Goal: Information Seeking & Learning: Learn about a topic

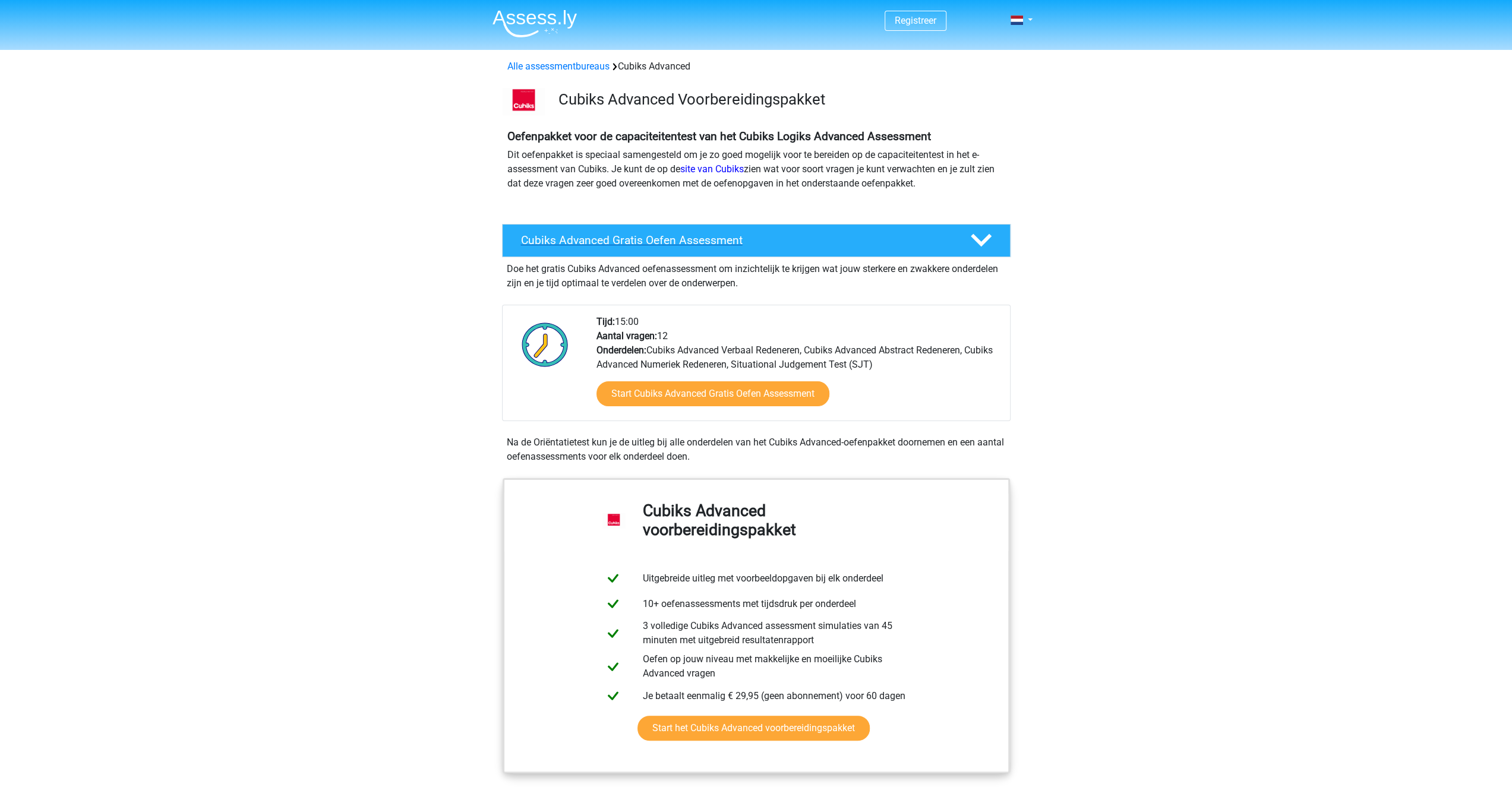
click at [981, 236] on icon at bounding box center [981, 240] width 21 height 21
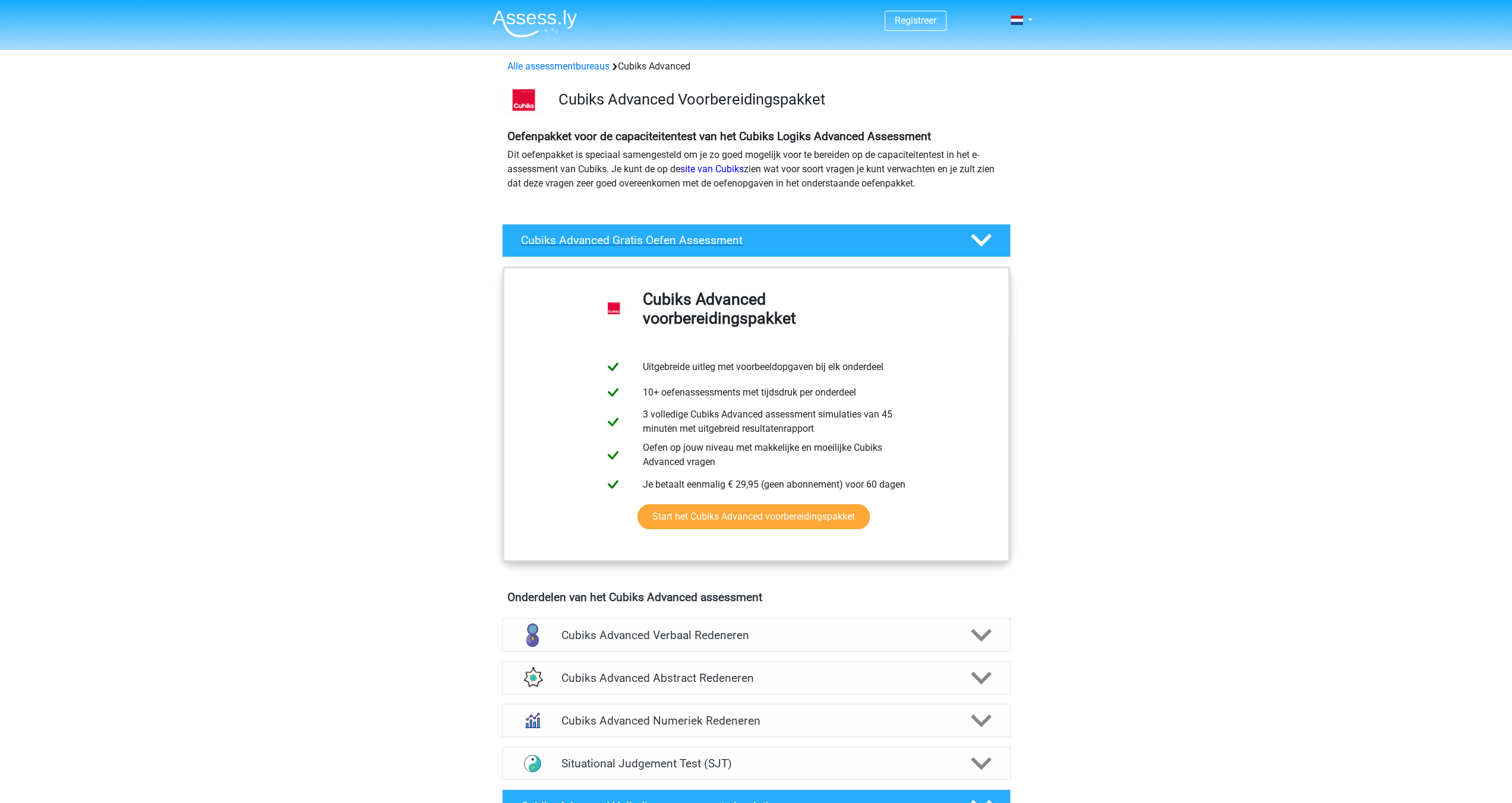
click at [981, 236] on icon at bounding box center [981, 240] width 21 height 21
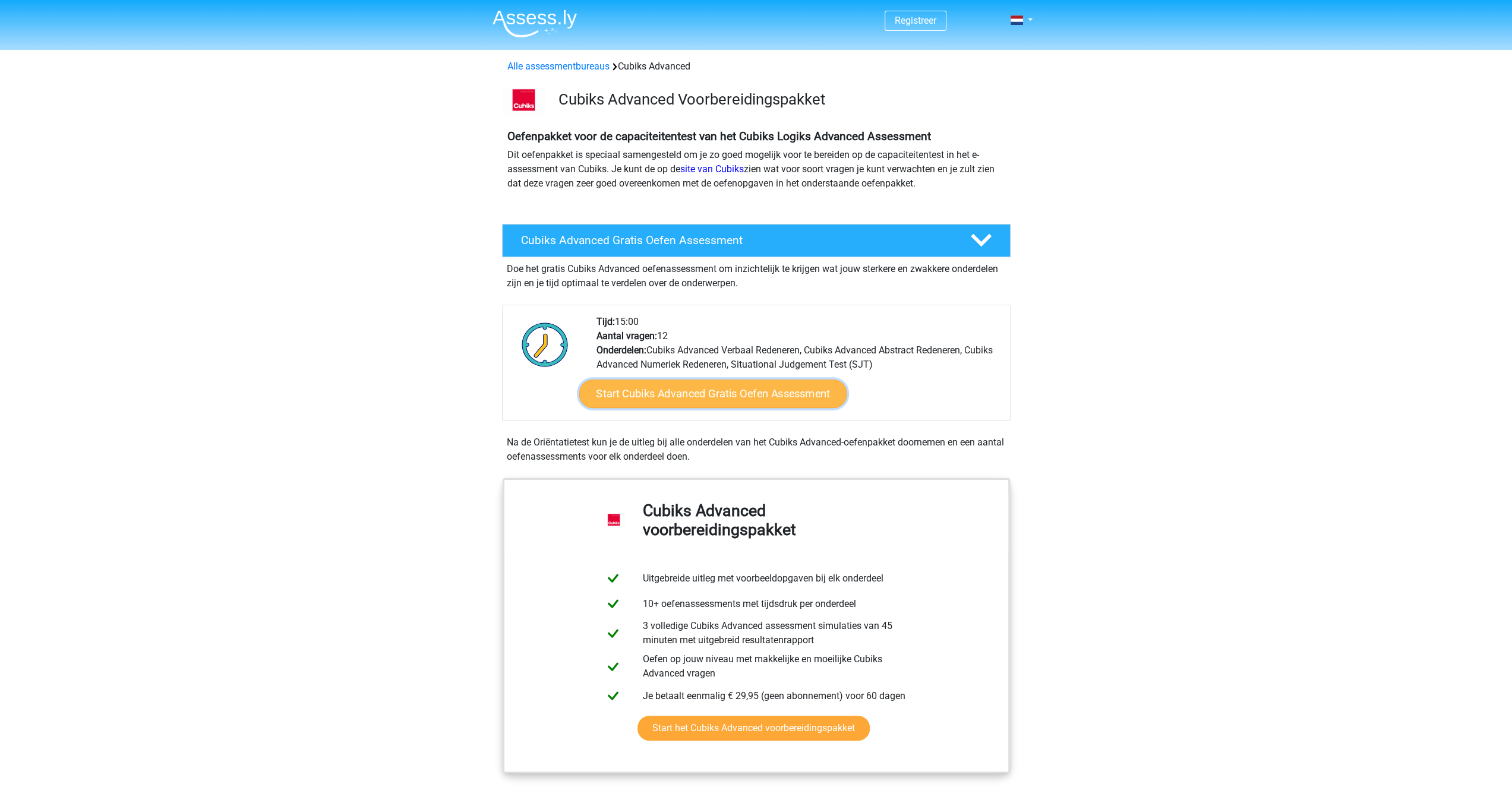
click at [683, 394] on link "Start Cubiks Advanced Gratis Oefen Assessment" at bounding box center [713, 393] width 268 height 28
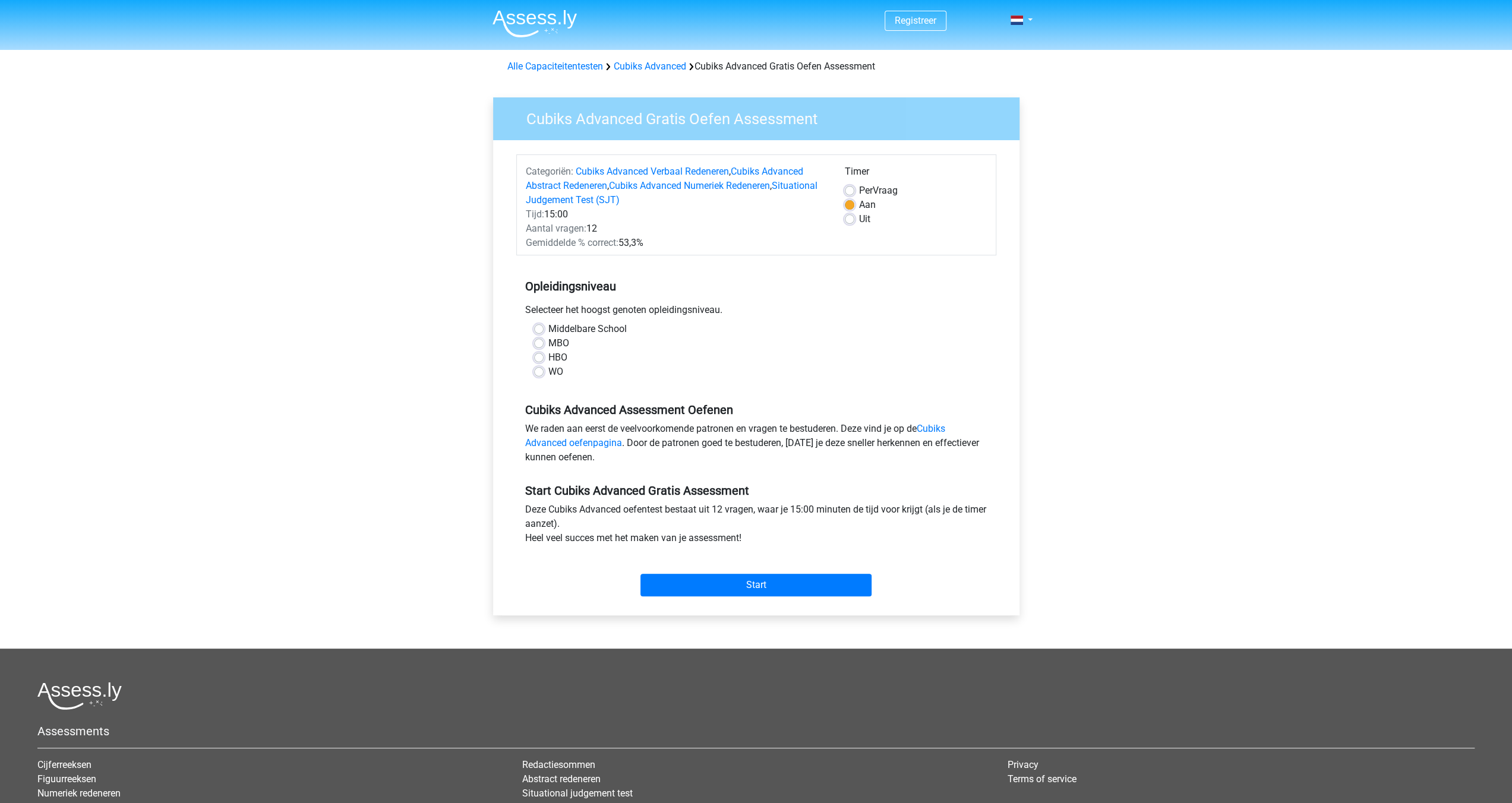
click at [548, 371] on label "WO" at bounding box center [556, 372] width 15 height 15
click at [535, 371] on input "WO" at bounding box center [538, 371] width 9 height 12
radio input "true"
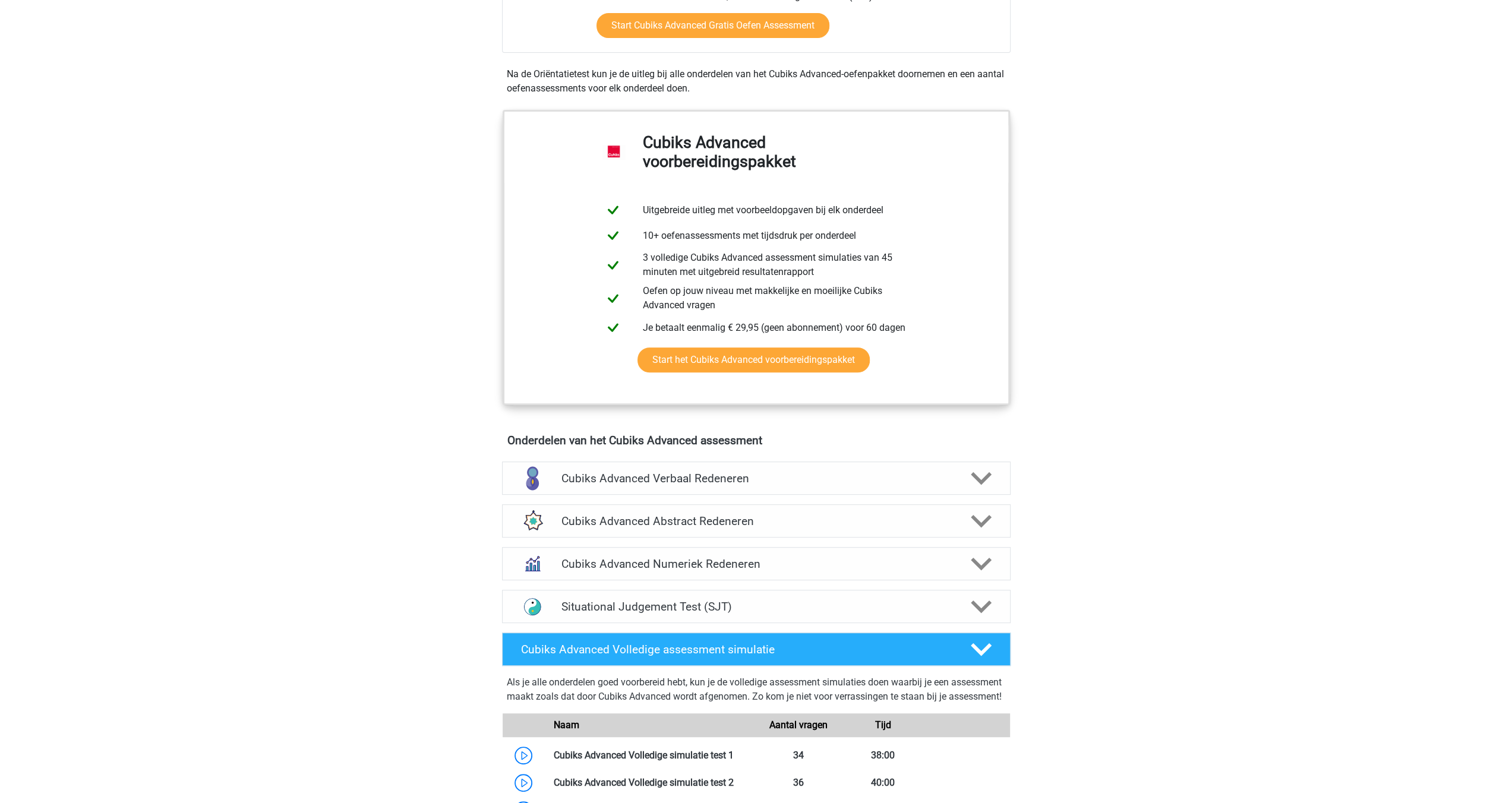
scroll to position [416, 0]
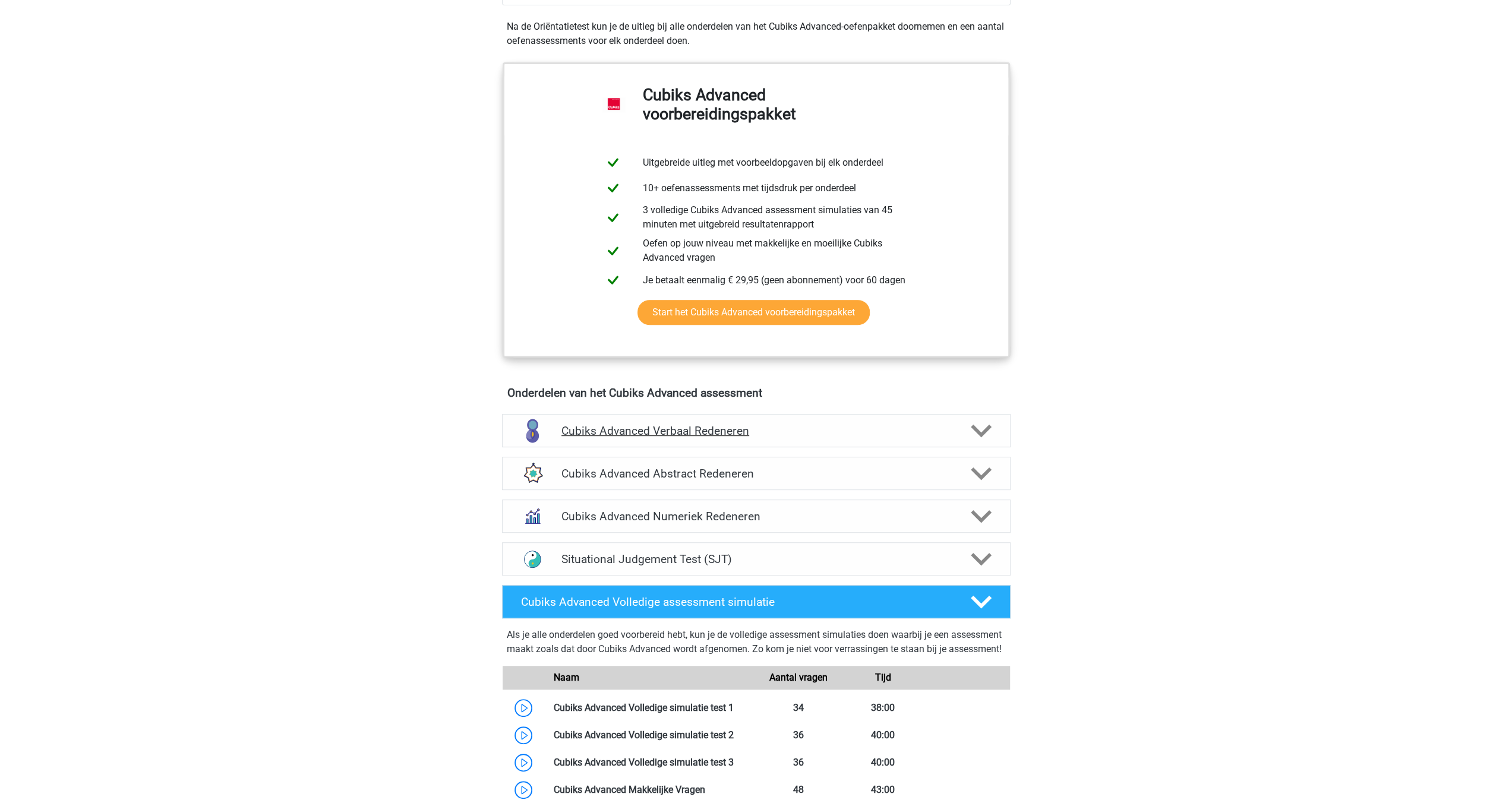
click at [983, 424] on icon at bounding box center [981, 431] width 21 height 21
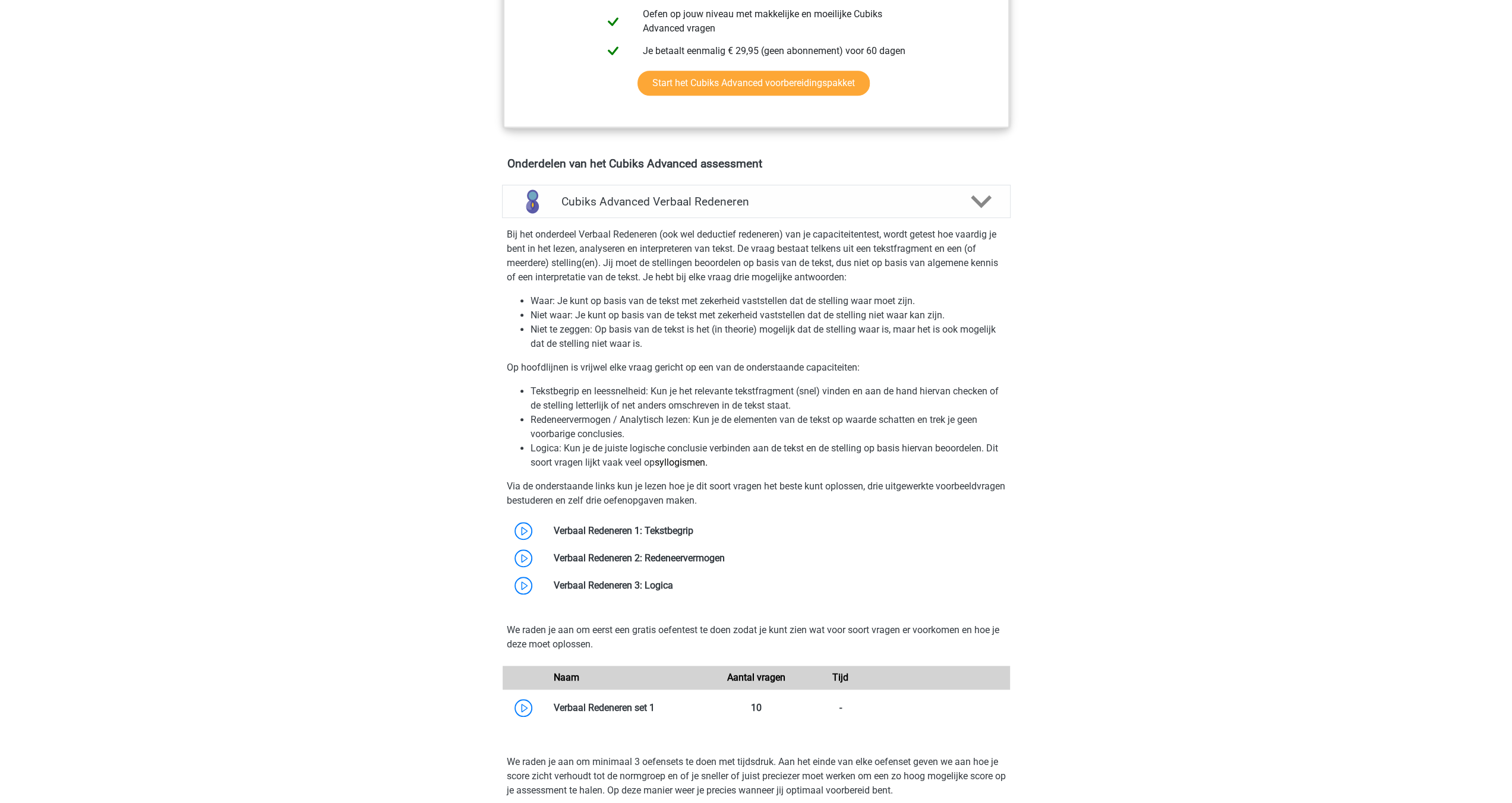
scroll to position [713, 0]
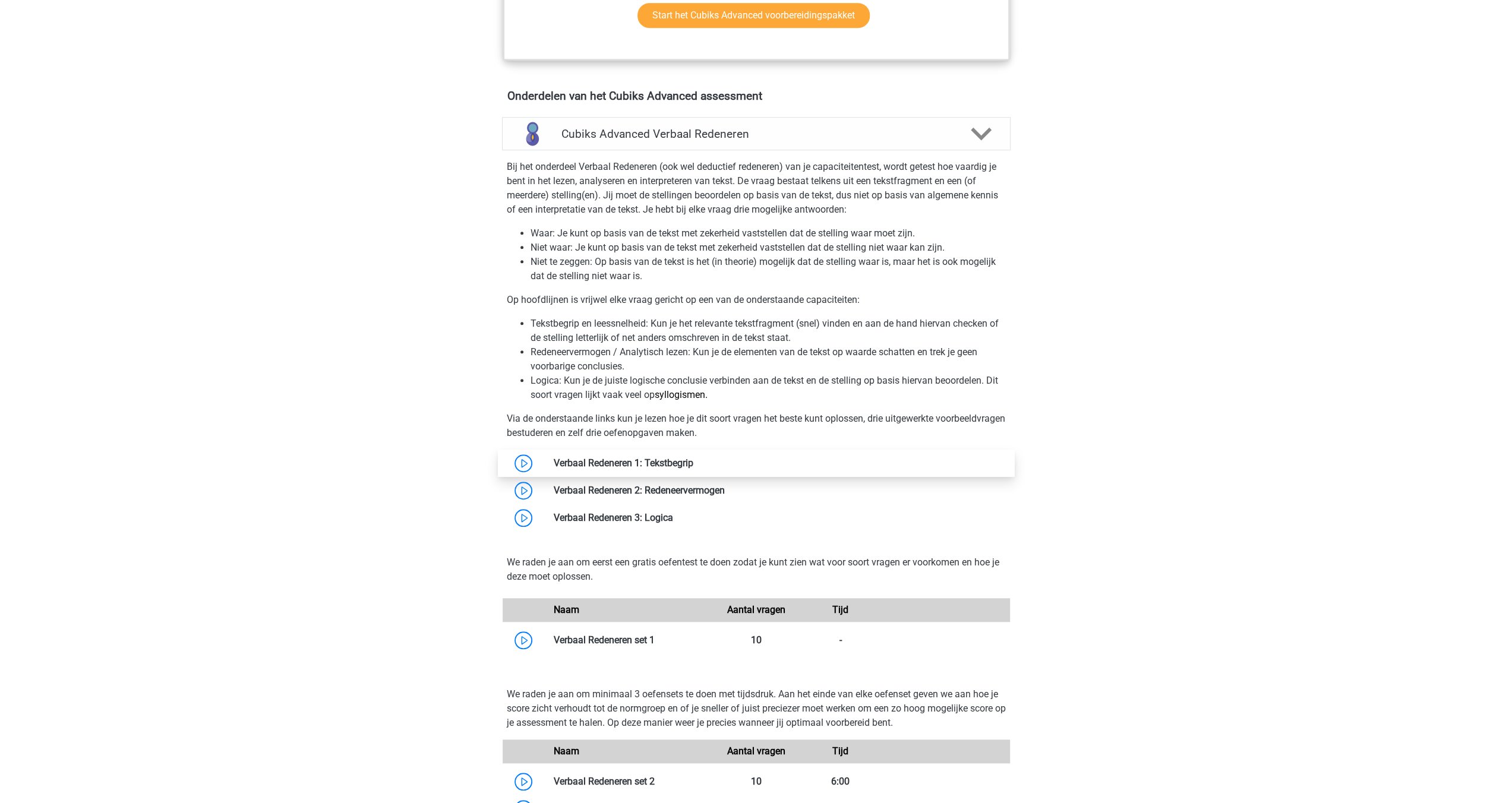
click at [693, 457] on link at bounding box center [693, 463] width 0 height 12
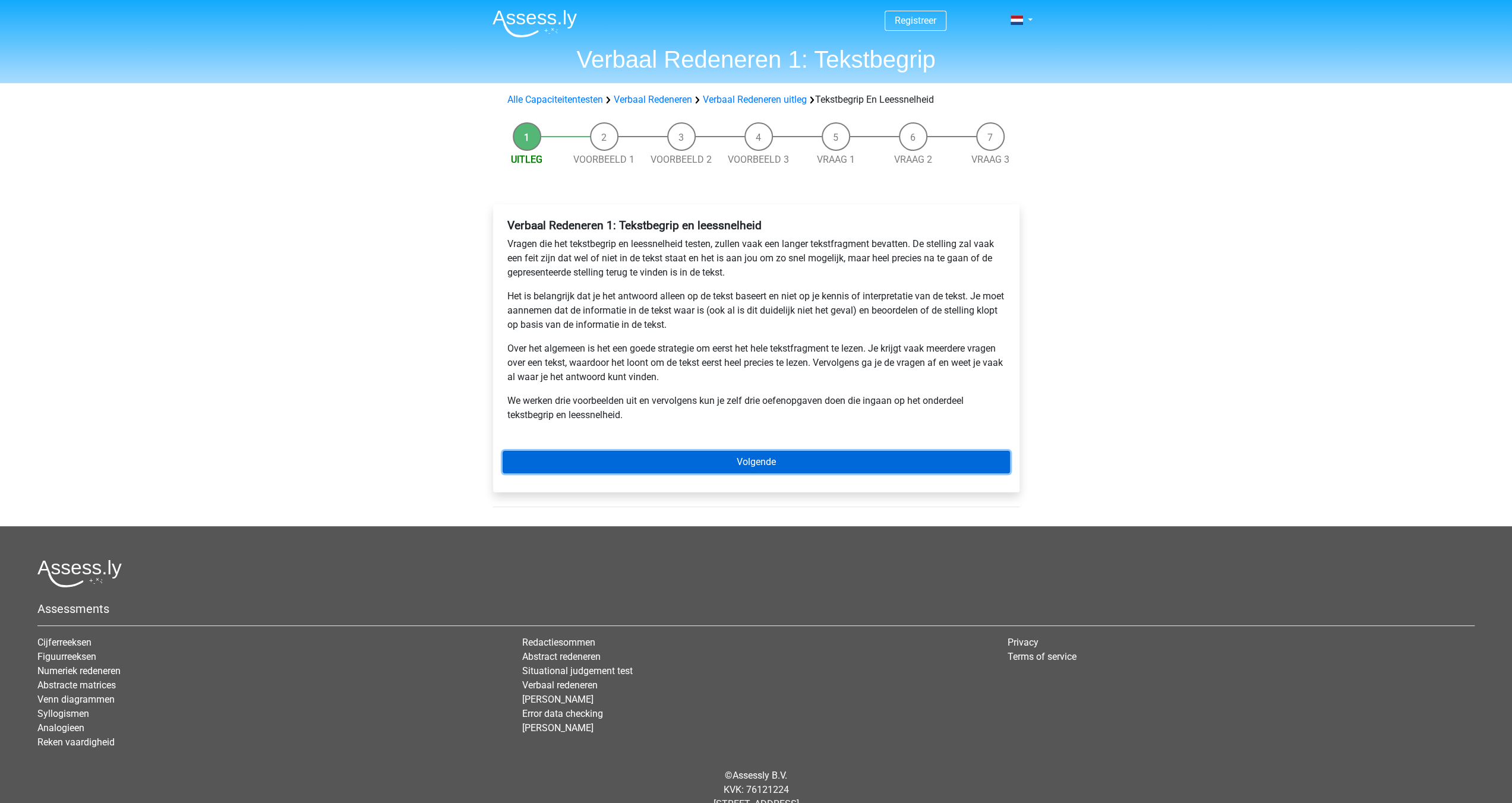
click at [744, 458] on link "Volgende" at bounding box center [756, 462] width 508 height 23
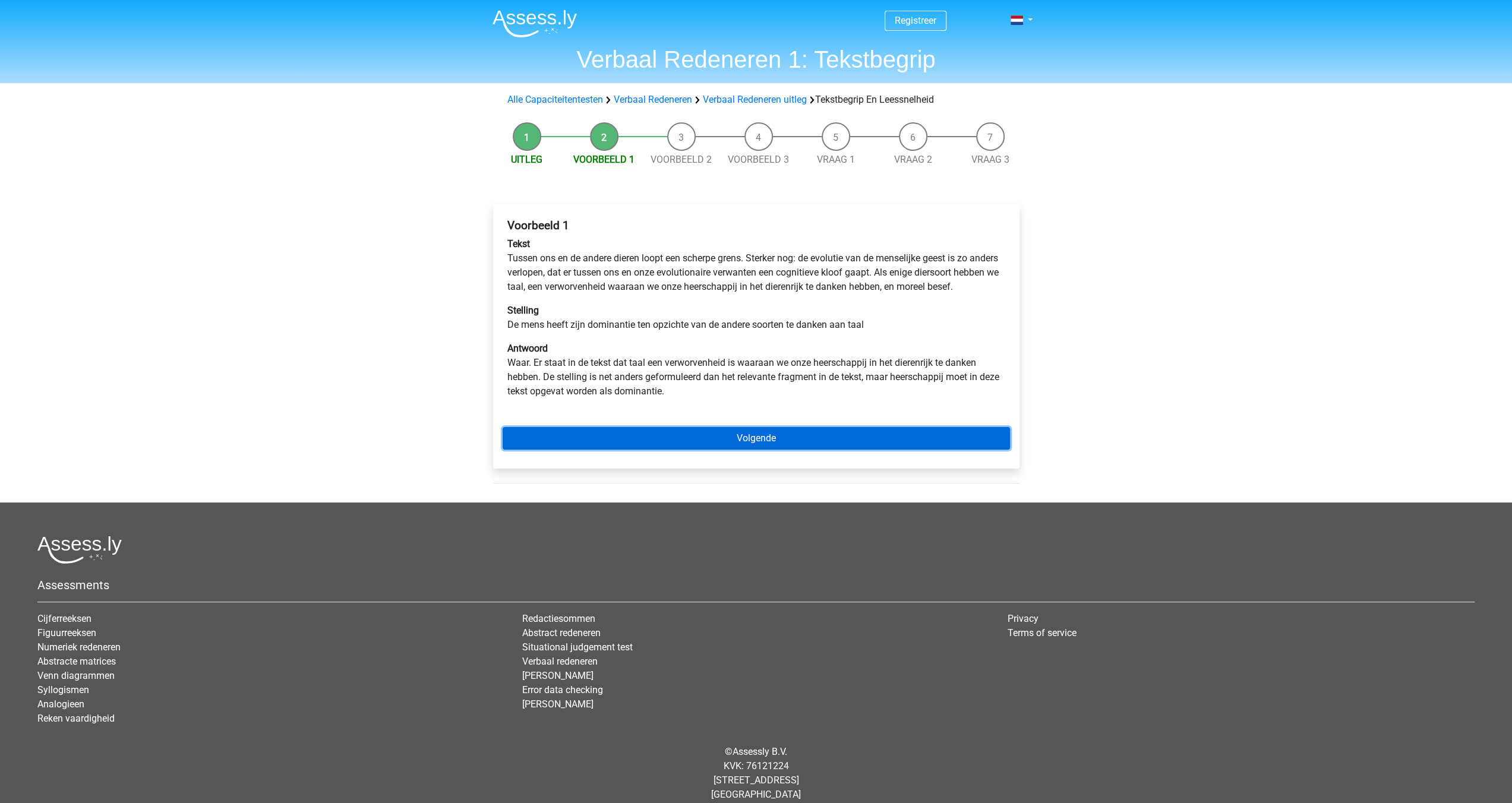
click at [750, 450] on link "Volgende" at bounding box center [756, 438] width 508 height 23
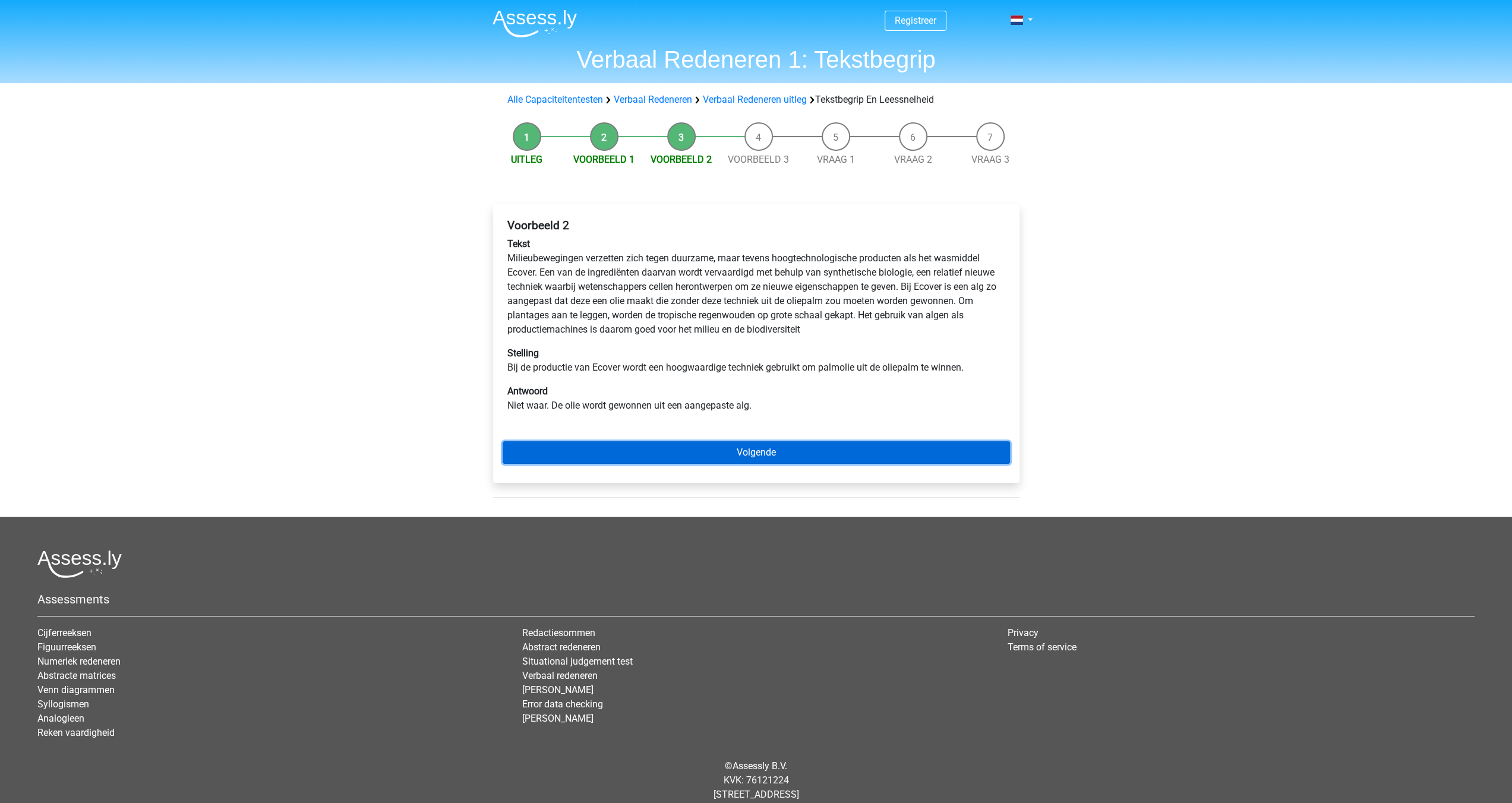
click at [750, 451] on link "Volgende" at bounding box center [756, 452] width 508 height 23
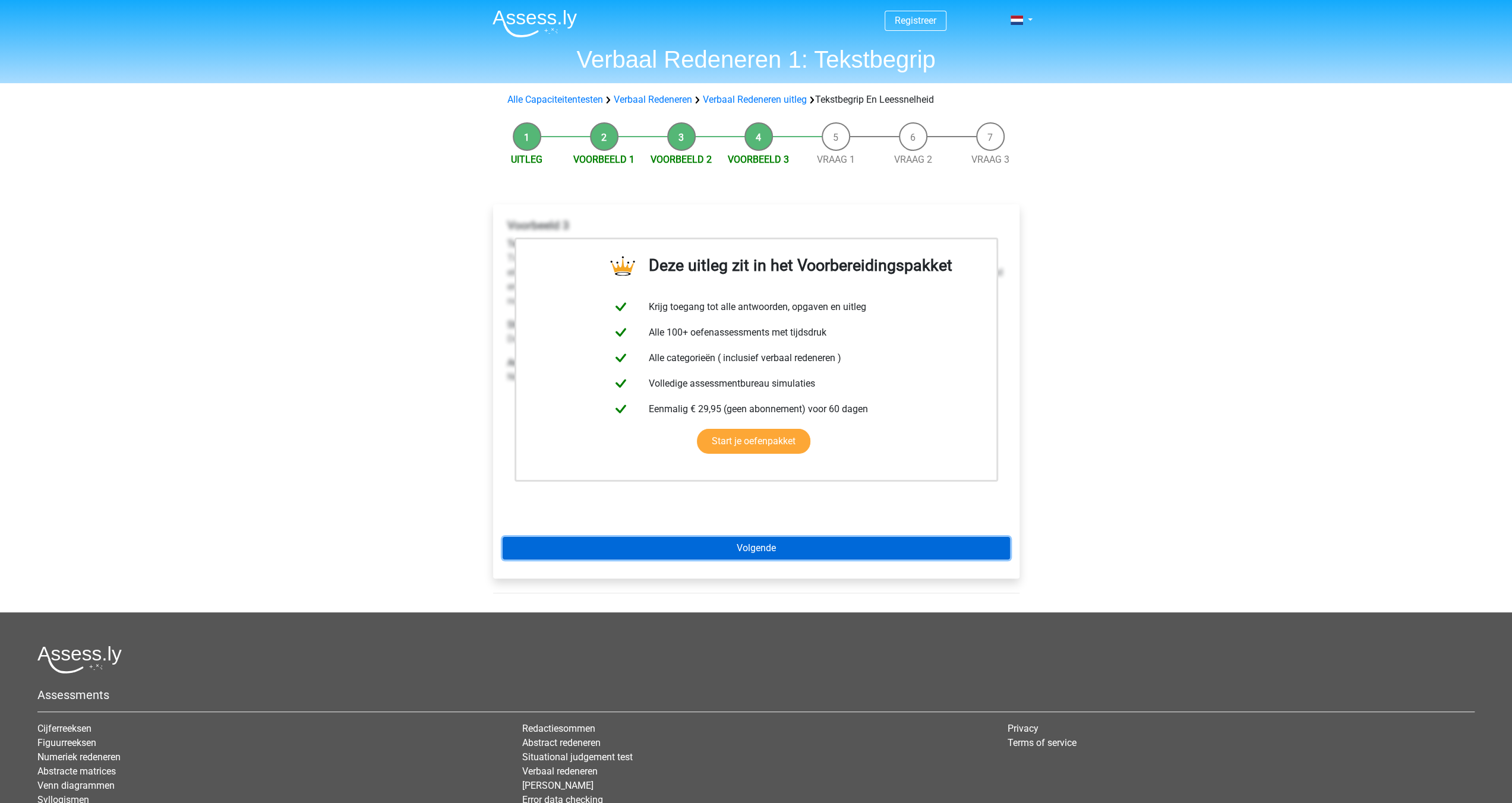
click at [752, 554] on link "Volgende" at bounding box center [756, 547] width 508 height 23
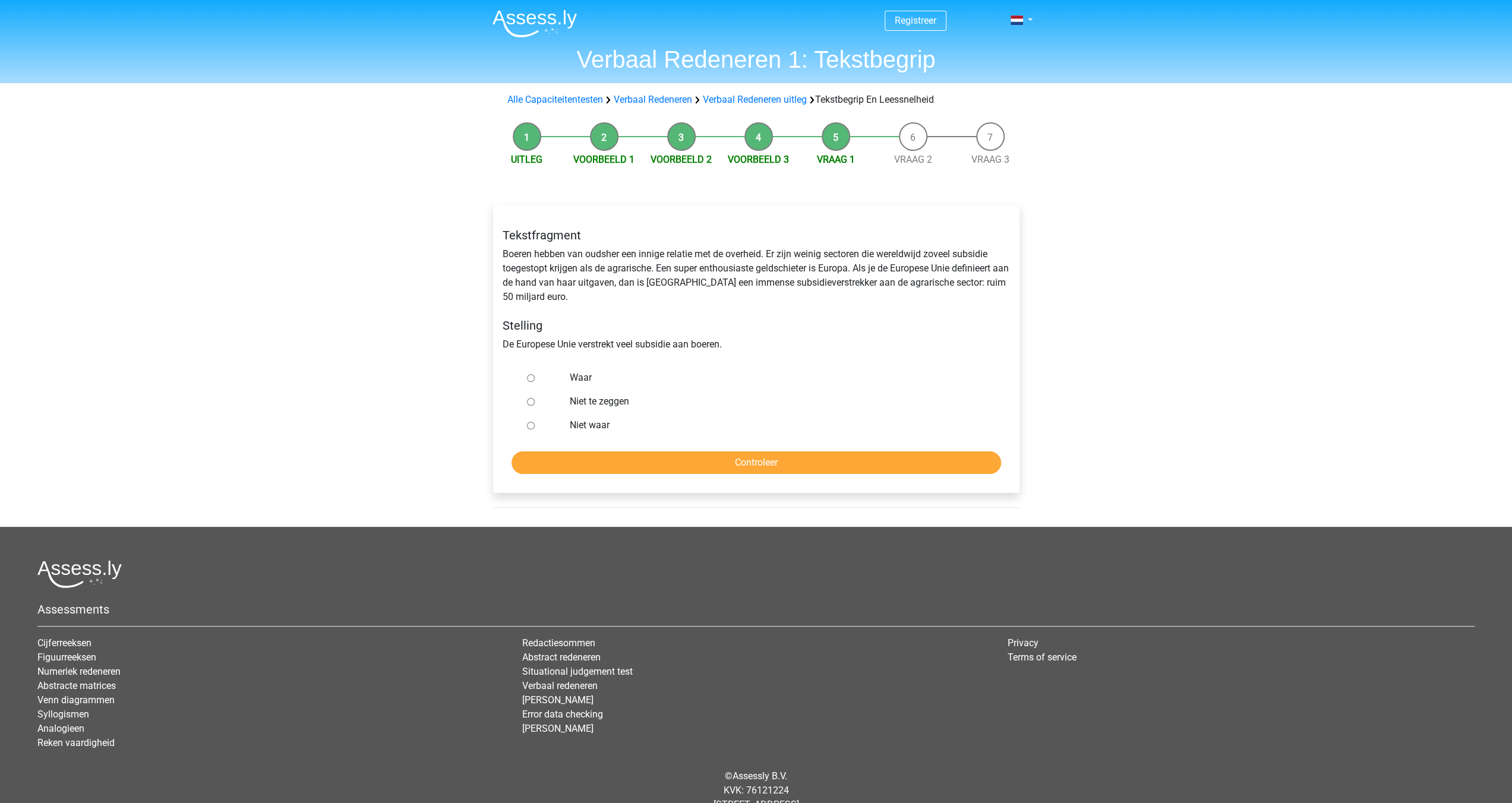
click at [583, 376] on label "Waar" at bounding box center [775, 378] width 412 height 15
click at [535, 376] on input "Waar" at bounding box center [531, 378] width 8 height 8
radio input "true"
click at [751, 457] on input "Controleer" at bounding box center [756, 462] width 489 height 23
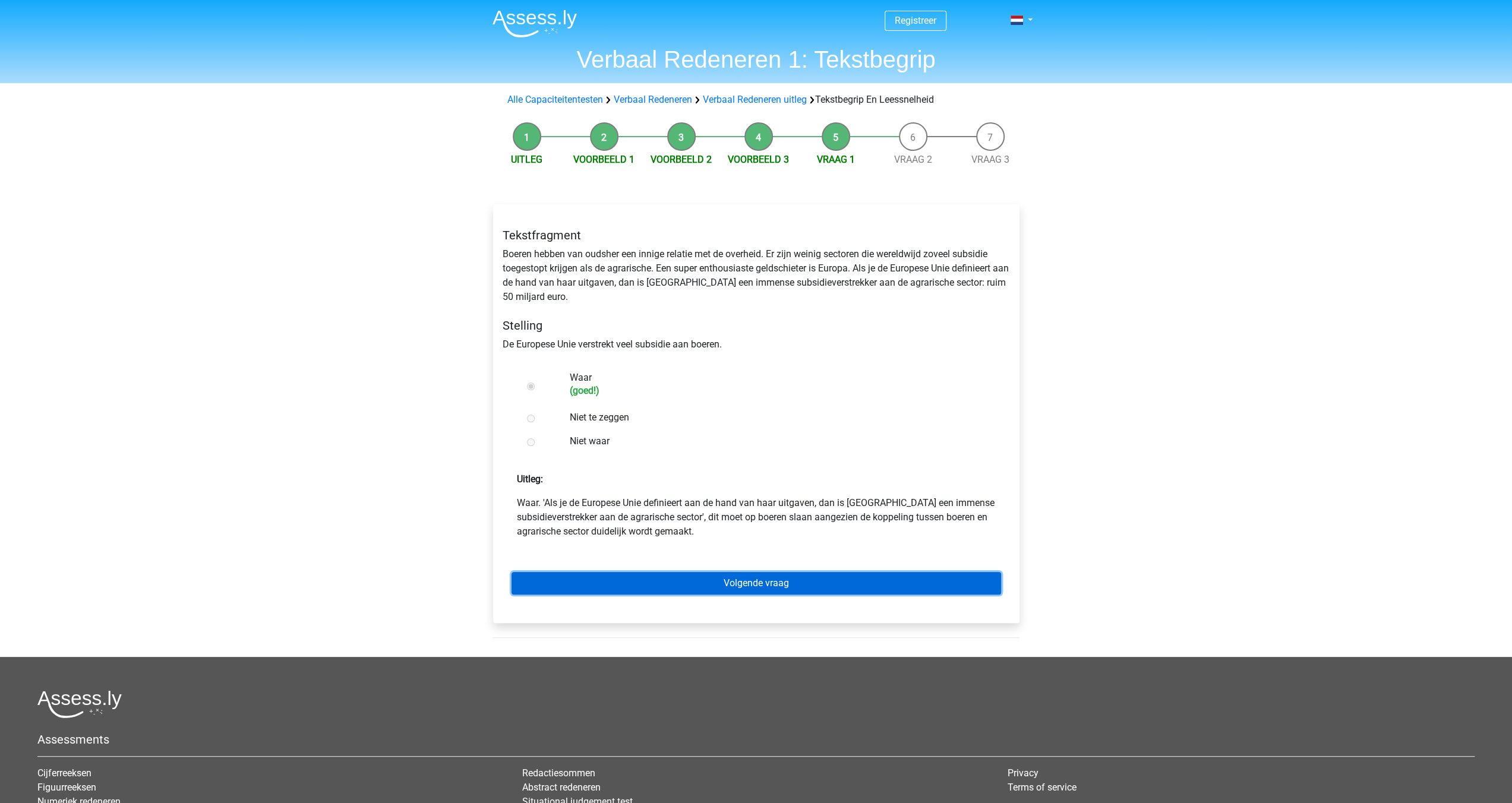
click at [769, 584] on link "Volgende vraag" at bounding box center [756, 583] width 489 height 23
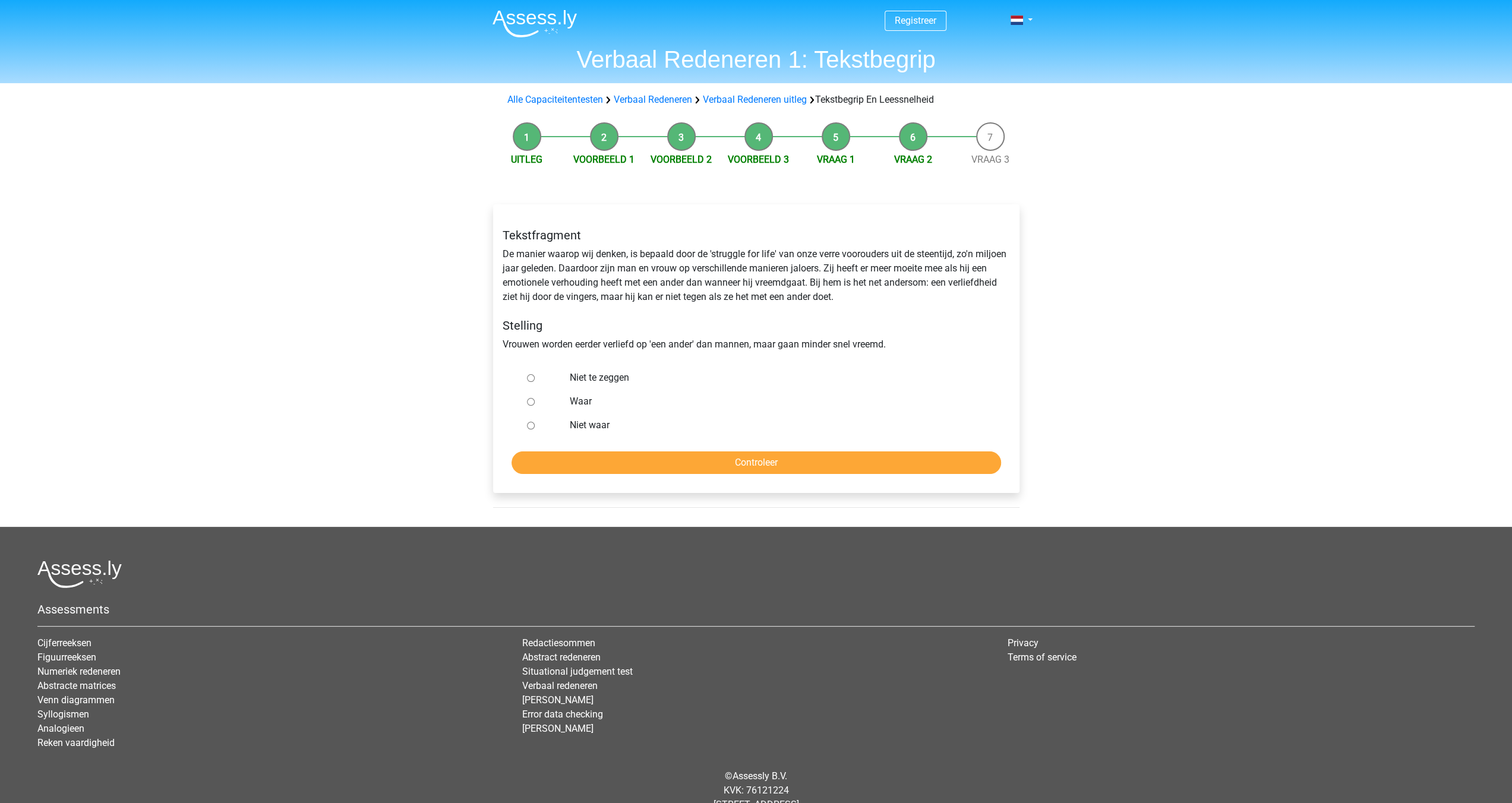
click at [531, 376] on input "Niet te zeggen" at bounding box center [531, 378] width 8 height 8
radio input "true"
click at [734, 464] on input "Controleer" at bounding box center [756, 462] width 489 height 23
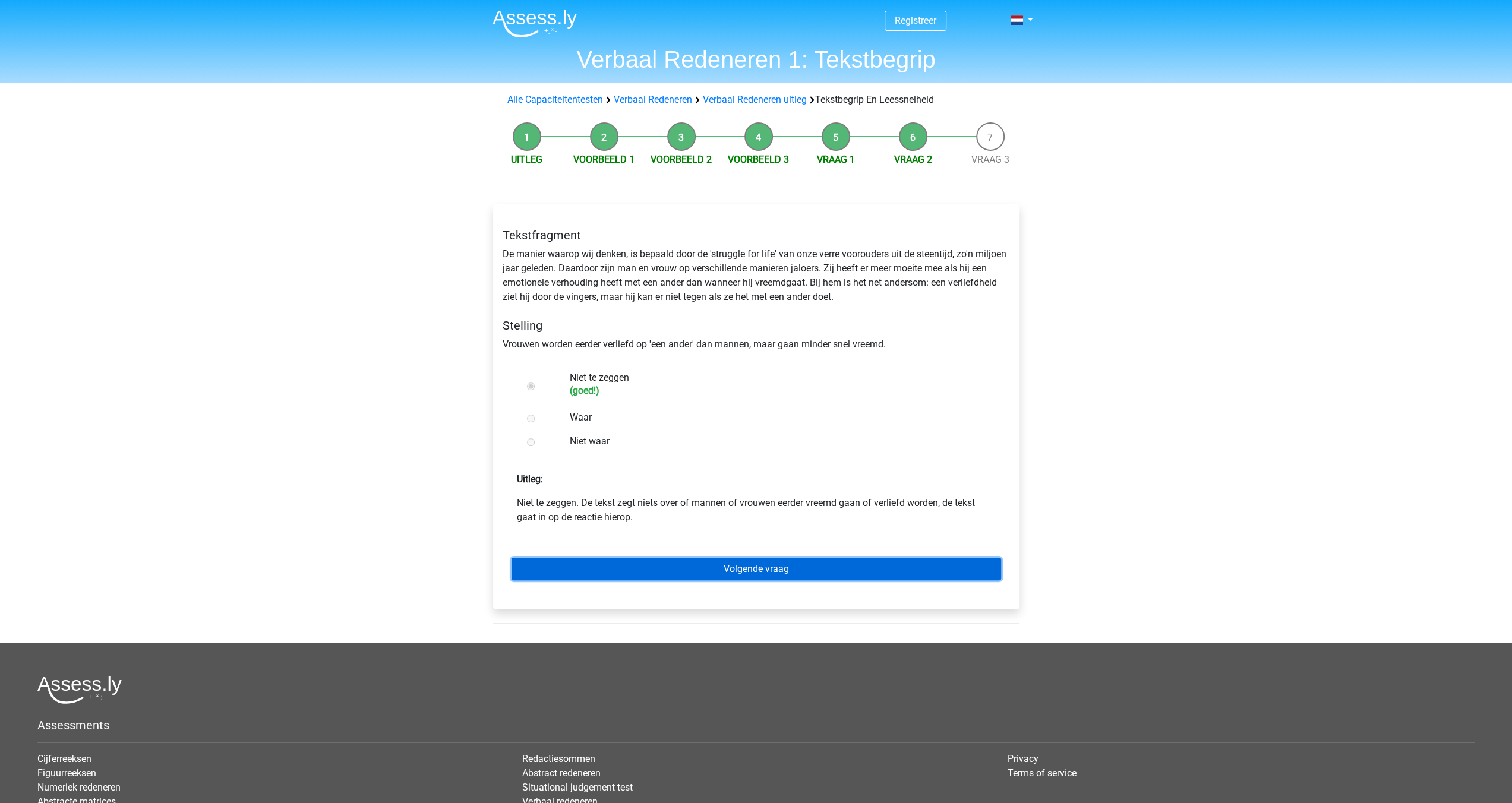
click at [760, 571] on link "Volgende vraag" at bounding box center [756, 569] width 489 height 23
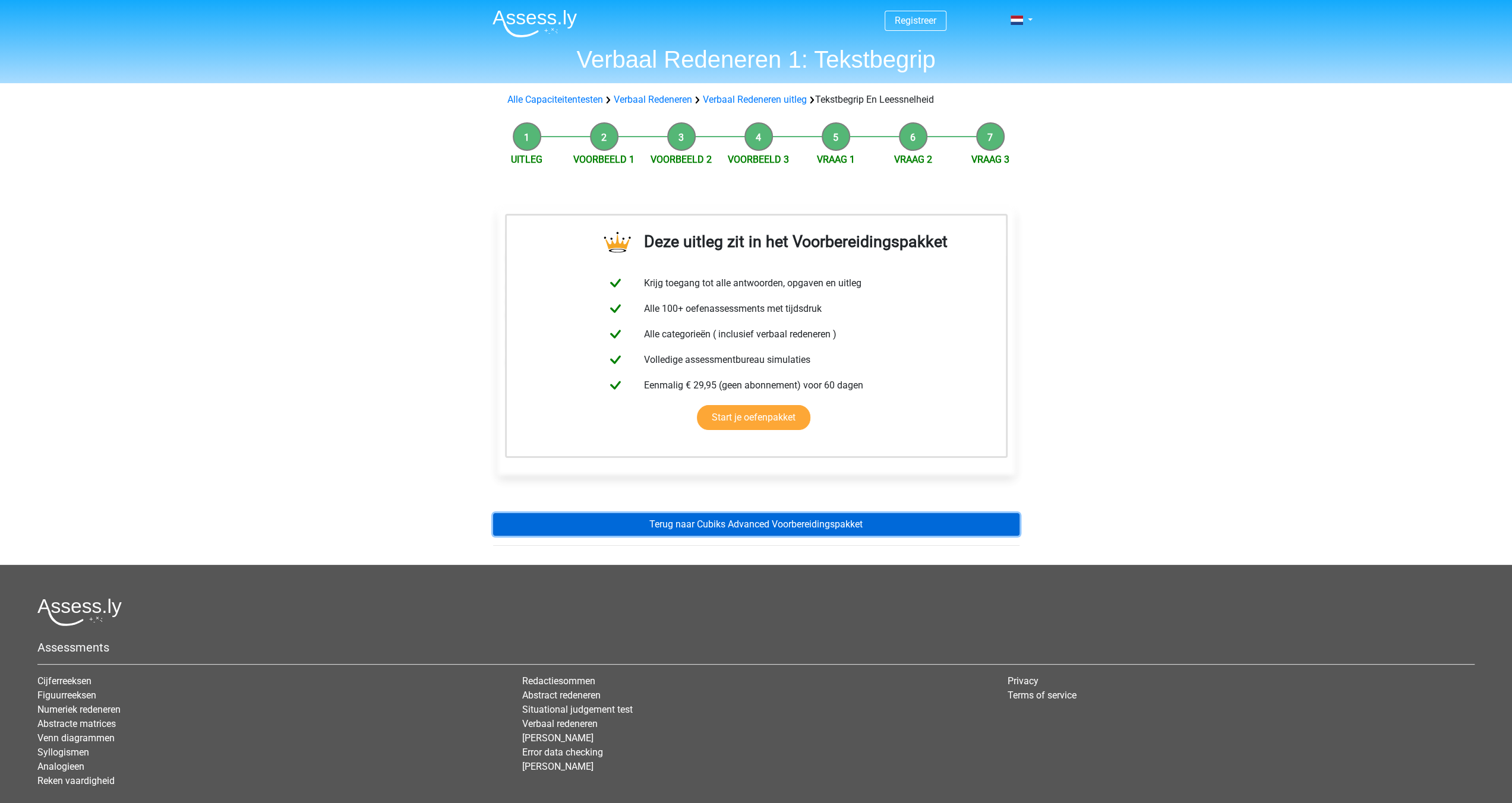
click at [752, 523] on link "Terug naar Cubiks Advanced Voorbereidingspakket" at bounding box center [756, 524] width 527 height 23
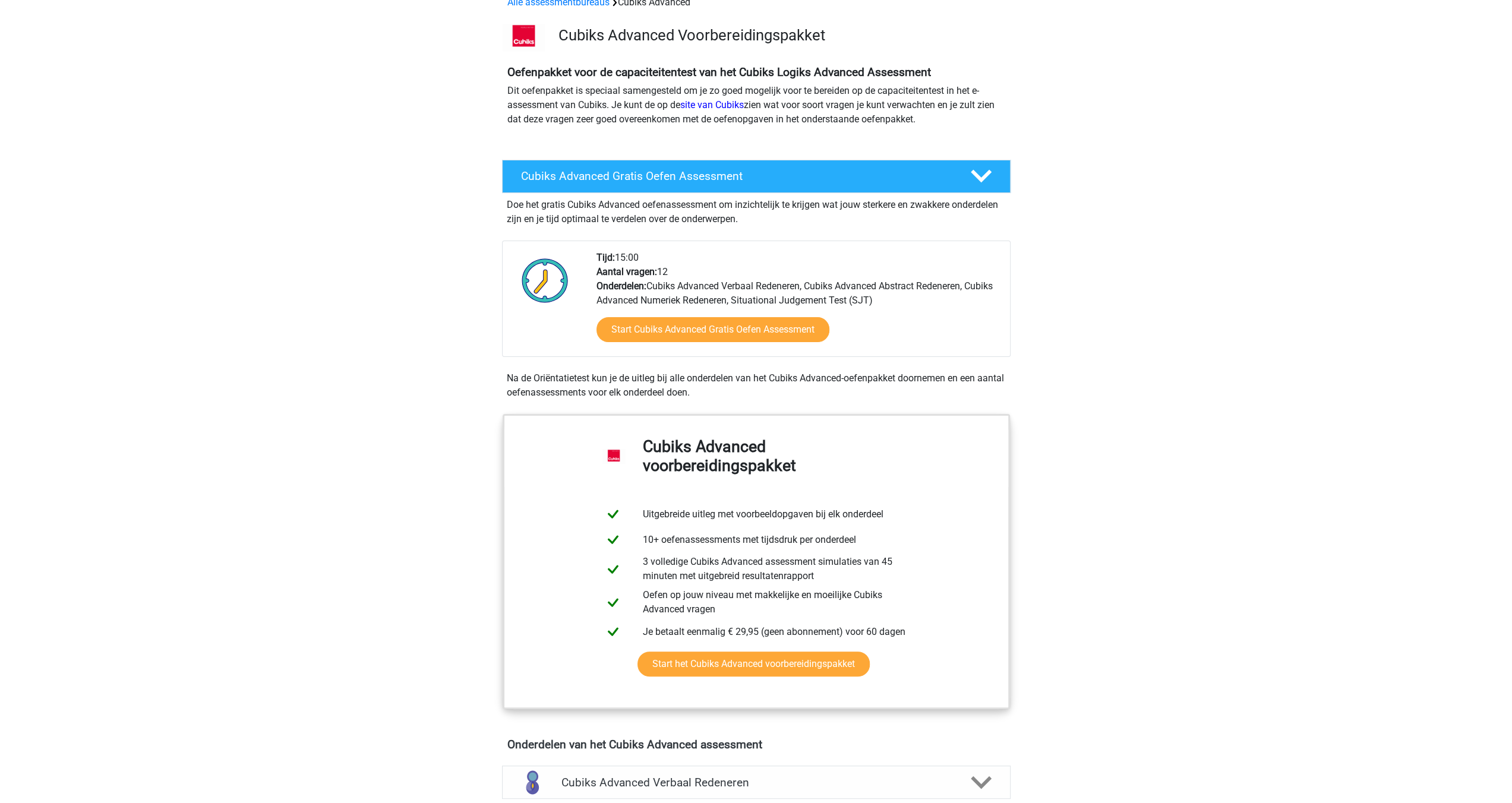
scroll to position [416, 0]
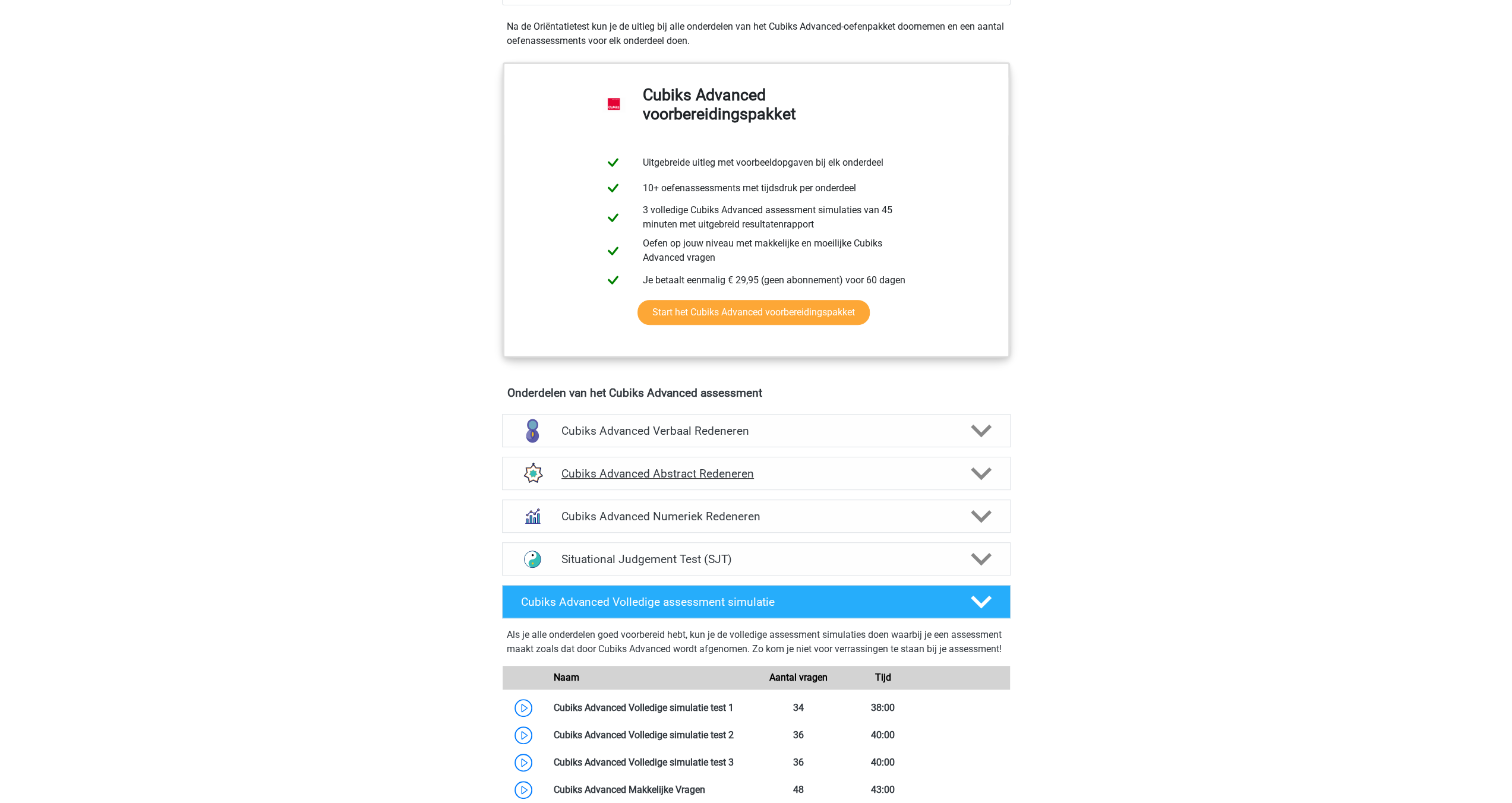
click at [979, 467] on icon at bounding box center [981, 473] width 21 height 21
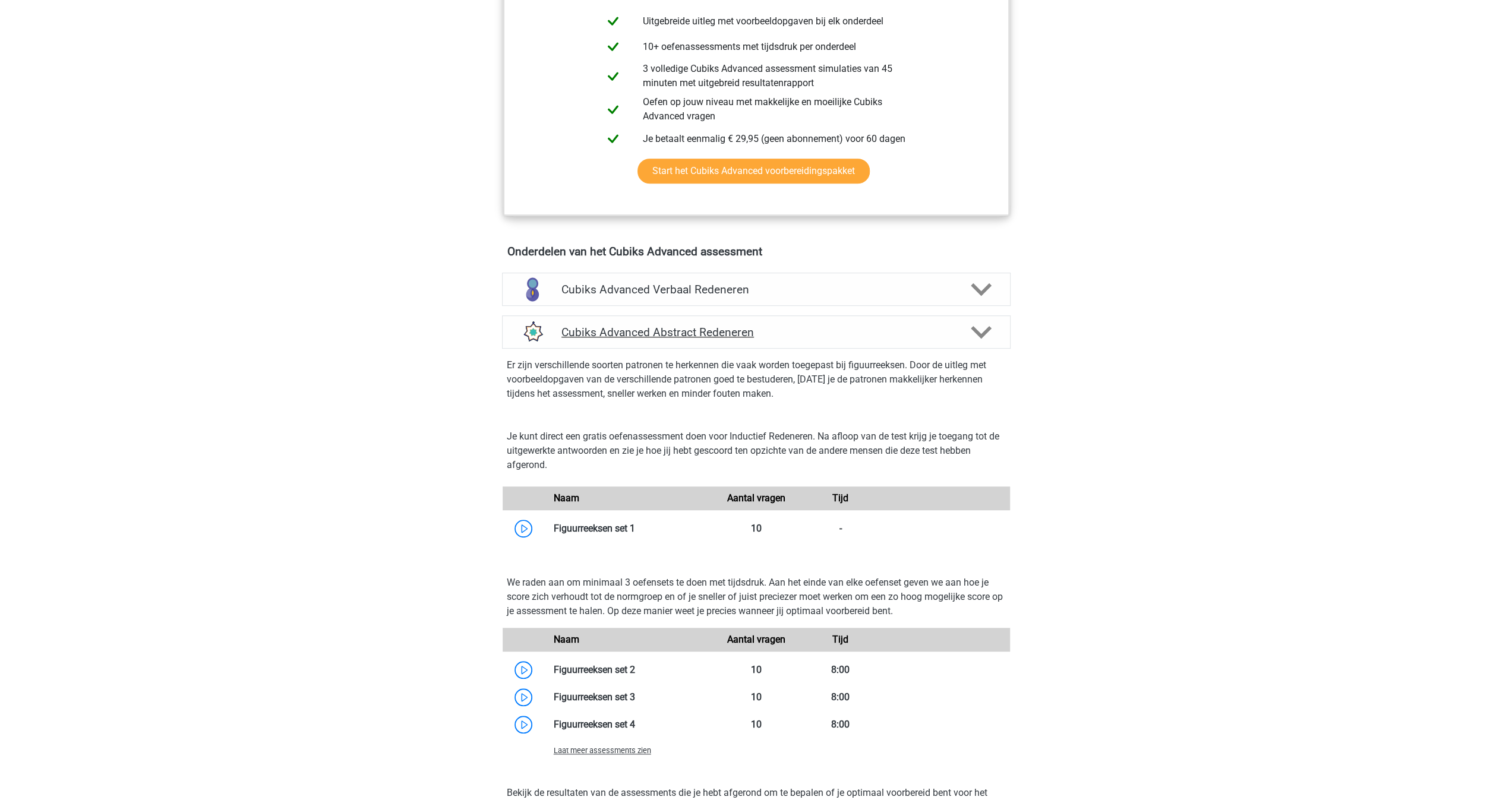
scroll to position [534, 0]
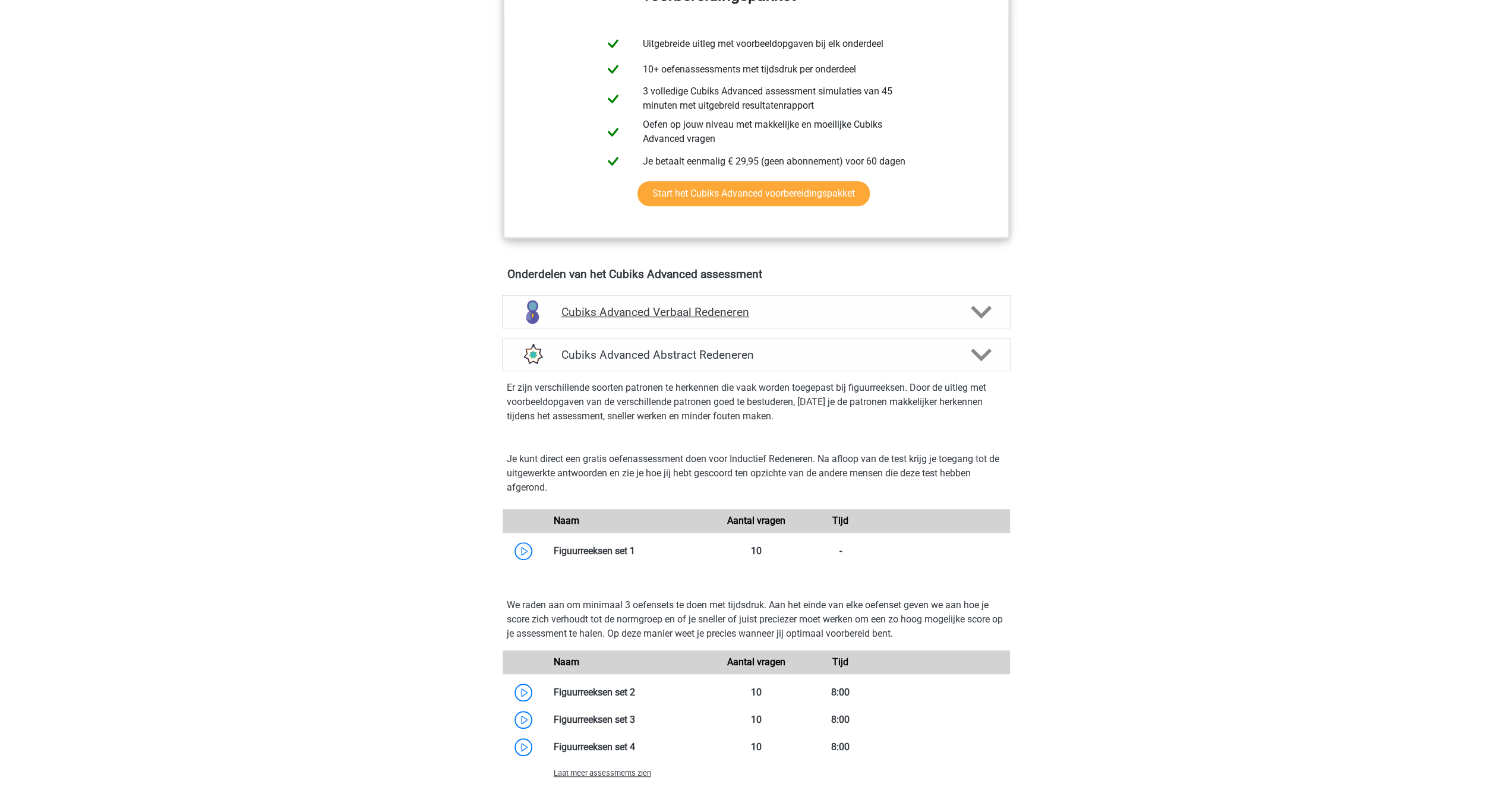
click at [990, 307] on polygon at bounding box center [981, 312] width 21 height 13
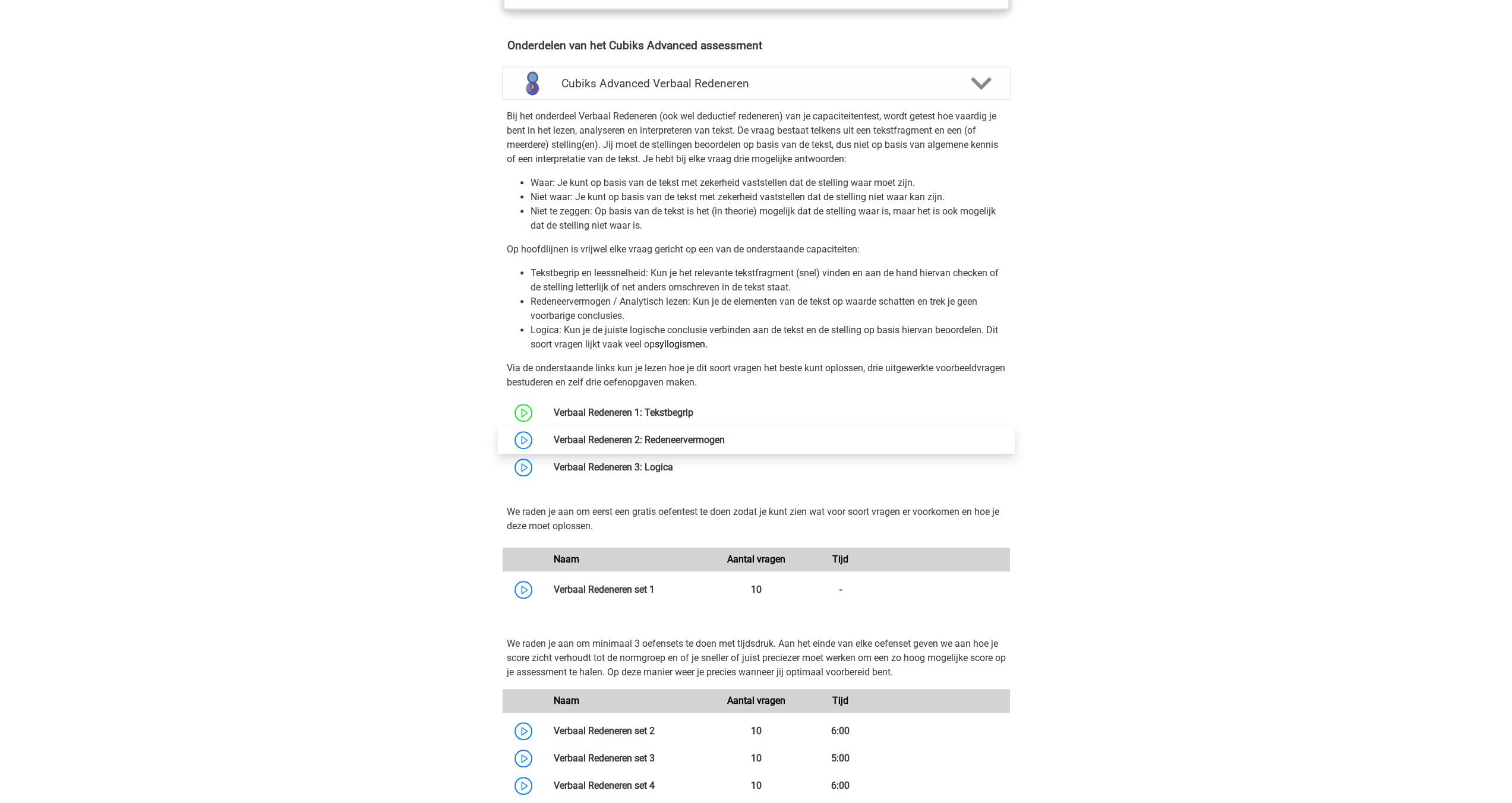
scroll to position [772, 0]
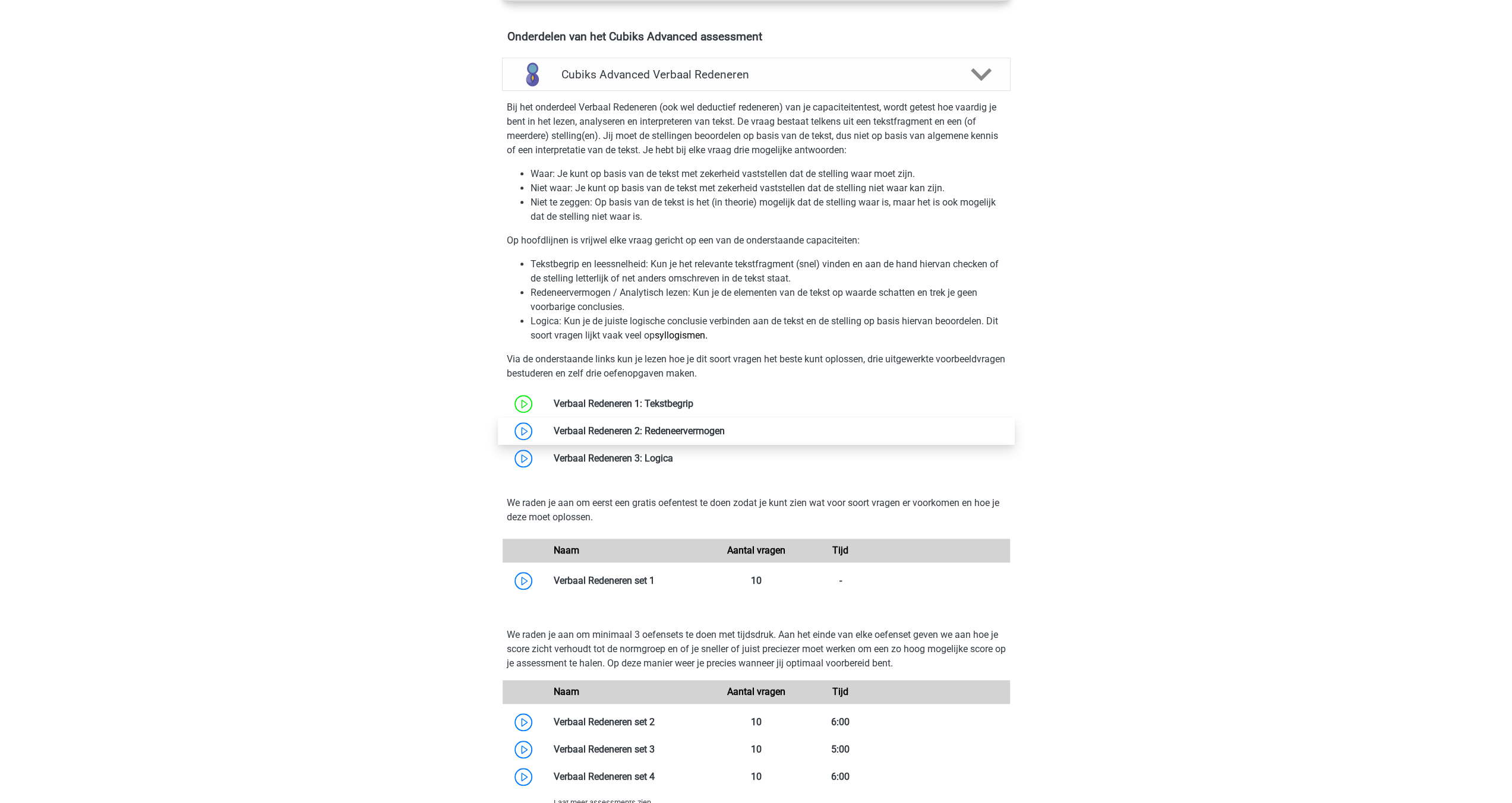
click at [725, 430] on link at bounding box center [725, 431] width 0 height 12
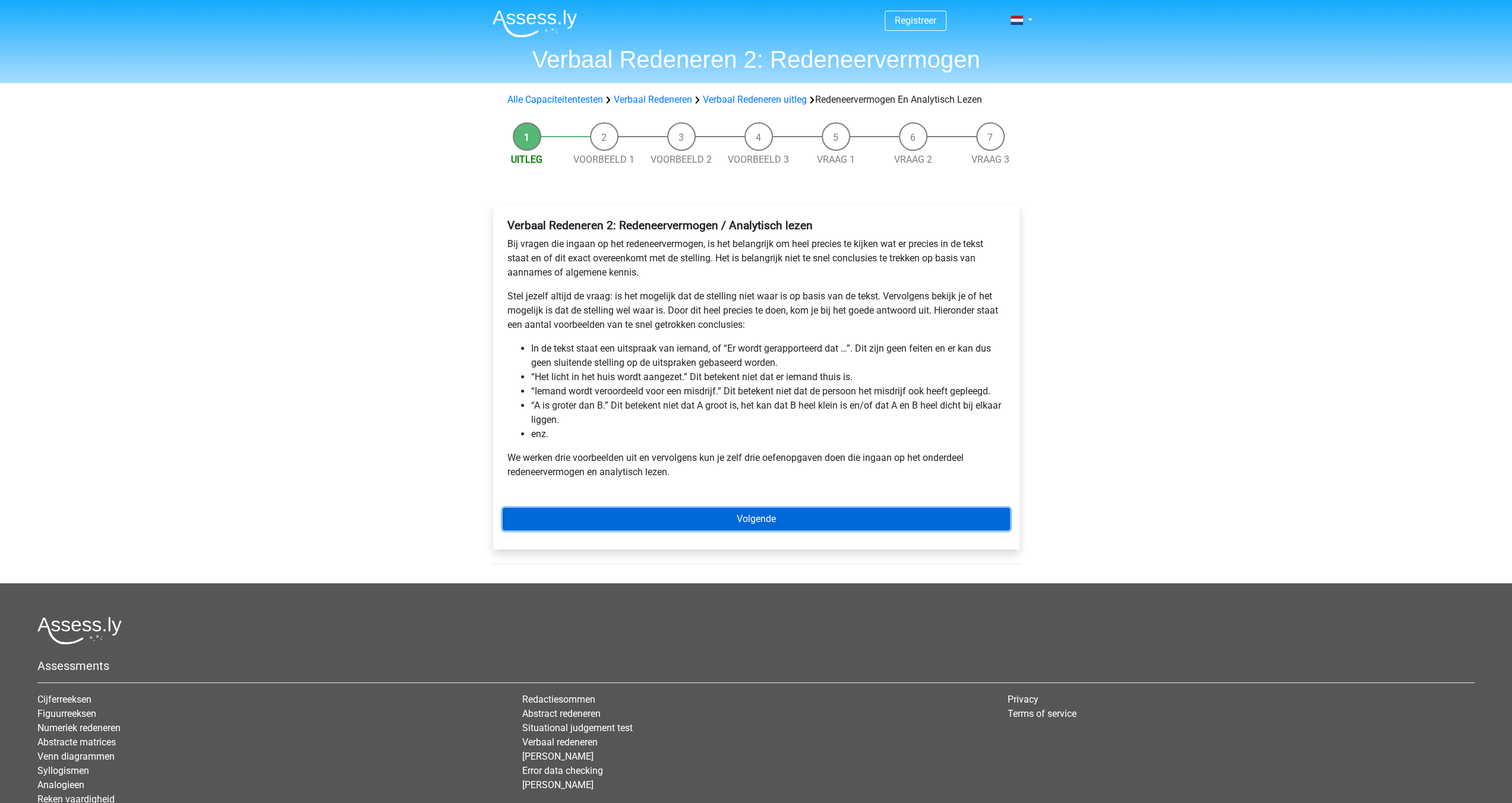
click at [773, 523] on link "Volgende" at bounding box center [756, 519] width 508 height 23
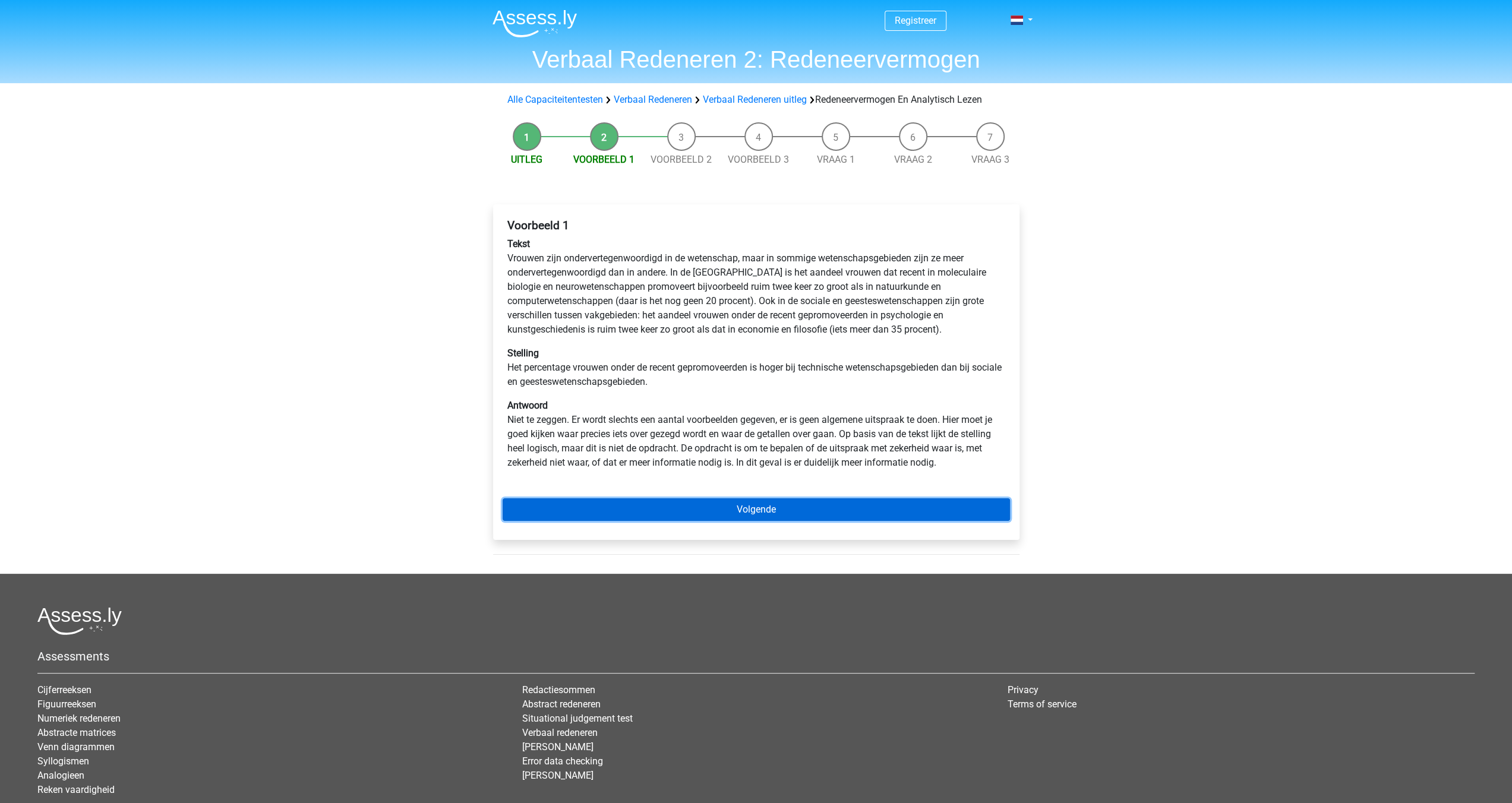
click at [771, 505] on link "Volgende" at bounding box center [756, 509] width 508 height 23
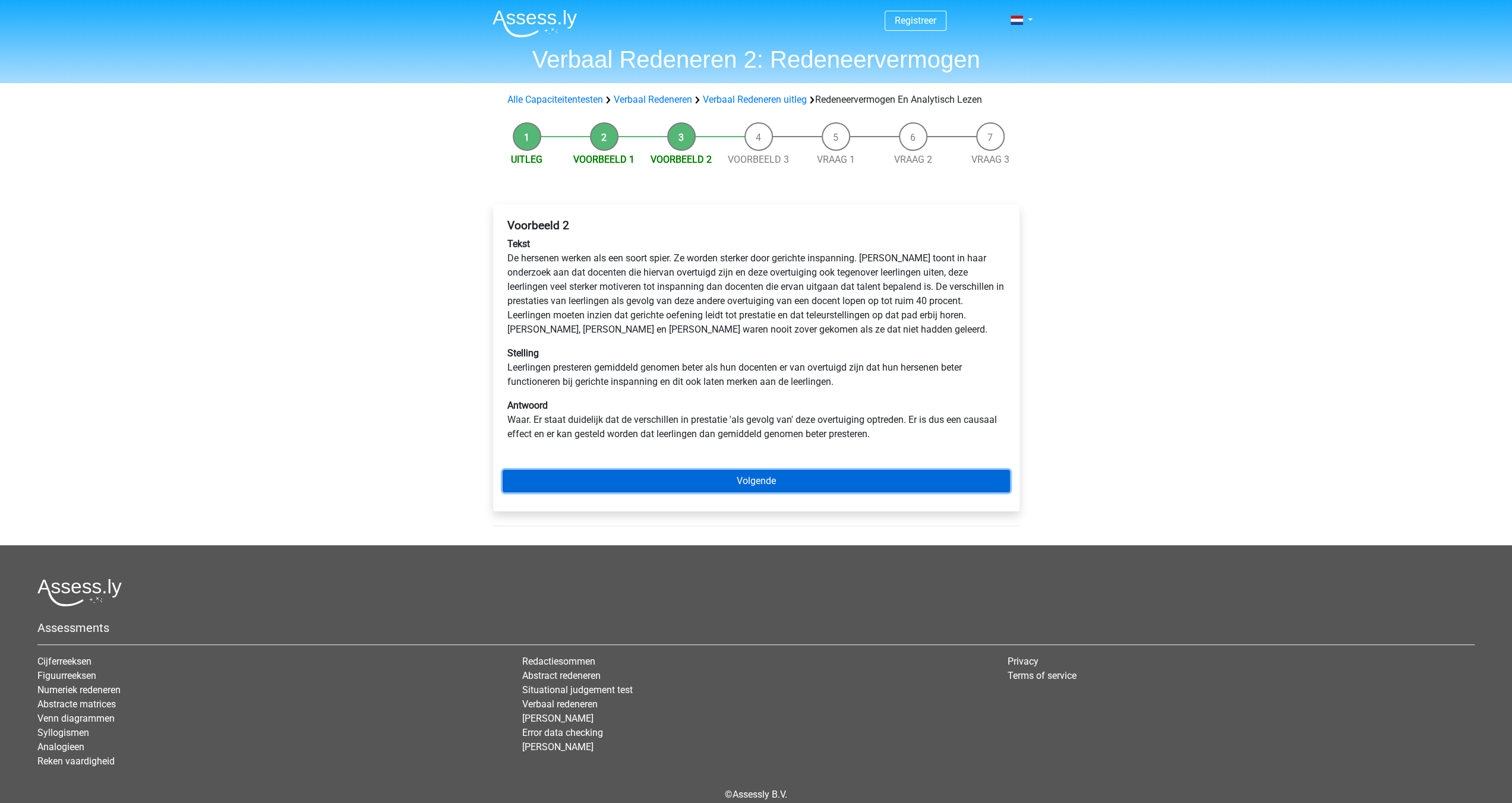
click at [747, 476] on link "Volgende" at bounding box center [756, 480] width 508 height 23
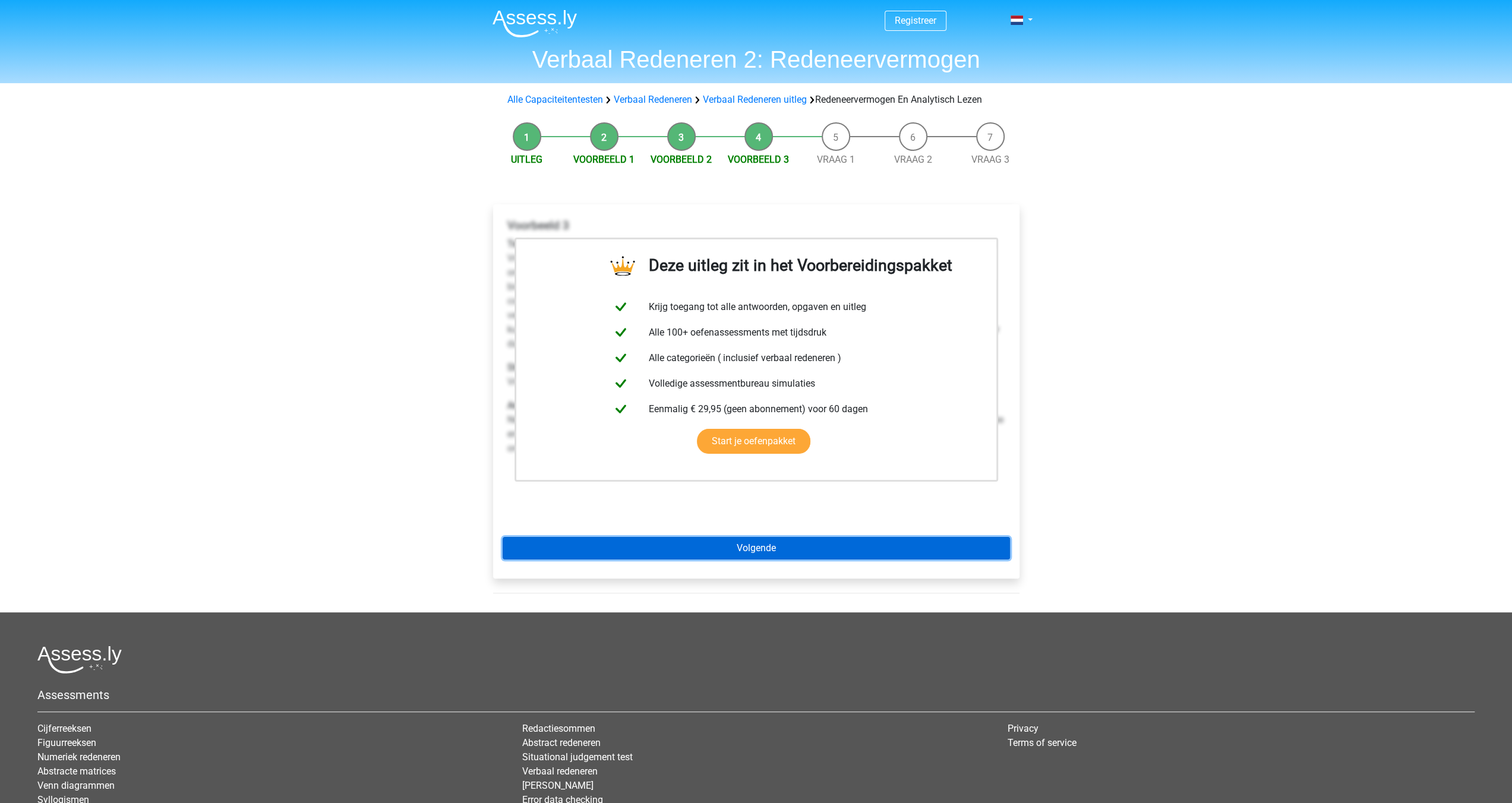
click at [744, 545] on link "Volgende" at bounding box center [756, 547] width 508 height 23
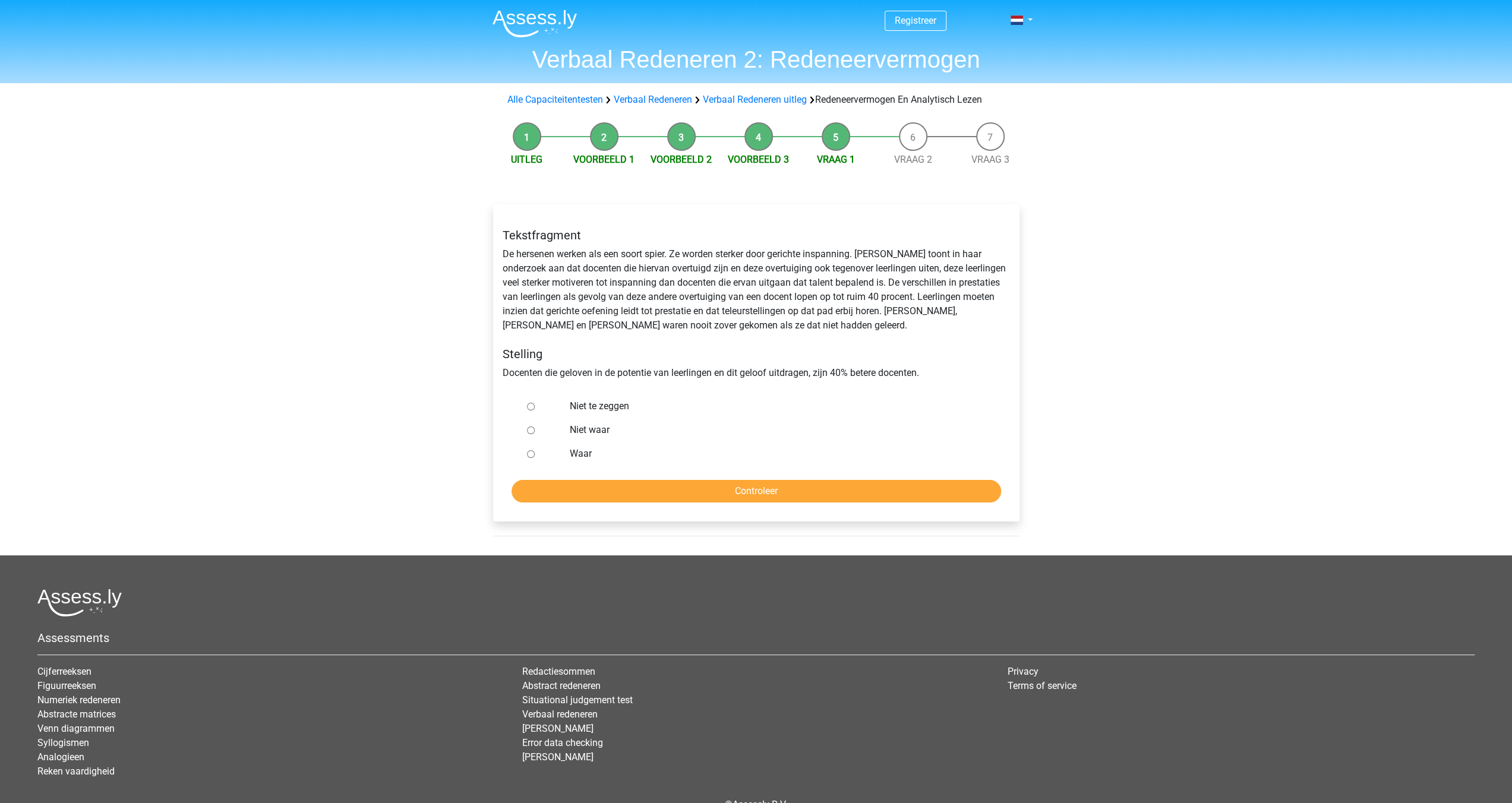
click at [530, 434] on input "Niet waar" at bounding box center [531, 430] width 8 height 8
radio input "true"
click at [529, 408] on input "Niet te zeggen" at bounding box center [531, 406] width 8 height 8
radio input "true"
click at [725, 488] on input "Controleer" at bounding box center [756, 491] width 489 height 23
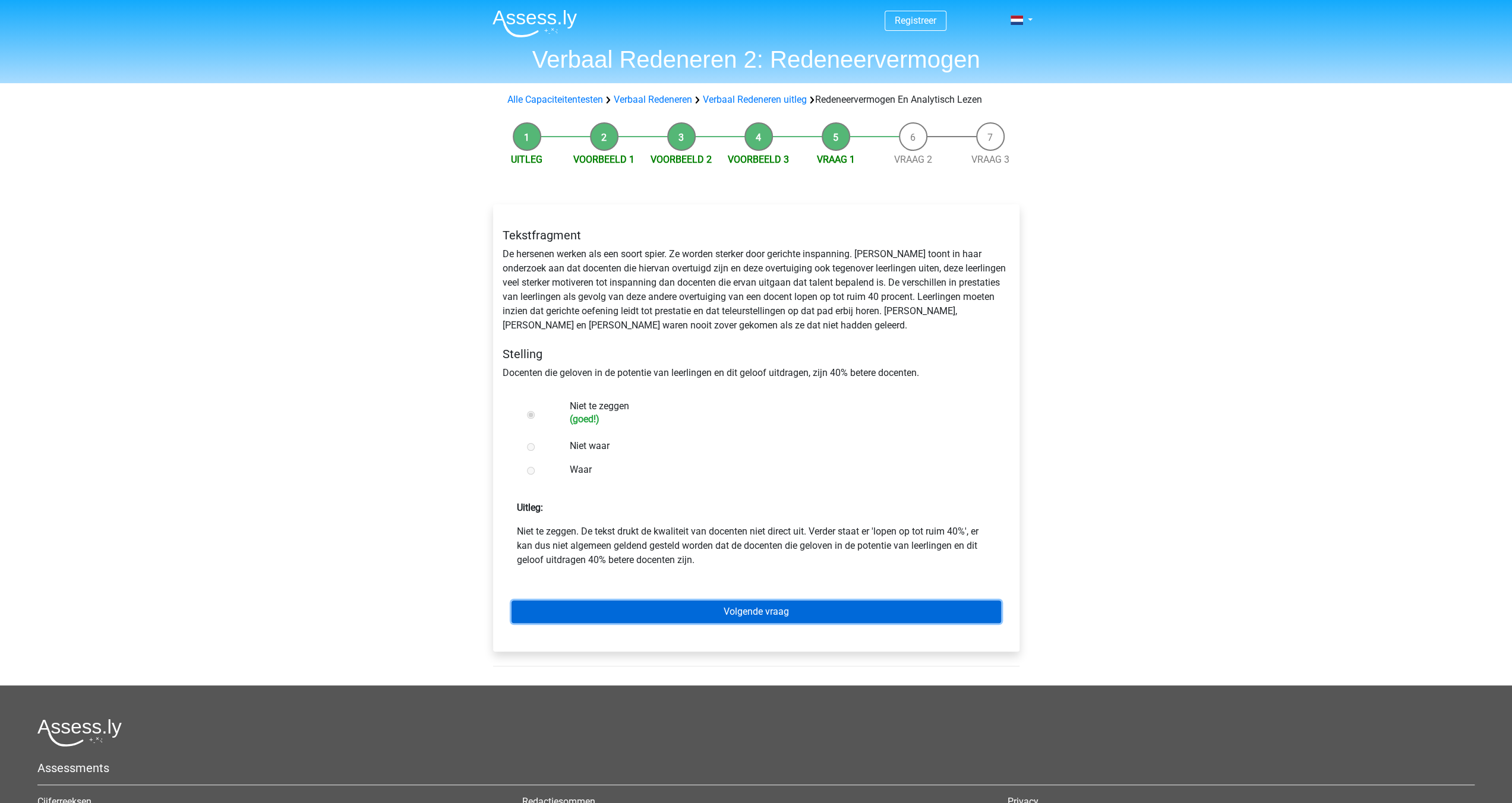
click at [747, 609] on link "Volgende vraag" at bounding box center [756, 612] width 489 height 23
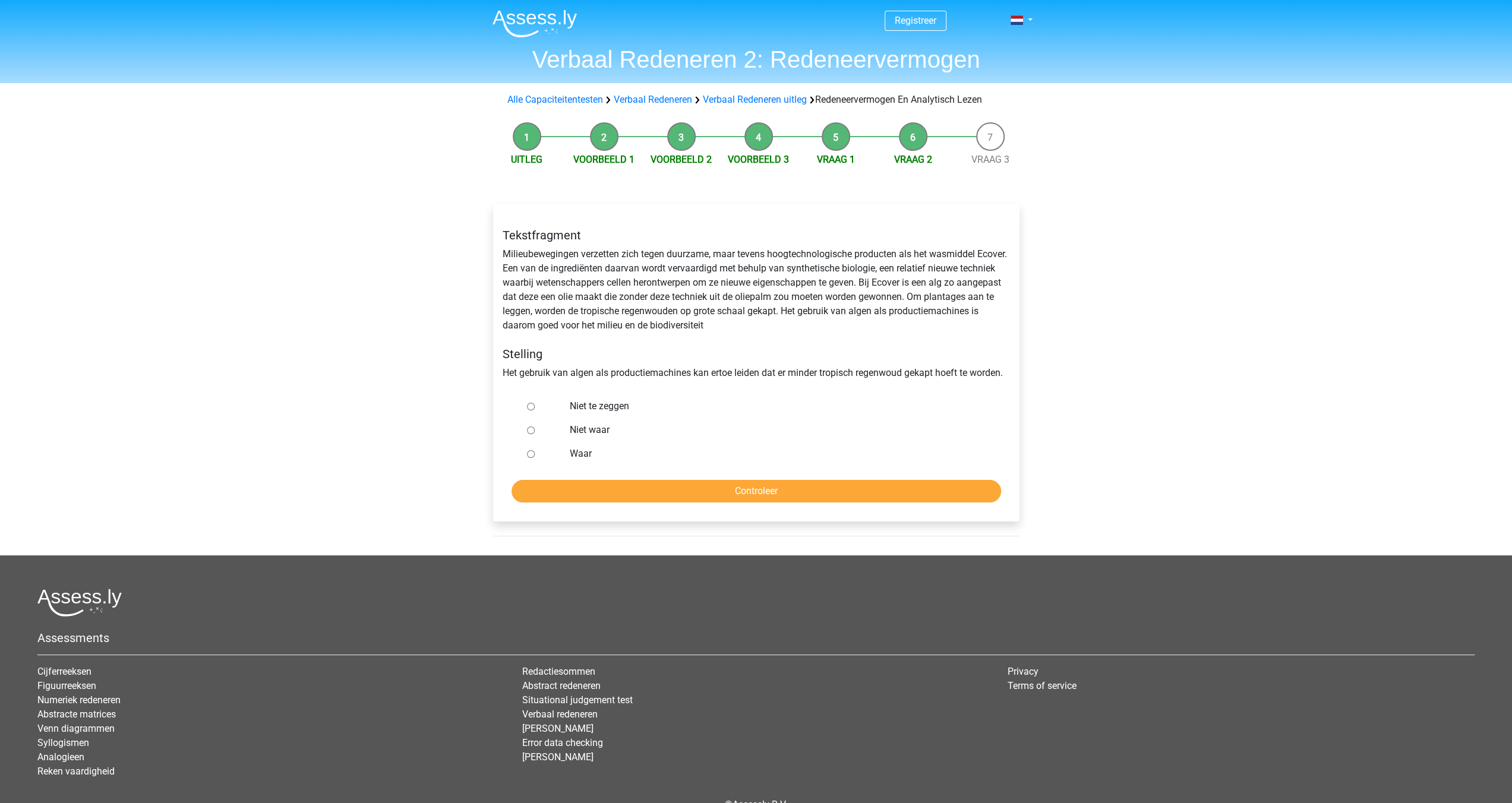
click at [529, 456] on input "Waar" at bounding box center [531, 454] width 8 height 8
radio input "true"
click at [666, 488] on input "Controleer" at bounding box center [756, 491] width 489 height 23
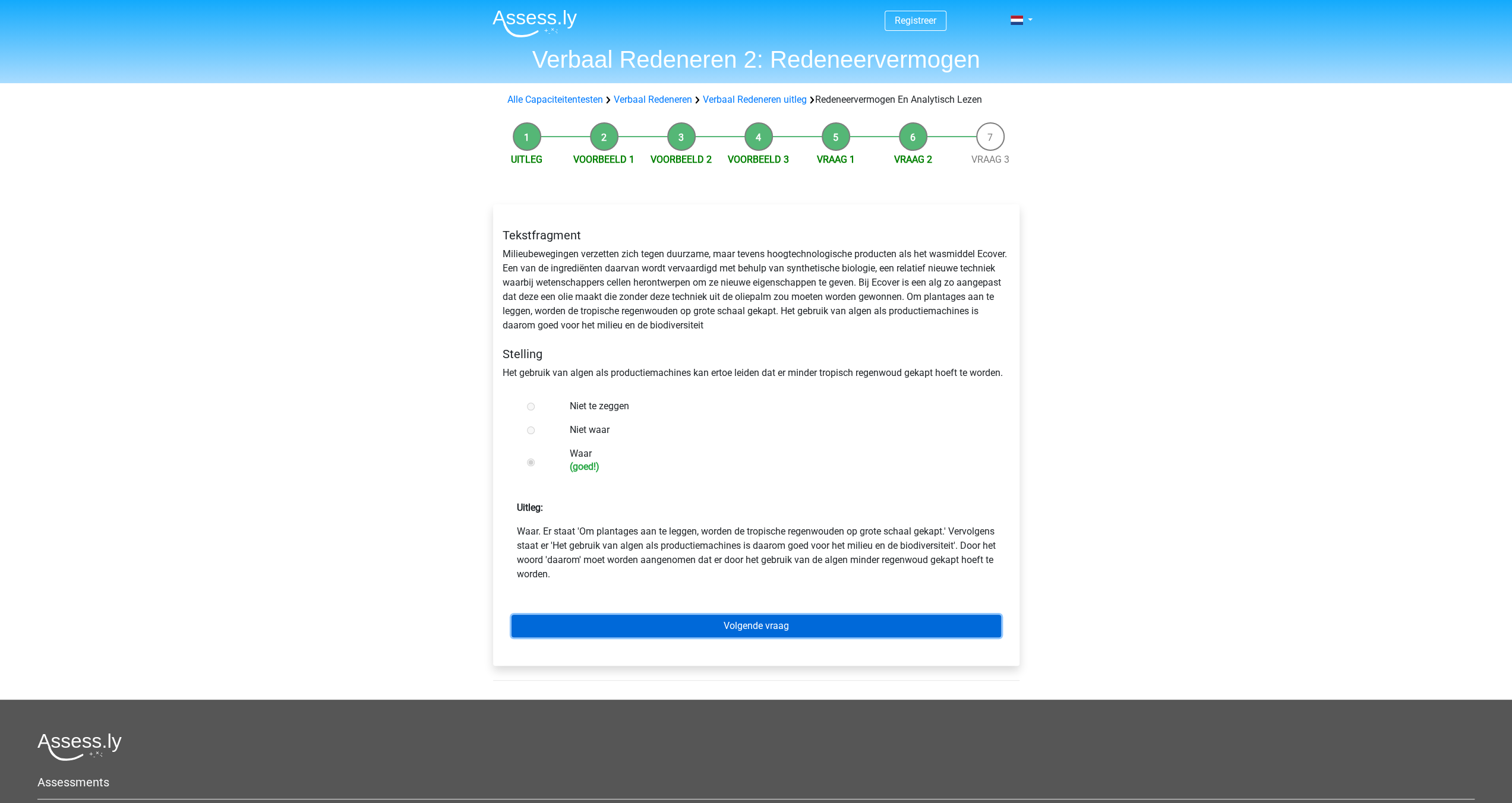
click at [782, 621] on link "Volgende vraag" at bounding box center [756, 625] width 489 height 23
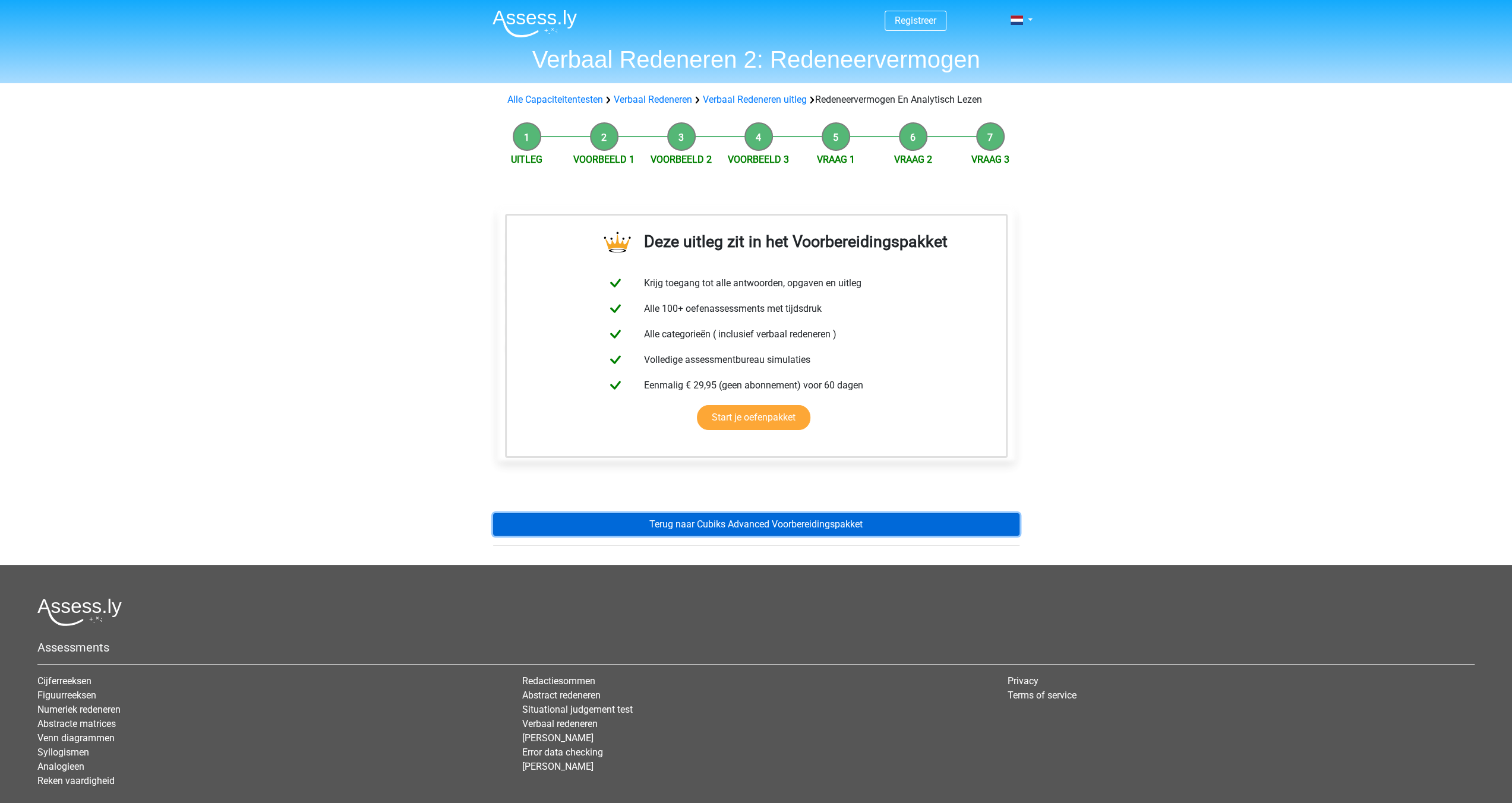
click at [774, 521] on link "Terug naar Cubiks Advanced Voorbereidingspakket" at bounding box center [756, 524] width 527 height 23
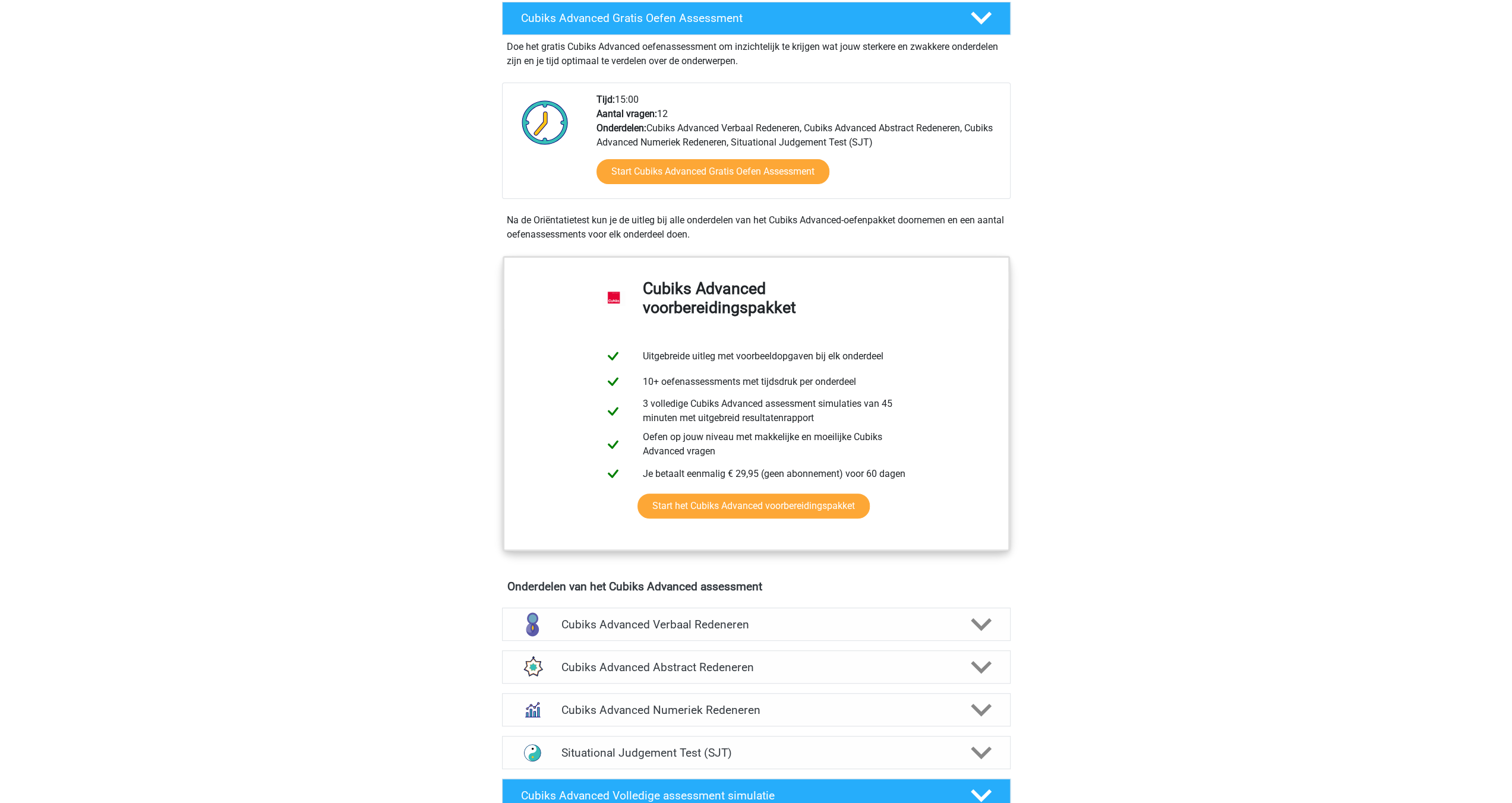
scroll to position [237, 0]
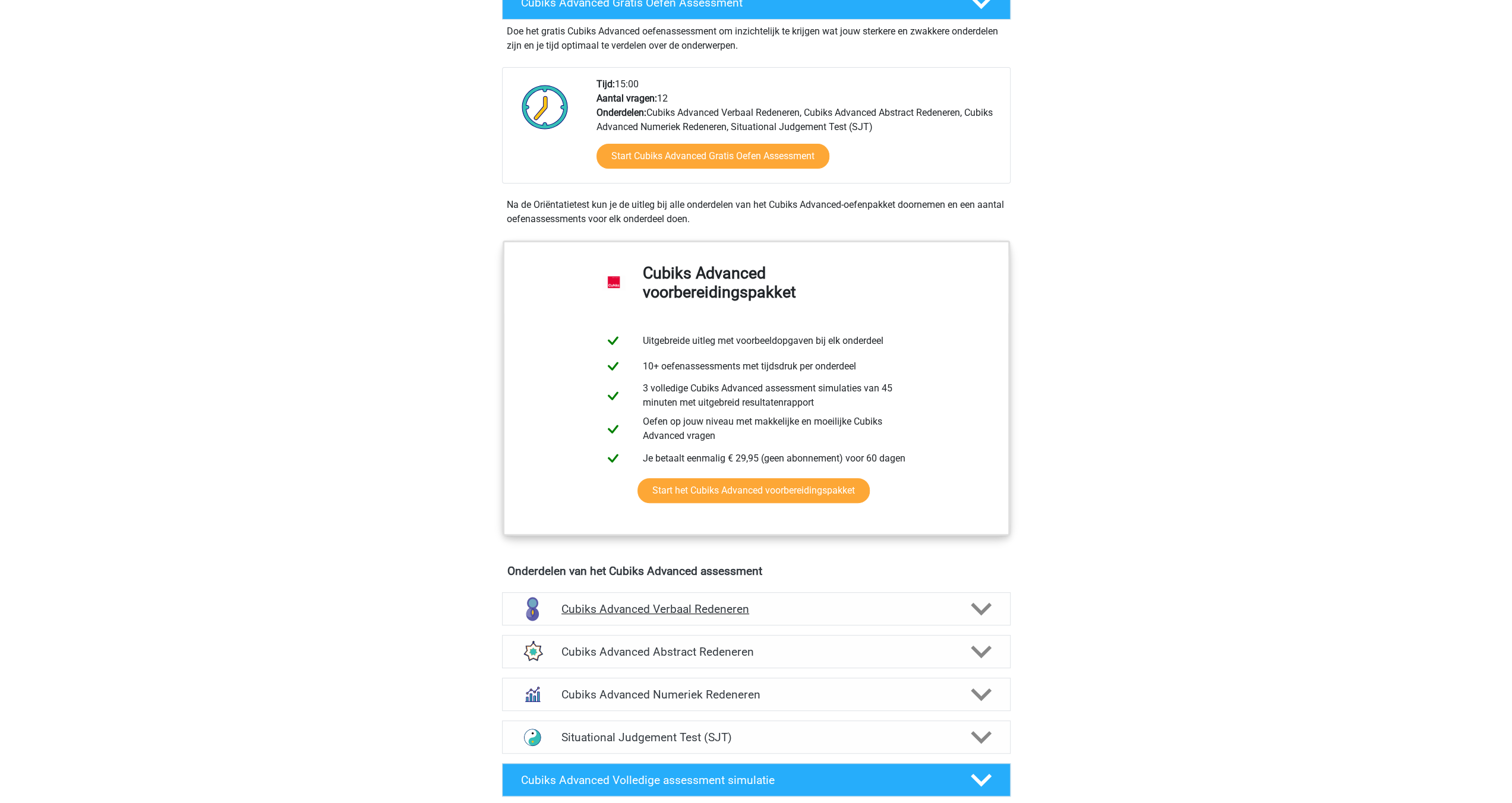
click at [985, 604] on icon at bounding box center [981, 609] width 21 height 21
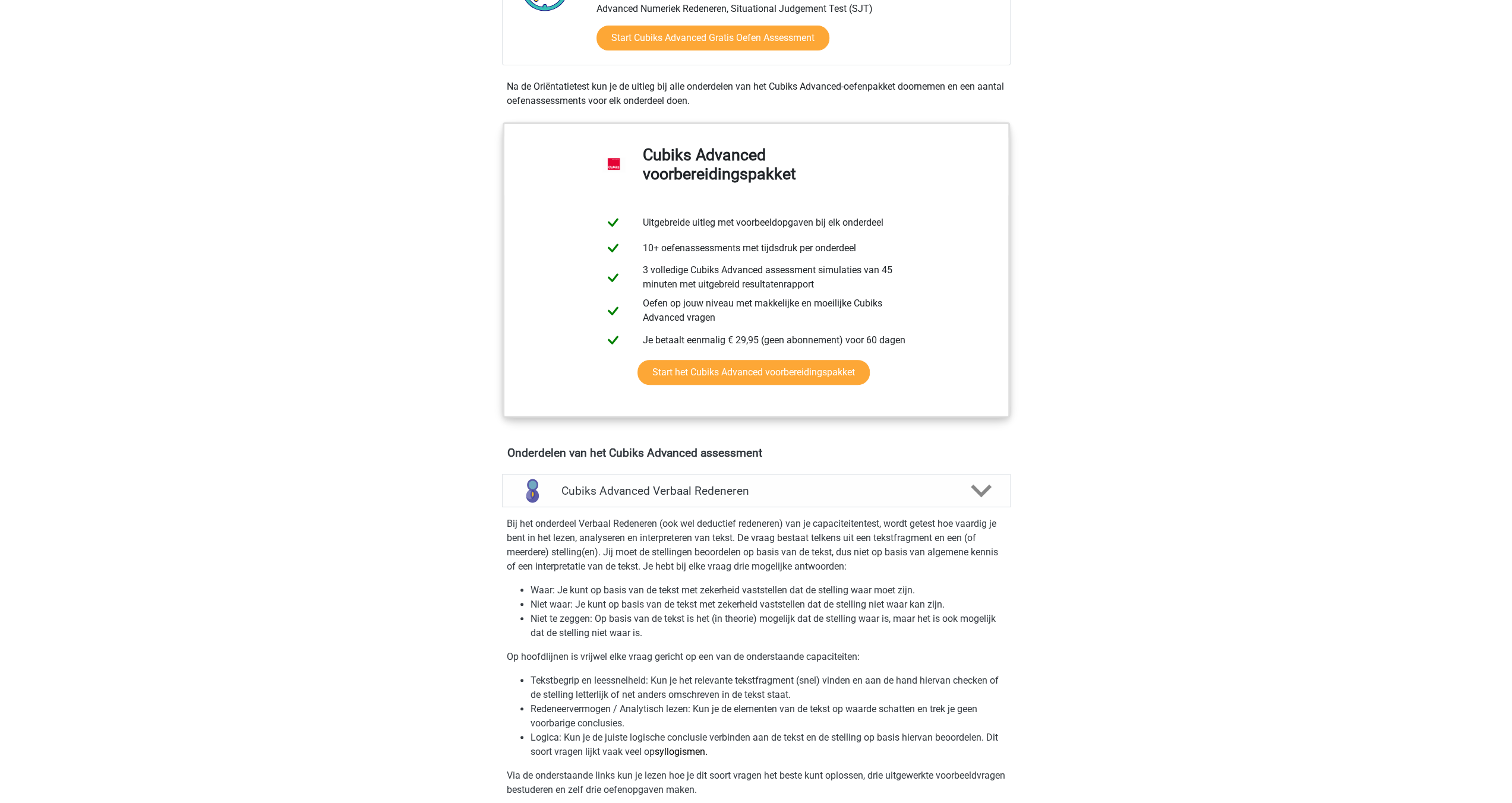
scroll to position [534, 0]
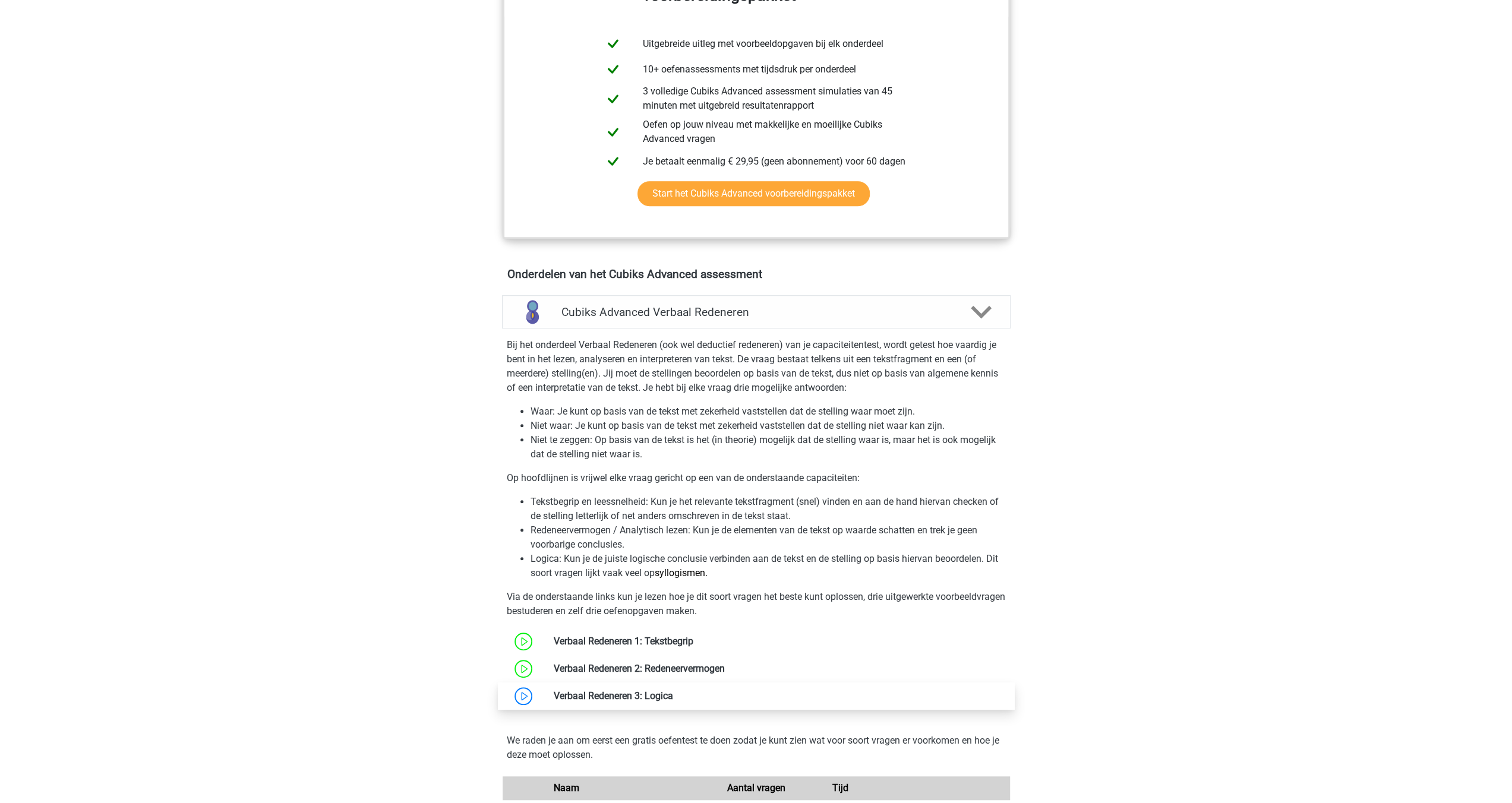
click at [673, 697] on link at bounding box center [673, 696] width 0 height 12
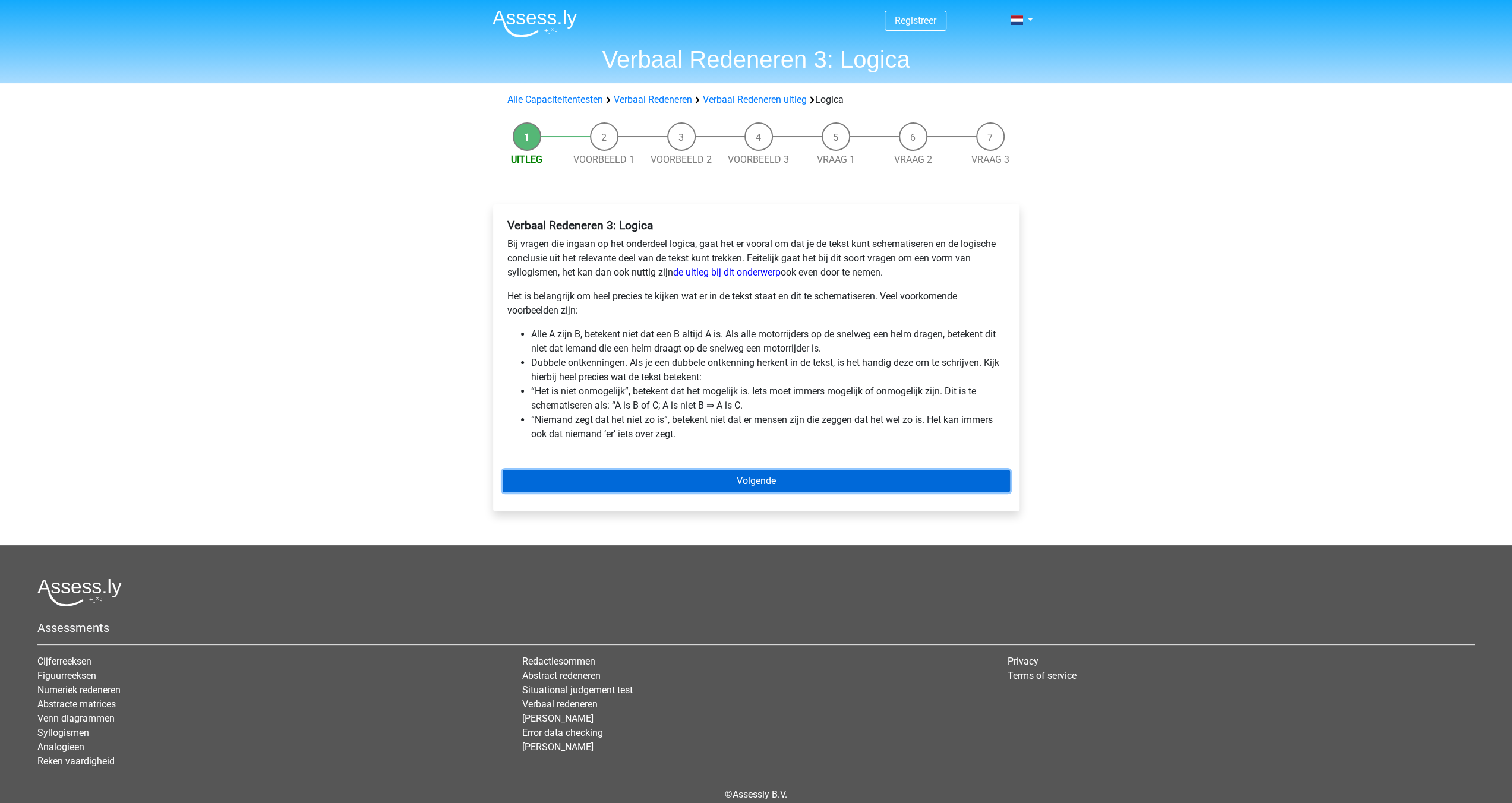
click at [748, 479] on link "Volgende" at bounding box center [756, 480] width 508 height 23
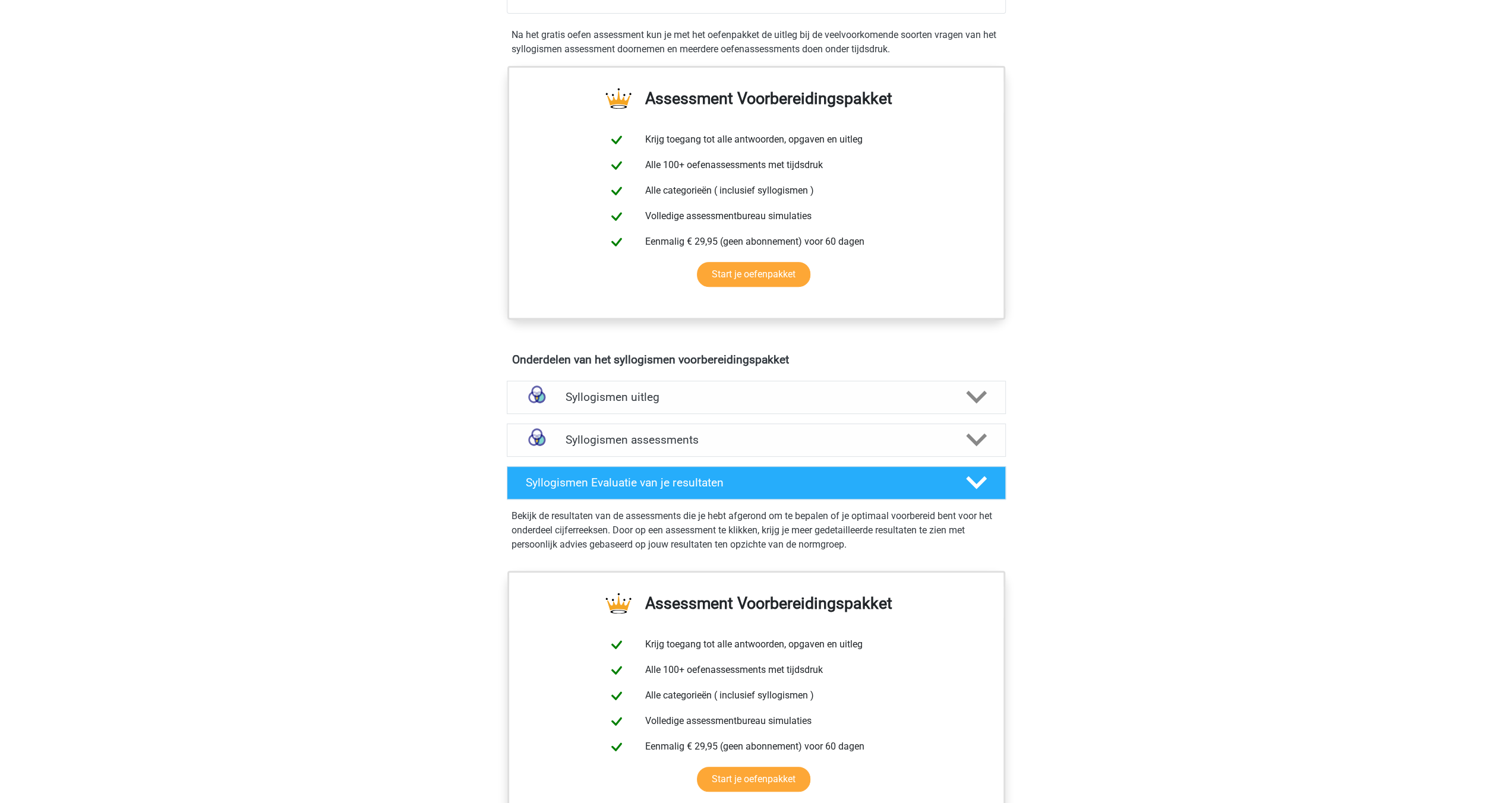
scroll to position [356, 0]
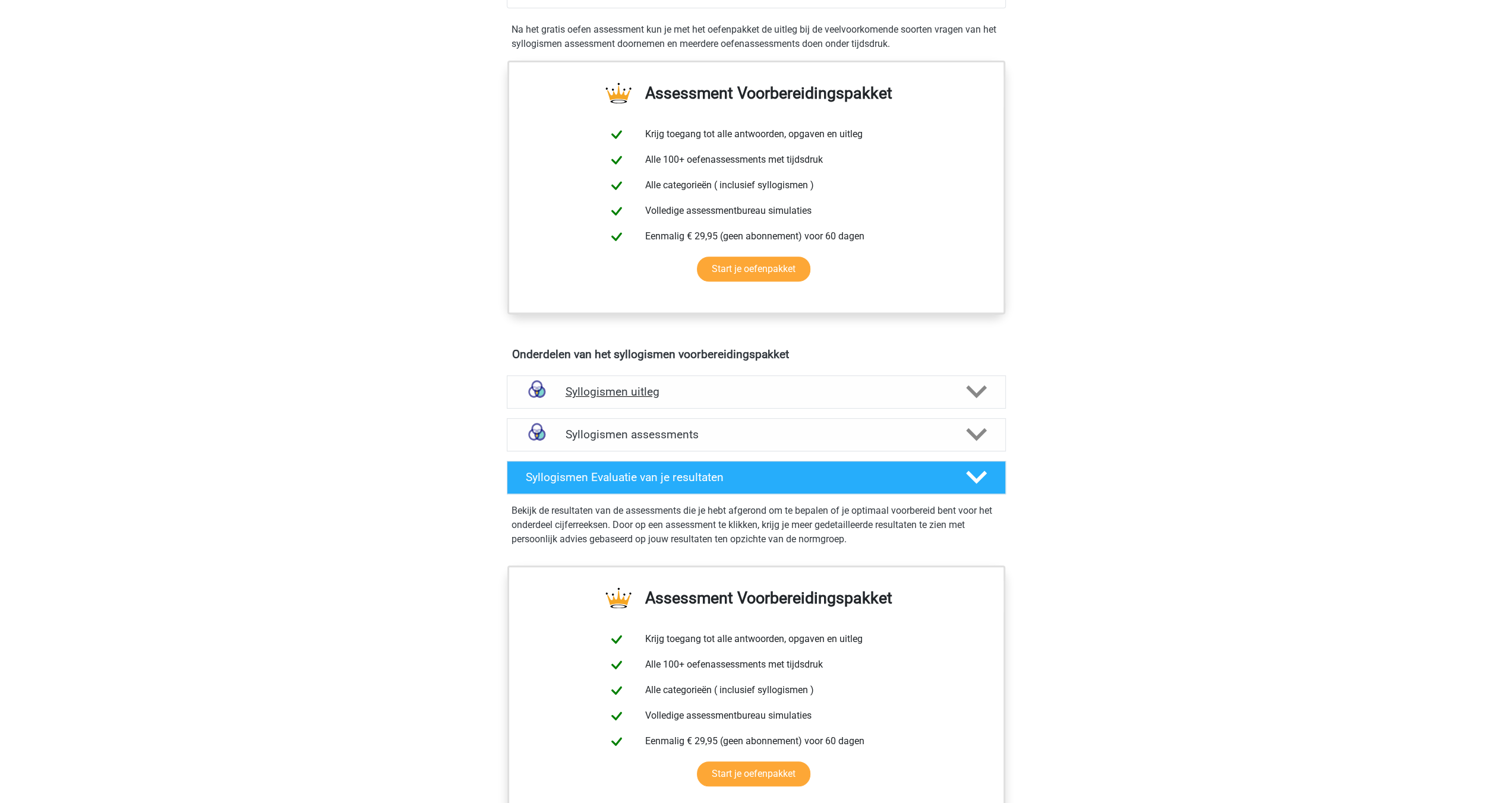
click at [974, 390] on polygon at bounding box center [976, 392] width 21 height 13
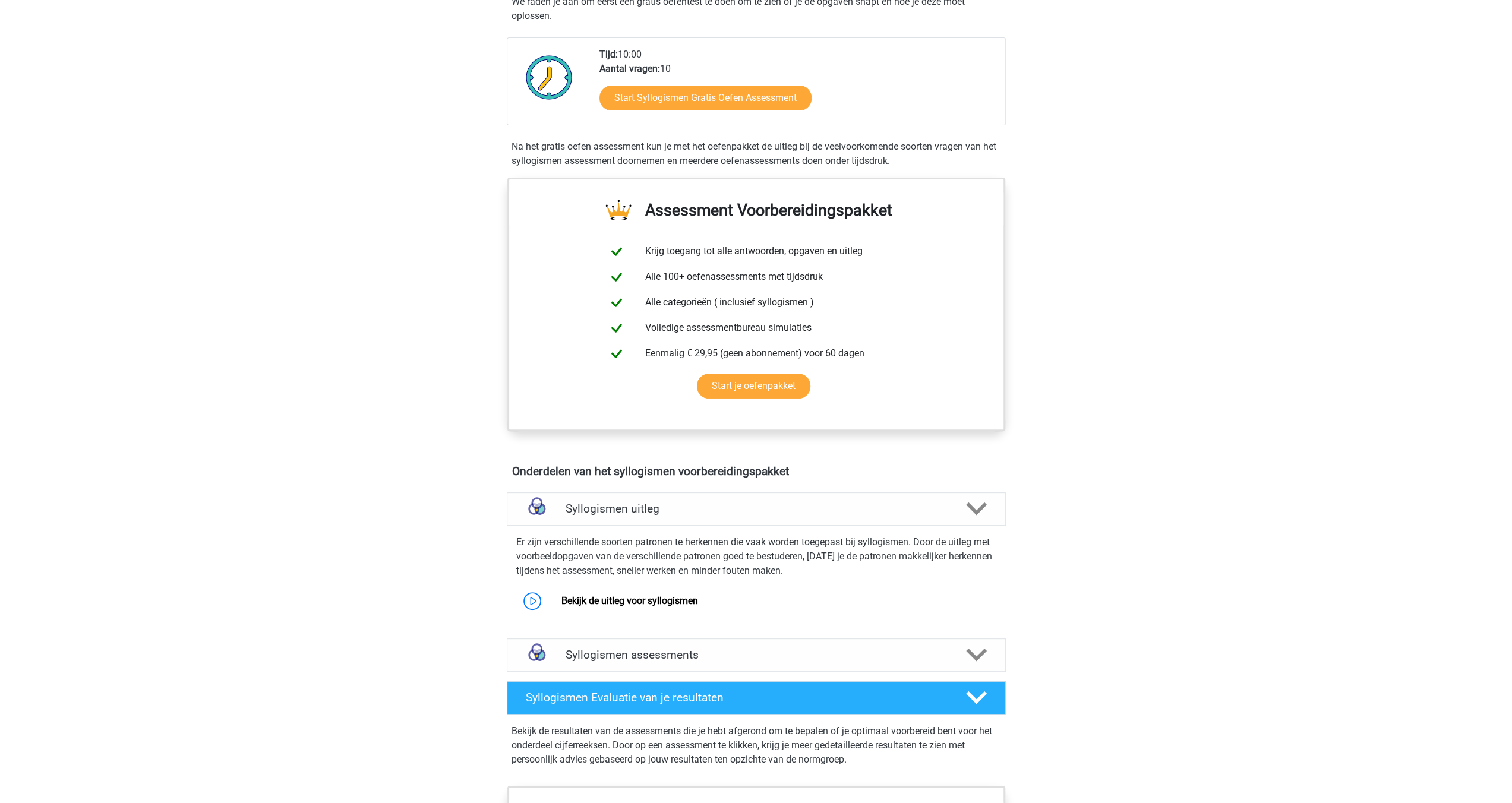
scroll to position [237, 0]
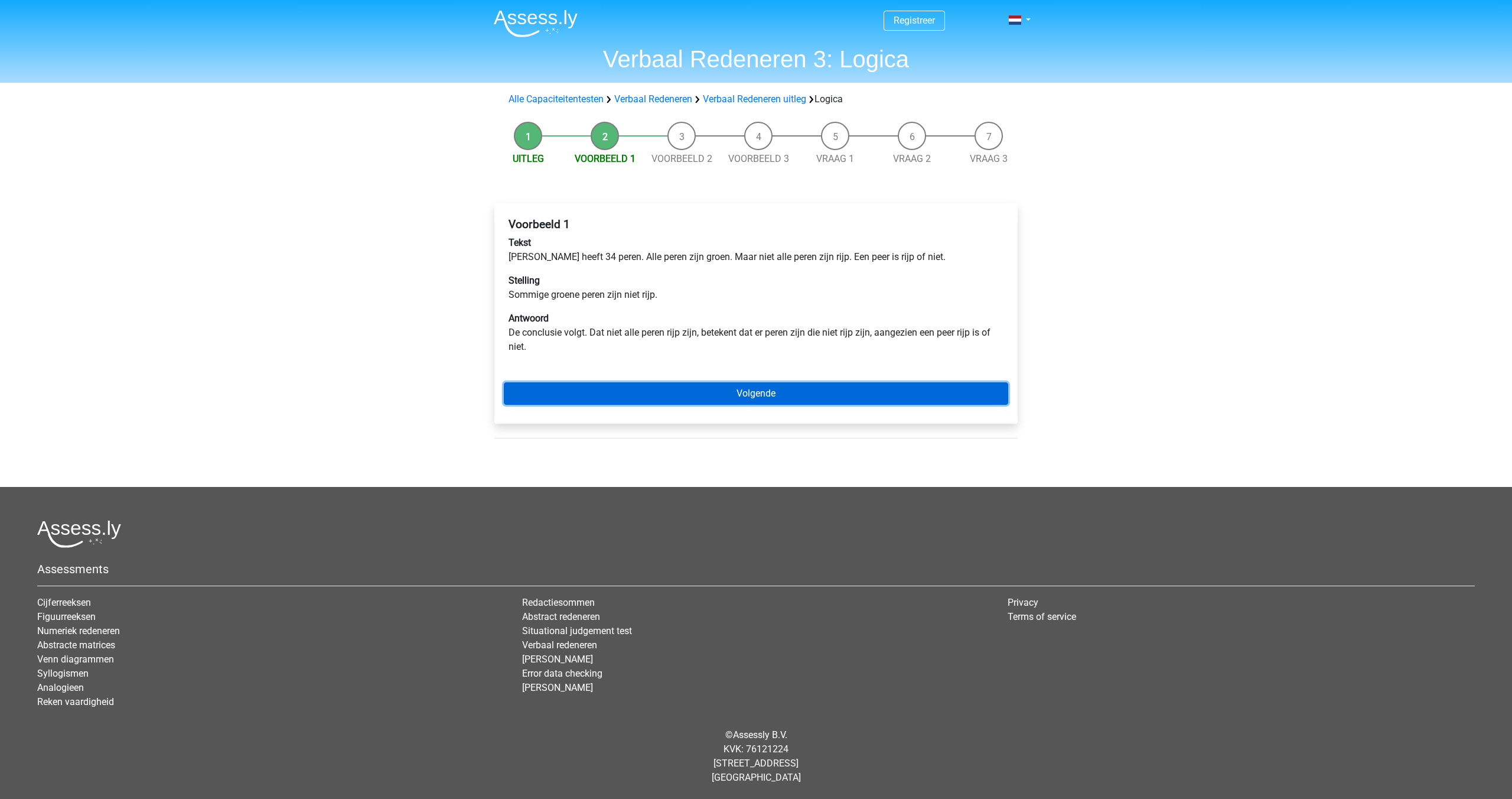
click at [766, 388] on link "Volgende" at bounding box center [756, 393] width 505 height 22
click at [749, 403] on link "Volgende" at bounding box center [756, 393] width 505 height 22
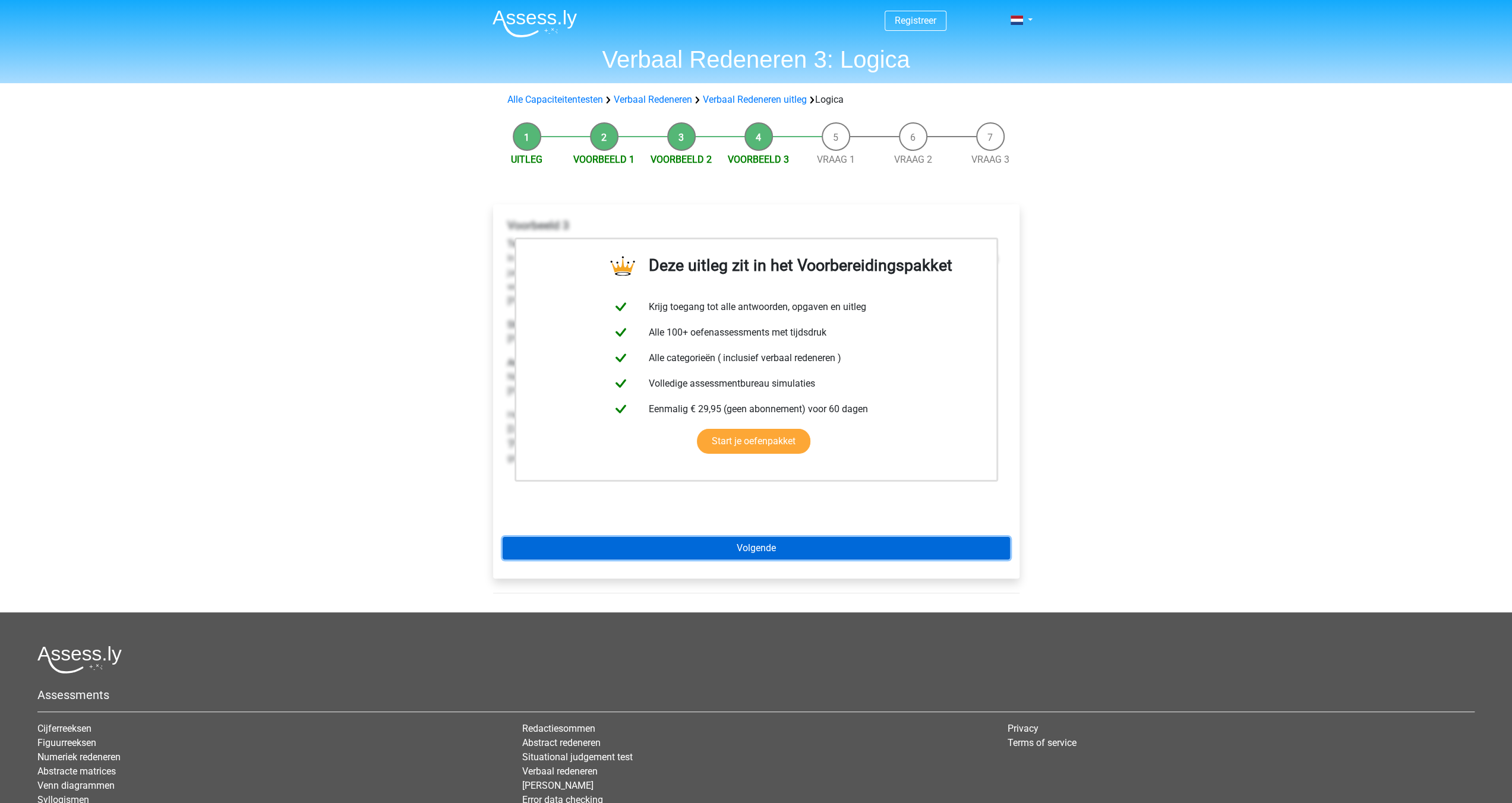
click at [753, 547] on link "Volgende" at bounding box center [756, 547] width 508 height 23
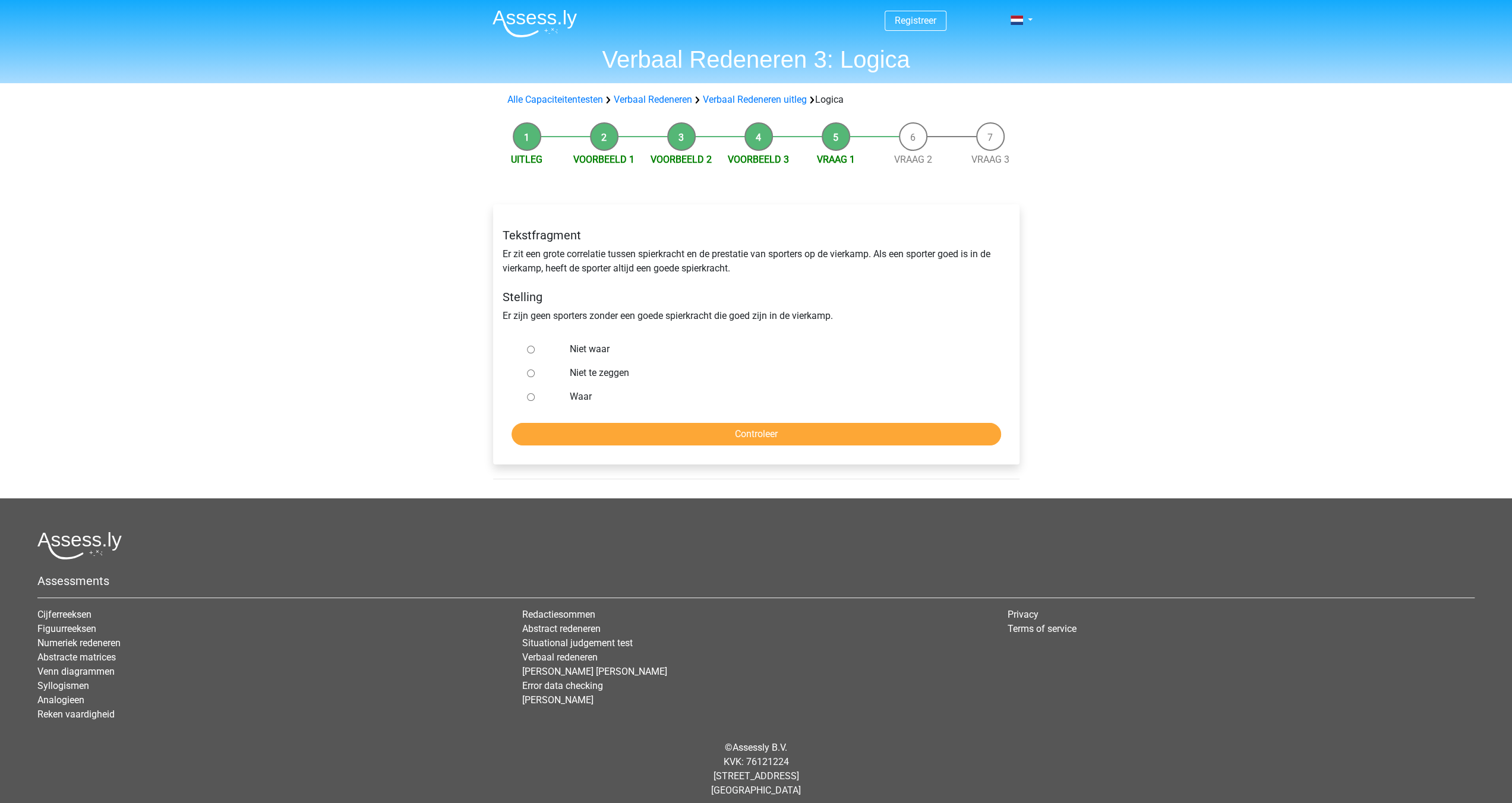
click at [603, 350] on label "Niet waar" at bounding box center [775, 349] width 412 height 15
click at [535, 350] on input "Niet waar" at bounding box center [531, 349] width 8 height 8
radio input "true"
click at [712, 436] on input "Controleer" at bounding box center [756, 434] width 489 height 23
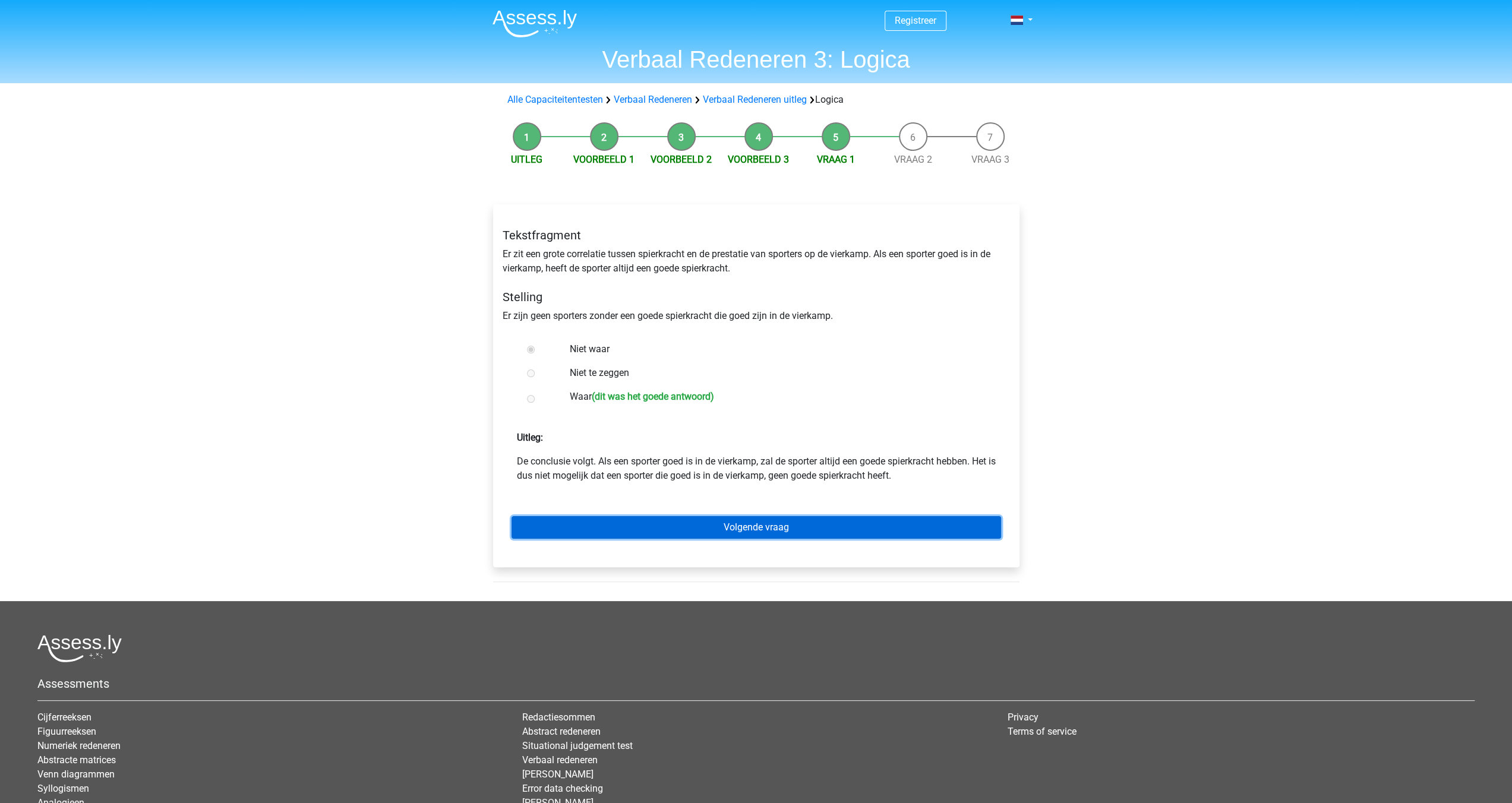
click at [746, 527] on link "Volgende vraag" at bounding box center [756, 527] width 489 height 23
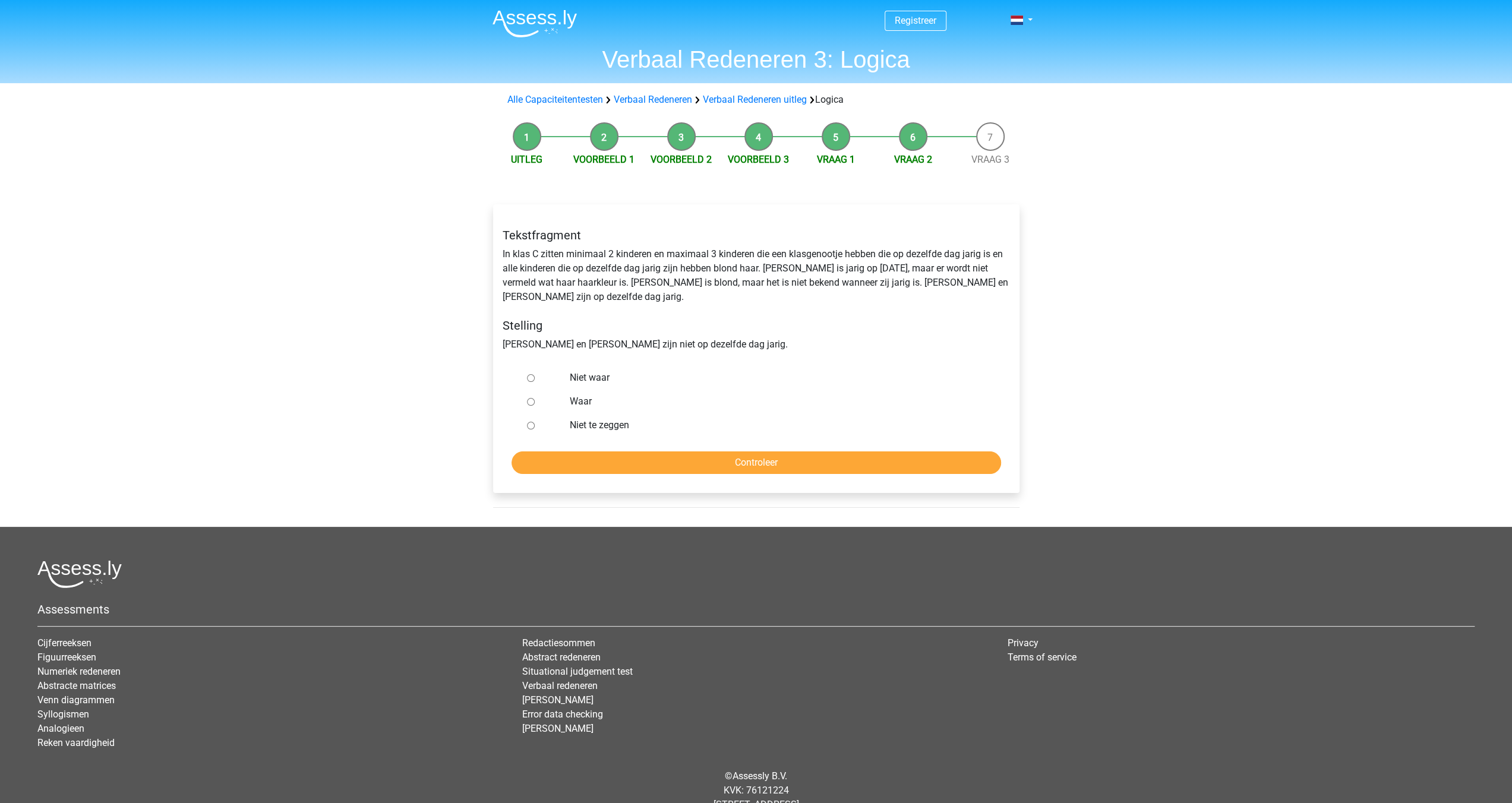
click at [527, 422] on input "Niet te zeggen" at bounding box center [531, 425] width 8 height 8
radio input "true"
click at [621, 451] on input "Controleer" at bounding box center [756, 462] width 489 height 23
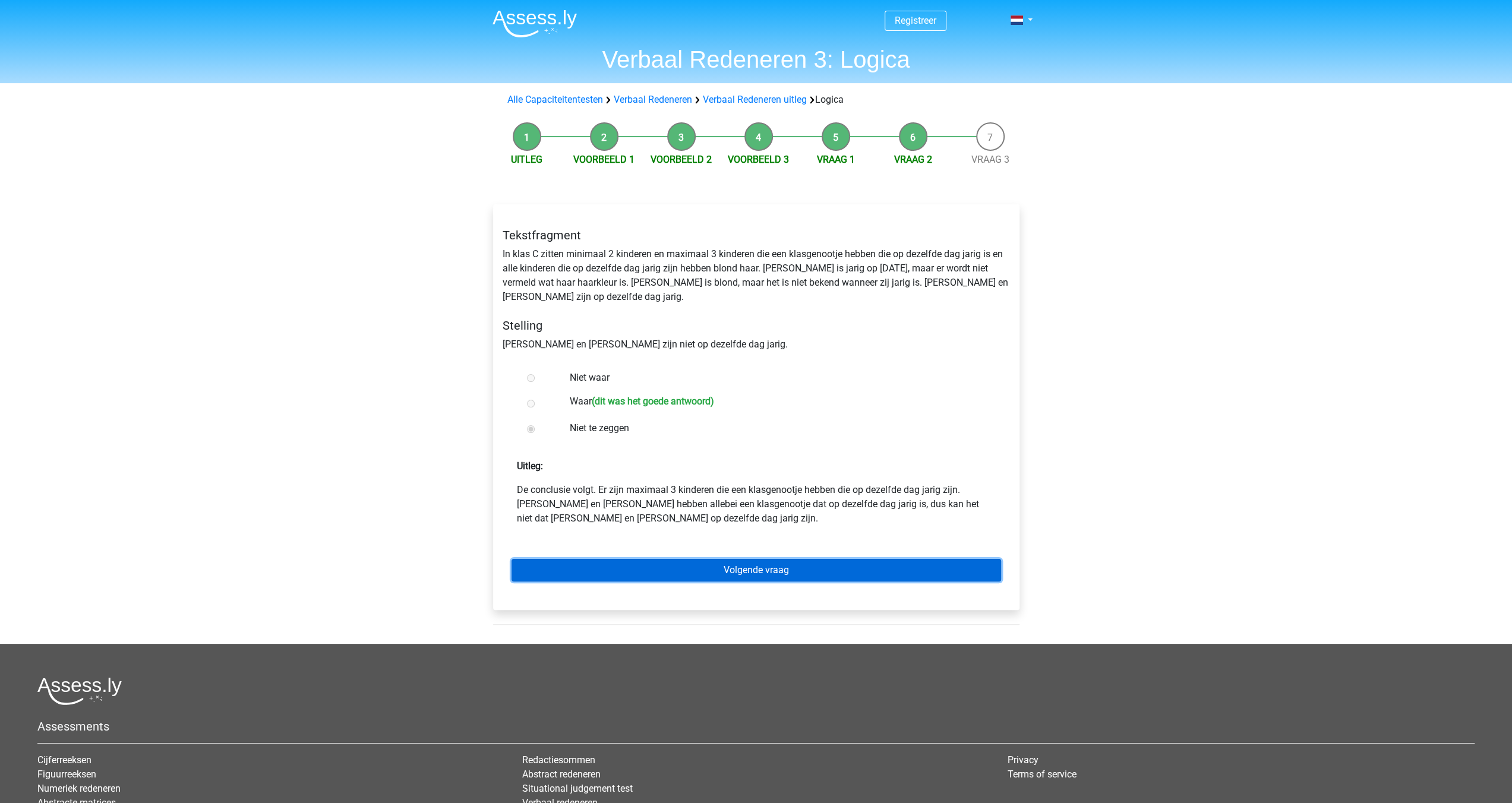
click at [785, 559] on link "Volgende vraag" at bounding box center [756, 570] width 489 height 23
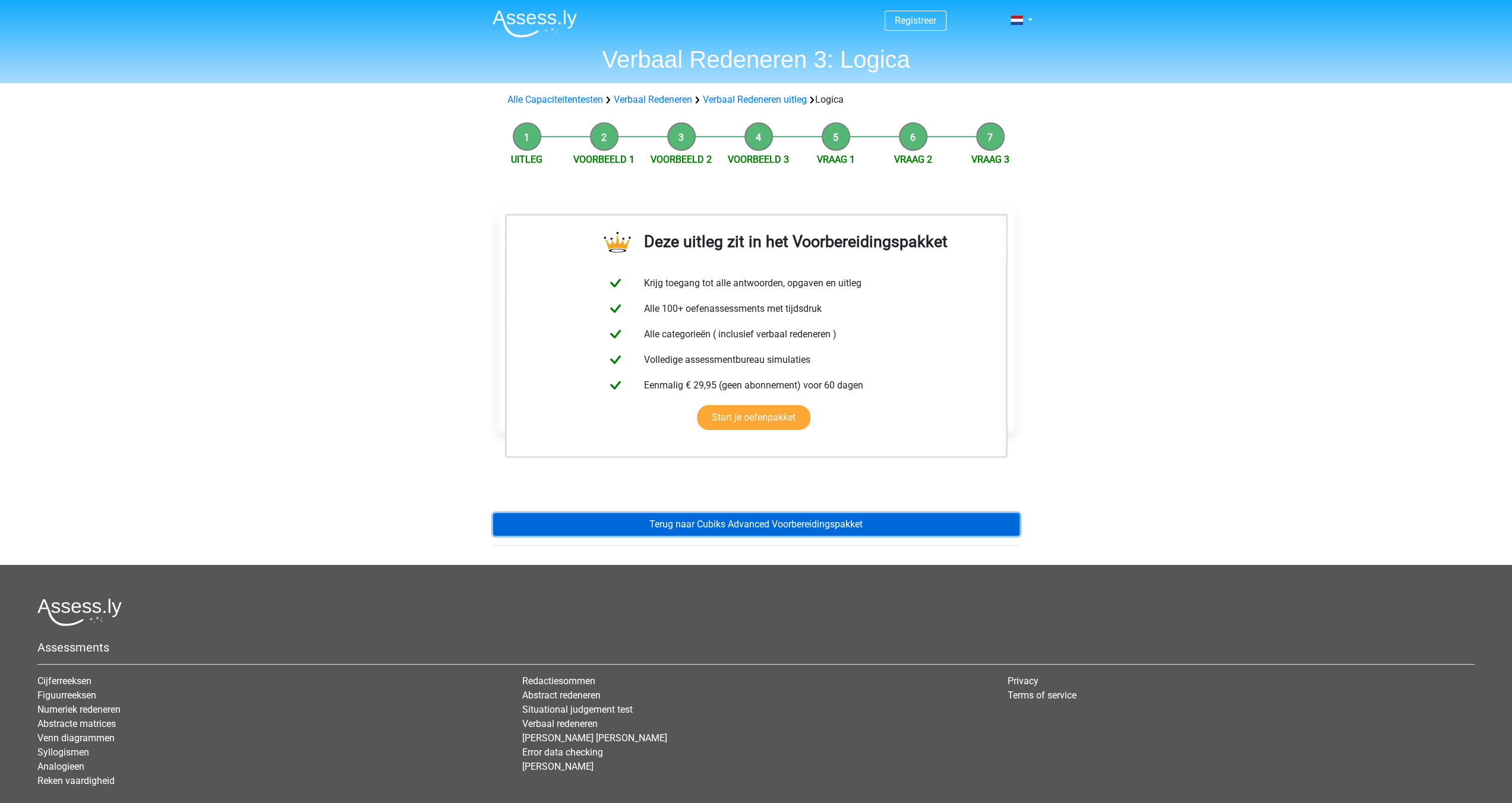
click at [753, 518] on link "Terug naar Cubiks Advanced Voorbereidingspakket" at bounding box center [756, 524] width 527 height 23
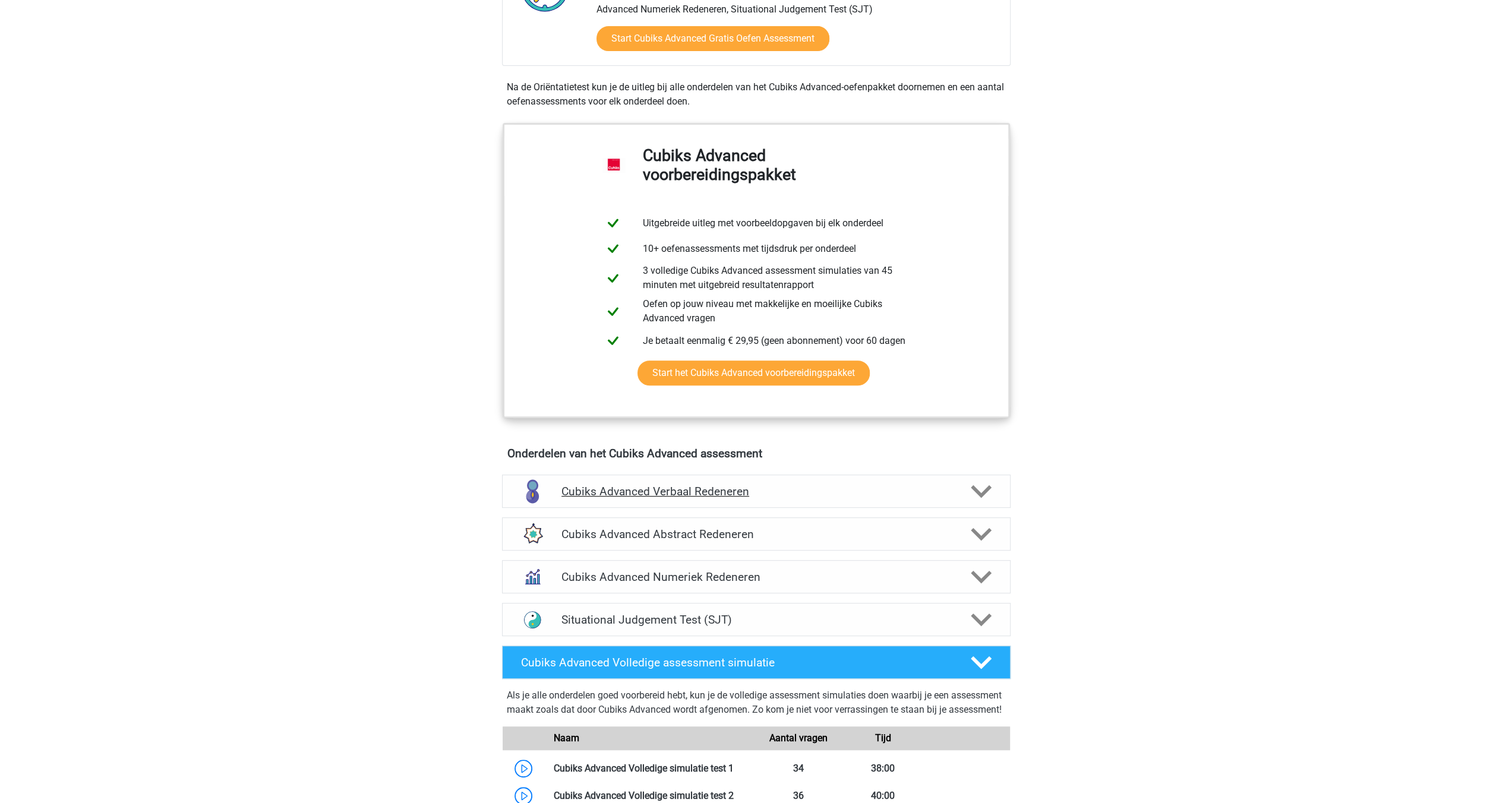
scroll to position [356, 0]
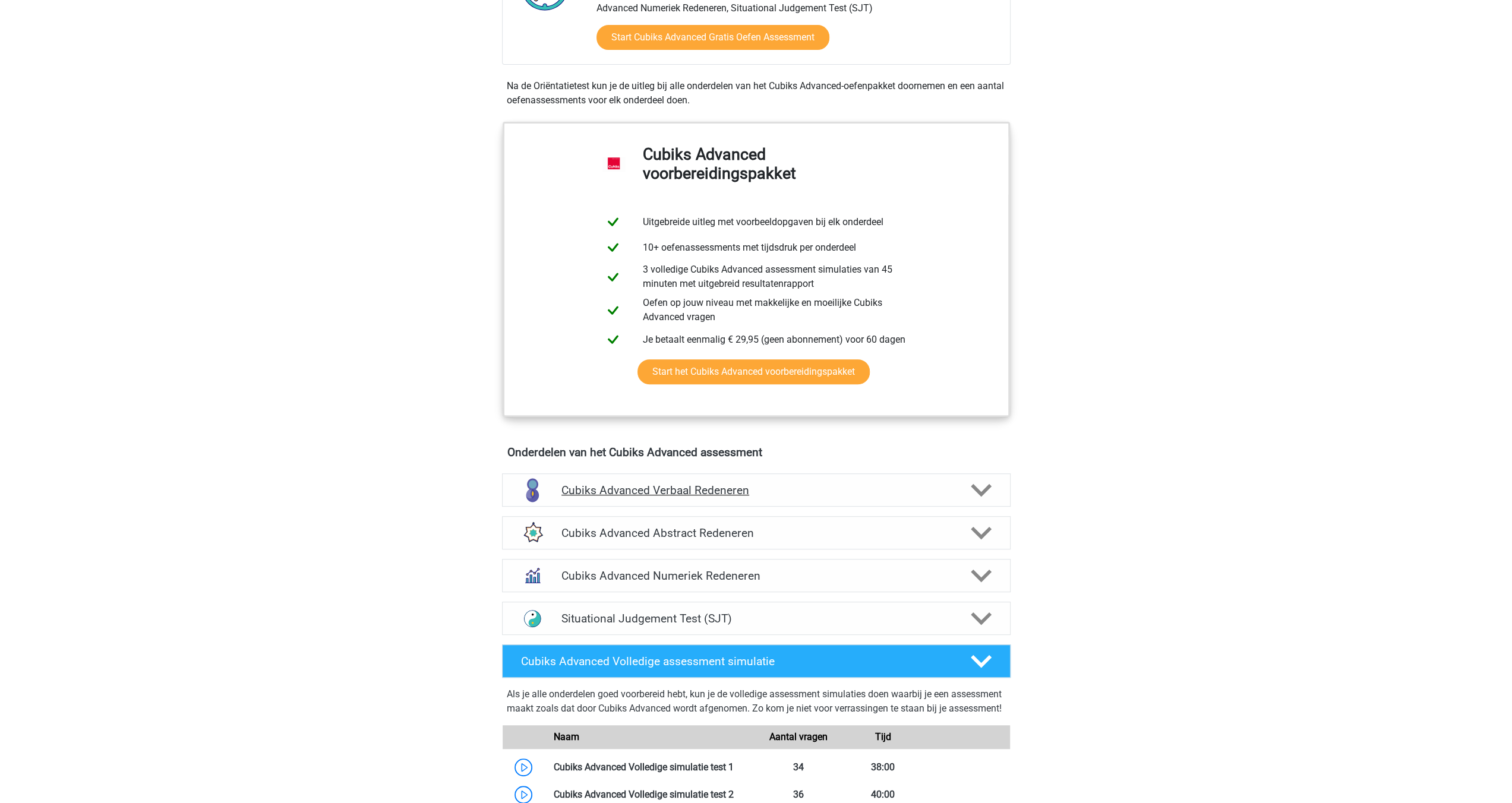
click at [991, 486] on div at bounding box center [980, 490] width 40 height 21
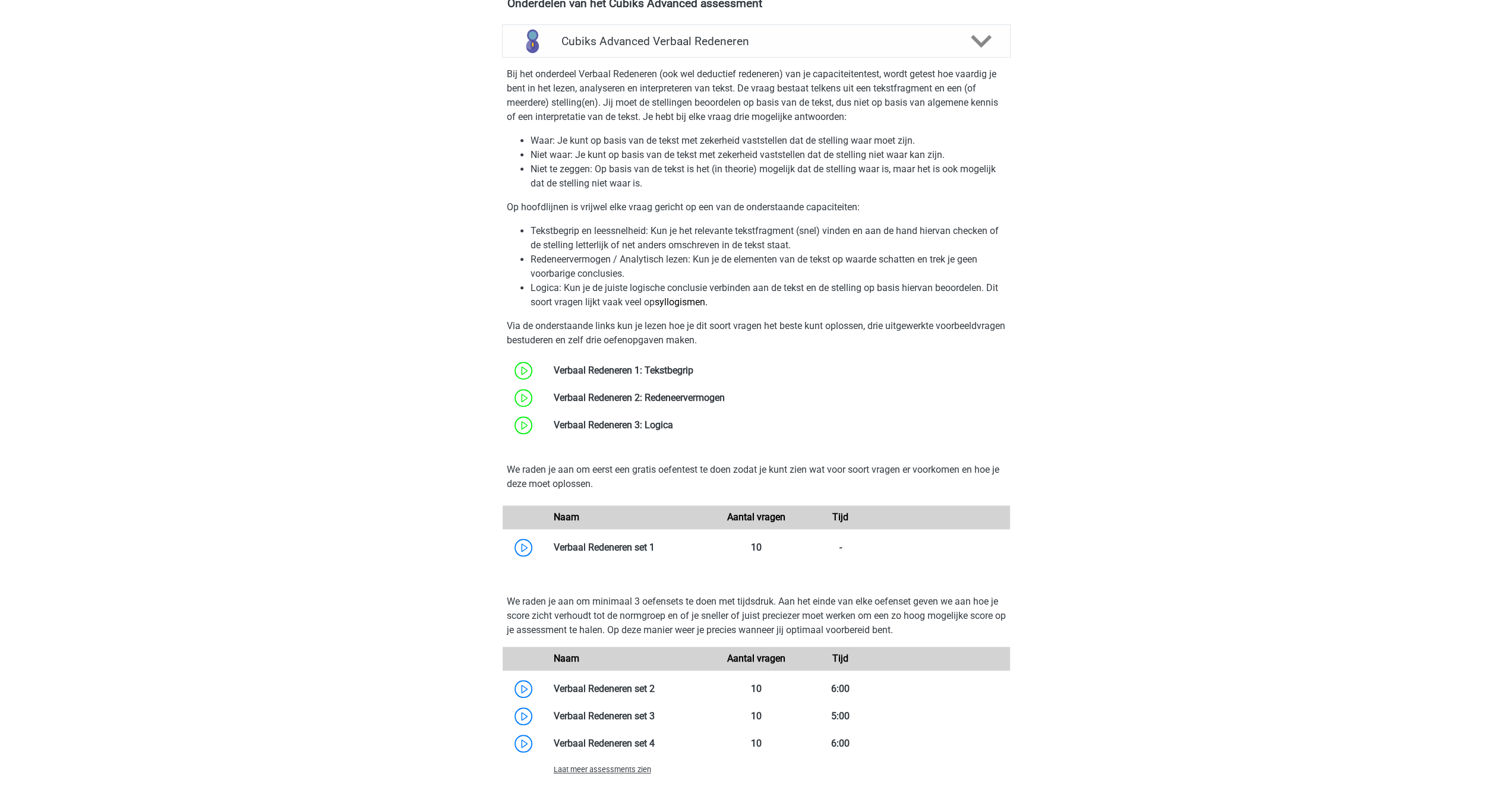
scroll to position [891, 0]
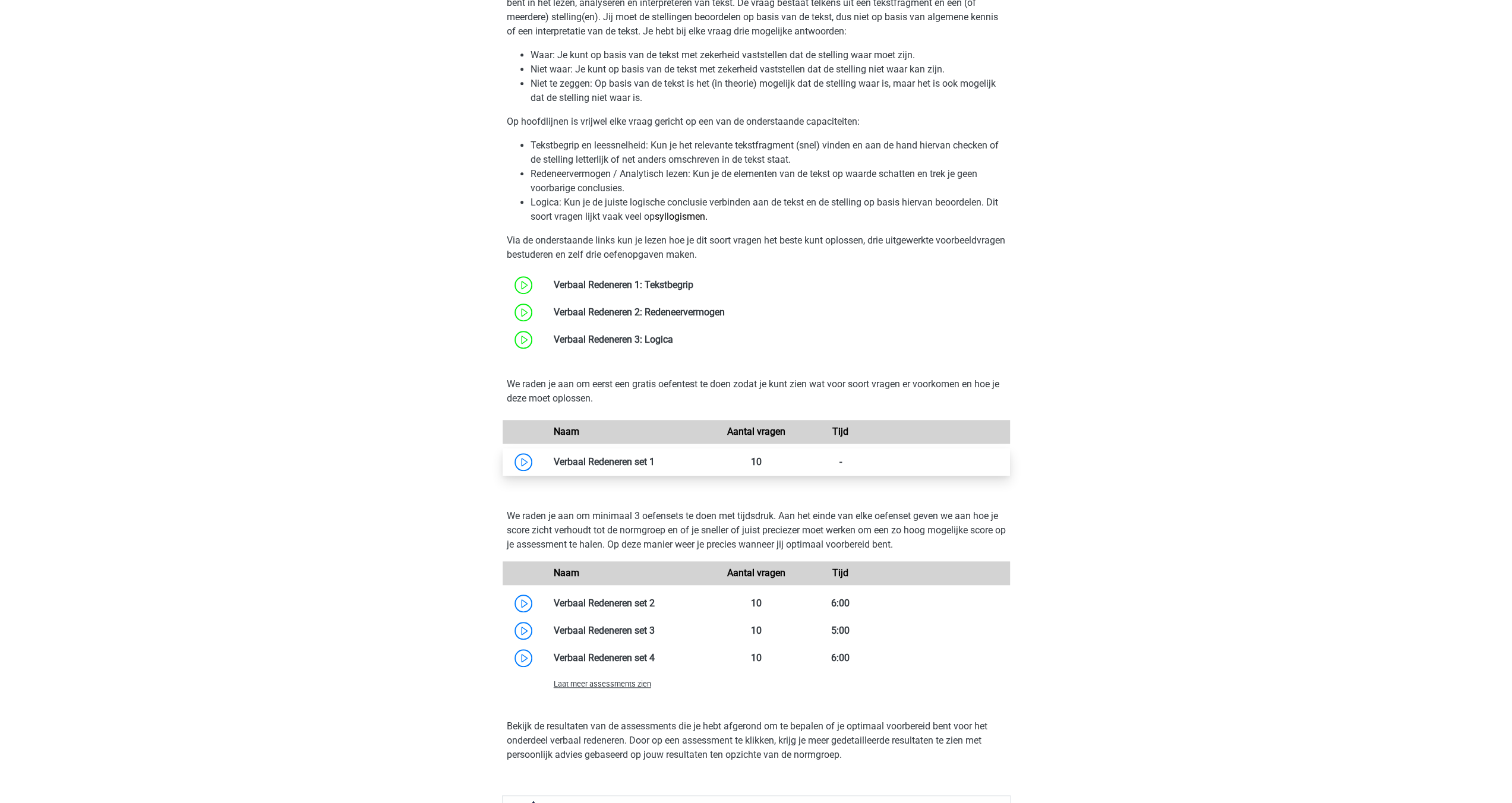
click at [655, 466] on link at bounding box center [655, 462] width 0 height 12
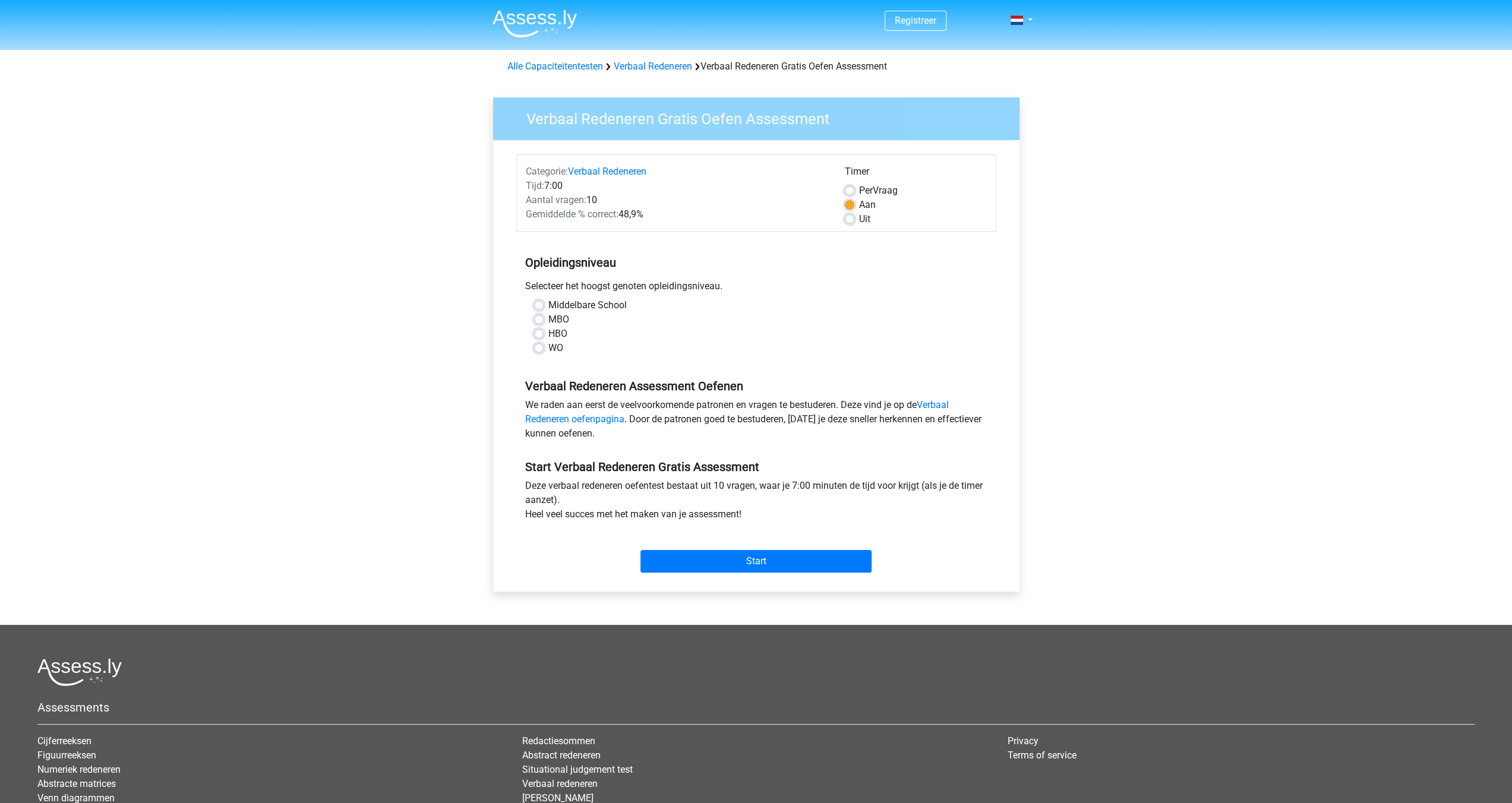
click at [548, 352] on label "WO" at bounding box center [556, 348] width 15 height 15
click at [540, 352] on input "WO" at bounding box center [538, 347] width 9 height 12
radio input "true"
click at [716, 560] on input "Start" at bounding box center [755, 561] width 231 height 23
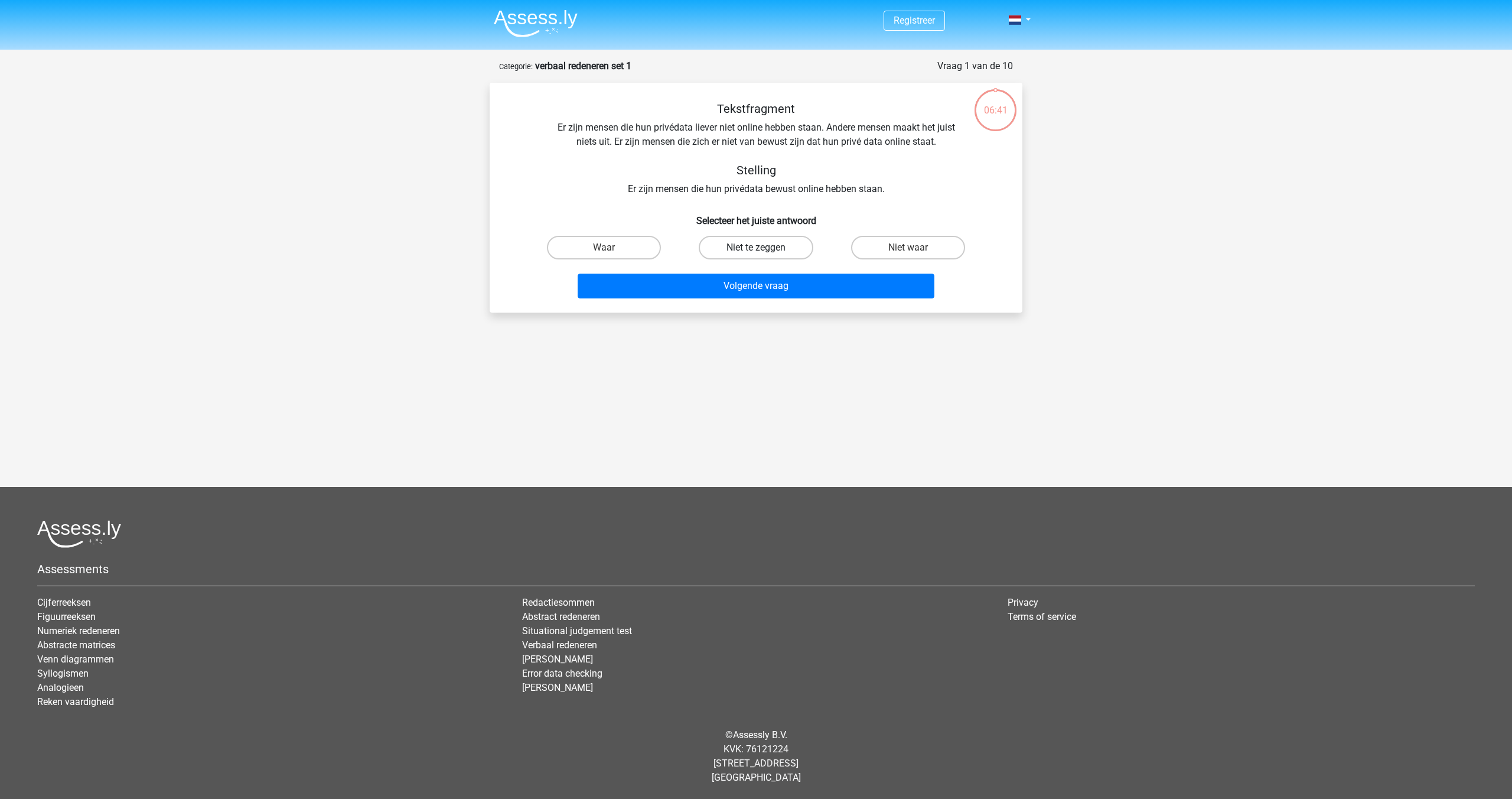
click at [758, 246] on label "Niet te zeggen" at bounding box center [755, 248] width 114 height 24
click at [758, 248] on input "Niet te zeggen" at bounding box center [760, 251] width 8 height 8
radio input "true"
click at [742, 288] on button "Volgende vraag" at bounding box center [757, 286] width 358 height 25
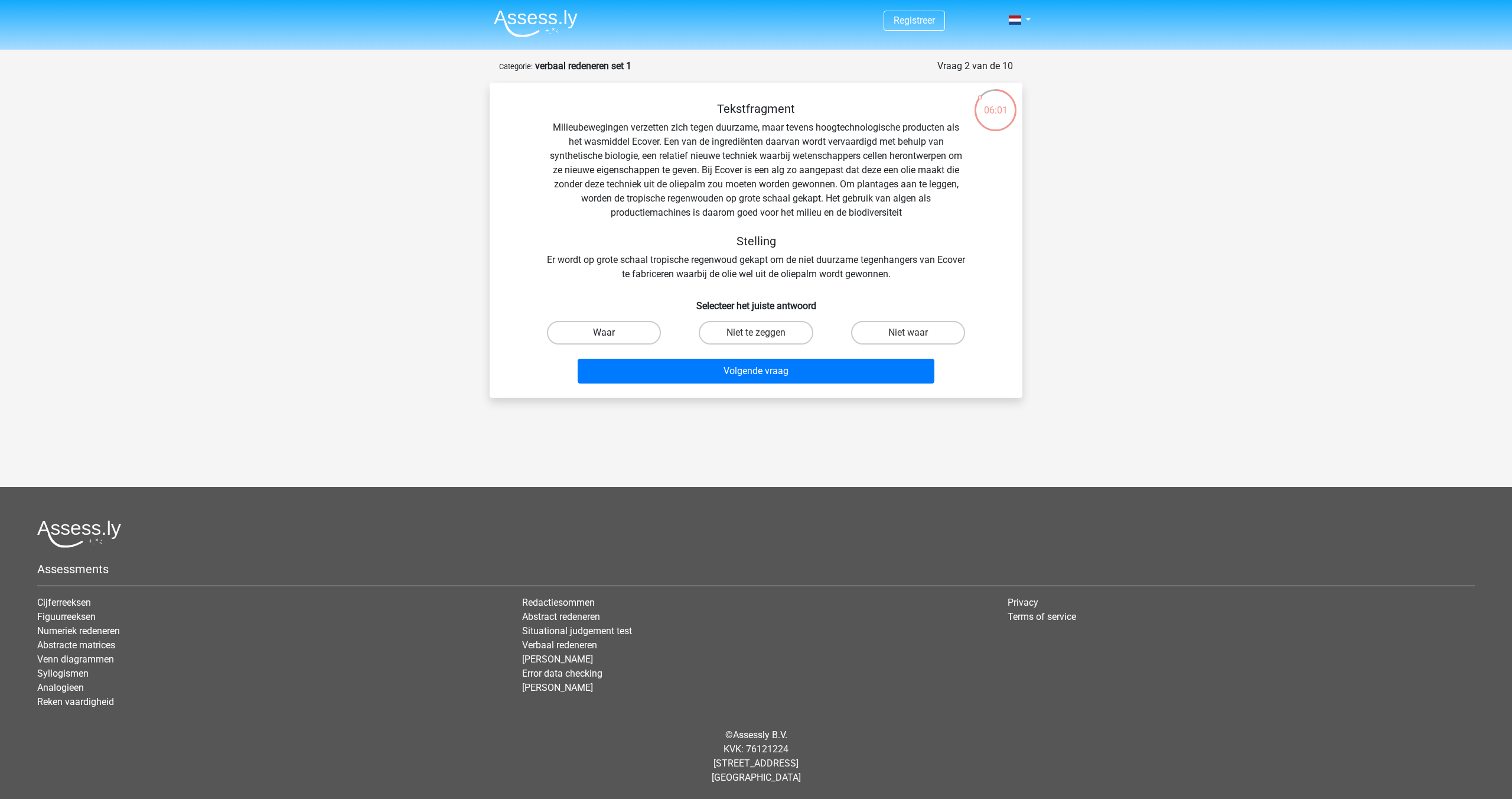
click at [616, 327] on label "Waar" at bounding box center [603, 332] width 114 height 24
click at [612, 332] on input "Waar" at bounding box center [608, 336] width 8 height 8
radio input "true"
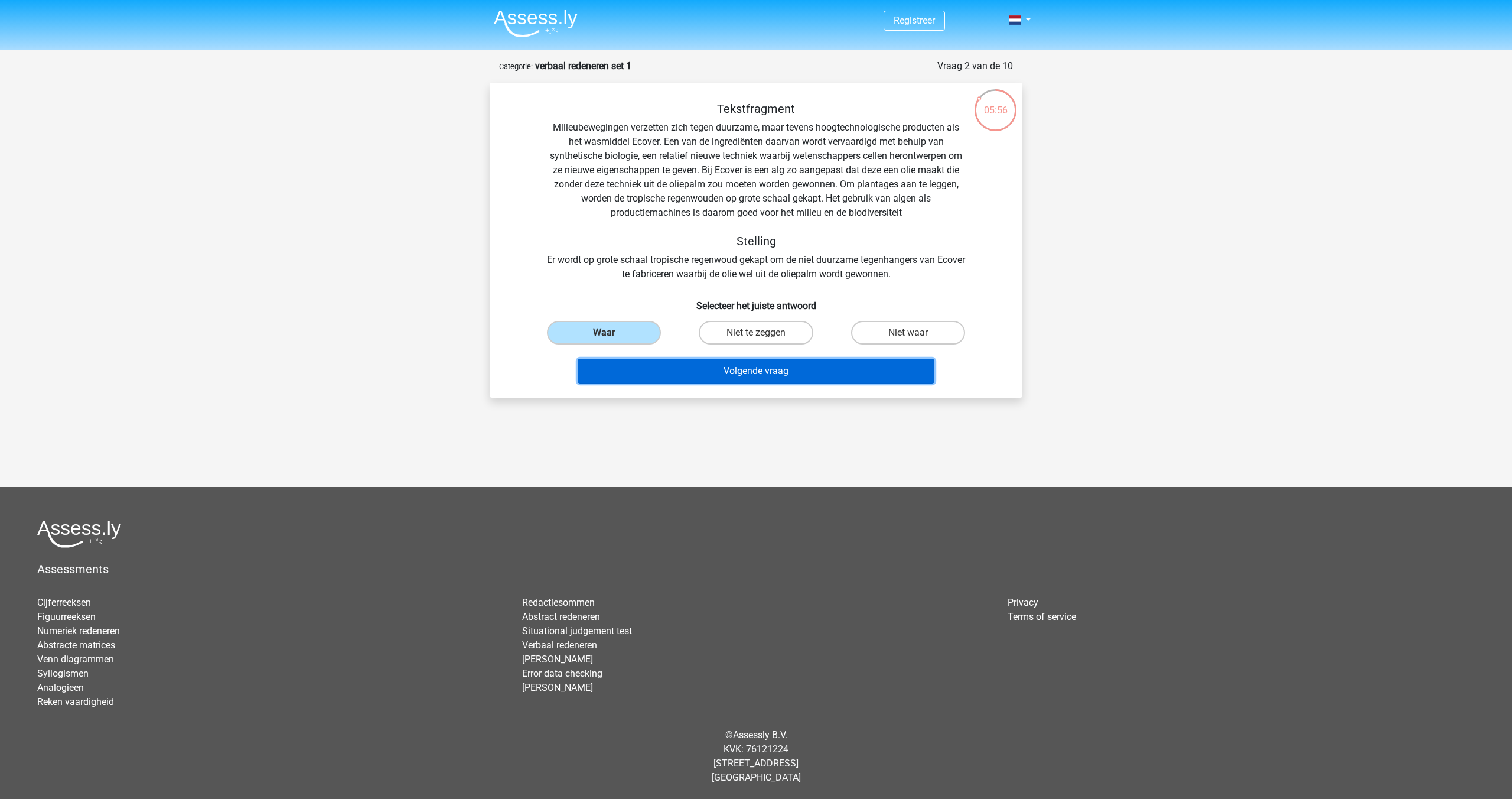
click at [754, 369] on button "Volgende vraag" at bounding box center [757, 371] width 358 height 25
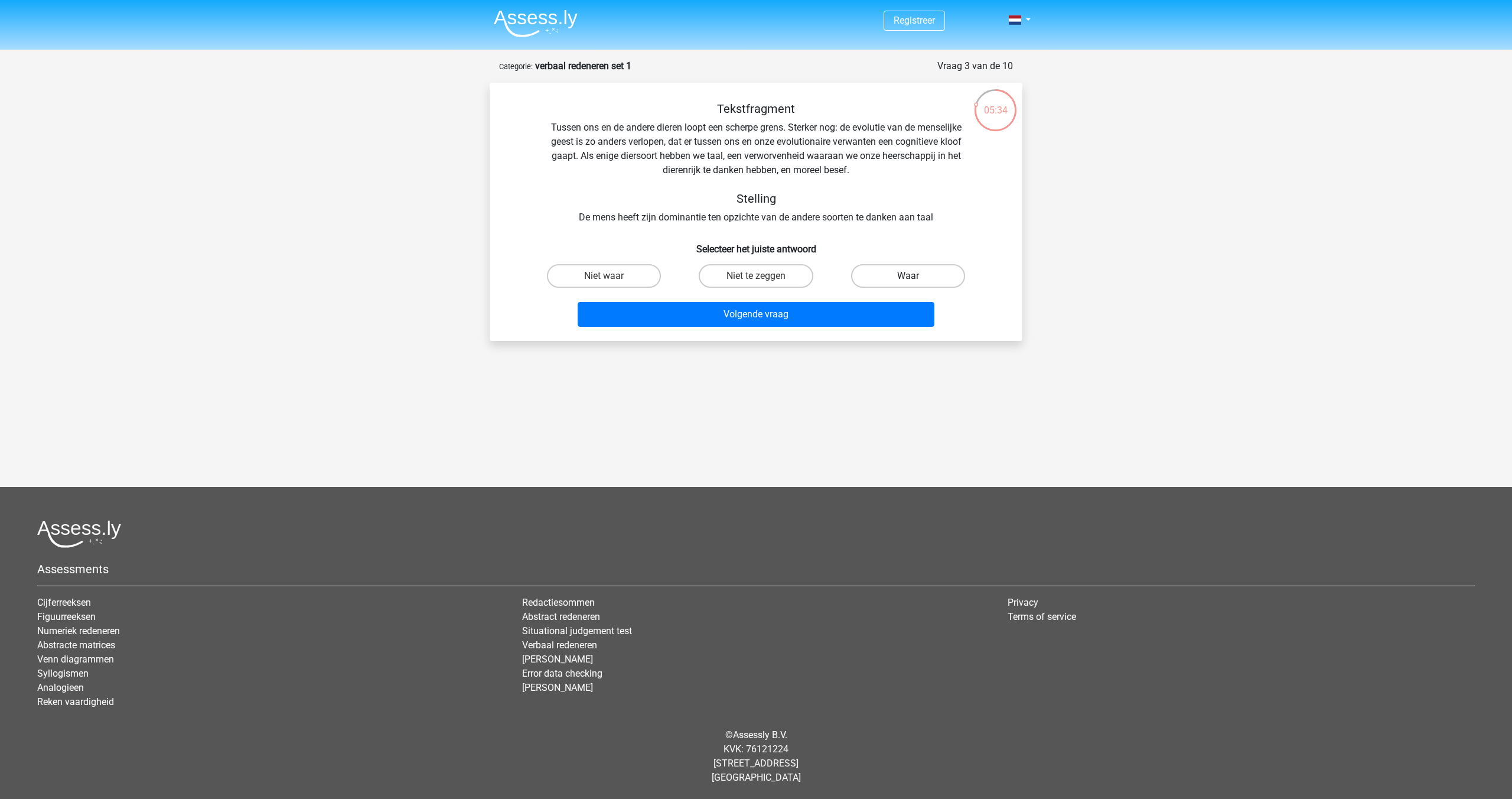
click at [889, 276] on label "Waar" at bounding box center [908, 276] width 114 height 24
click at [908, 276] on input "Waar" at bounding box center [912, 280] width 8 height 8
radio input "true"
click at [755, 313] on button "Volgende vraag" at bounding box center [757, 314] width 358 height 25
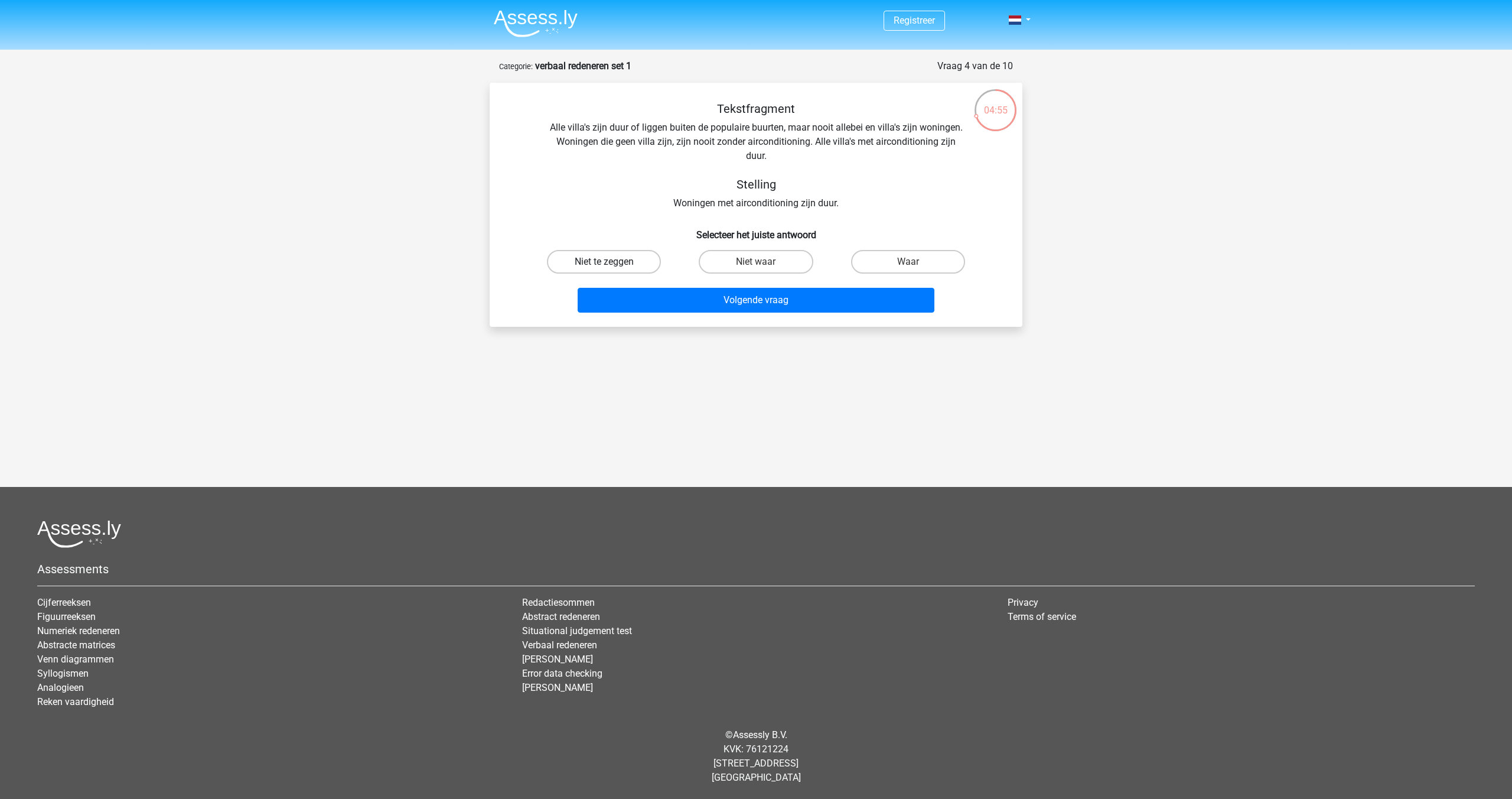
click at [602, 264] on label "Niet te zeggen" at bounding box center [603, 262] width 114 height 24
click at [605, 264] on input "Niet te zeggen" at bounding box center [608, 265] width 8 height 8
radio input "true"
click at [758, 300] on button "Volgende vraag" at bounding box center [757, 300] width 358 height 25
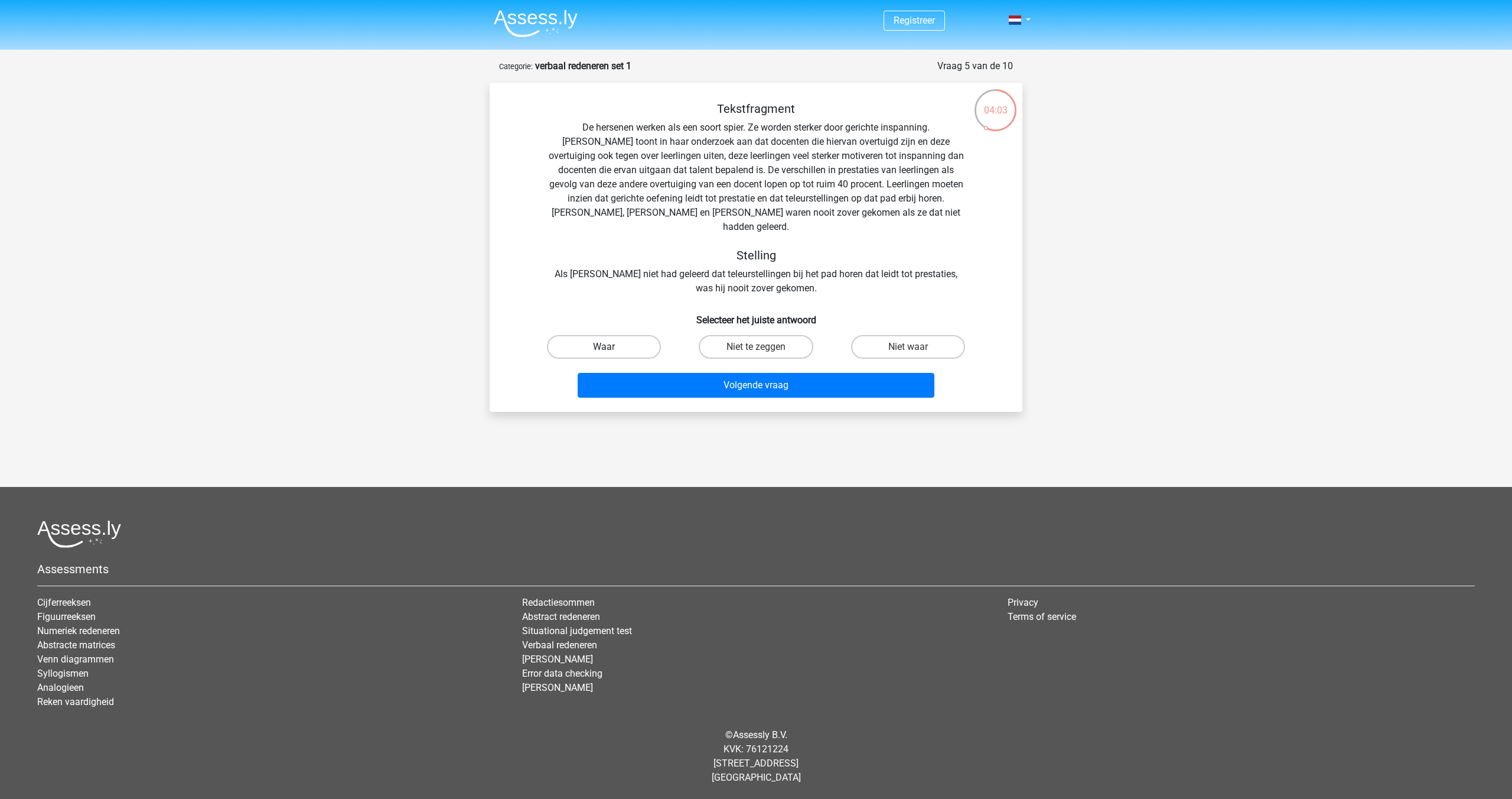
click at [639, 338] on label "Waar" at bounding box center [603, 347] width 114 height 24
click at [612, 347] on input "Waar" at bounding box center [608, 351] width 8 height 8
radio input "true"
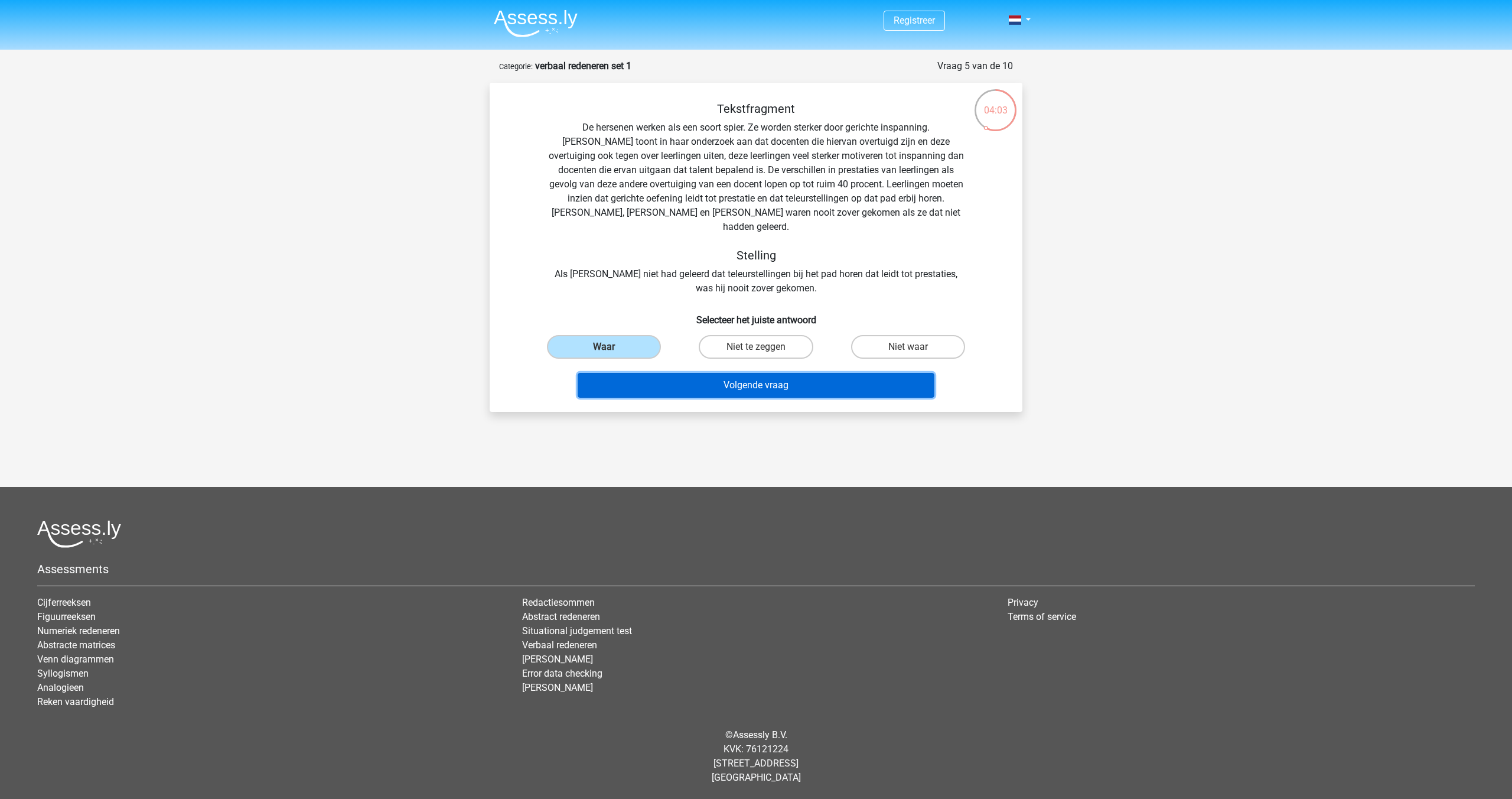
click at [738, 373] on button "Volgende vraag" at bounding box center [757, 385] width 358 height 25
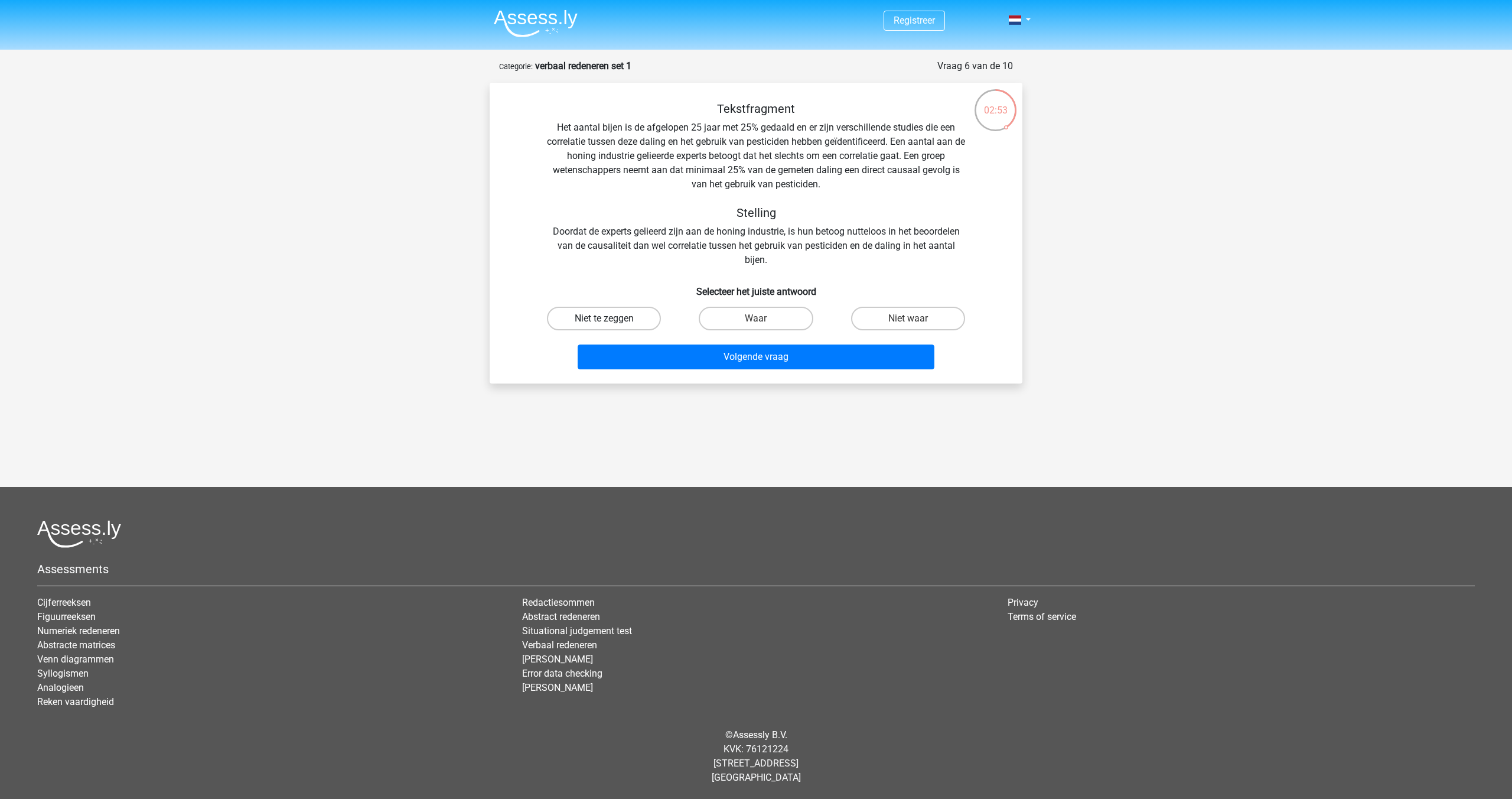
click at [628, 319] on label "Niet te zeggen" at bounding box center [603, 318] width 114 height 24
click at [612, 319] on input "Niet te zeggen" at bounding box center [608, 322] width 8 height 8
radio input "true"
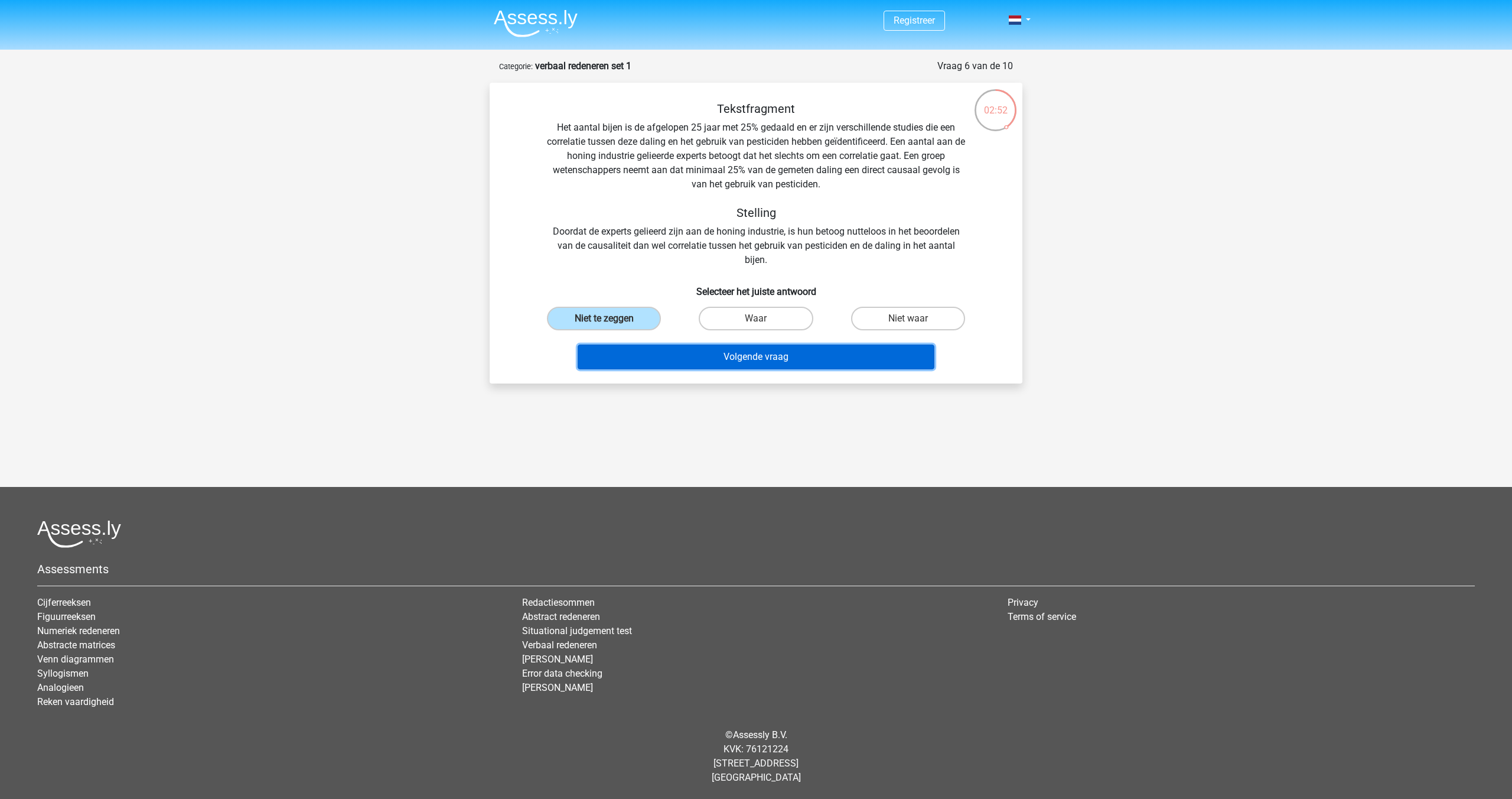
click at [744, 359] on button "Volgende vraag" at bounding box center [757, 357] width 358 height 25
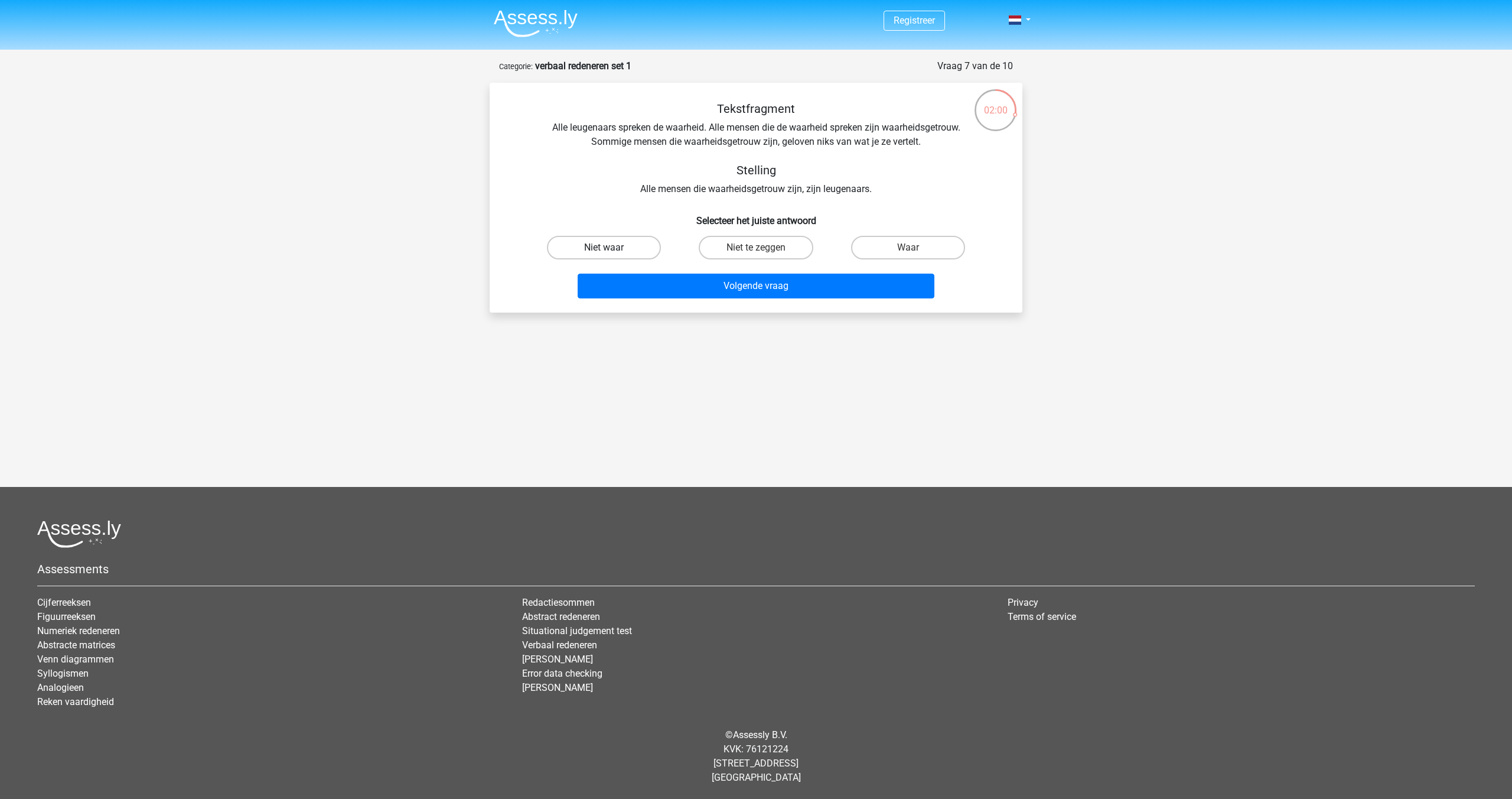
click at [623, 246] on label "Niet waar" at bounding box center [603, 248] width 114 height 24
click at [612, 248] on input "Niet waar" at bounding box center [608, 251] width 8 height 8
radio input "true"
click at [729, 250] on label "Niet te zeggen" at bounding box center [755, 248] width 114 height 24
click at [756, 250] on input "Niet te zeggen" at bounding box center [760, 251] width 8 height 8
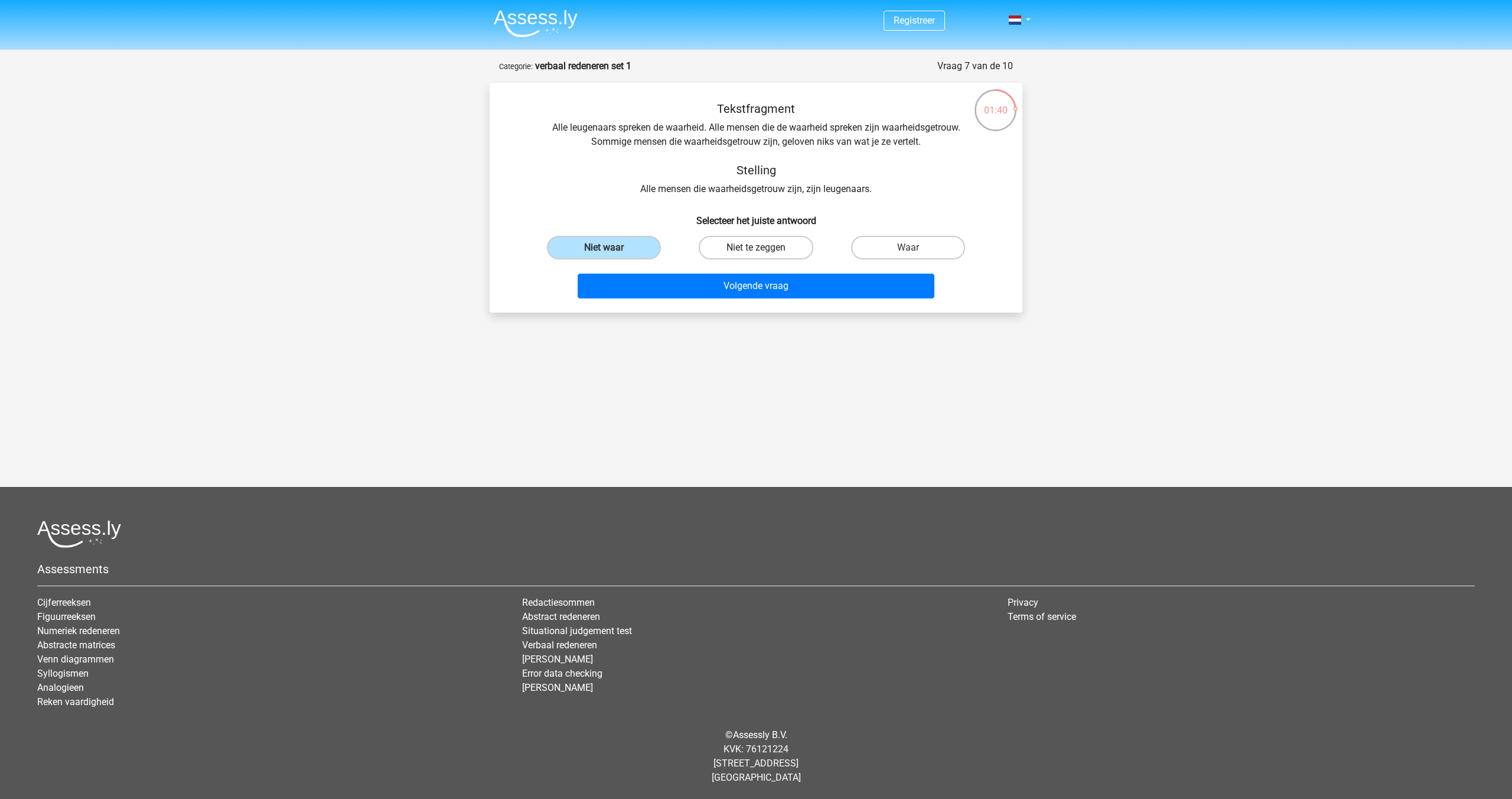
radio input "true"
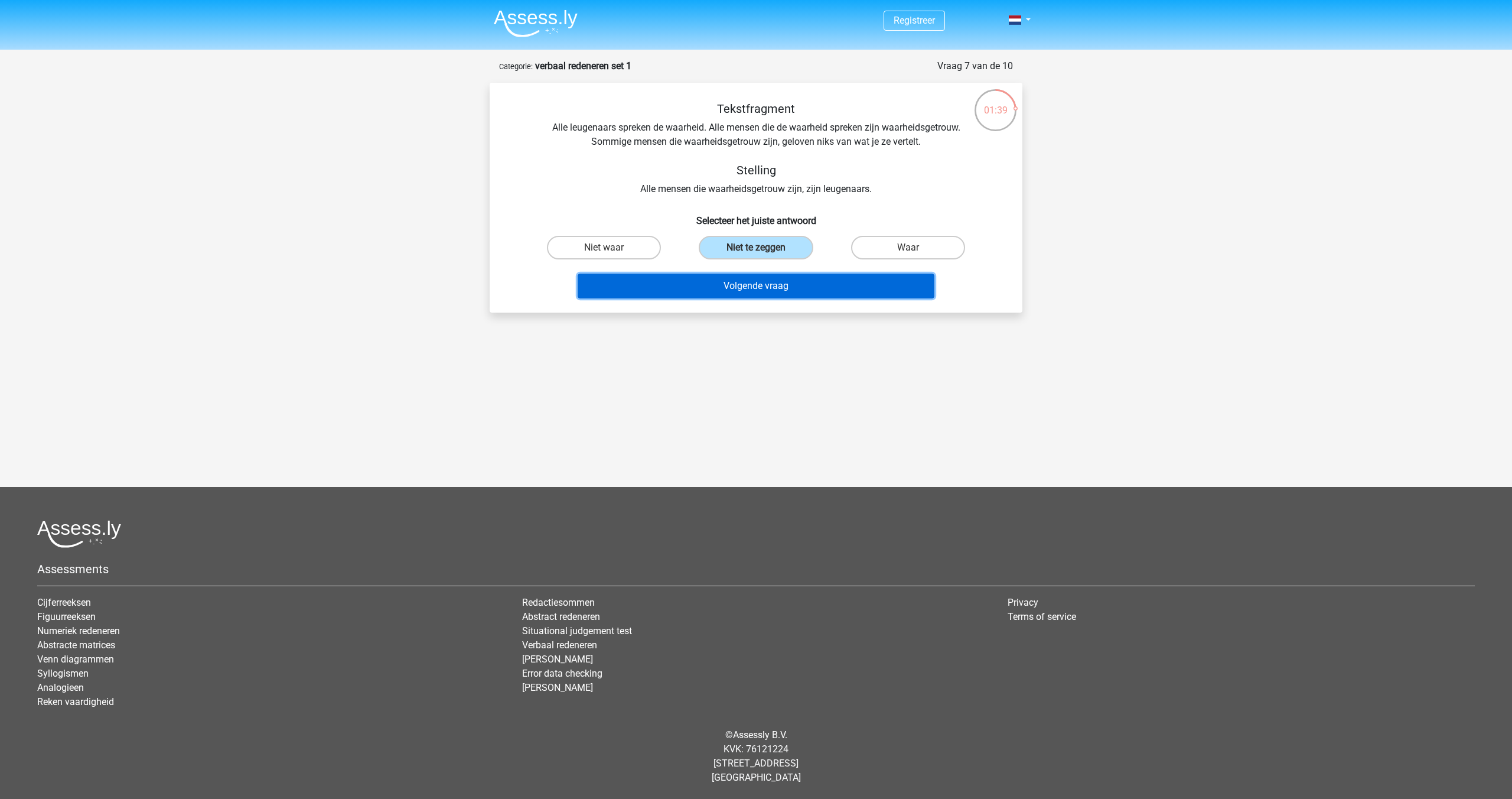
click at [724, 285] on button "Volgende vraag" at bounding box center [757, 286] width 358 height 25
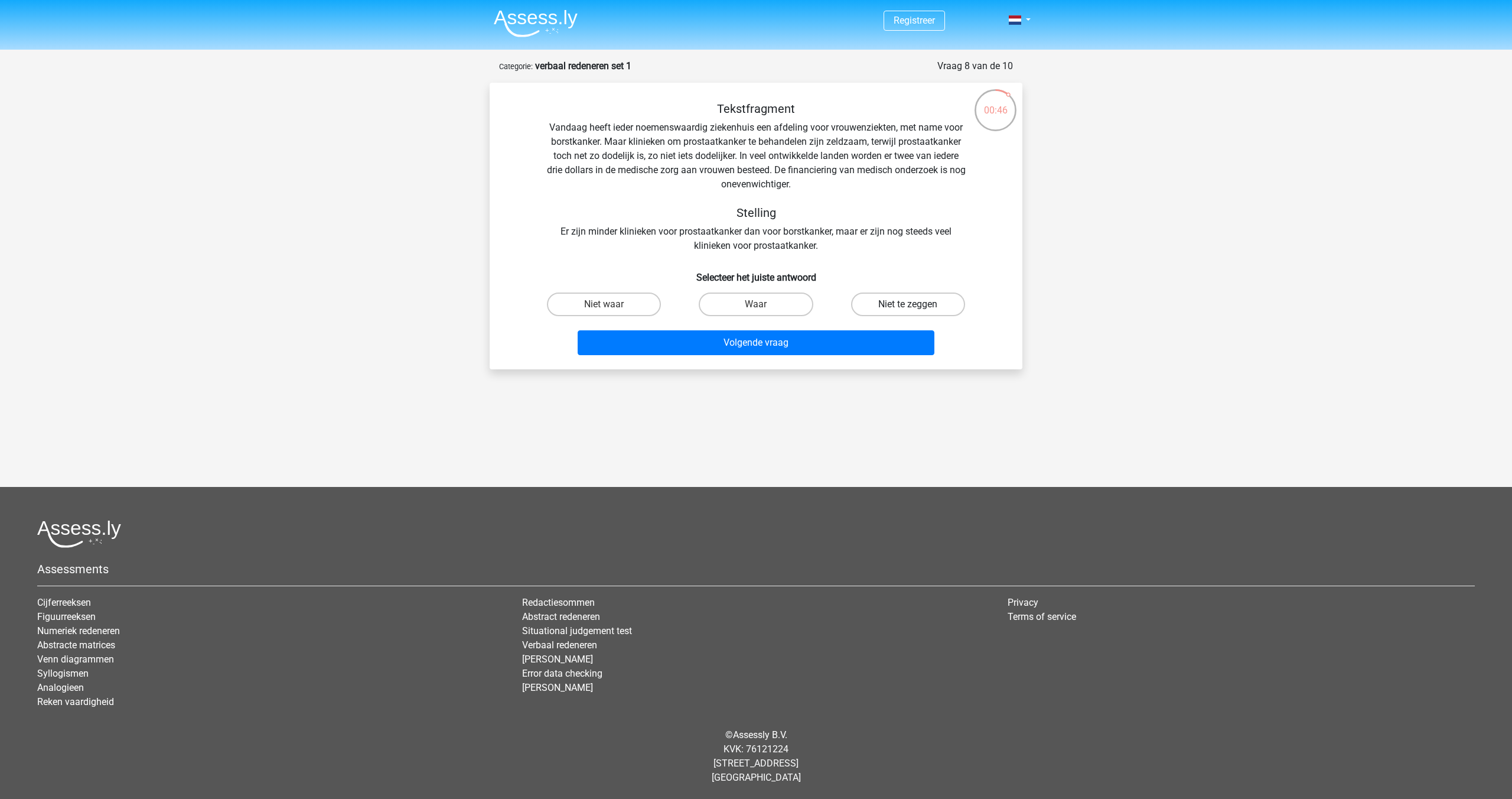
click at [882, 302] on label "Niet te zeggen" at bounding box center [908, 304] width 114 height 24
click at [908, 304] on input "Niet te zeggen" at bounding box center [912, 308] width 8 height 8
radio input "true"
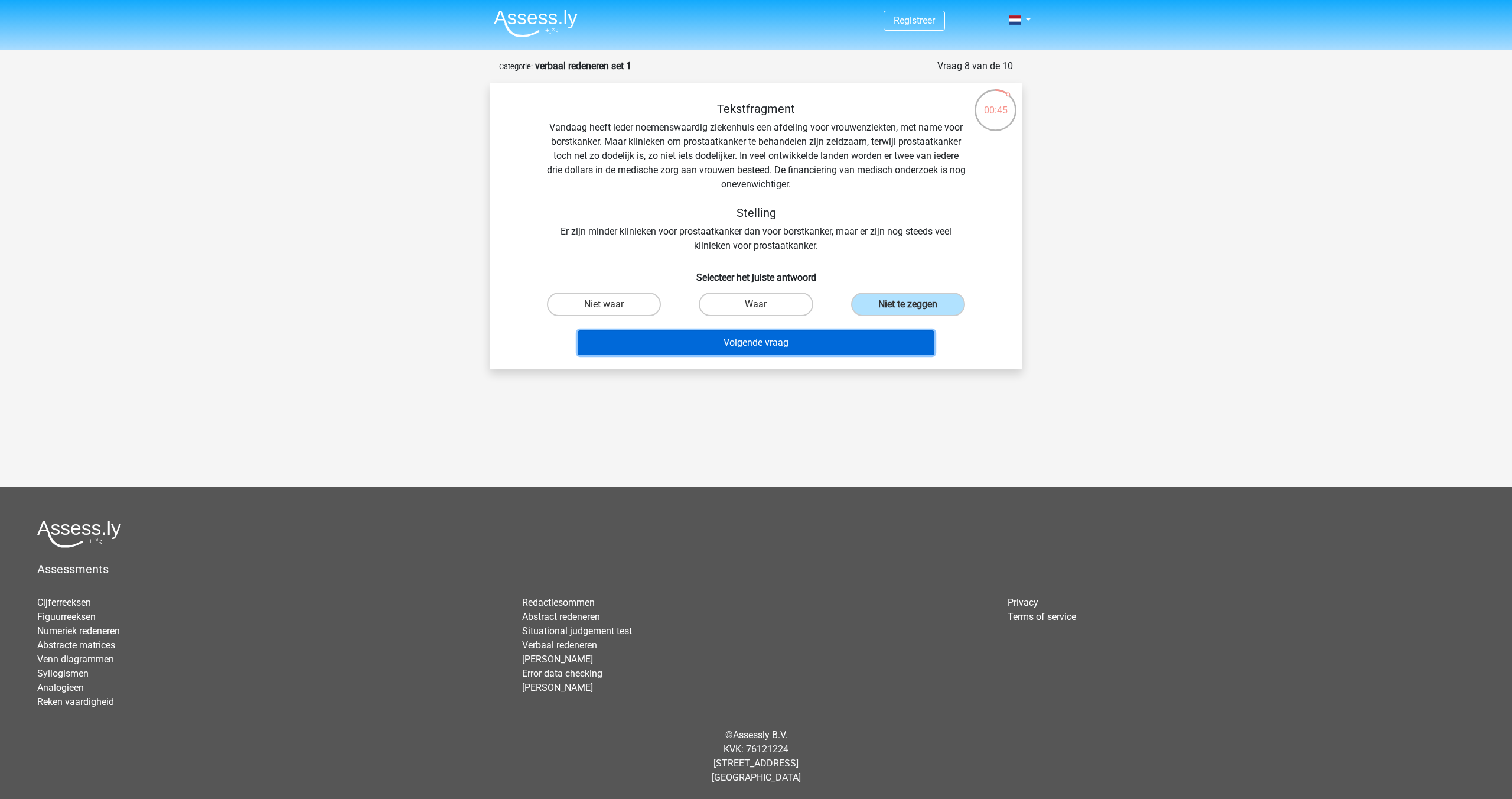
click at [816, 340] on button "Volgende vraag" at bounding box center [757, 343] width 358 height 25
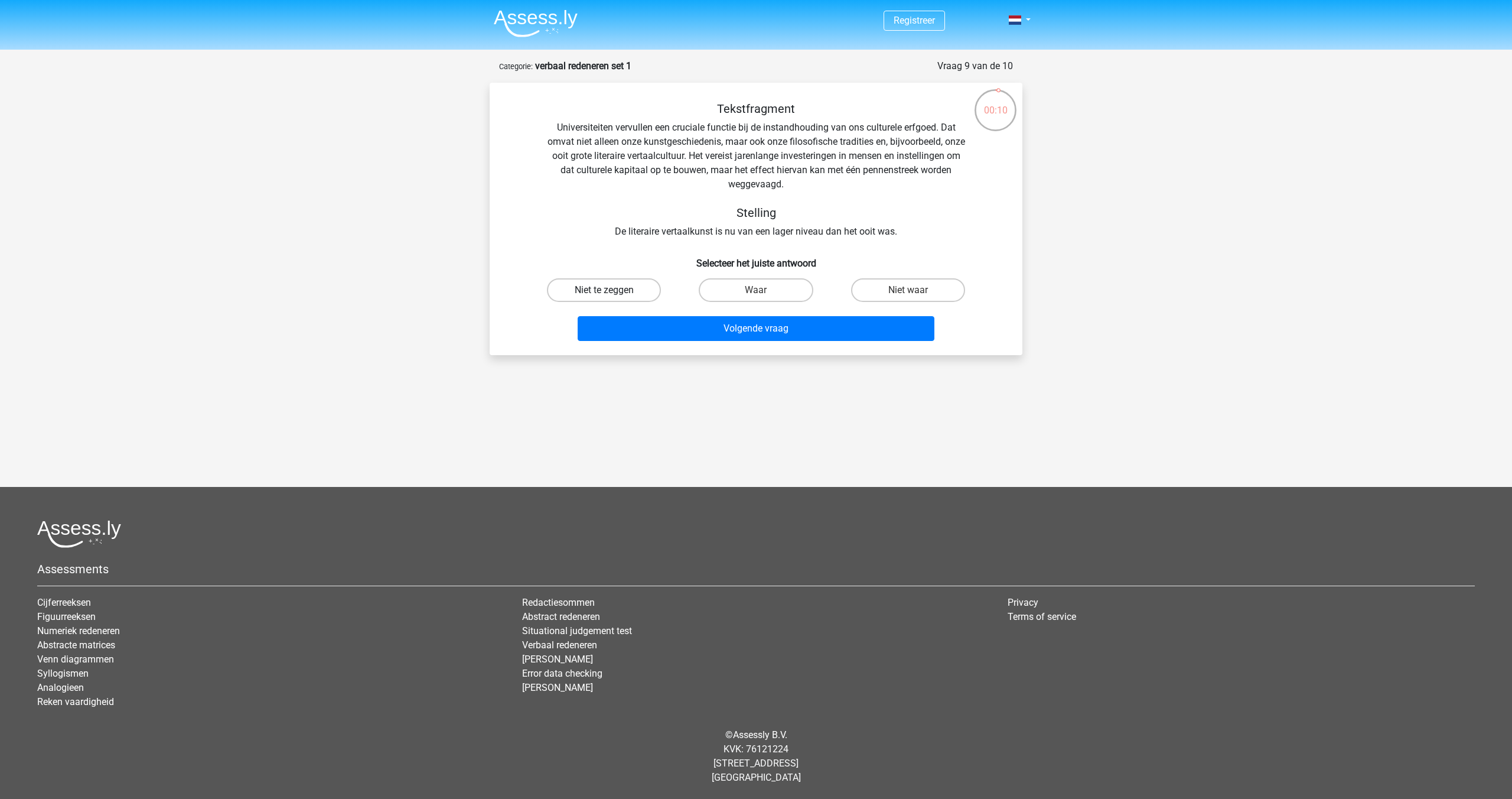
click at [639, 291] on label "Niet te zeggen" at bounding box center [603, 290] width 114 height 24
click at [612, 291] on input "Niet te zeggen" at bounding box center [608, 294] width 8 height 8
radio input "true"
click at [739, 325] on button "Volgende vraag" at bounding box center [757, 328] width 358 height 25
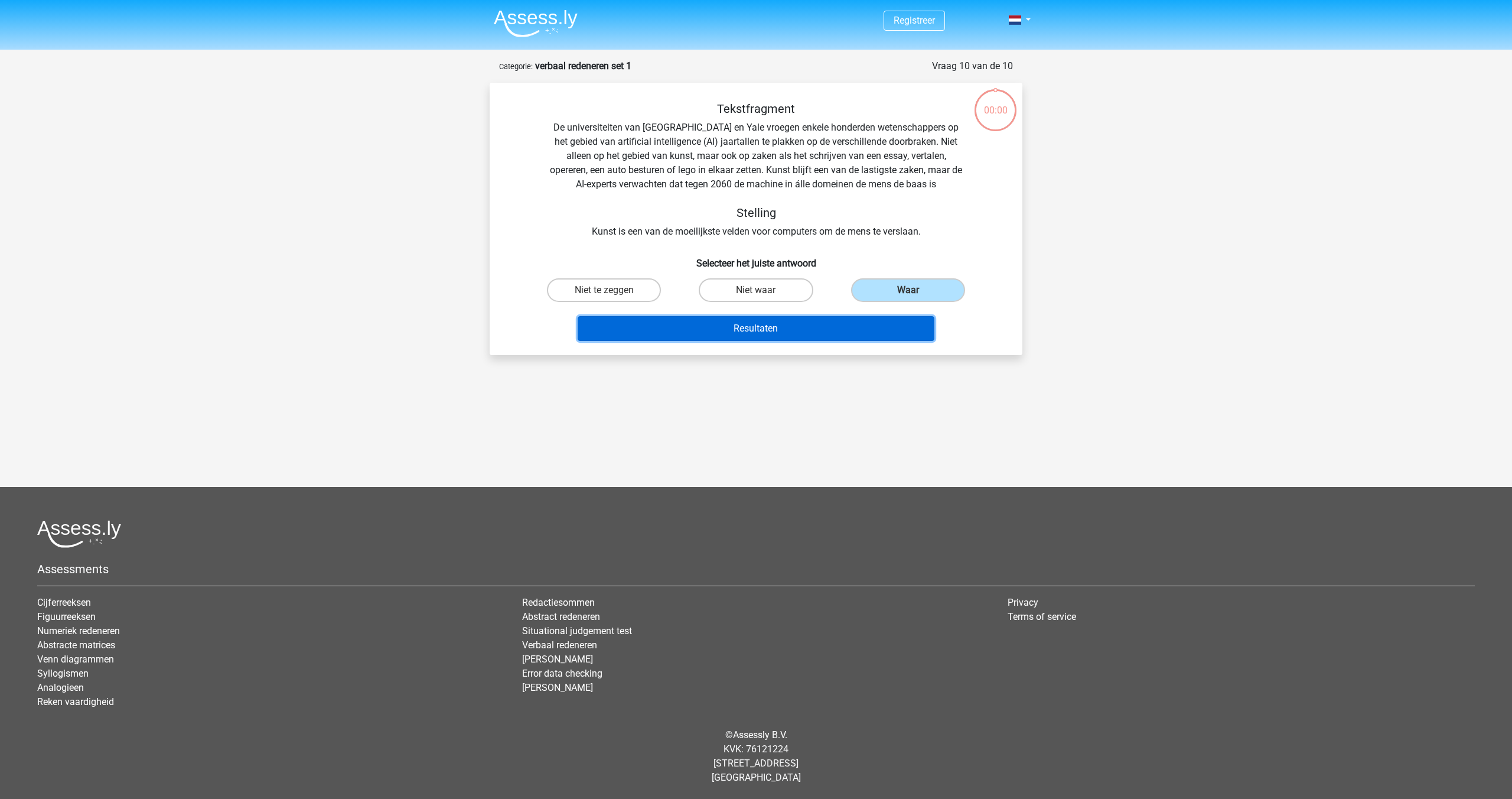
click at [836, 322] on button "Resultaten" at bounding box center [757, 328] width 358 height 25
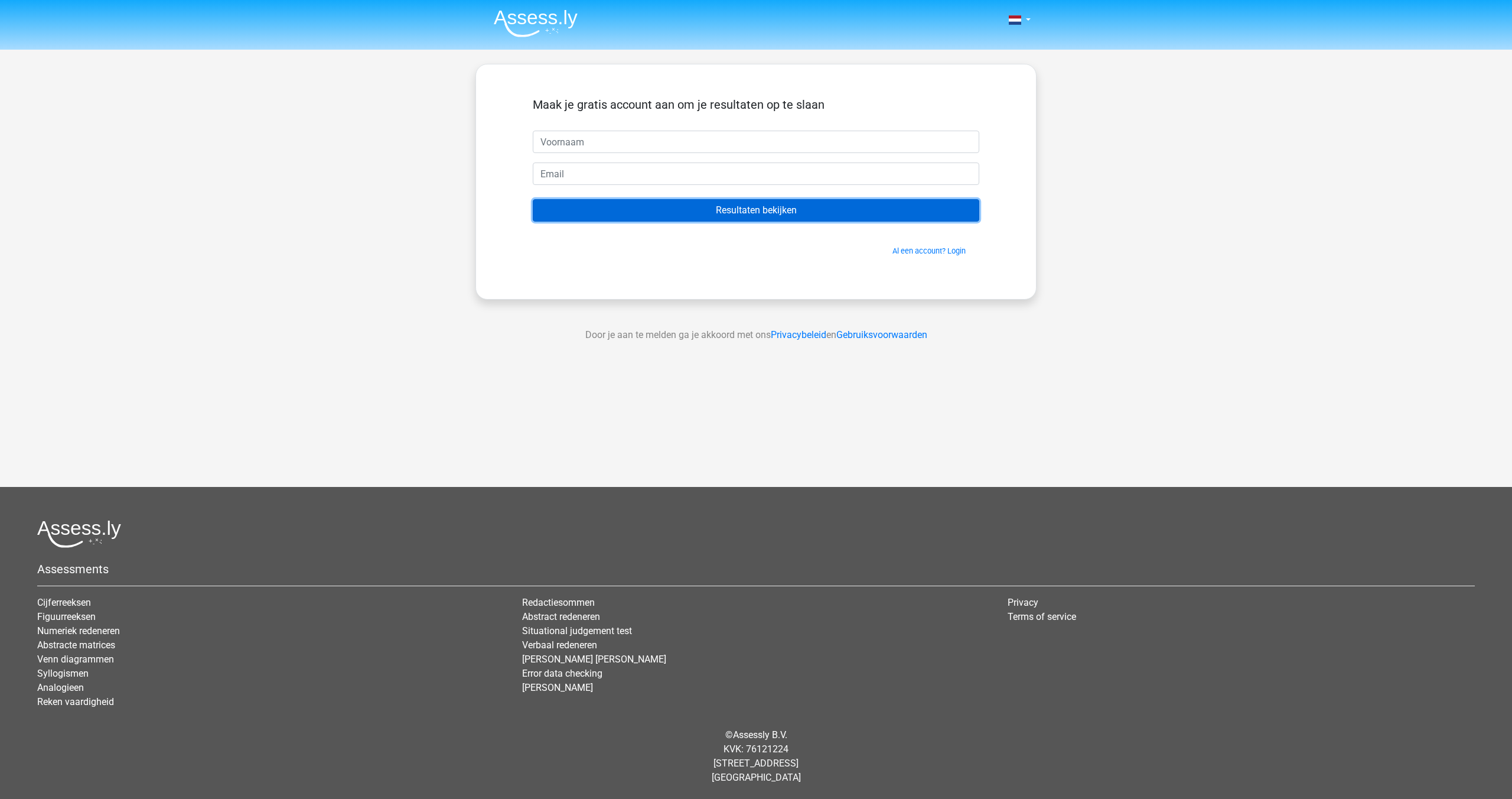
click at [749, 212] on input "Resultaten bekijken" at bounding box center [756, 210] width 447 height 22
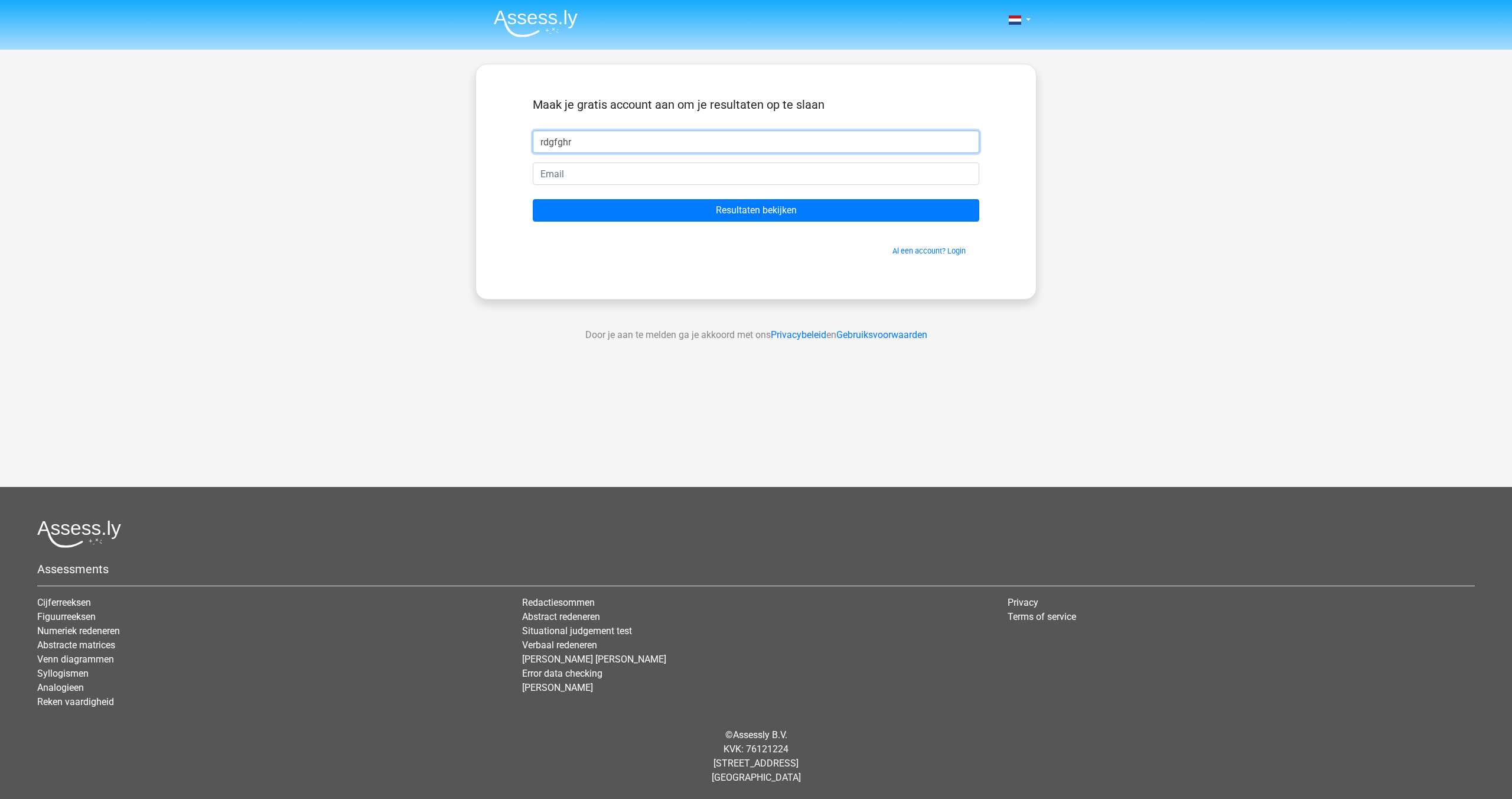
type input "rdgfghr"
click at [582, 183] on input "email" at bounding box center [756, 173] width 447 height 22
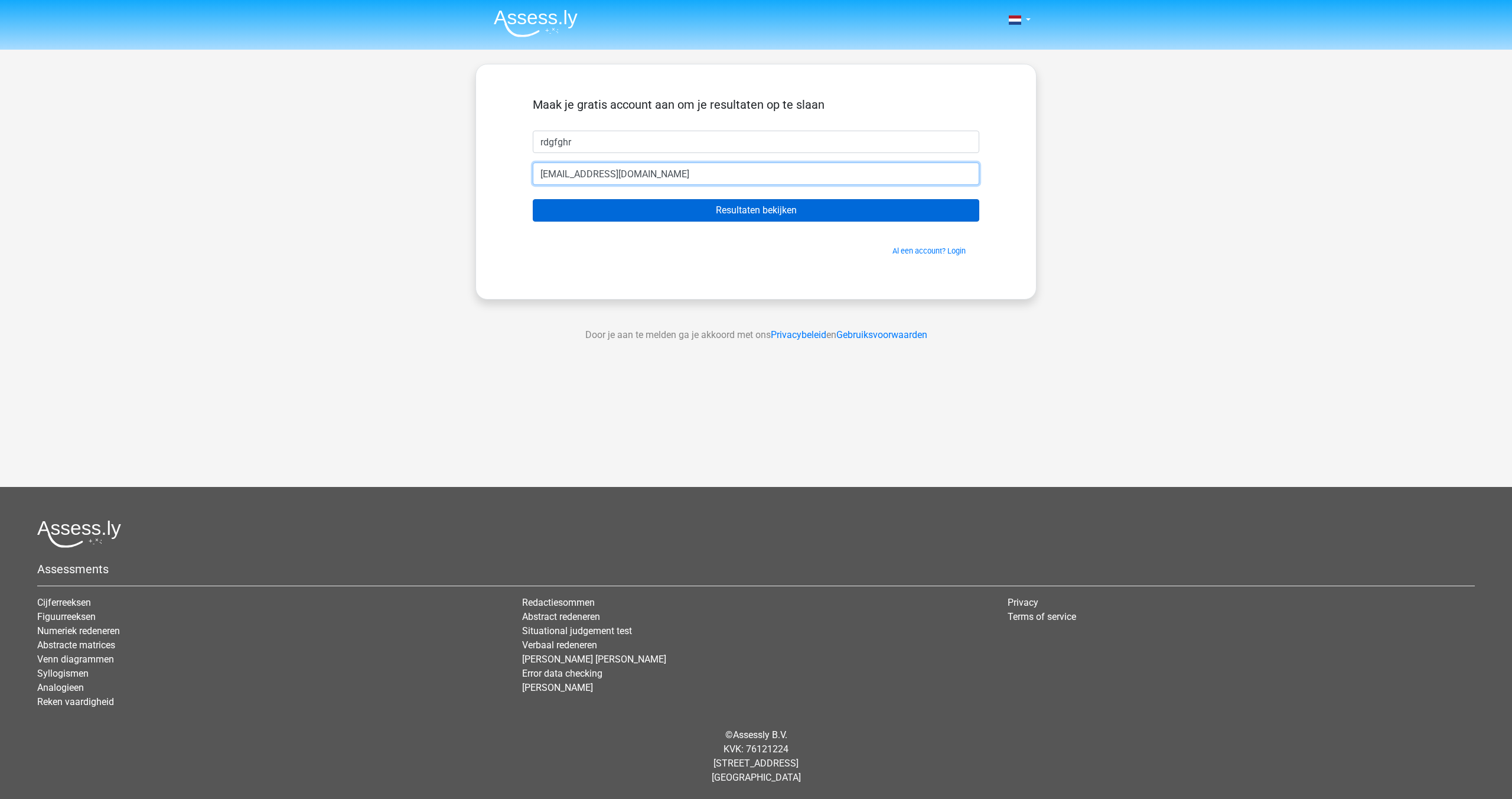
type input "[EMAIL_ADDRESS][DOMAIN_NAME]"
click at [665, 209] on input "Resultaten bekijken" at bounding box center [756, 210] width 447 height 22
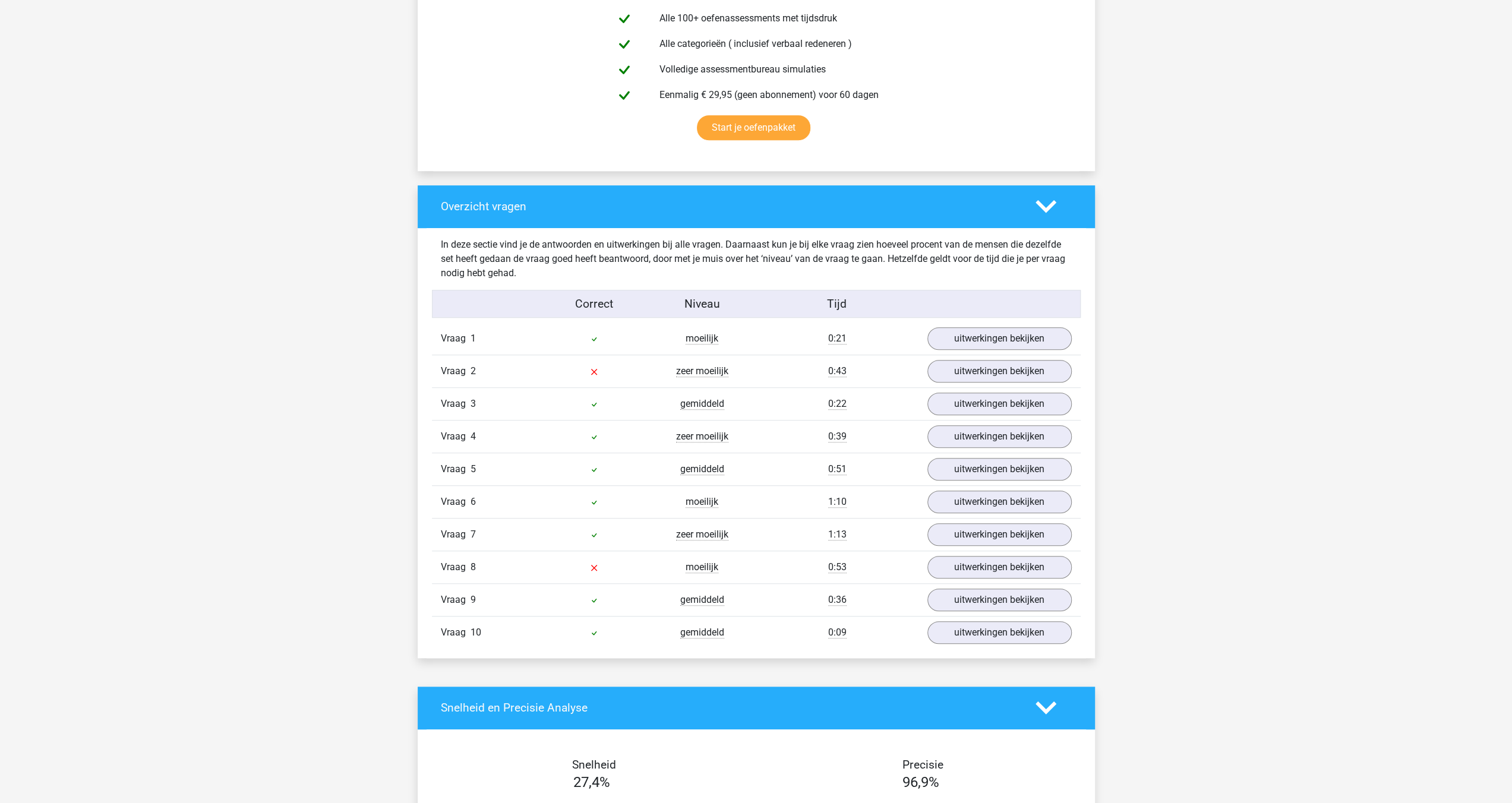
scroll to position [713, 0]
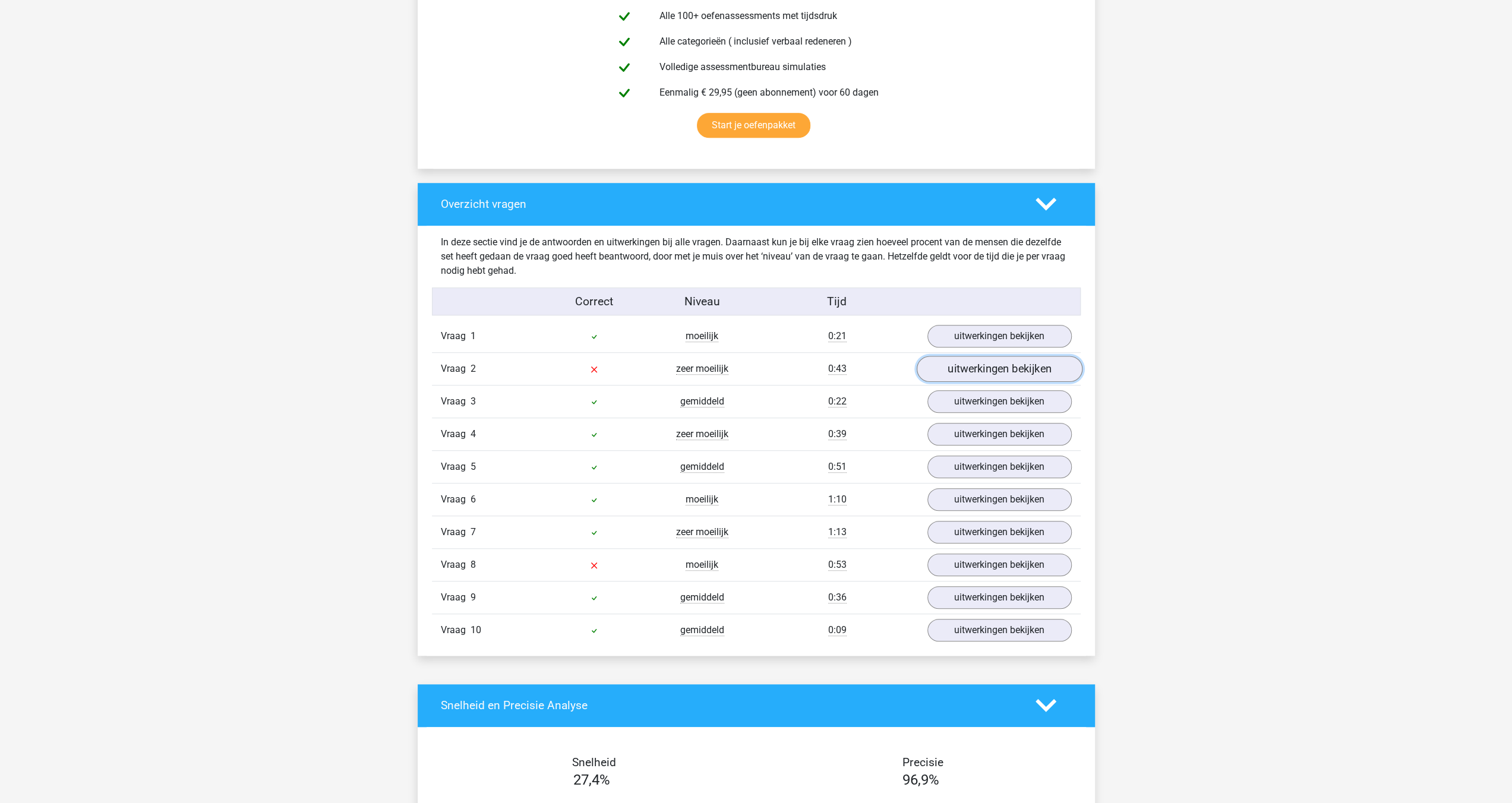
click at [988, 373] on link "uitwerkingen bekijken" at bounding box center [999, 369] width 166 height 26
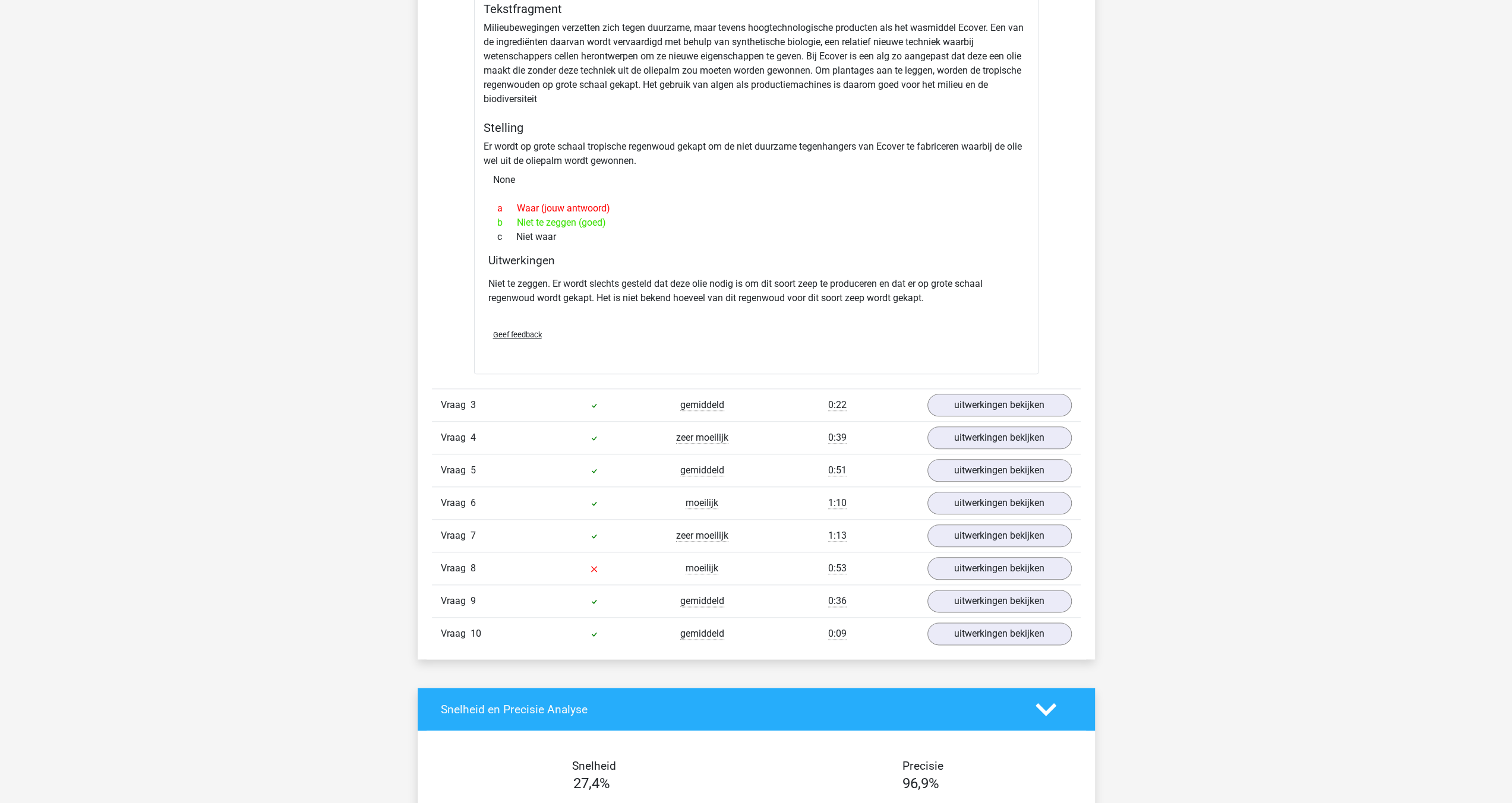
scroll to position [1247, 0]
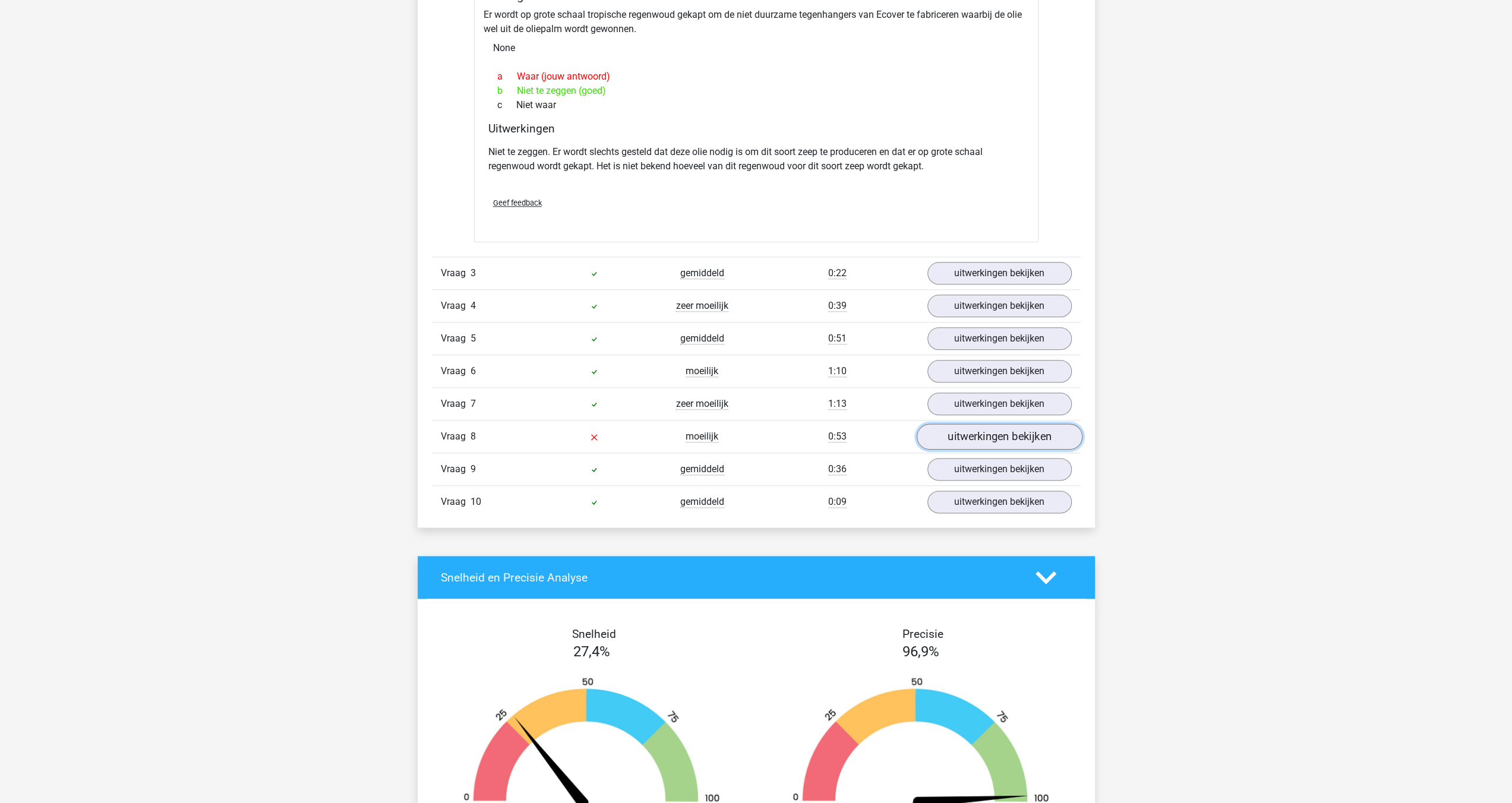
click at [1010, 430] on link "uitwerkingen bekijken" at bounding box center [999, 437] width 166 height 26
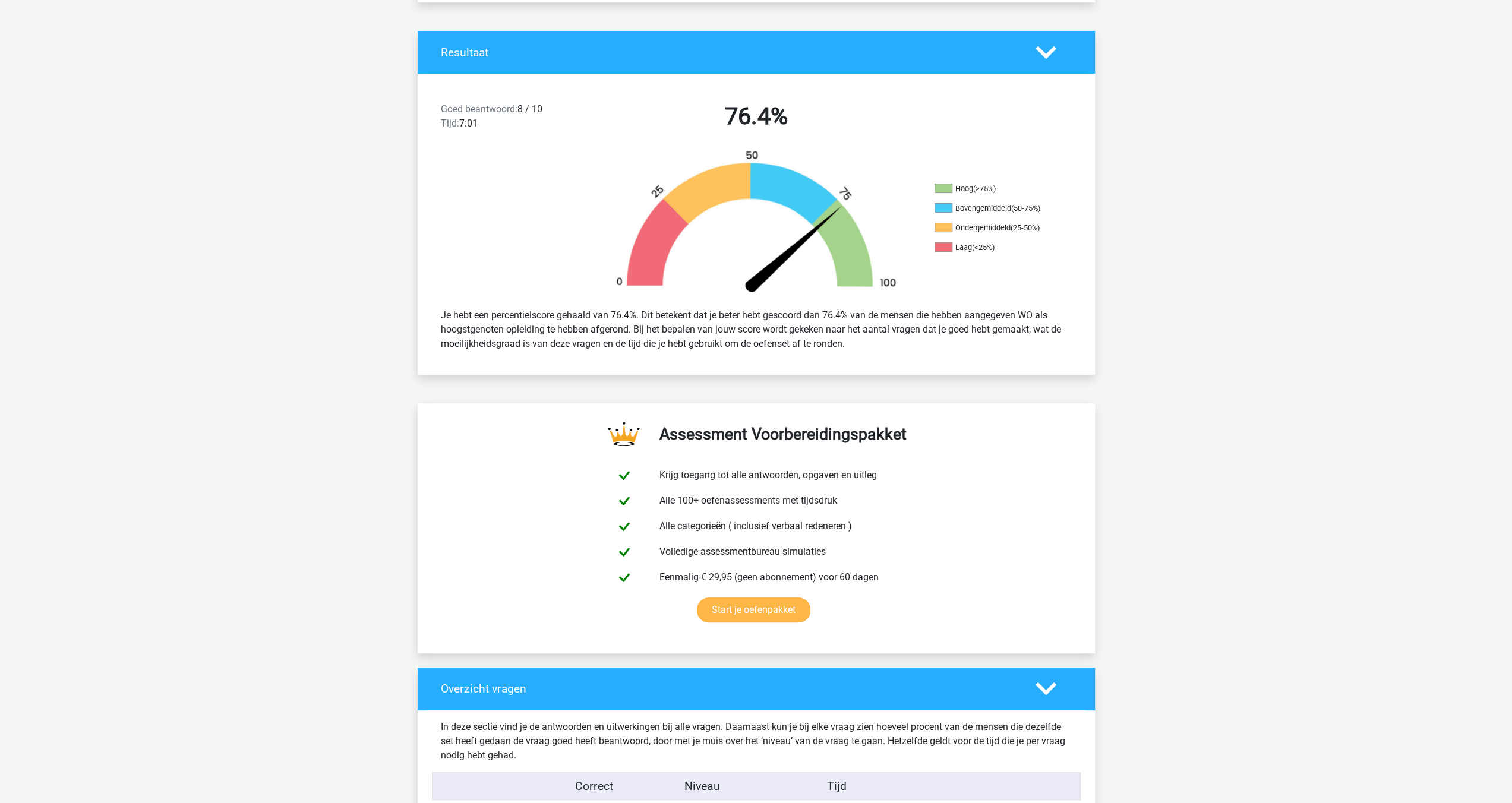
scroll to position [0, 0]
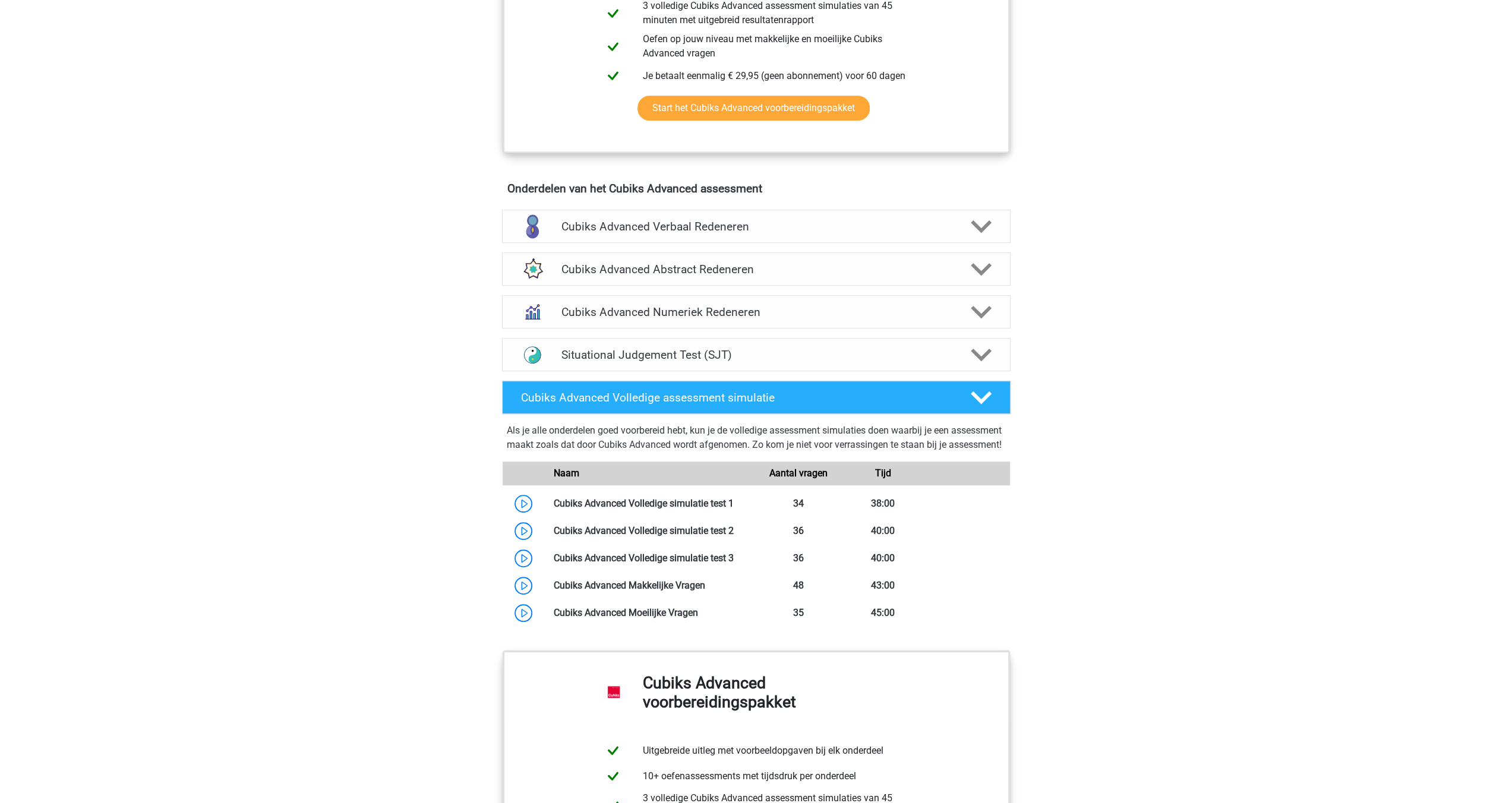
scroll to position [653, 0]
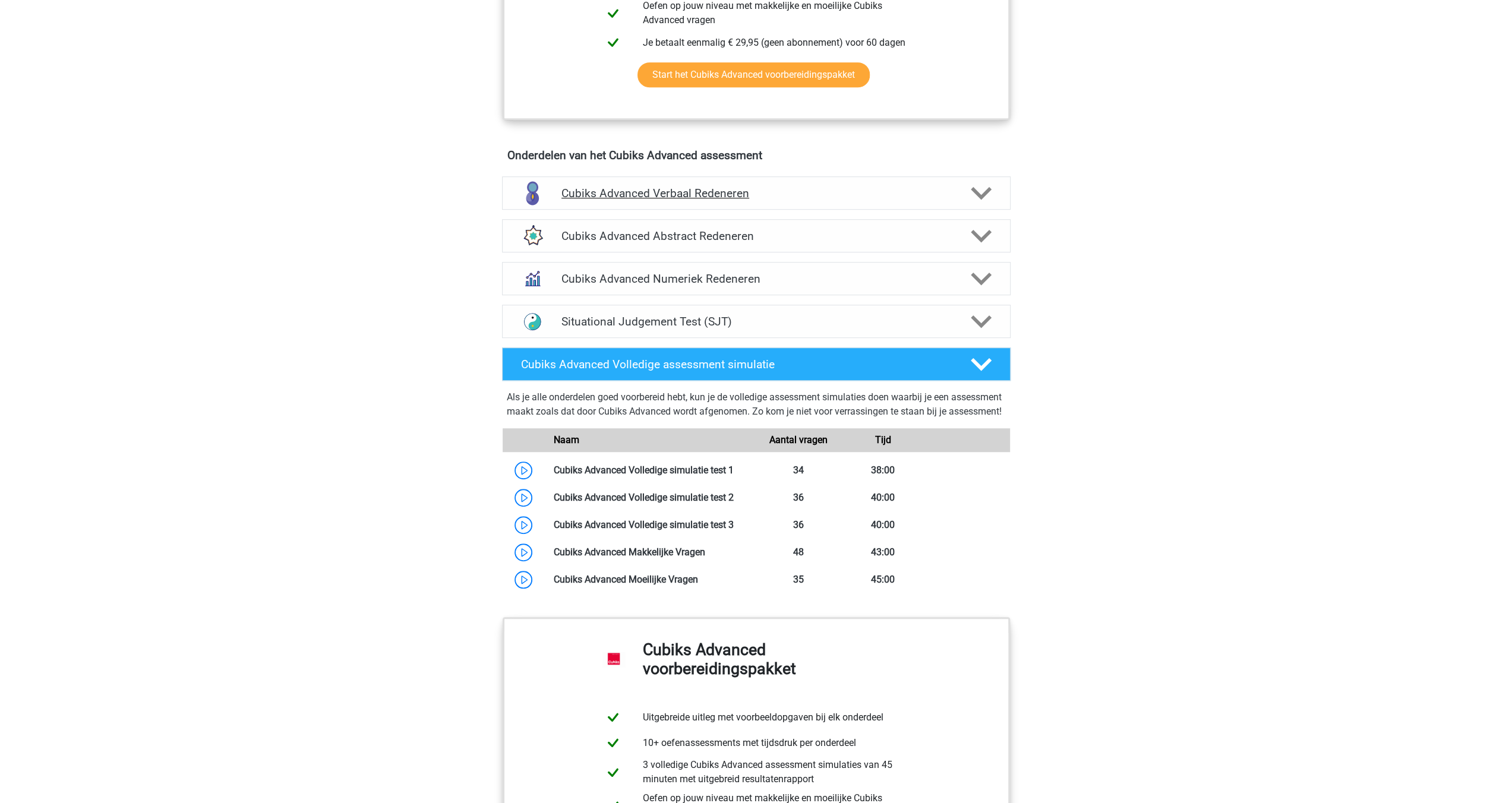
click at [985, 195] on icon at bounding box center [981, 193] width 21 height 21
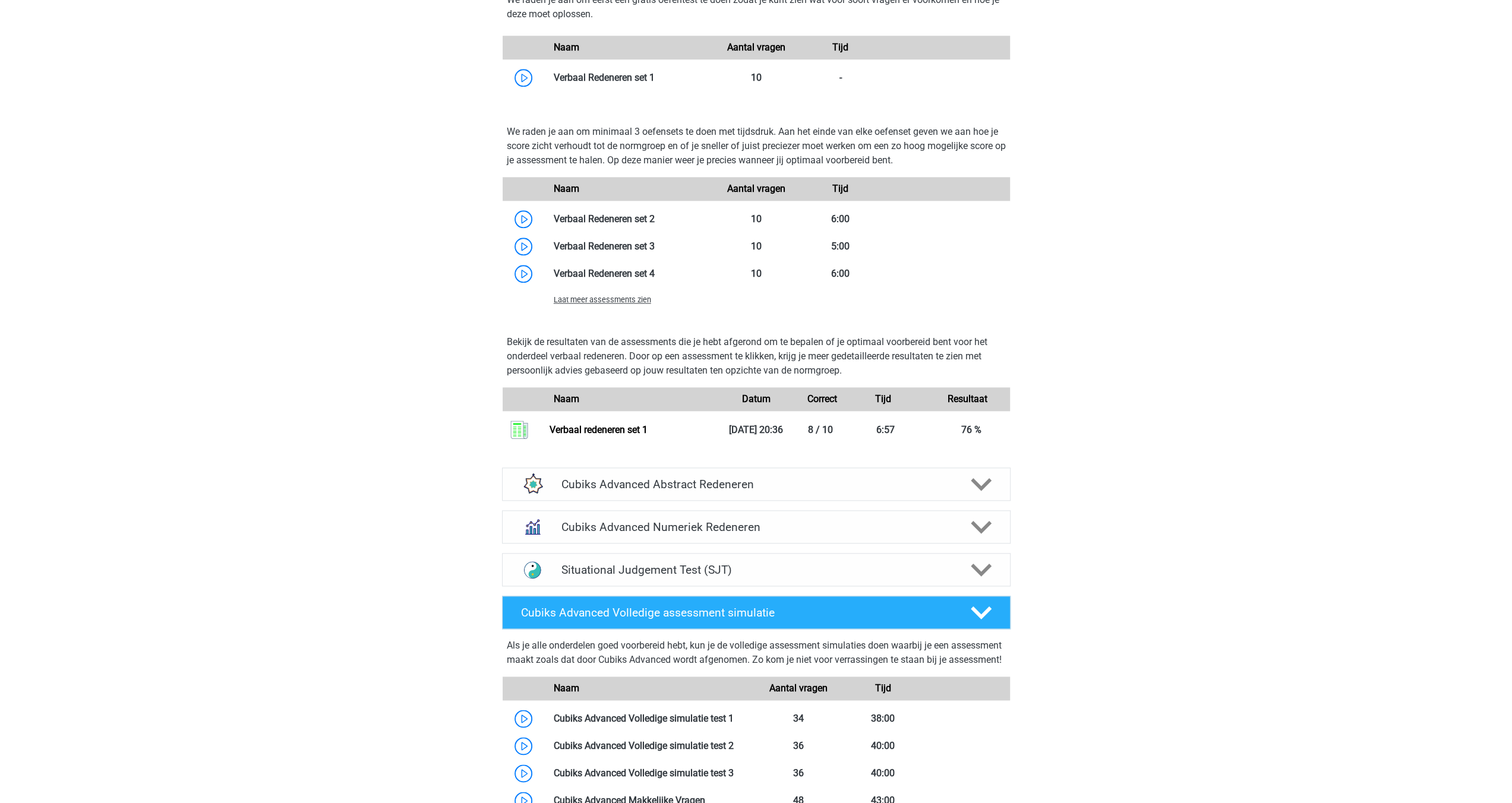
scroll to position [1307, 0]
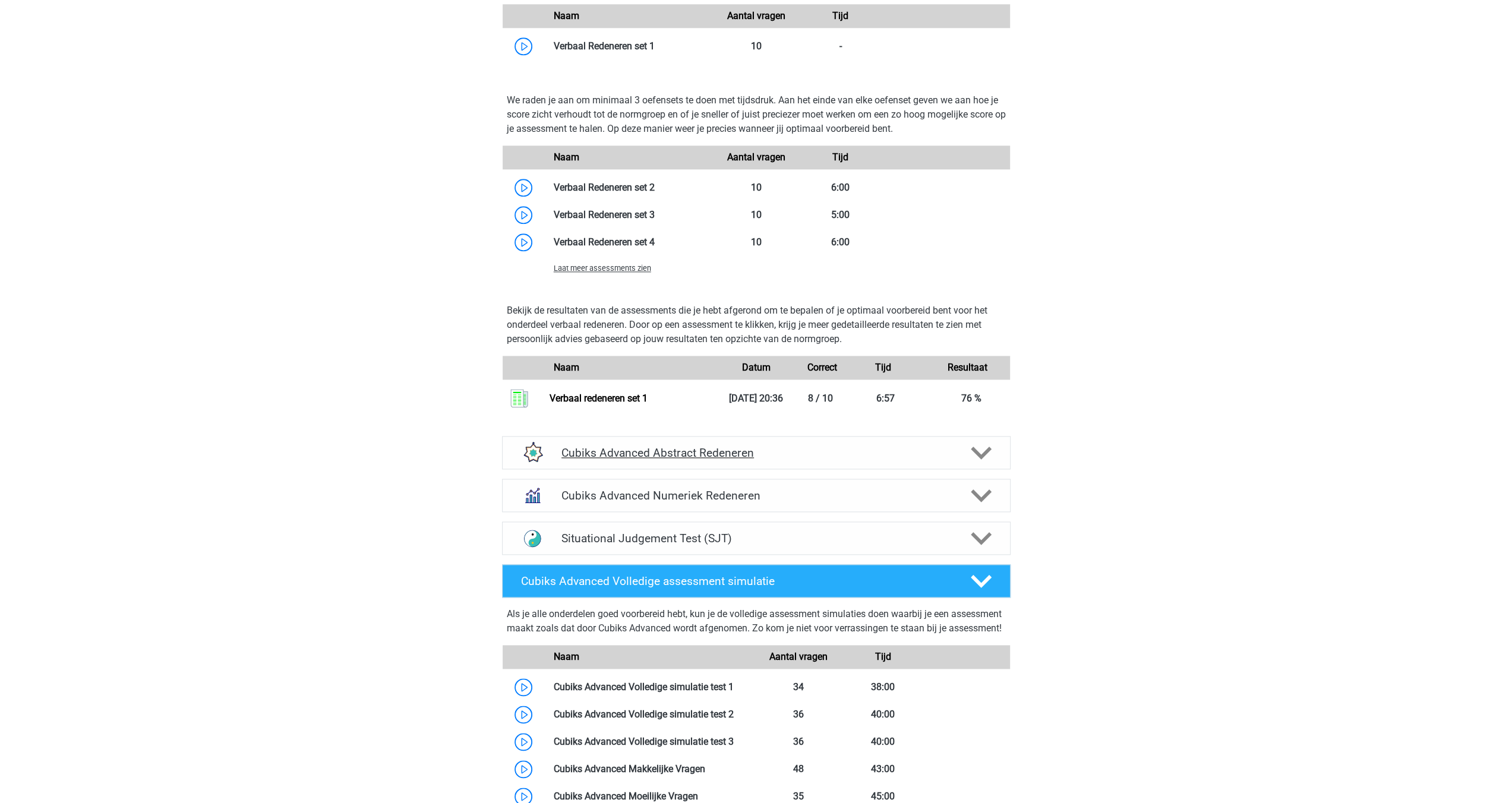
click at [987, 452] on icon at bounding box center [981, 453] width 21 height 21
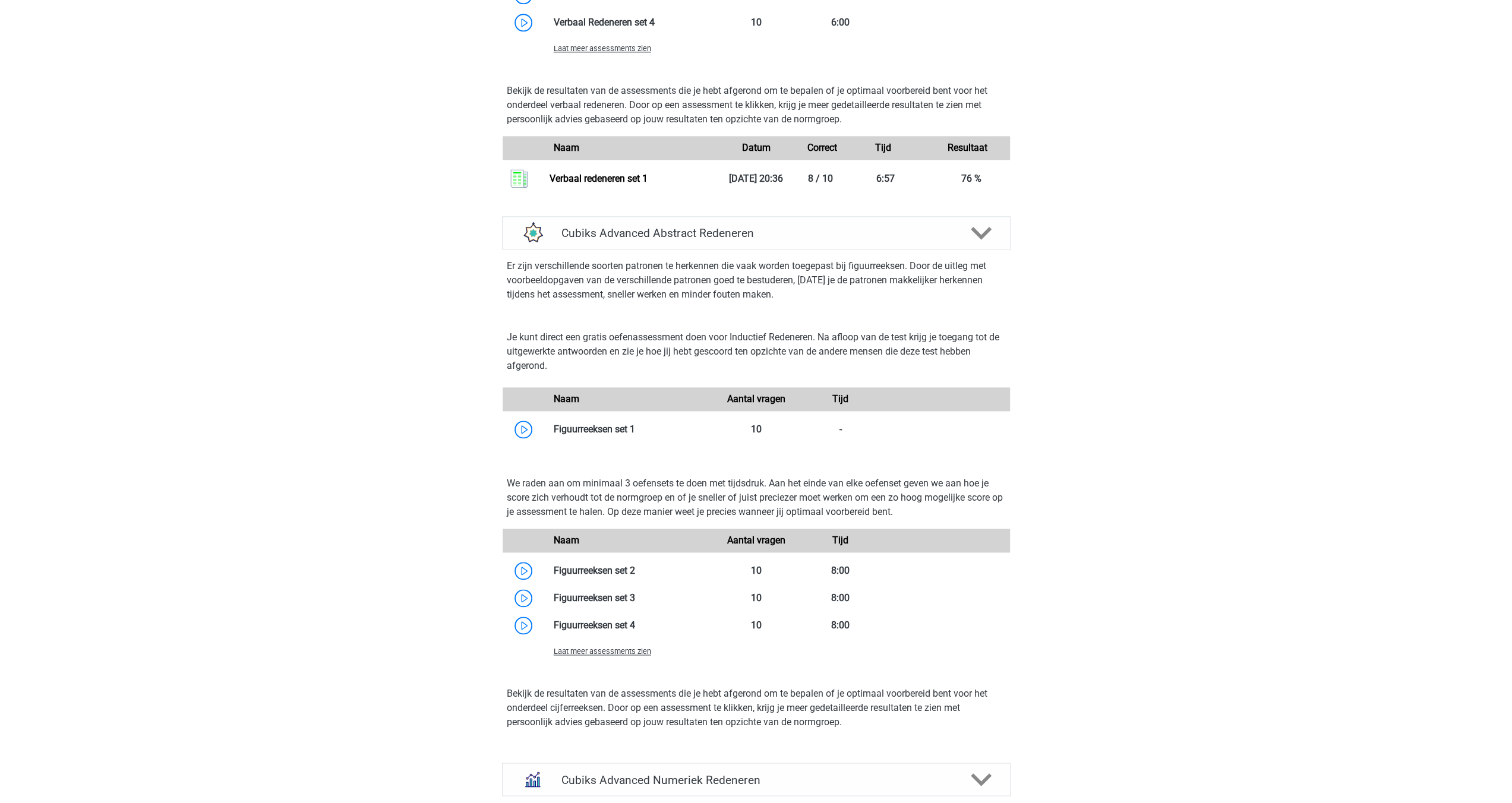
scroll to position [1544, 0]
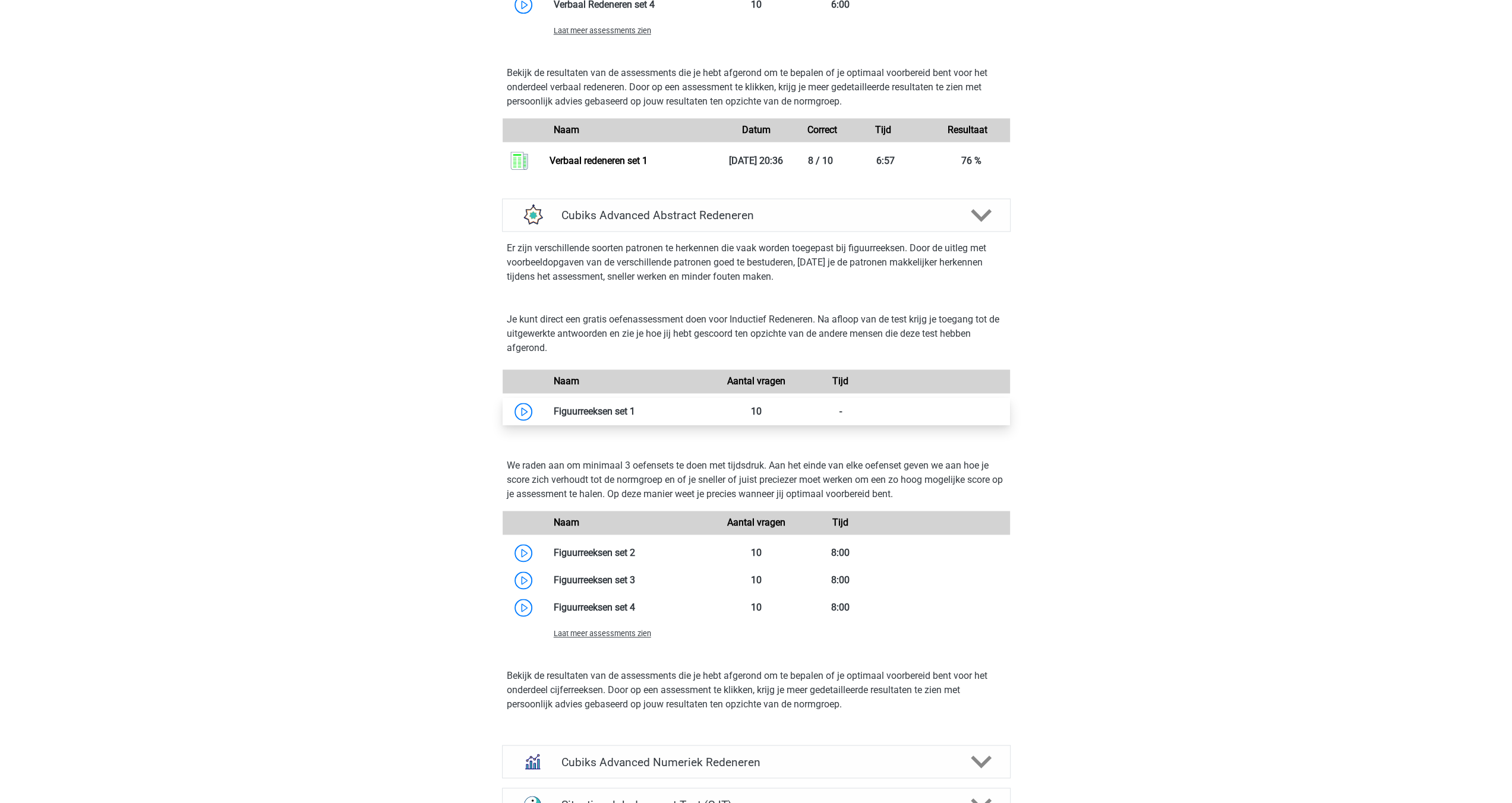
click at [635, 412] on link at bounding box center [635, 411] width 0 height 12
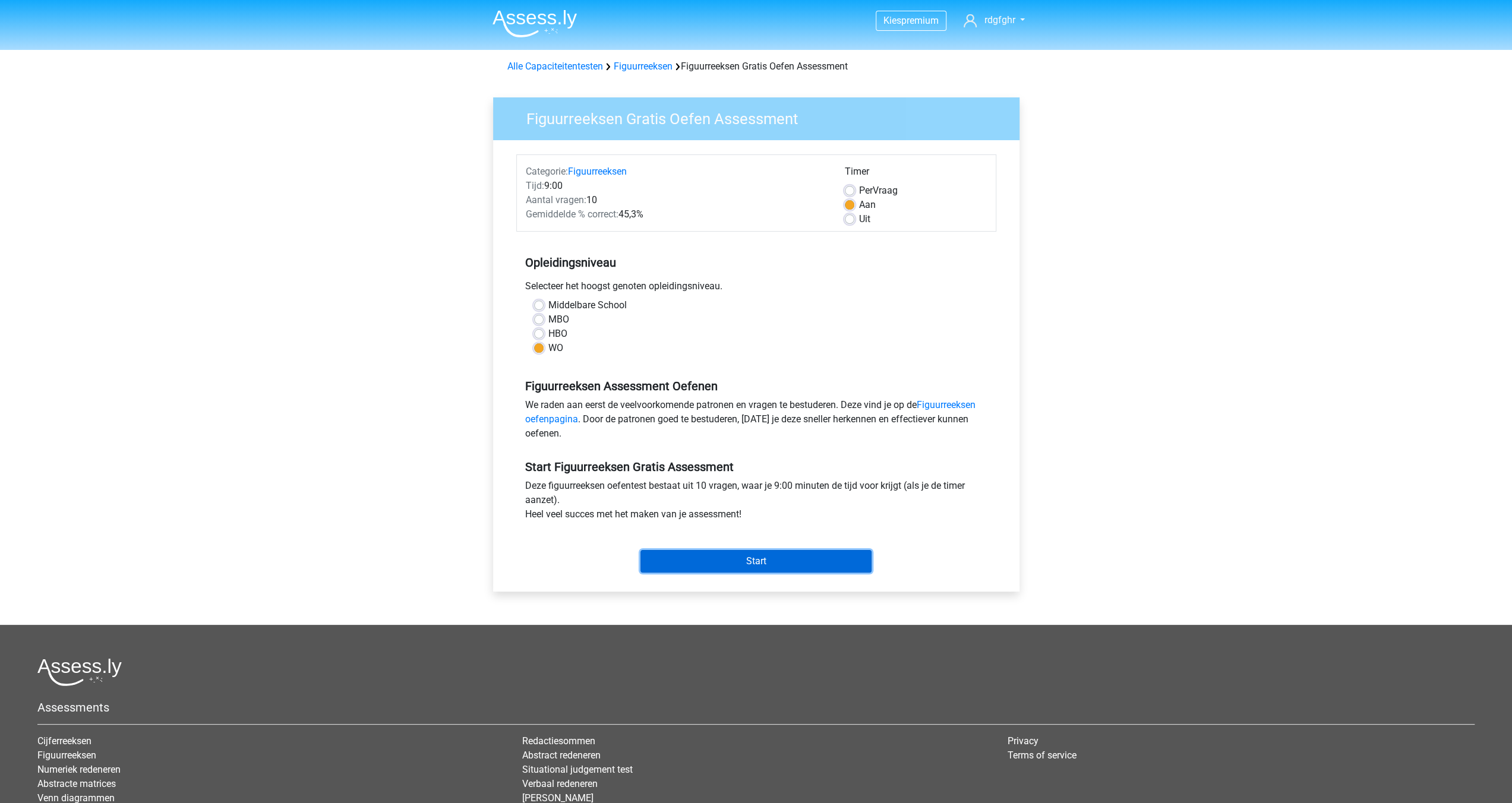
click at [768, 560] on input "Start" at bounding box center [755, 561] width 231 height 23
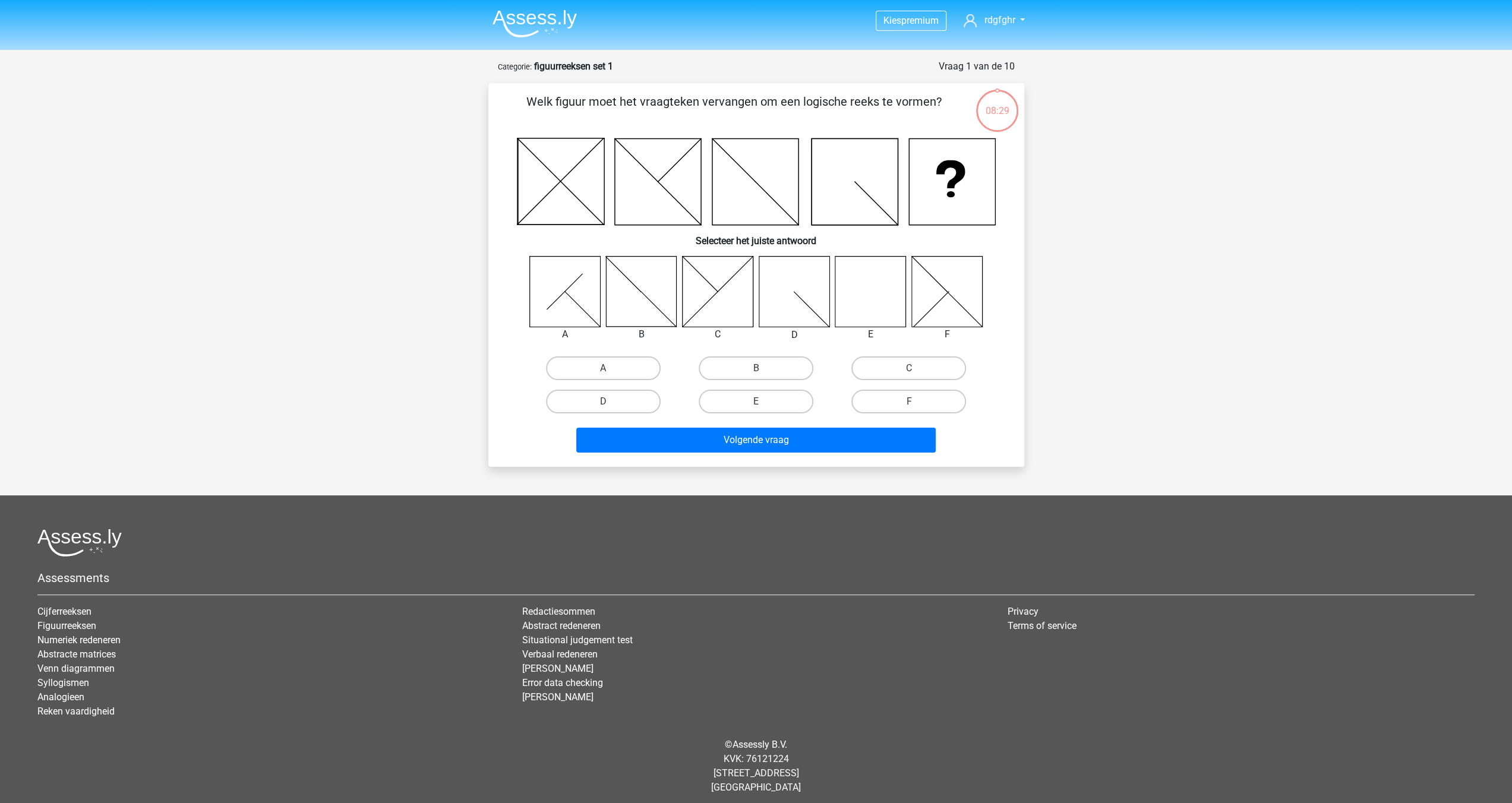
click at [795, 308] on icon at bounding box center [794, 291] width 71 height 71
click at [873, 298] on icon at bounding box center [870, 291] width 71 height 71
click at [732, 400] on label "E" at bounding box center [755, 401] width 114 height 24
click at [756, 401] on input "E" at bounding box center [760, 405] width 8 height 8
radio input "true"
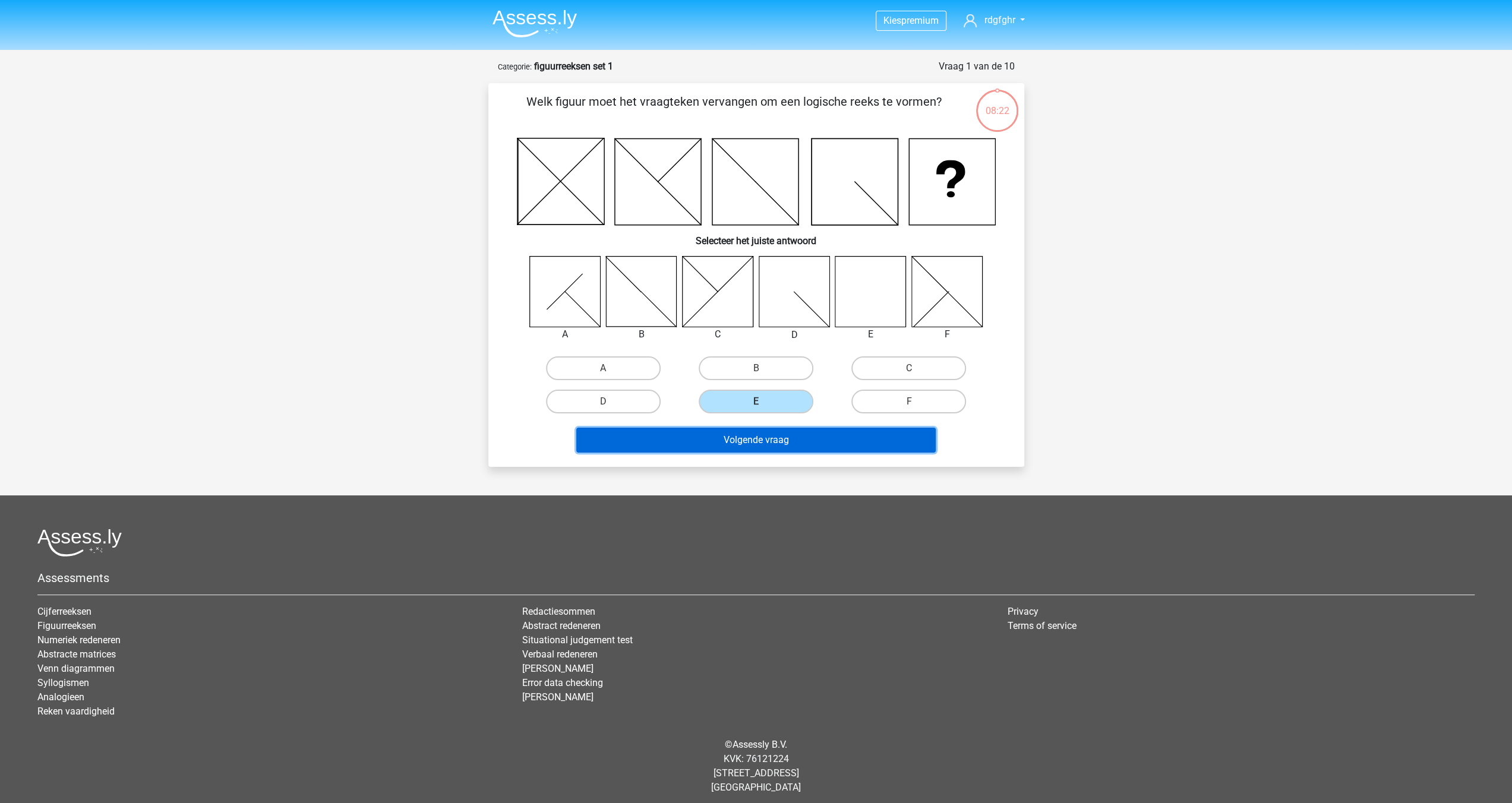
click at [762, 444] on button "Volgende vraag" at bounding box center [756, 440] width 360 height 25
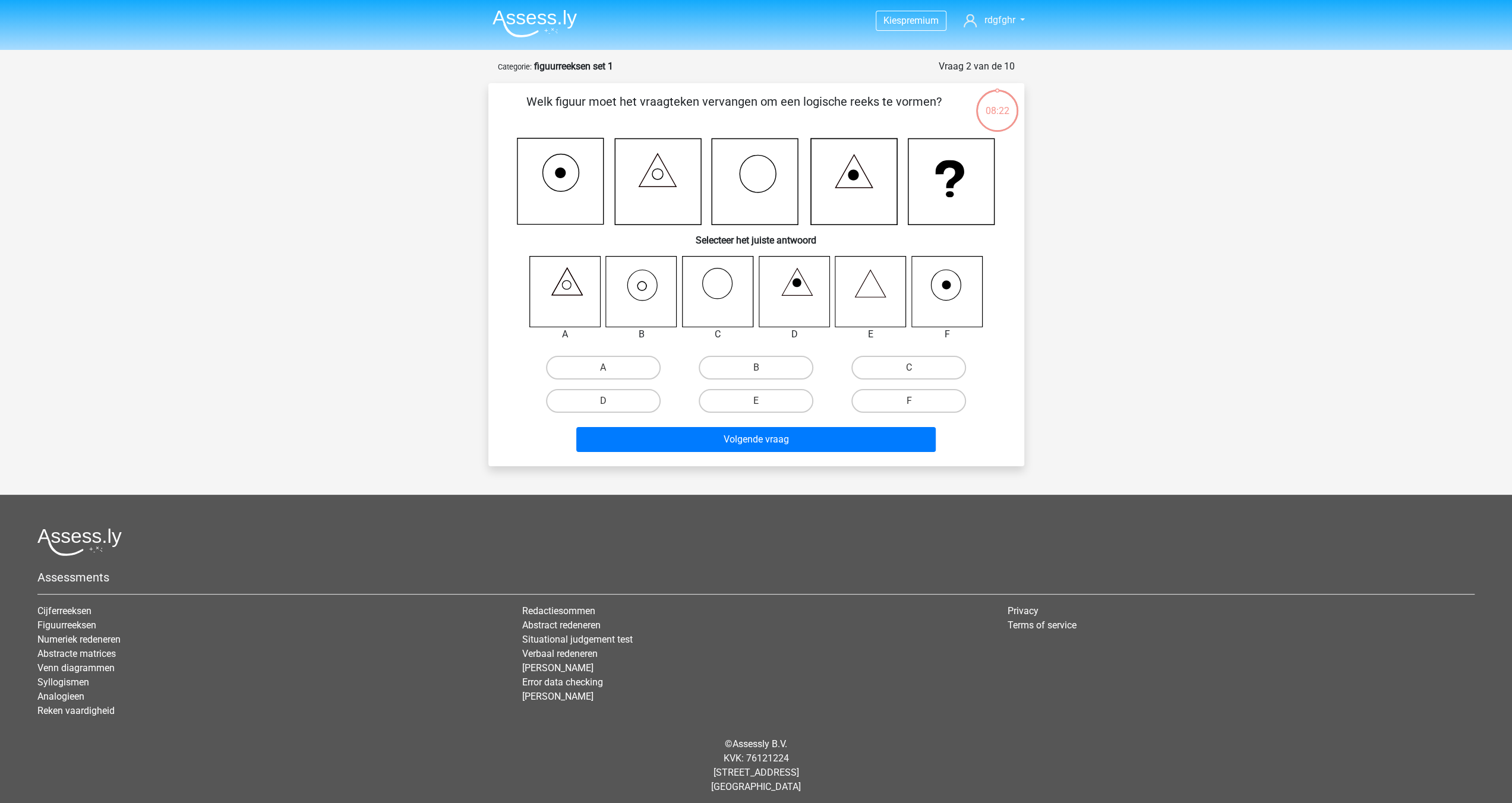
scroll to position [5, 0]
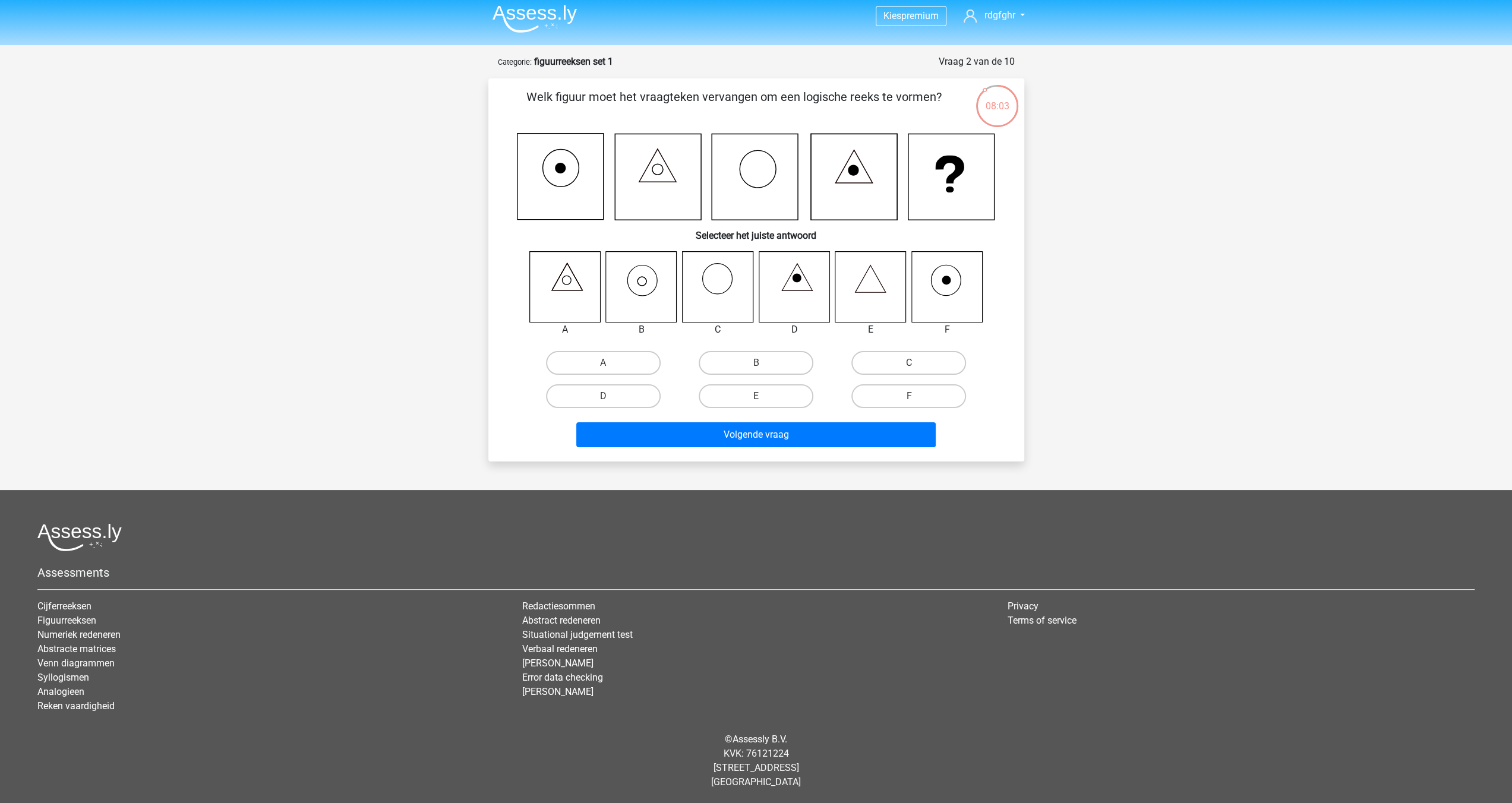
click at [645, 287] on icon at bounding box center [641, 286] width 71 height 71
click at [741, 360] on label "B" at bounding box center [755, 363] width 114 height 24
click at [756, 363] on input "B" at bounding box center [760, 366] width 8 height 8
radio input "true"
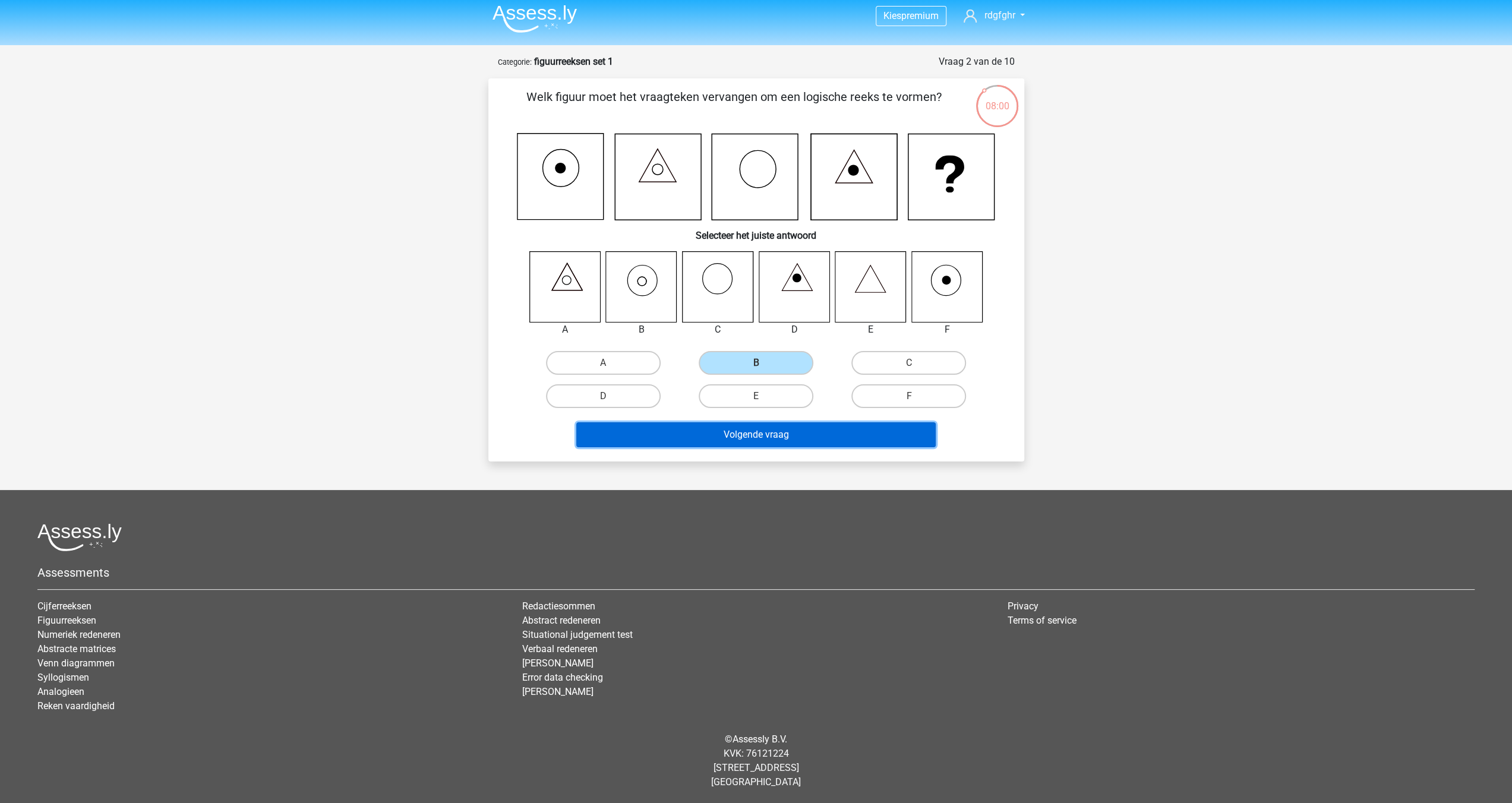
click at [741, 432] on button "Volgende vraag" at bounding box center [756, 435] width 360 height 25
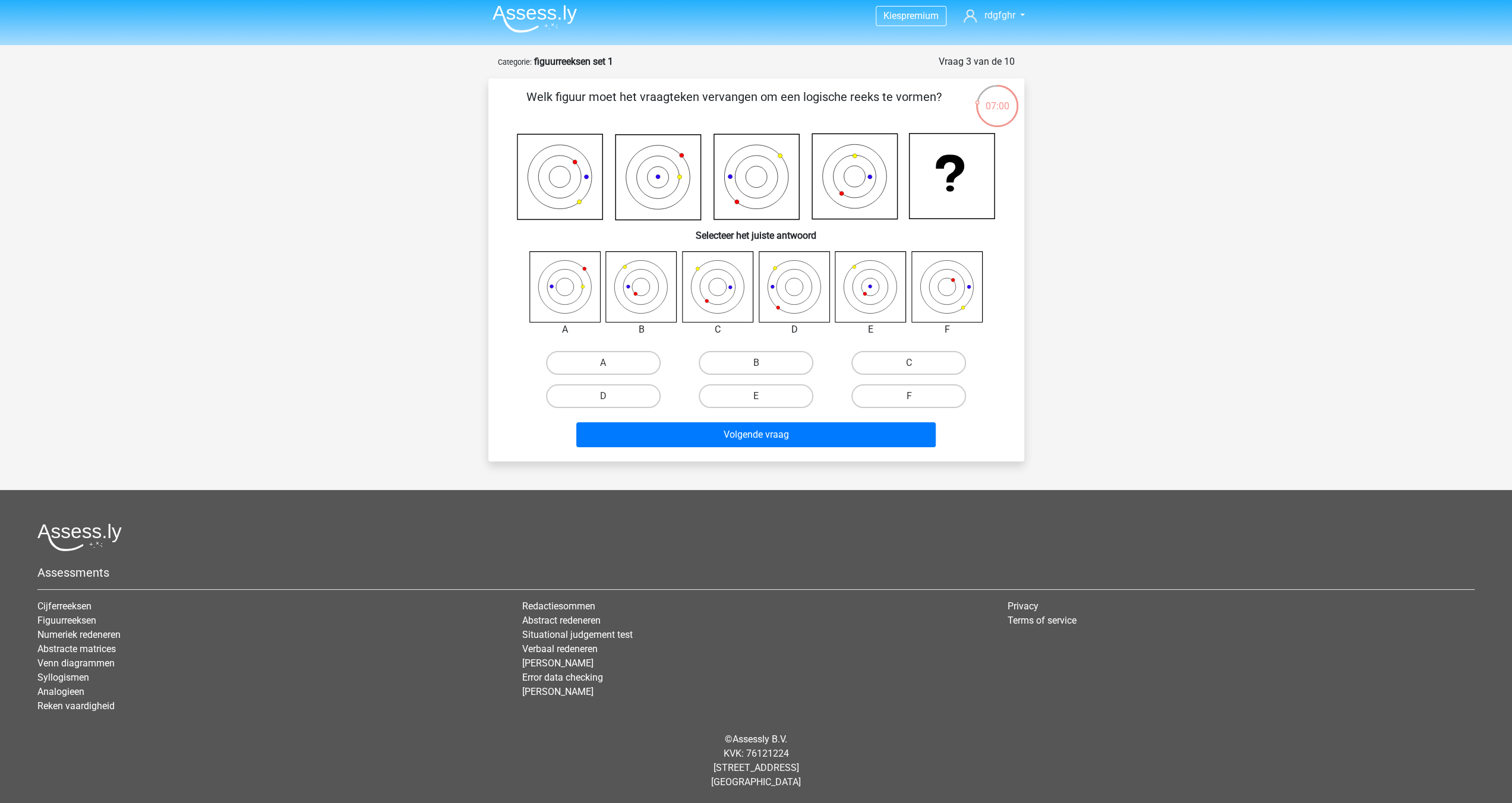
click at [730, 275] on icon at bounding box center [717, 286] width 71 height 71
click at [770, 357] on label "B" at bounding box center [755, 363] width 114 height 24
click at [763, 363] on input "B" at bounding box center [760, 366] width 8 height 8
radio input "true"
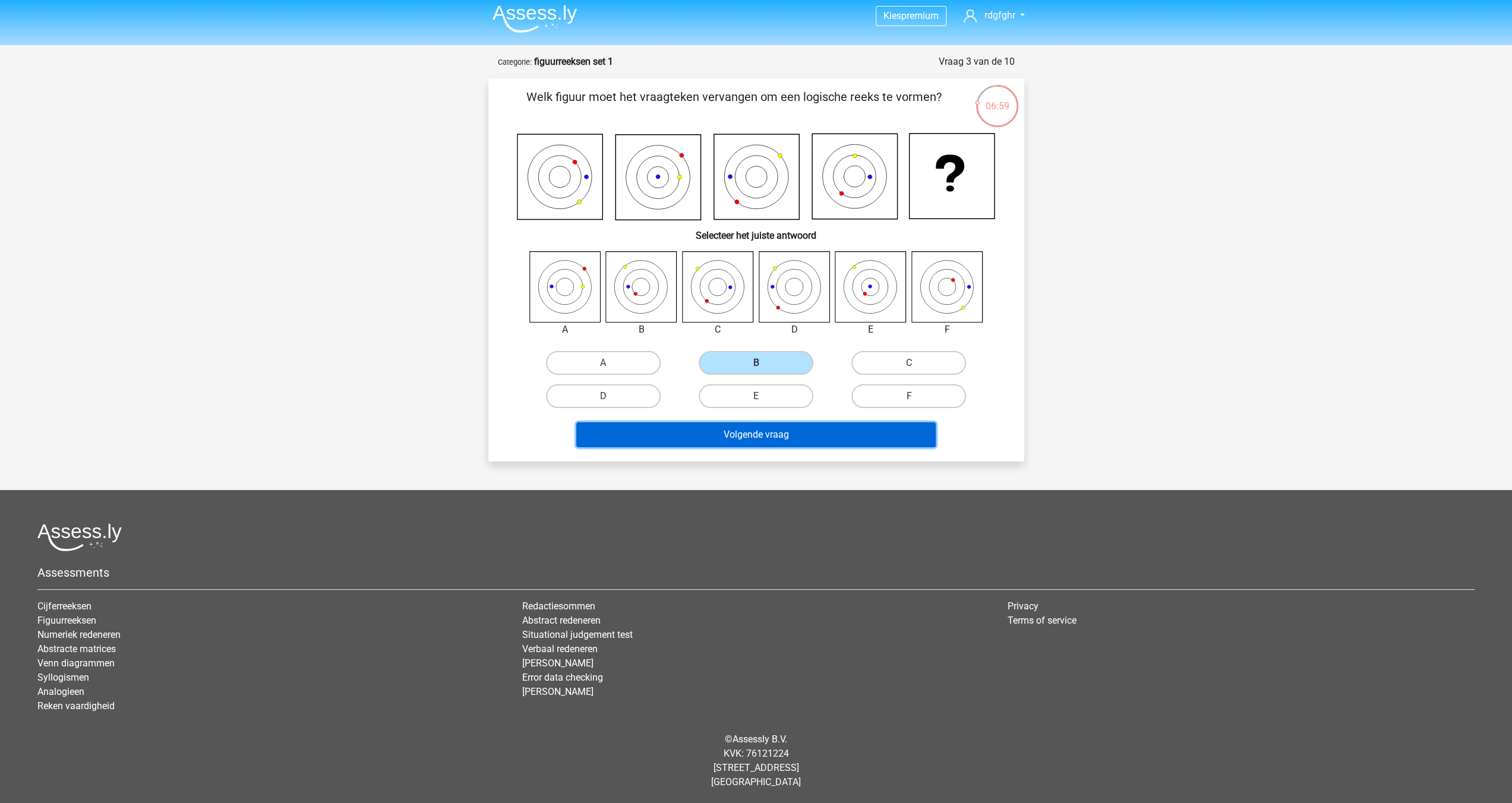
click at [753, 432] on button "Volgende vraag" at bounding box center [756, 435] width 360 height 25
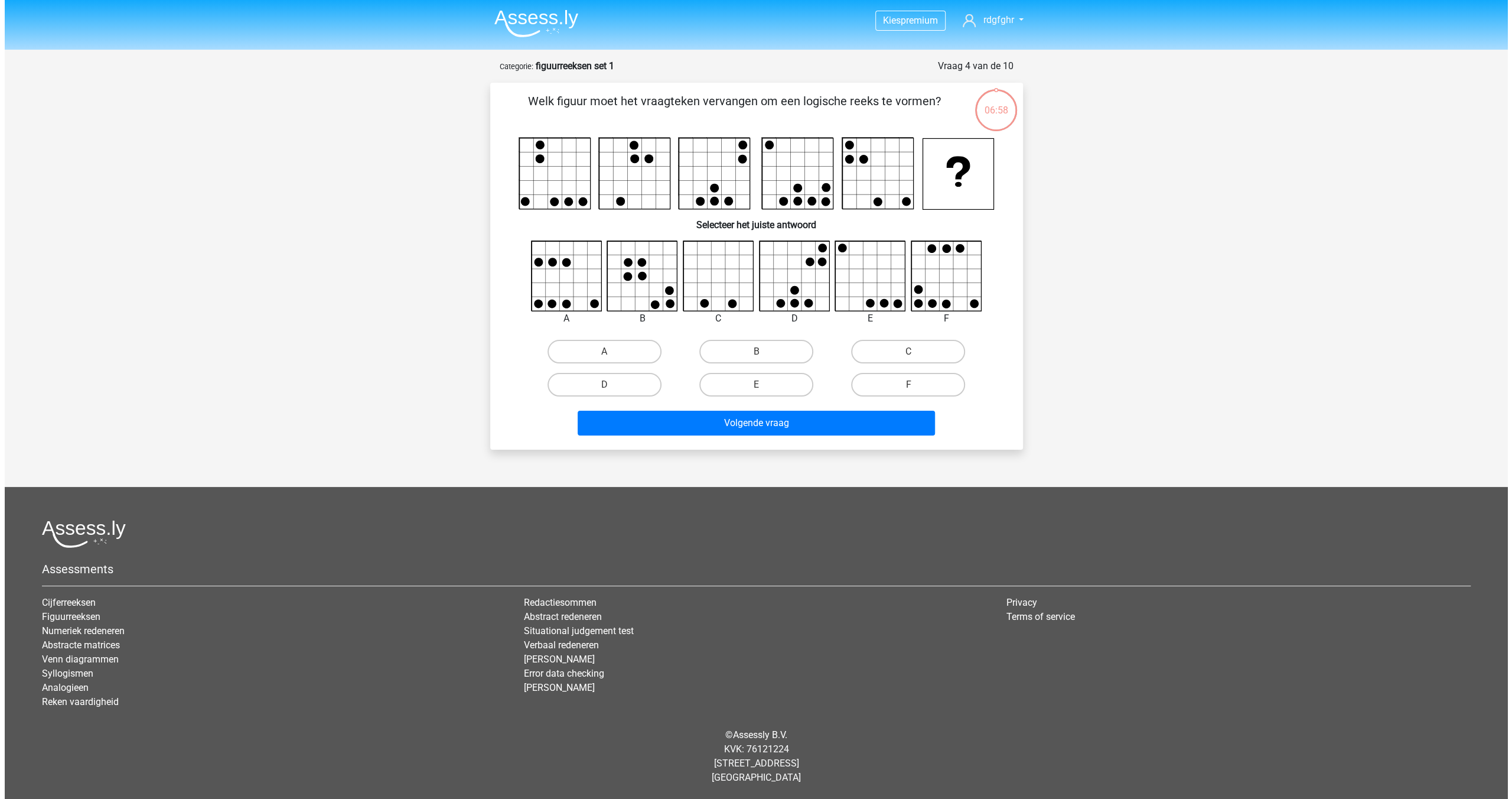
scroll to position [0, 0]
click at [758, 348] on label "B" at bounding box center [755, 351] width 114 height 24
click at [758, 351] on input "B" at bounding box center [760, 355] width 8 height 8
radio input "true"
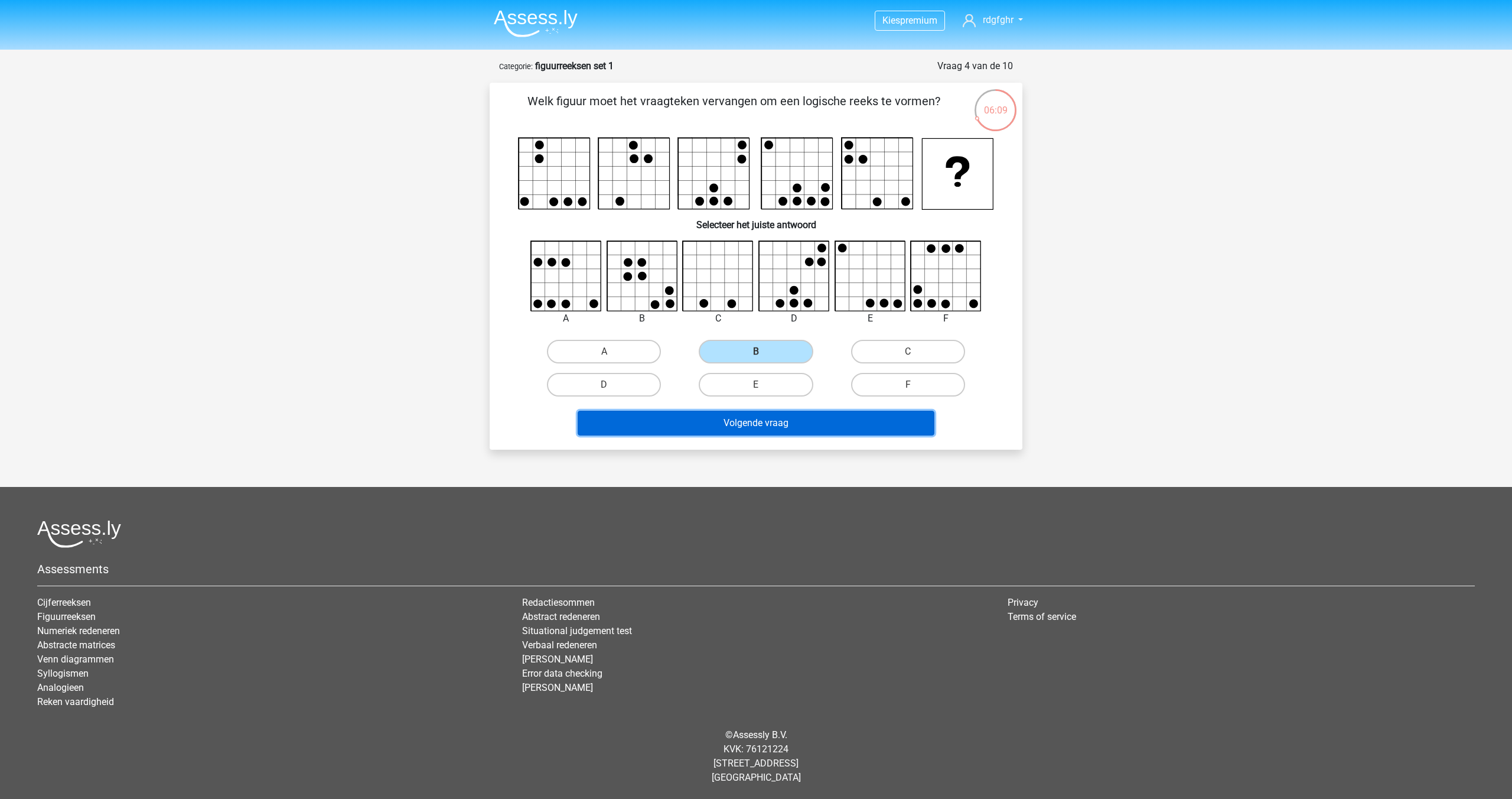
click at [766, 426] on button "Volgende vraag" at bounding box center [757, 423] width 358 height 25
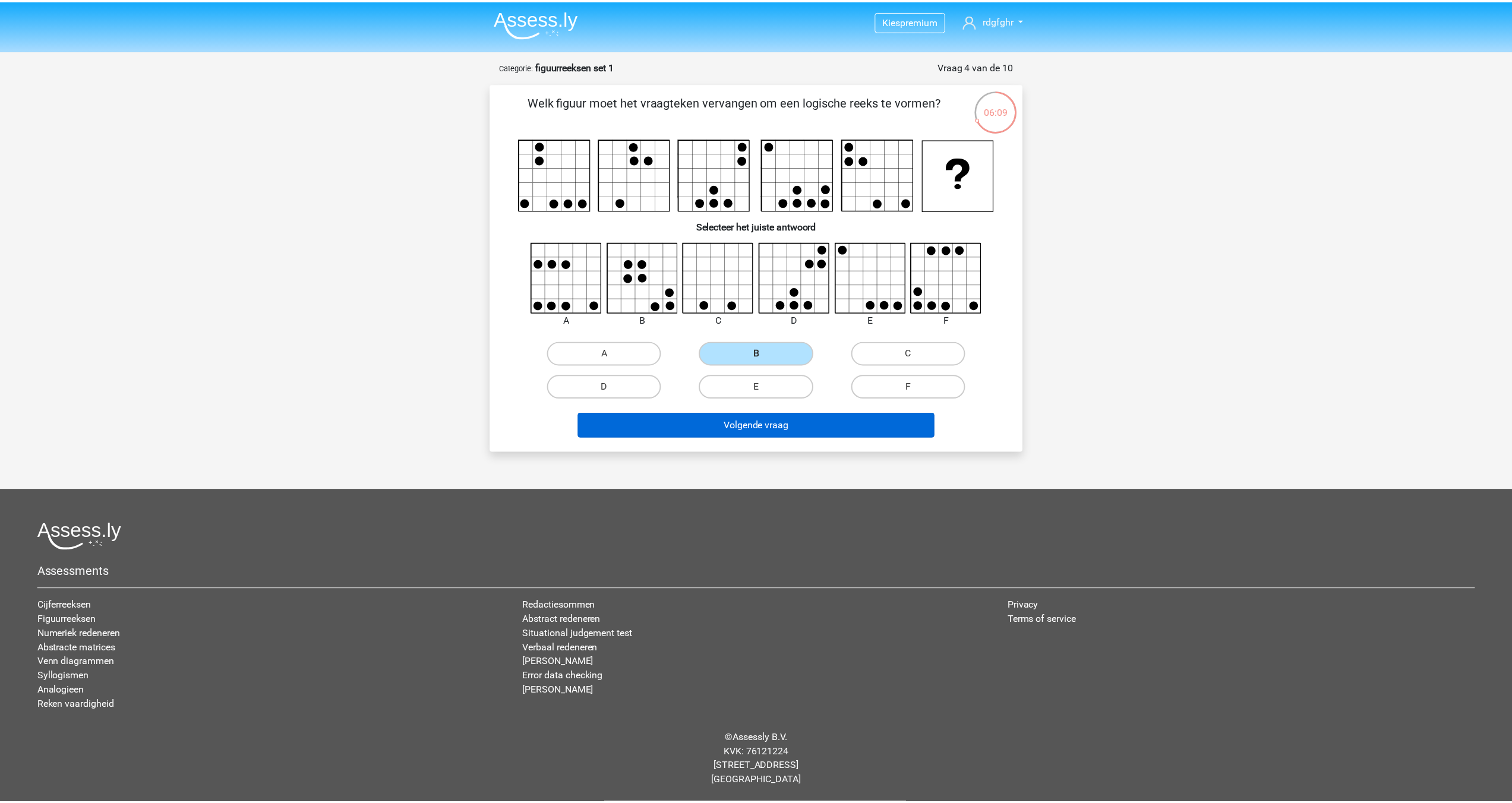
scroll to position [5, 0]
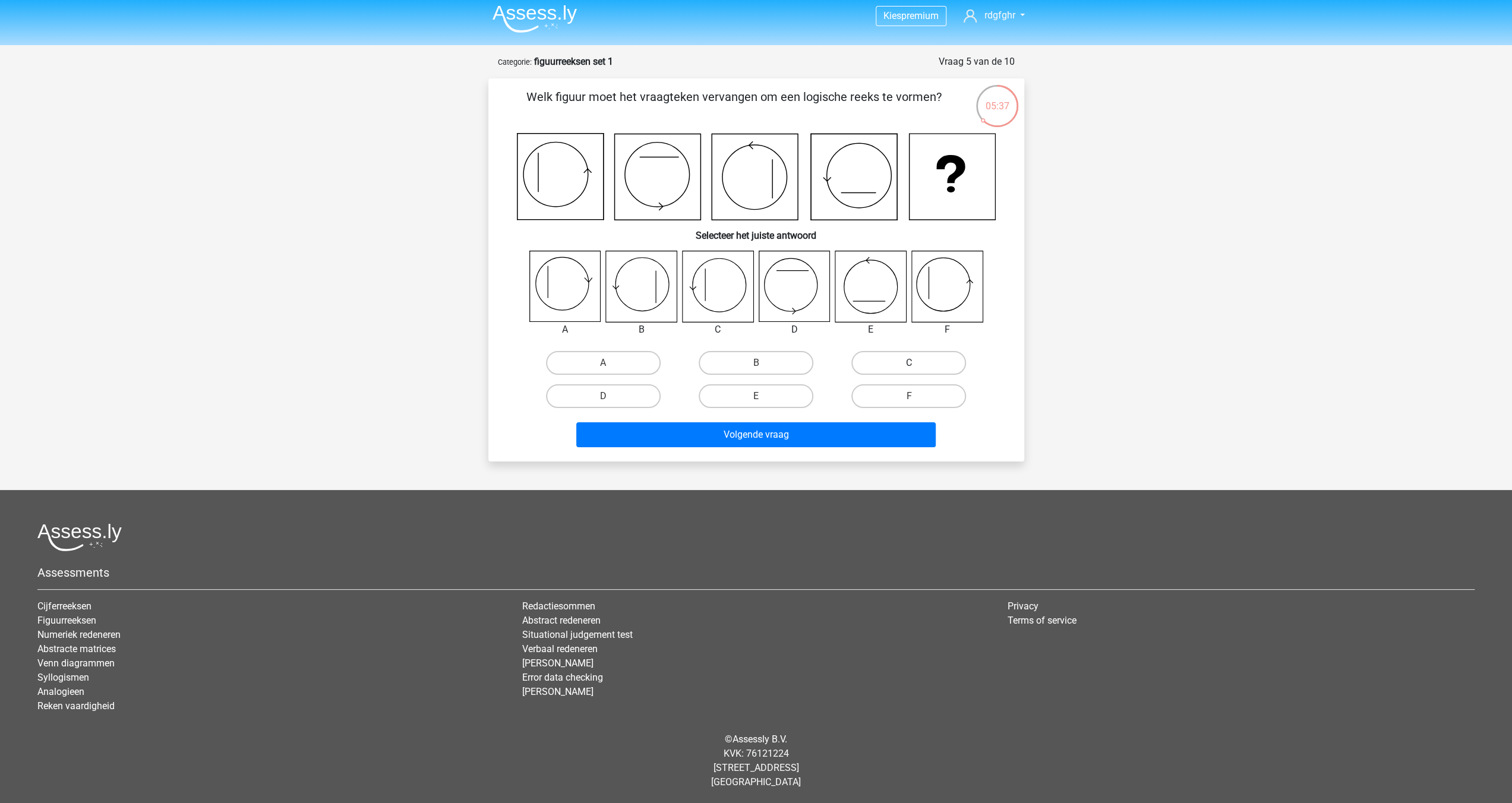
click at [905, 364] on label "C" at bounding box center [908, 363] width 114 height 24
click at [909, 364] on input "C" at bounding box center [913, 366] width 8 height 8
radio input "true"
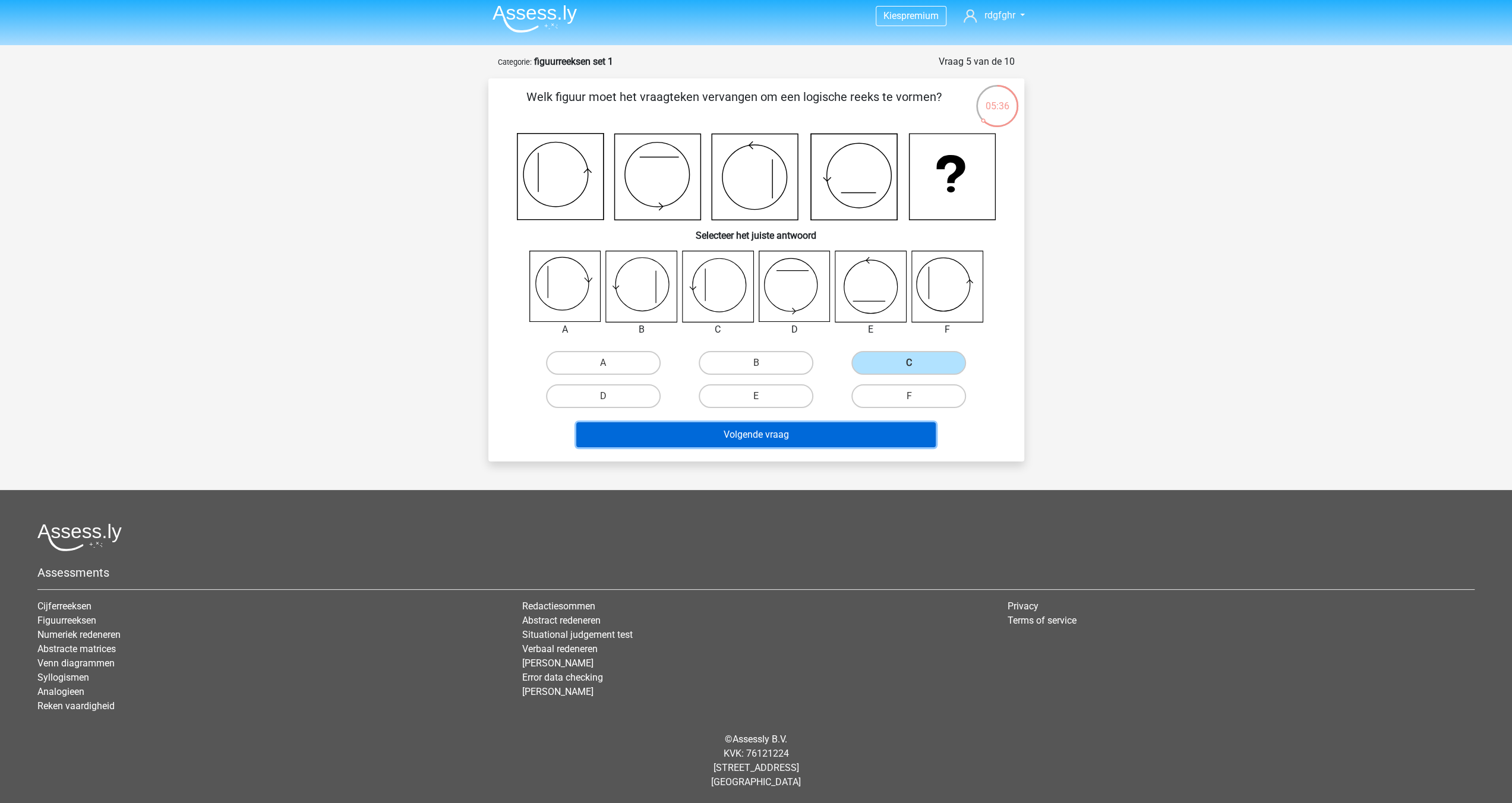
click at [752, 433] on button "Volgende vraag" at bounding box center [756, 435] width 360 height 25
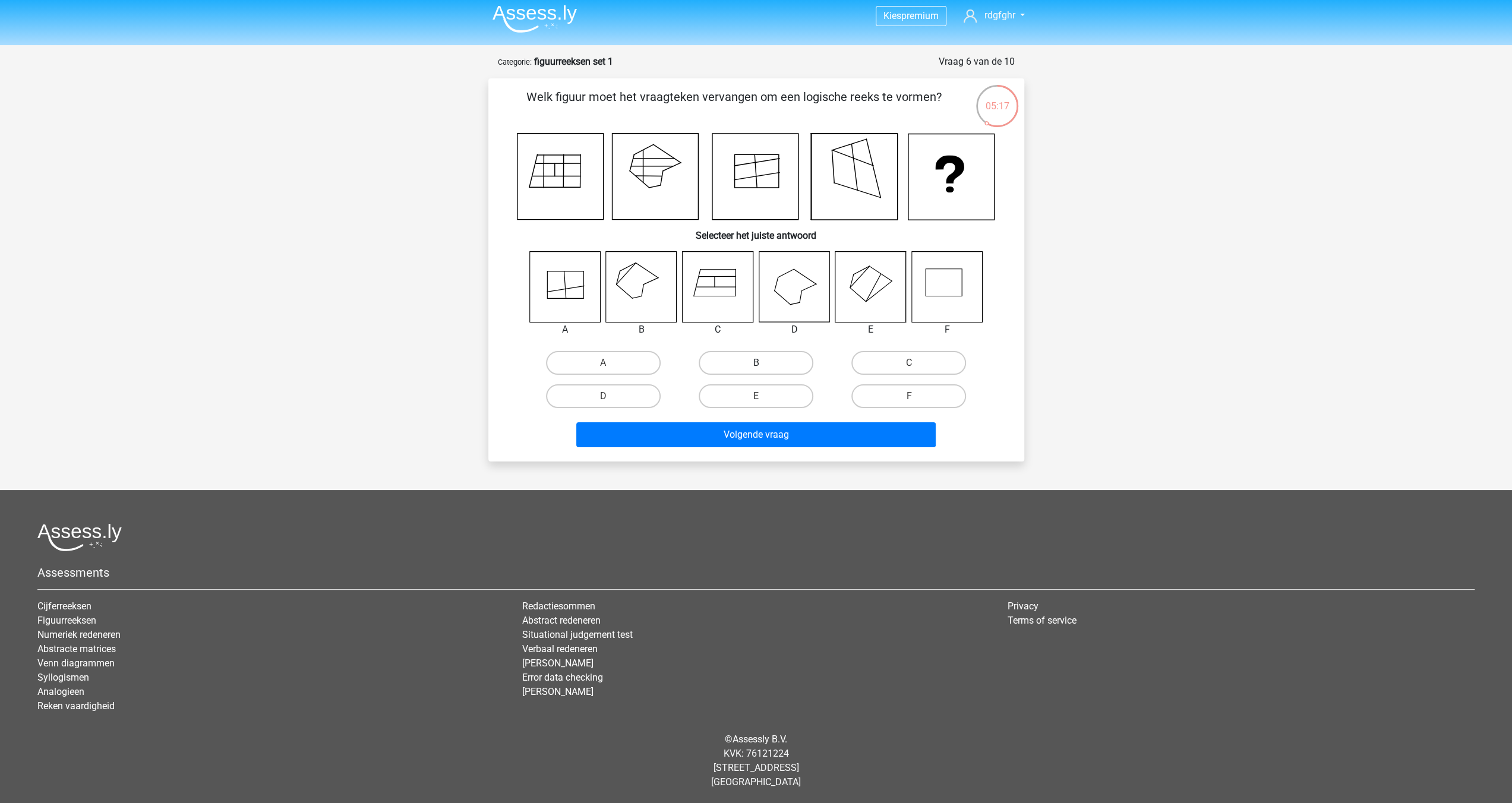
click at [738, 363] on label "B" at bounding box center [755, 363] width 114 height 24
click at [756, 363] on input "B" at bounding box center [760, 366] width 8 height 8
radio input "true"
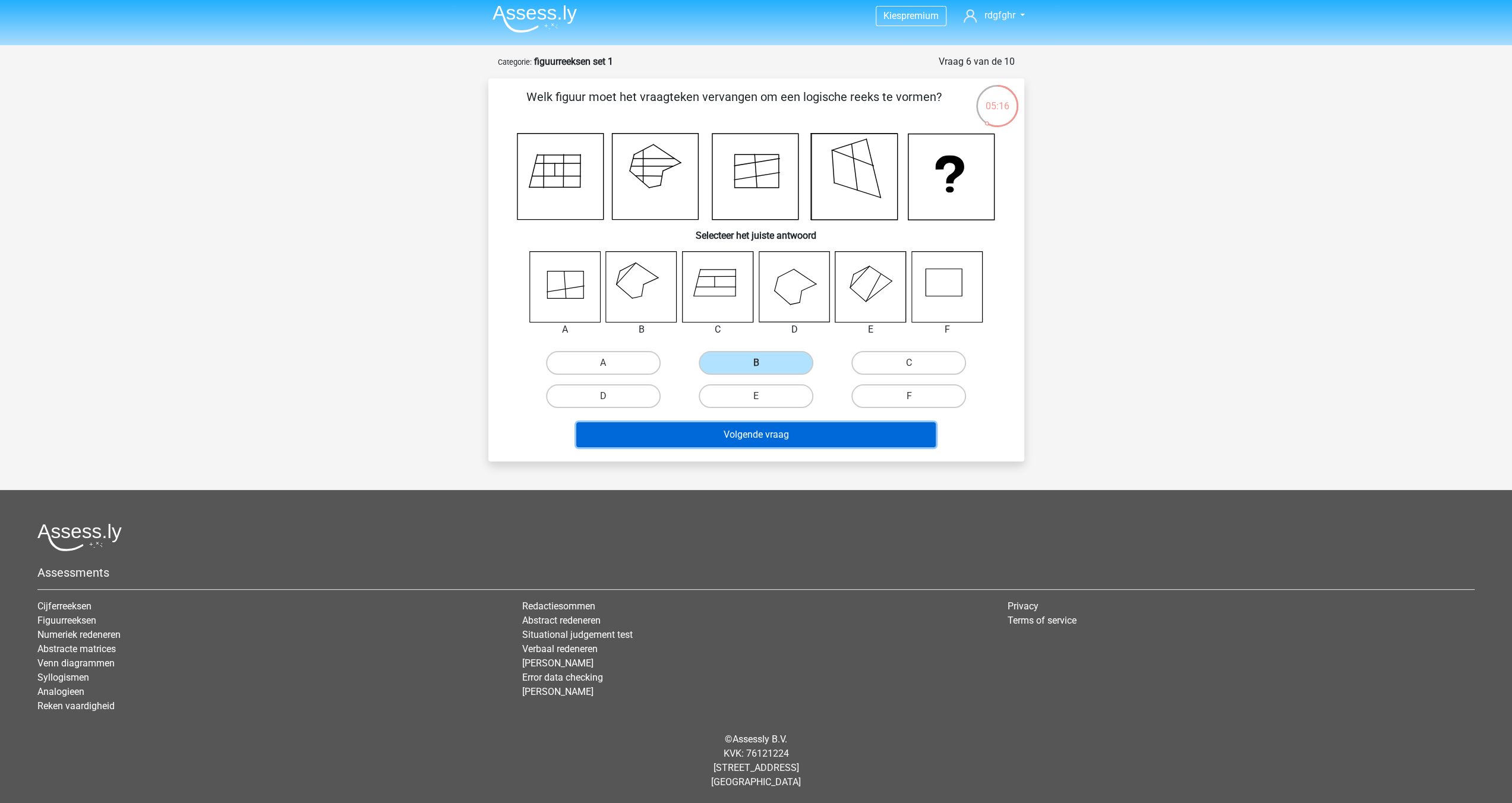
click at [736, 434] on button "Volgende vraag" at bounding box center [756, 435] width 360 height 25
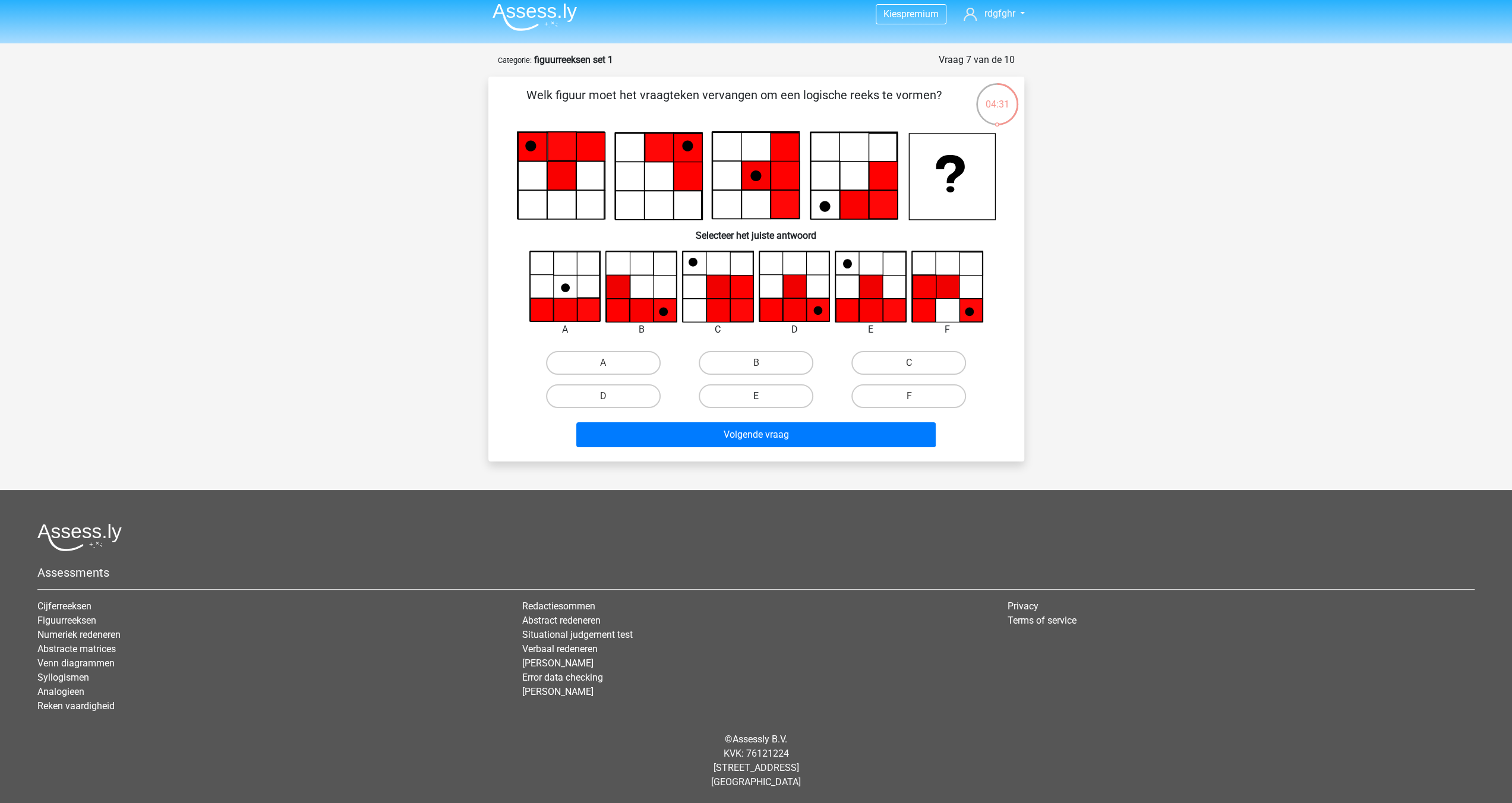
click at [762, 393] on label "E" at bounding box center [755, 396] width 114 height 24
click at [762, 396] on input "E" at bounding box center [760, 400] width 8 height 8
radio input "true"
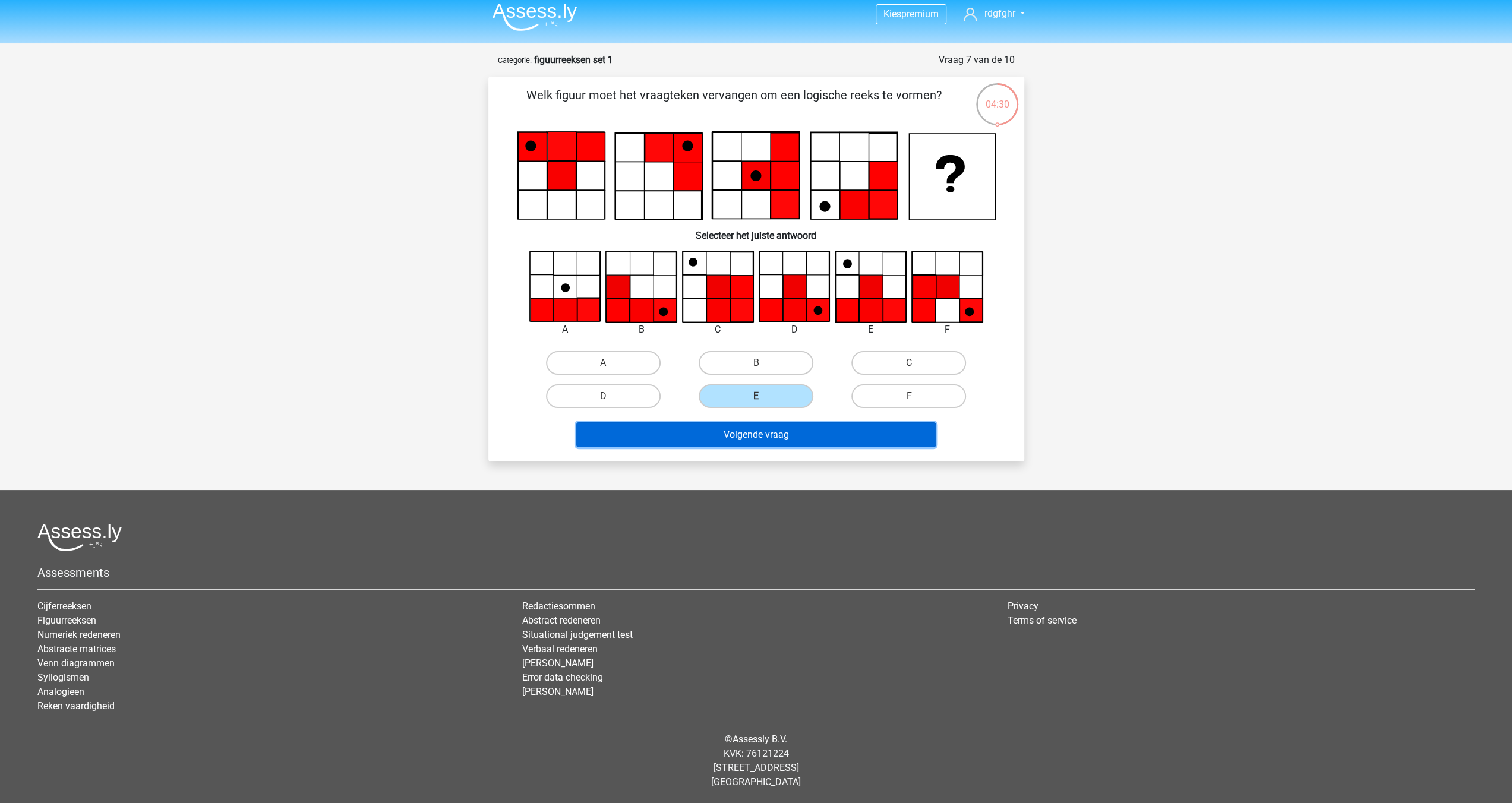
click at [749, 437] on button "Volgende vraag" at bounding box center [756, 435] width 360 height 25
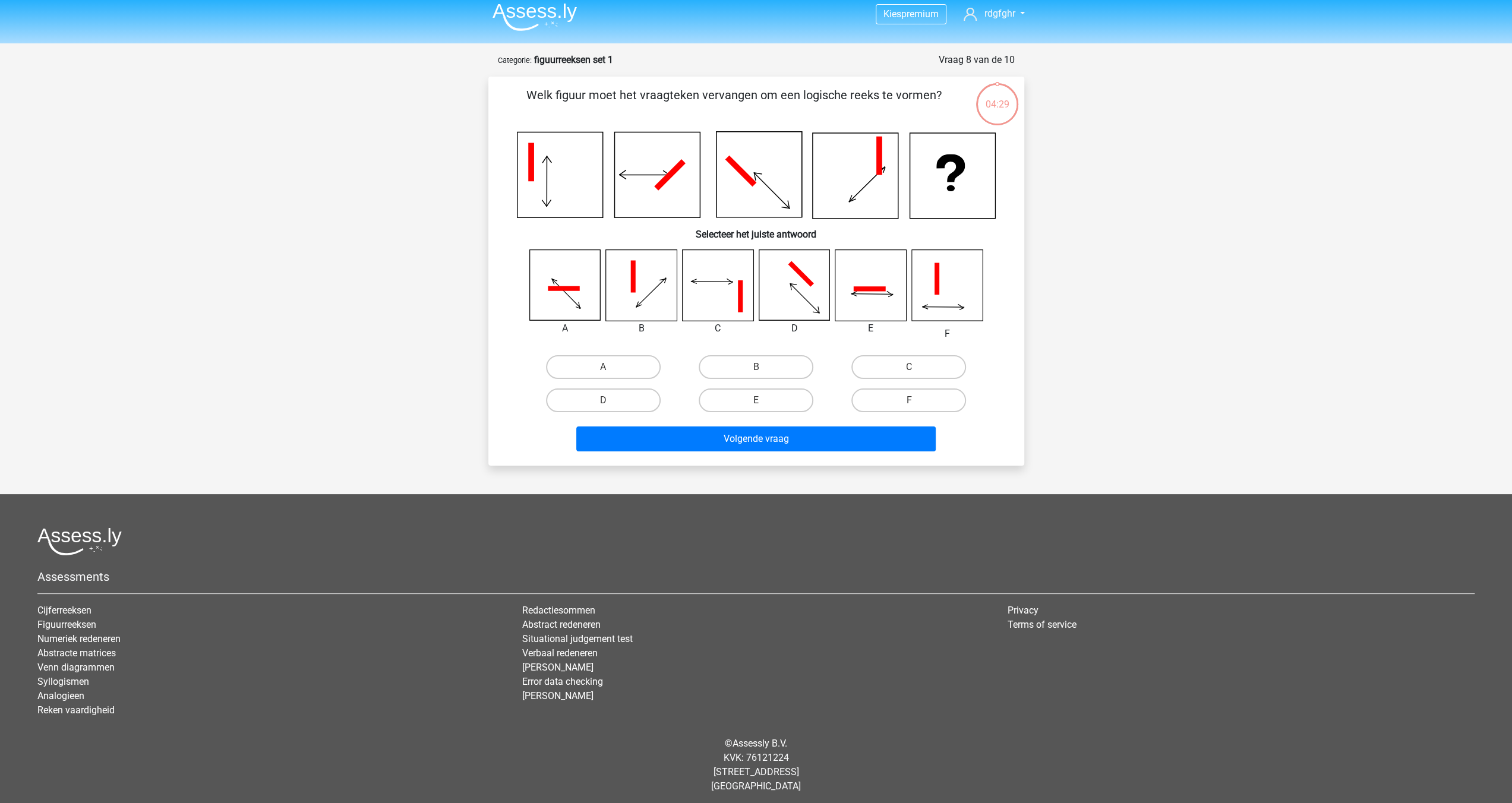
scroll to position [11, 0]
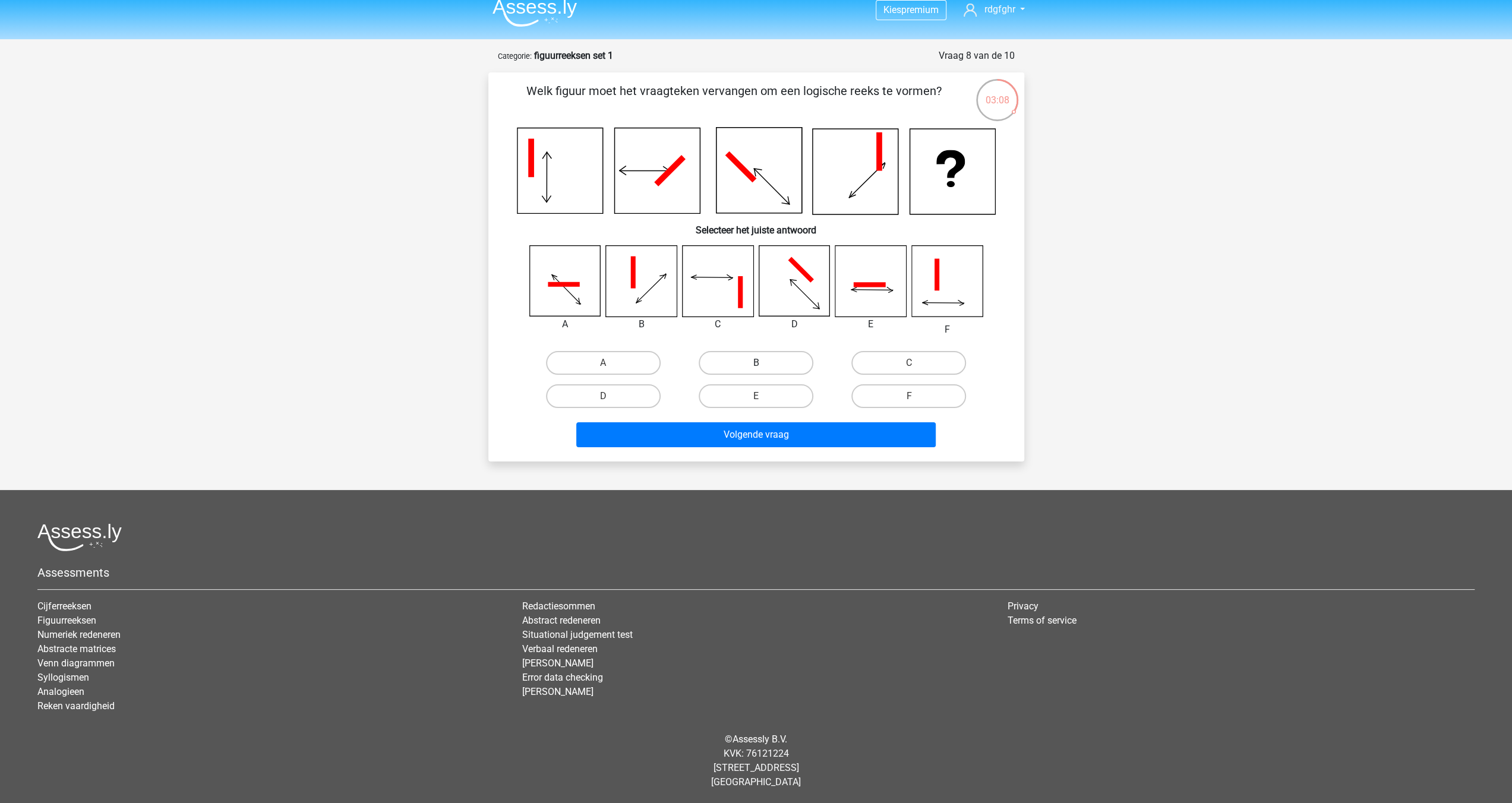
click at [725, 351] on label "B" at bounding box center [755, 363] width 114 height 24
click at [756, 363] on input "B" at bounding box center [760, 366] width 8 height 8
radio input "true"
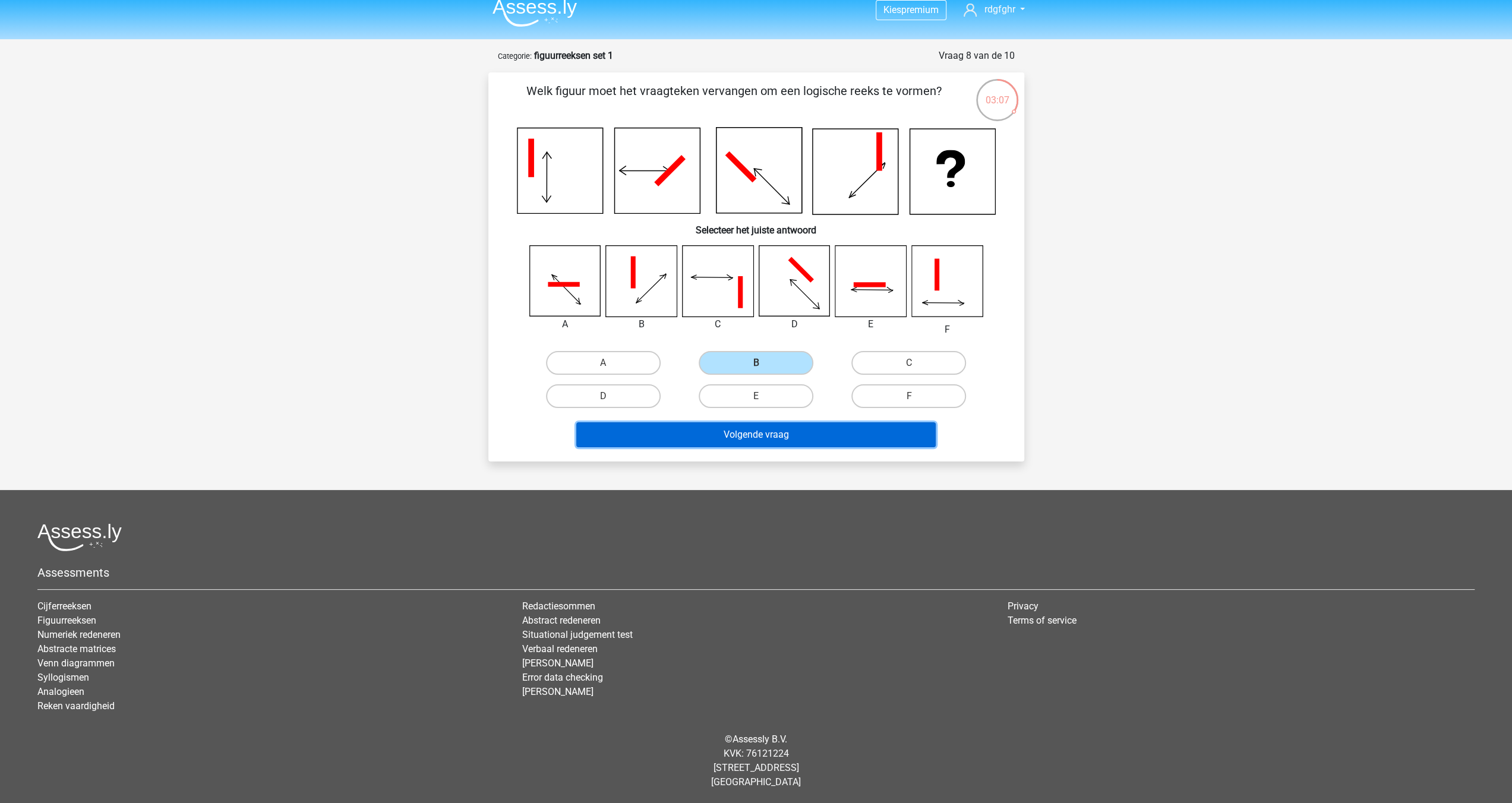
click at [734, 439] on button "Volgende vraag" at bounding box center [756, 435] width 360 height 25
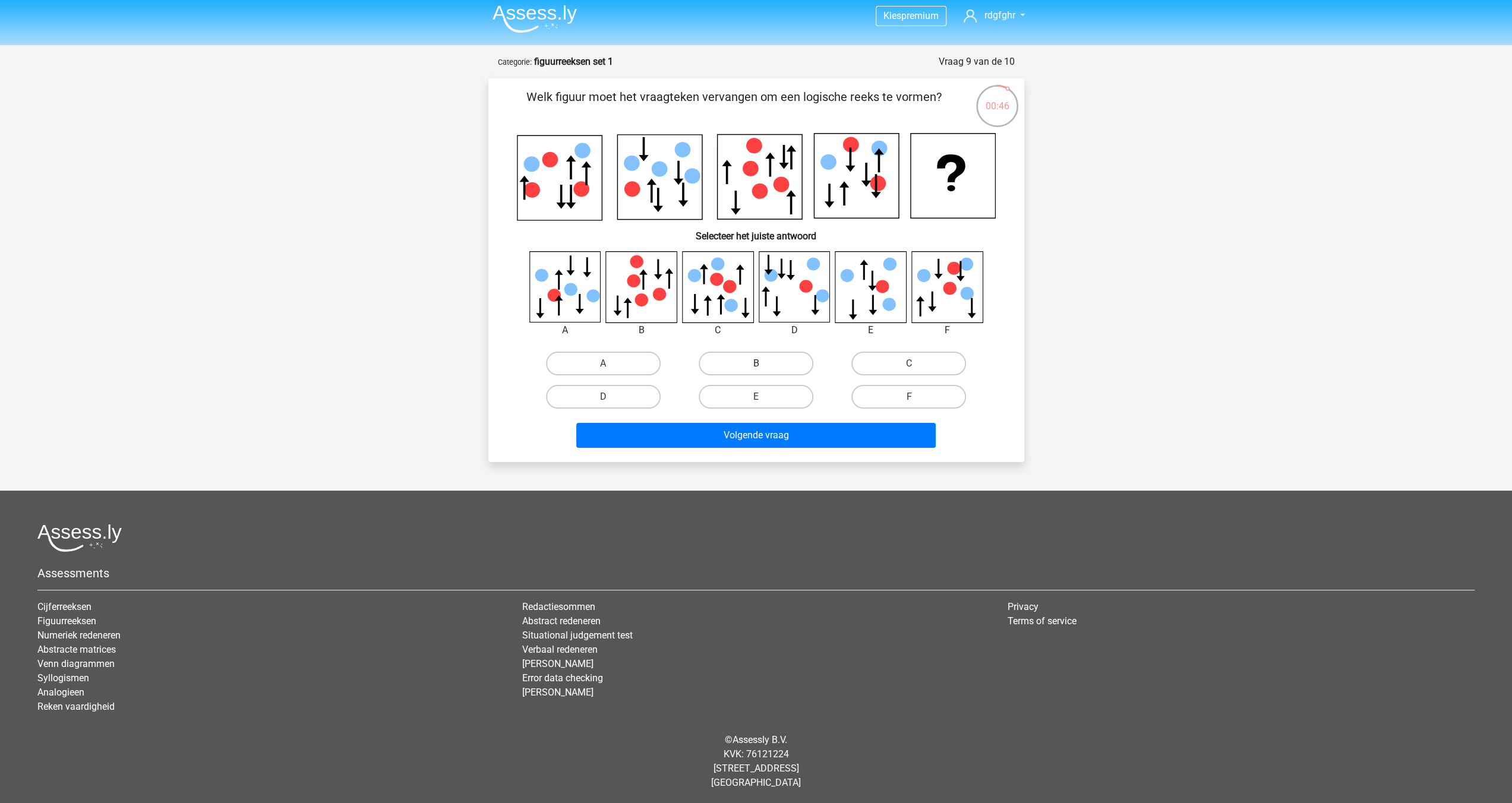
click at [745, 357] on label "B" at bounding box center [755, 363] width 114 height 24
click at [756, 363] on input "B" at bounding box center [760, 367] width 8 height 8
radio input "true"
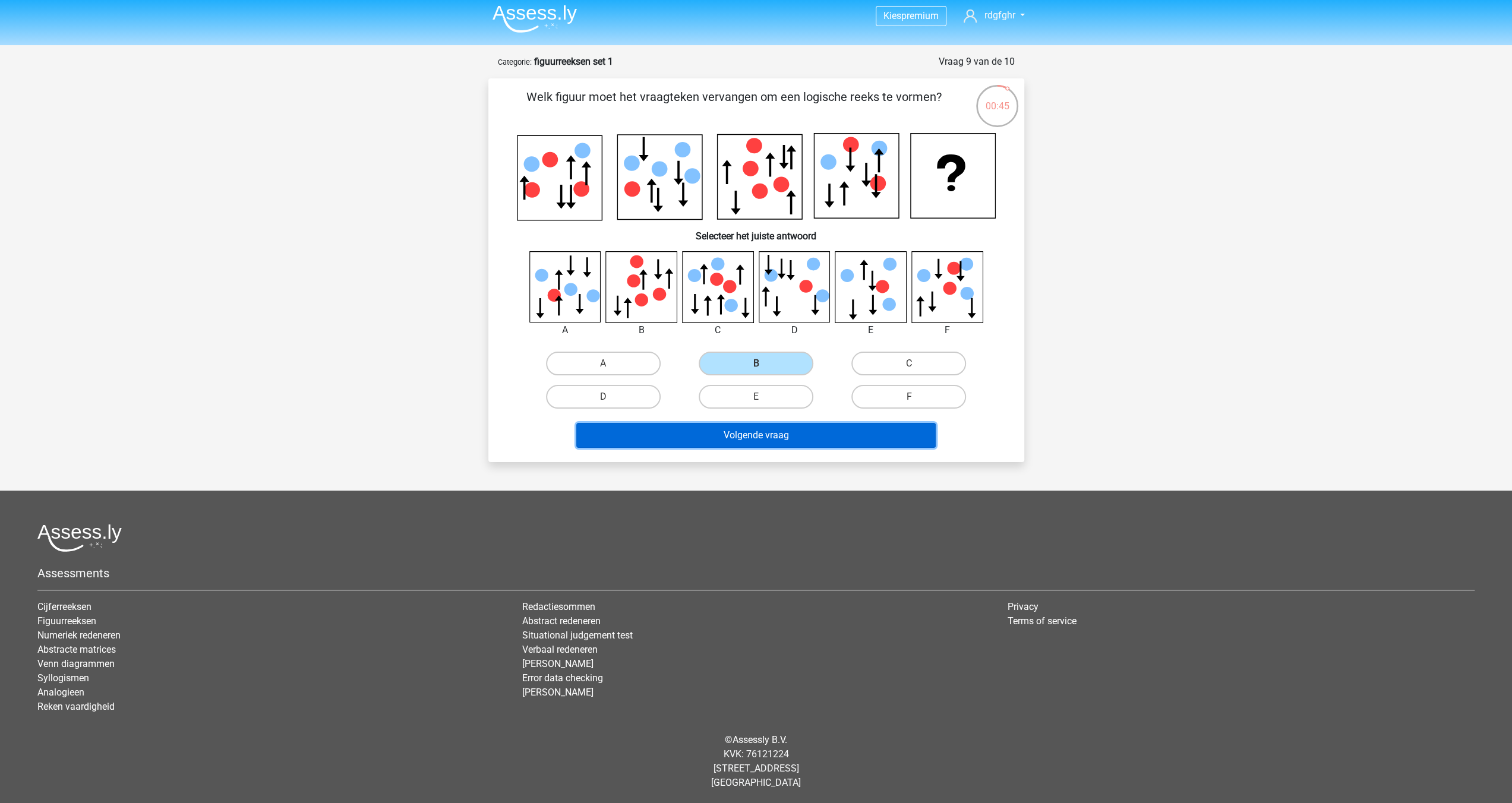
click at [751, 432] on button "Volgende vraag" at bounding box center [756, 435] width 360 height 25
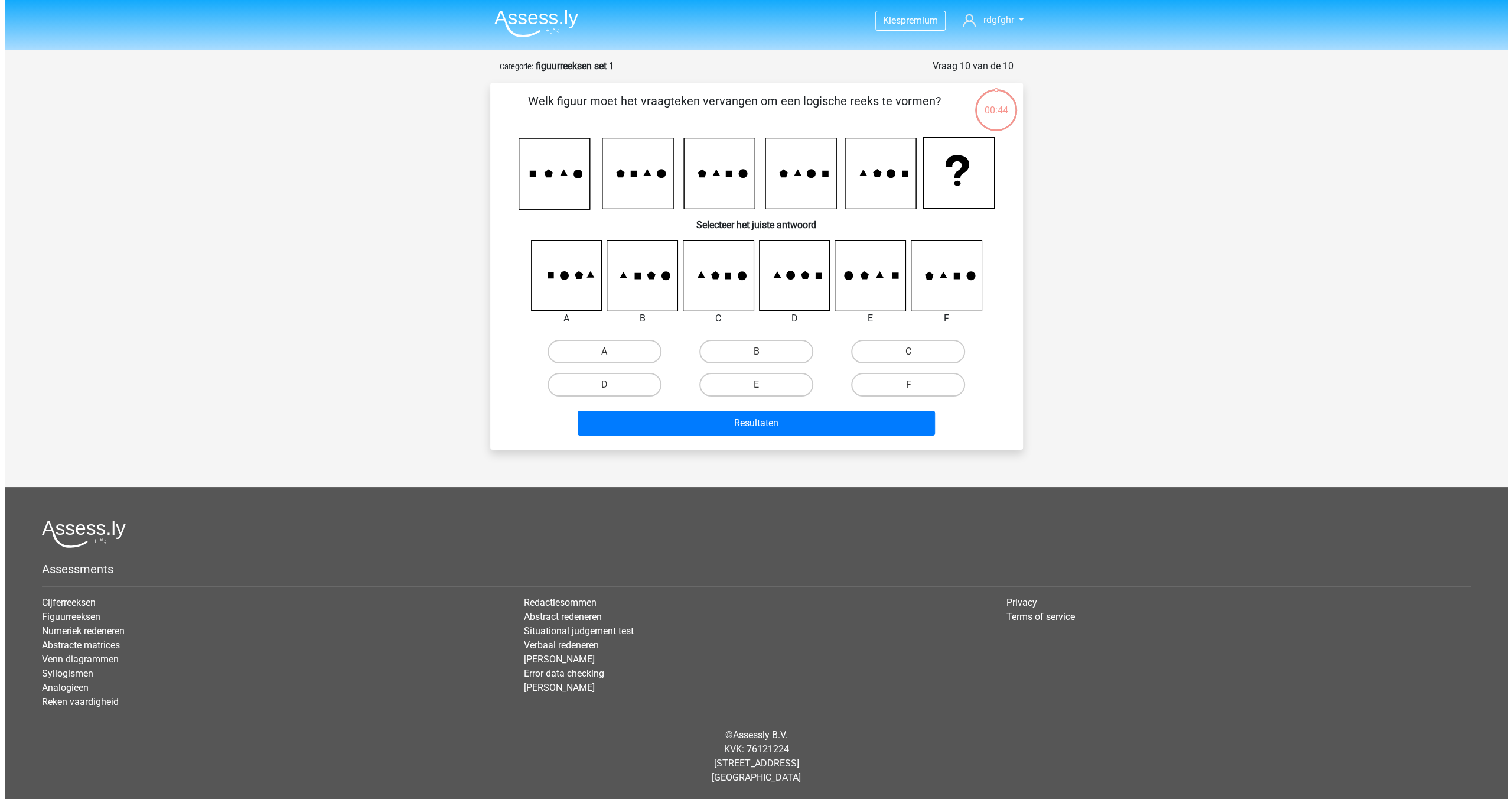
scroll to position [0, 0]
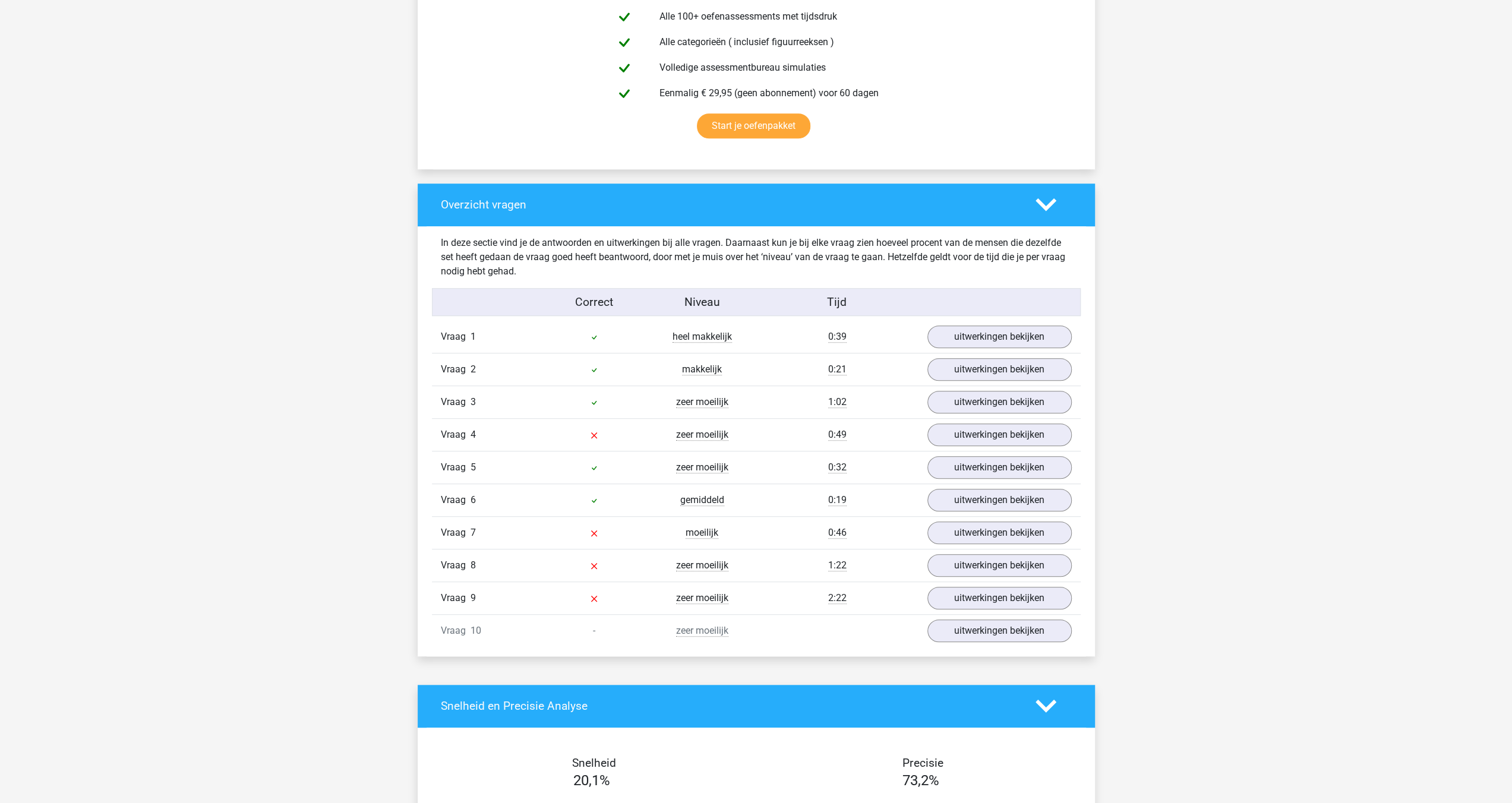
scroll to position [831, 0]
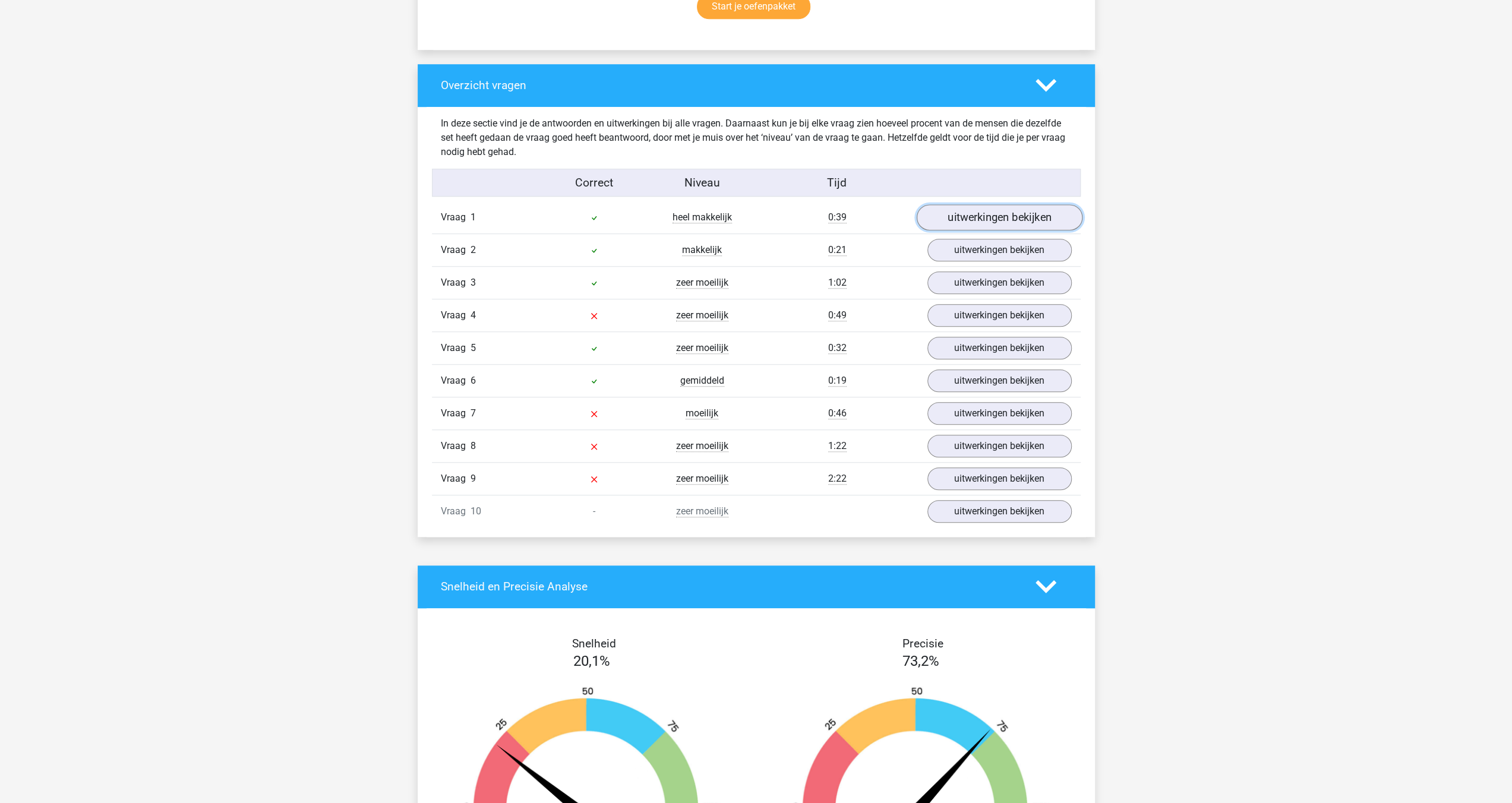
click at [1040, 216] on link "uitwerkingen bekijken" at bounding box center [999, 218] width 166 height 26
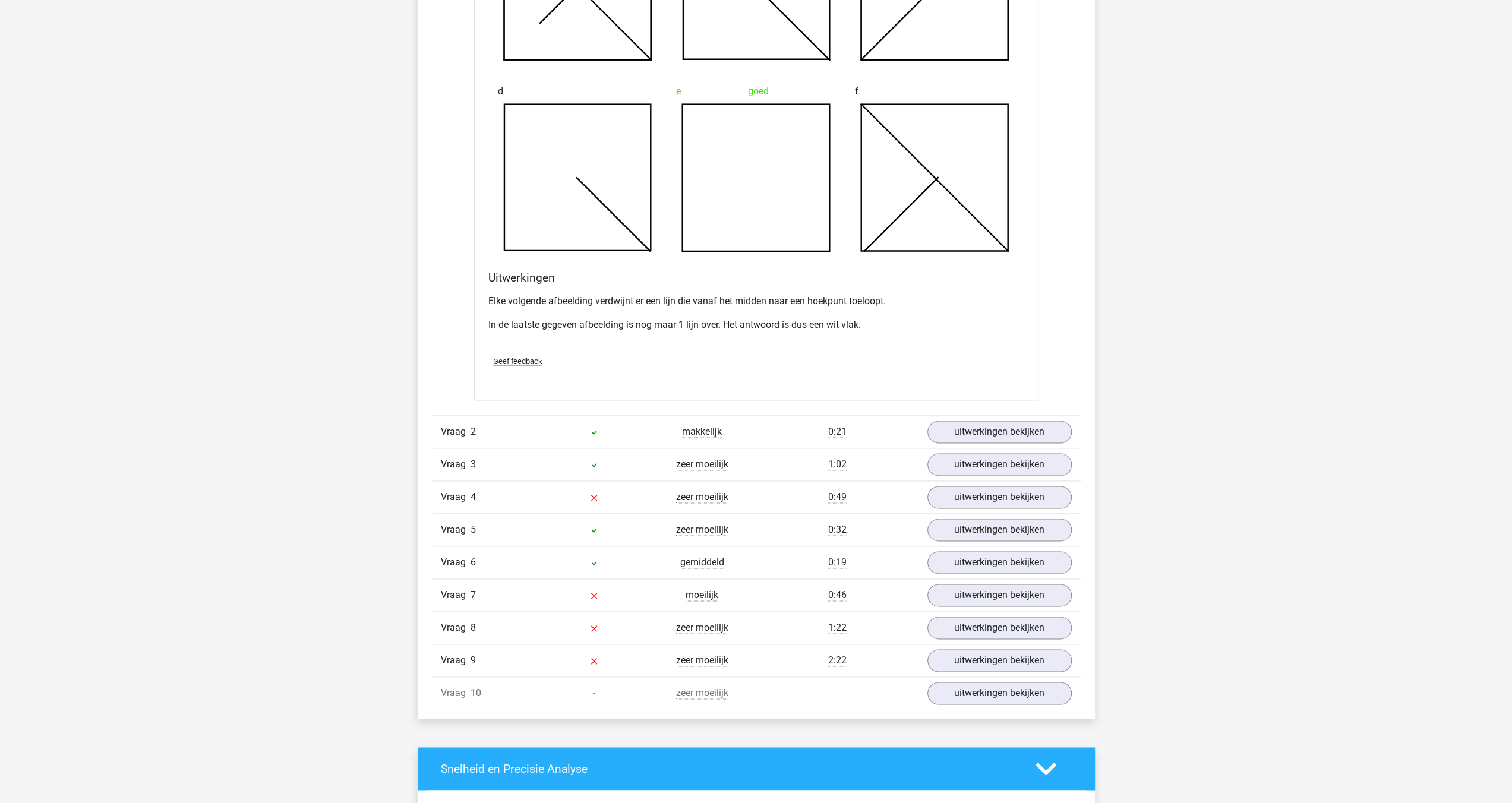
scroll to position [1366, 0]
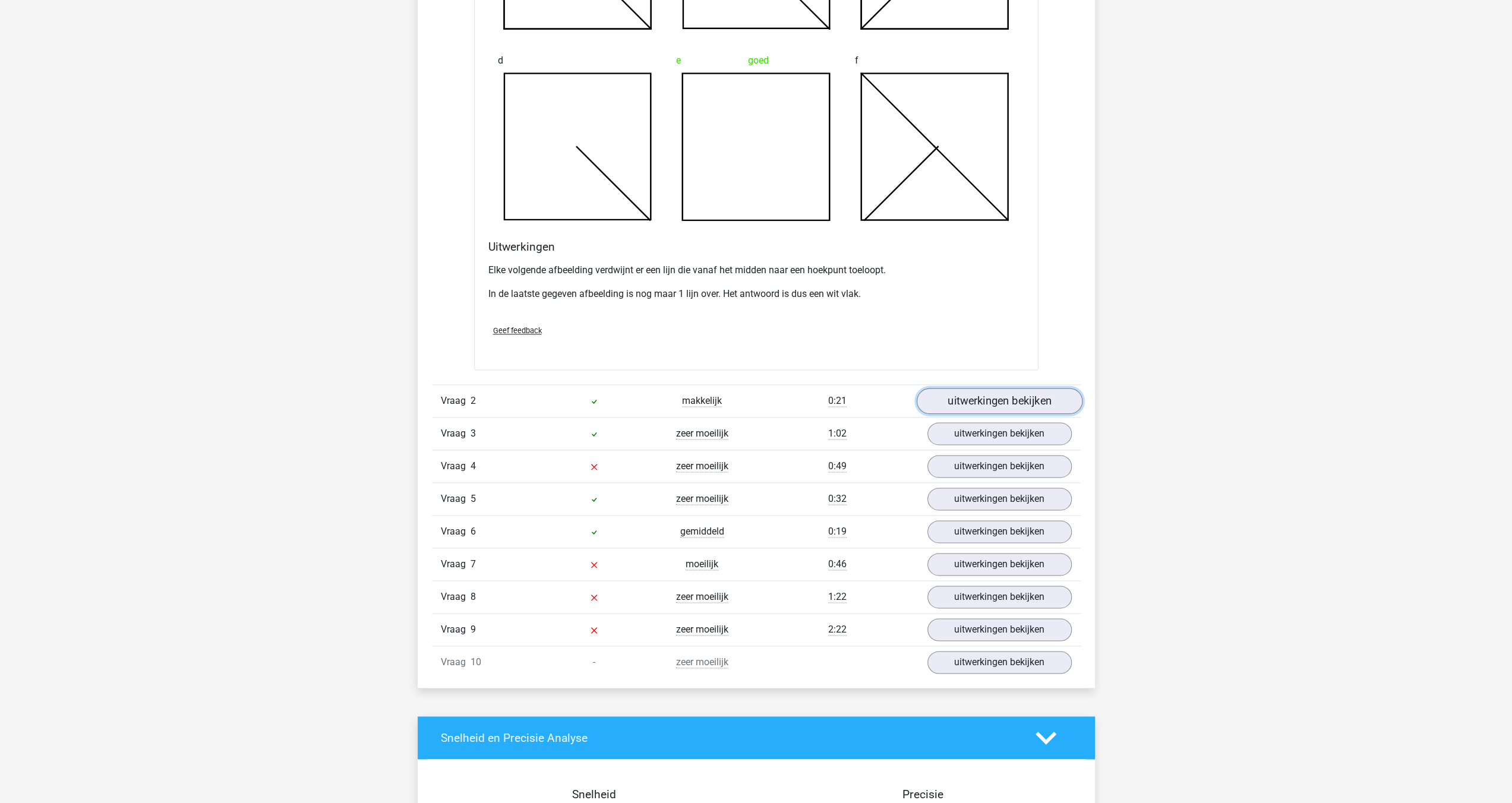
click at [995, 402] on link "uitwerkingen bekijken" at bounding box center [999, 401] width 166 height 26
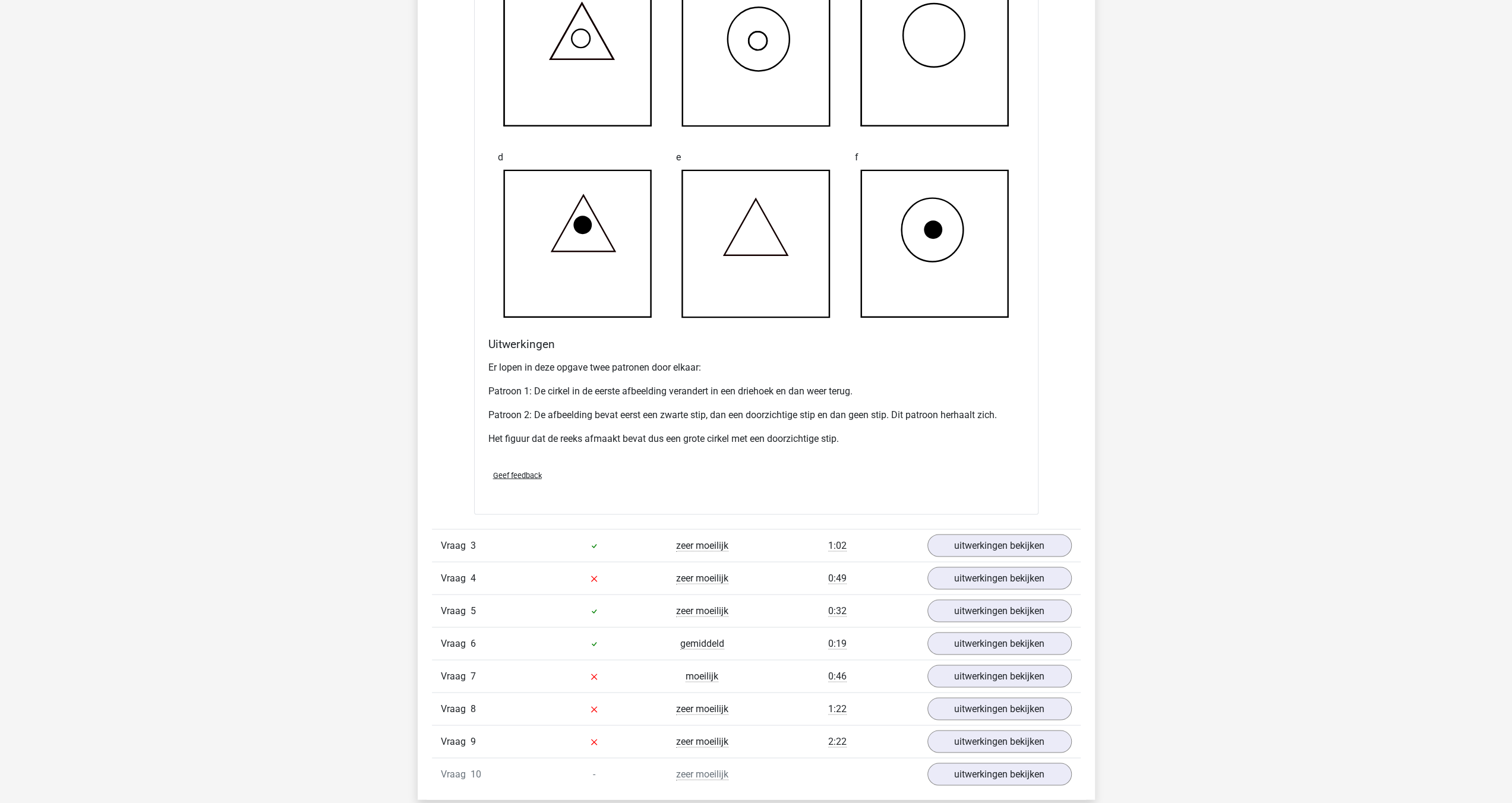
scroll to position [2020, 0]
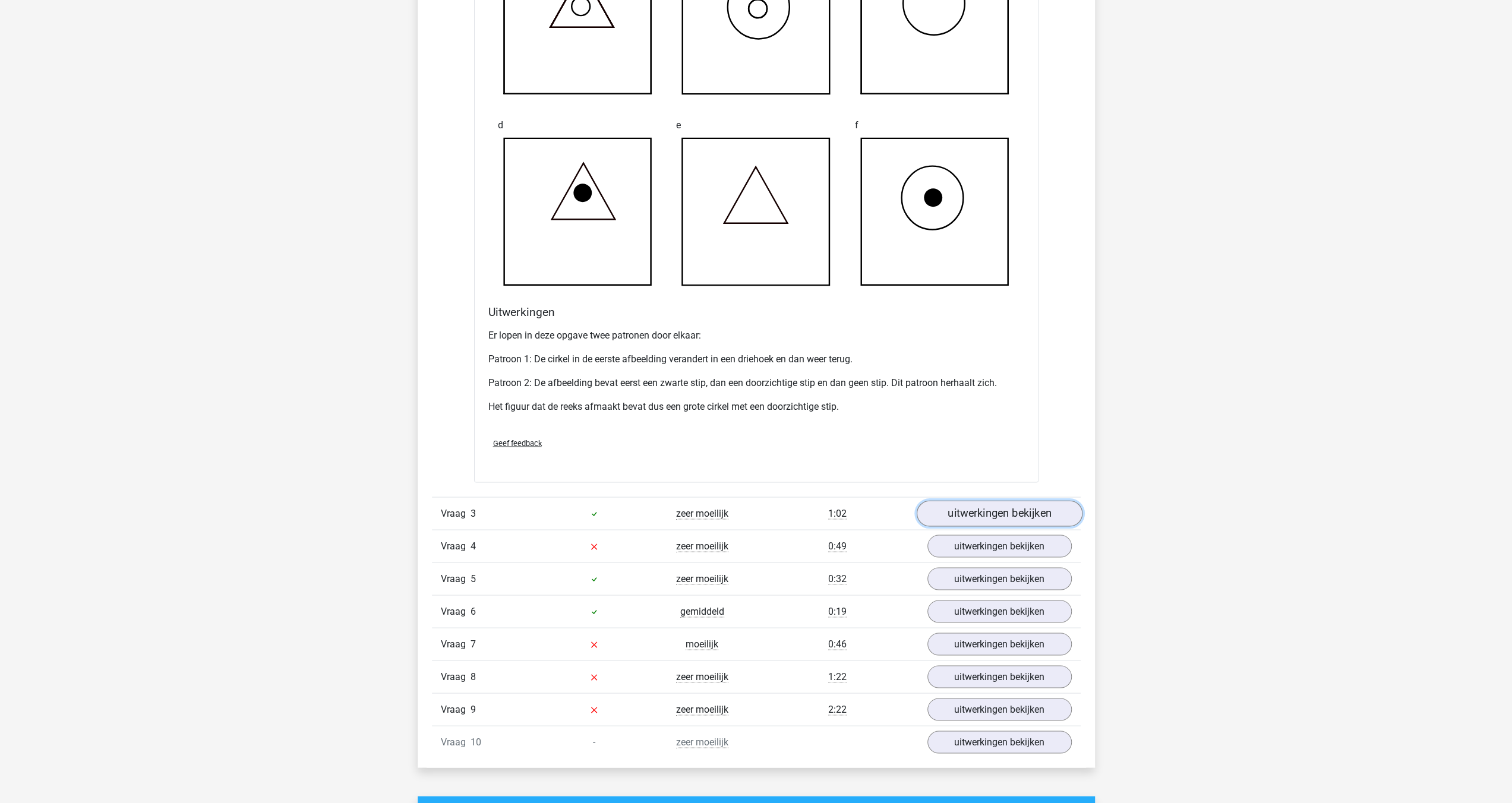
click at [1026, 515] on link "uitwerkingen bekijken" at bounding box center [999, 513] width 166 height 26
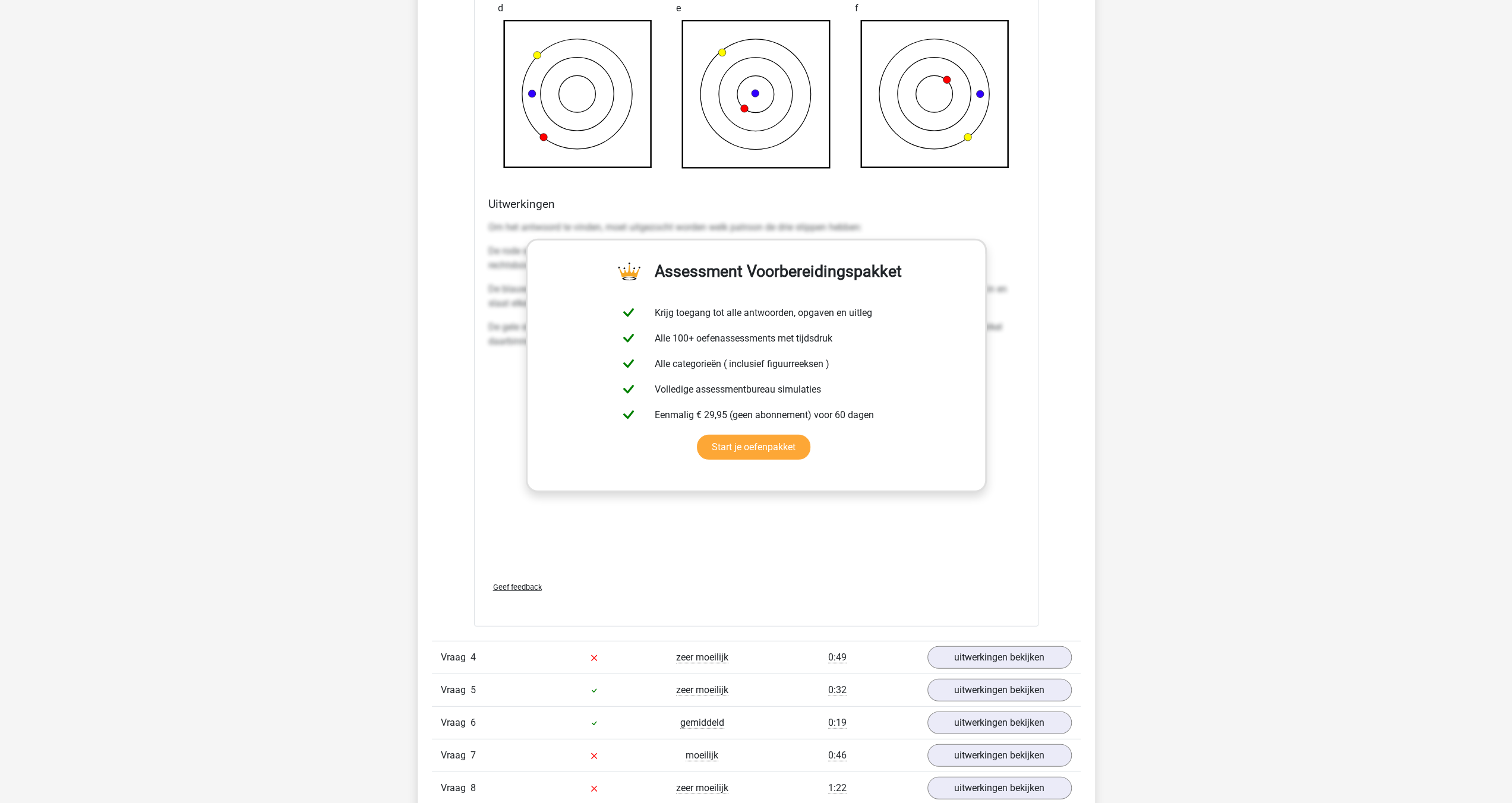
scroll to position [2910, 0]
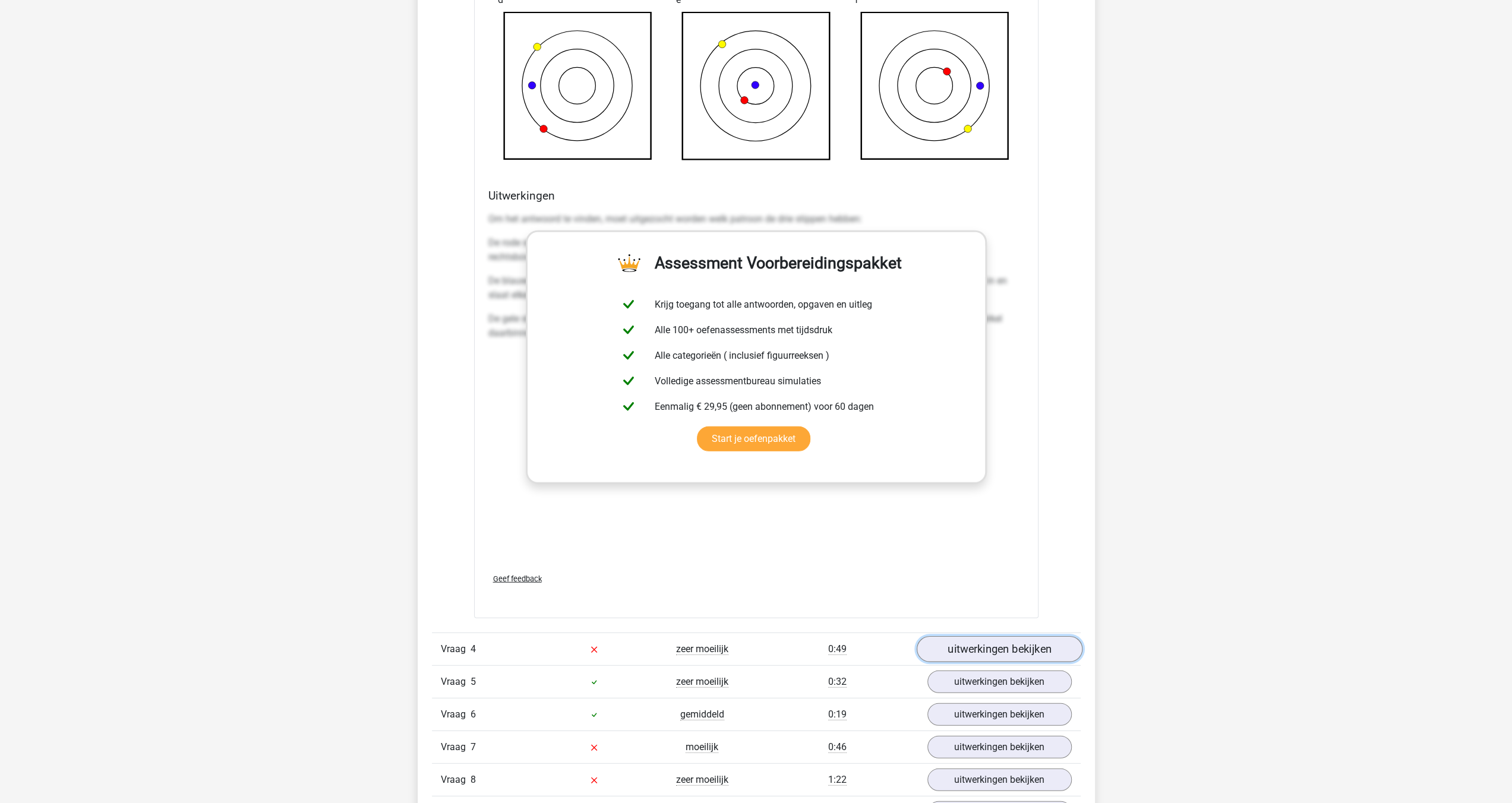
click at [1011, 642] on link "uitwerkingen bekijken" at bounding box center [999, 649] width 166 height 26
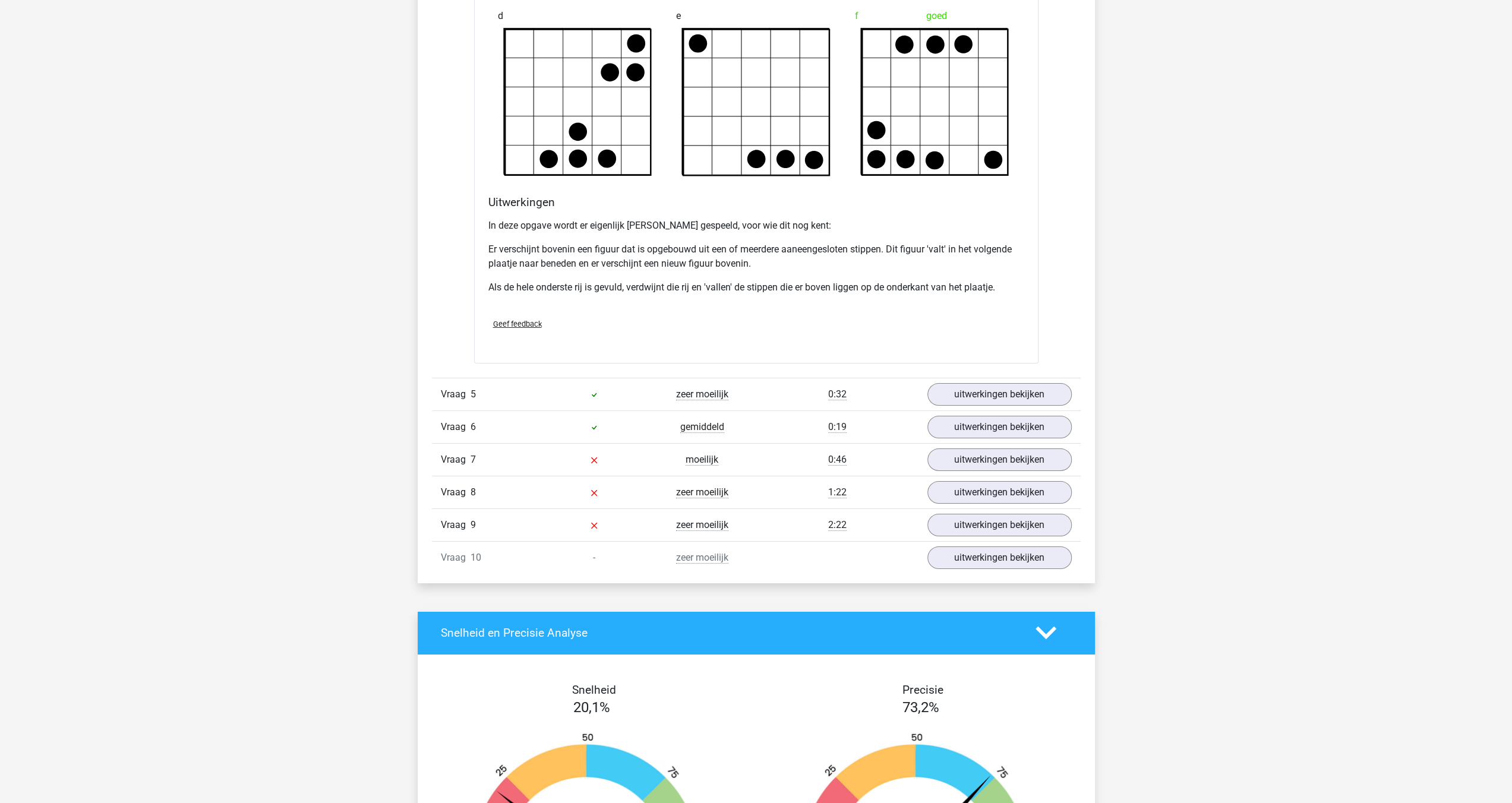
scroll to position [4038, 0]
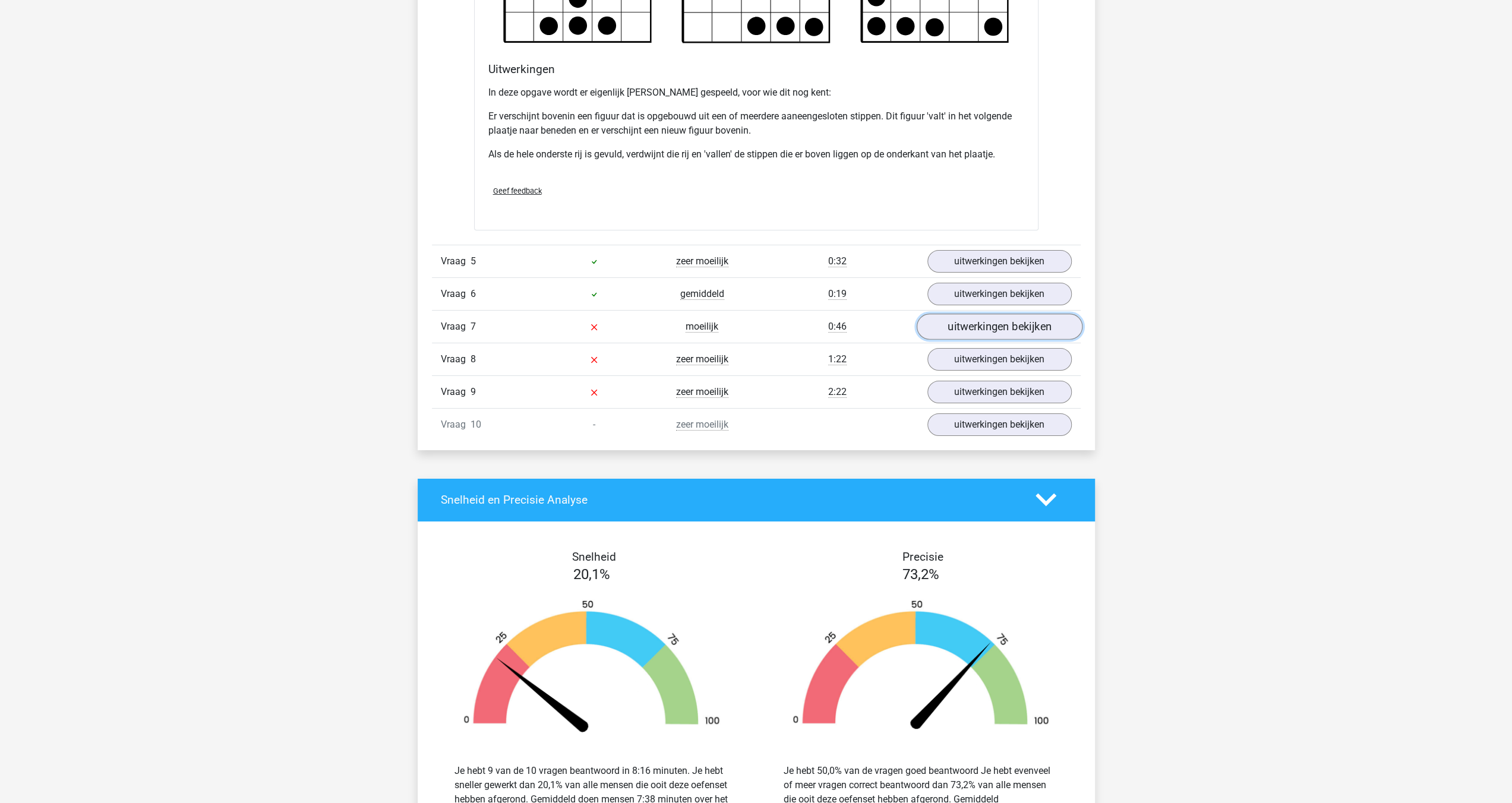
click at [973, 325] on link "uitwerkingen bekijken" at bounding box center [999, 327] width 166 height 26
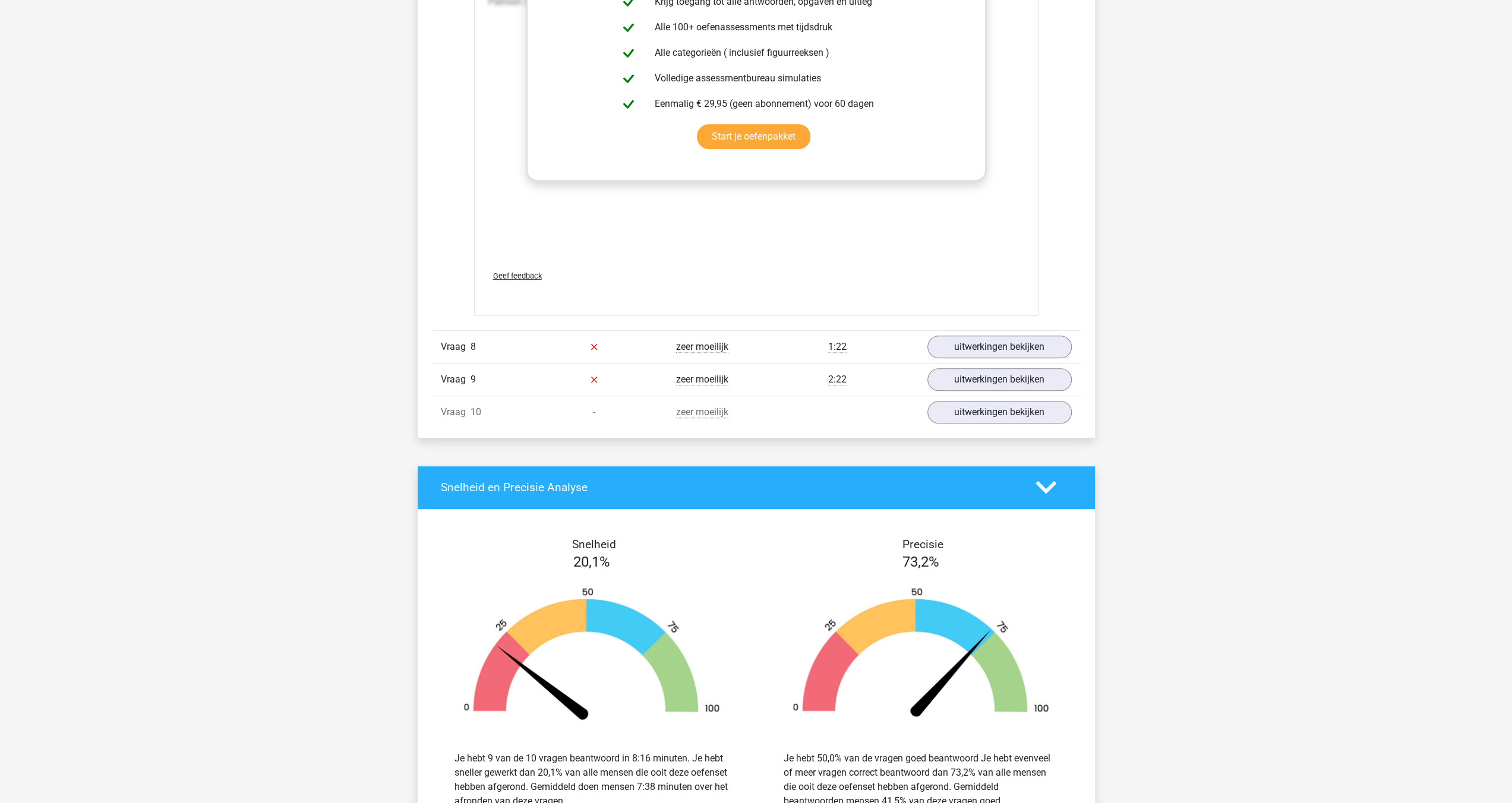
scroll to position [5048, 0]
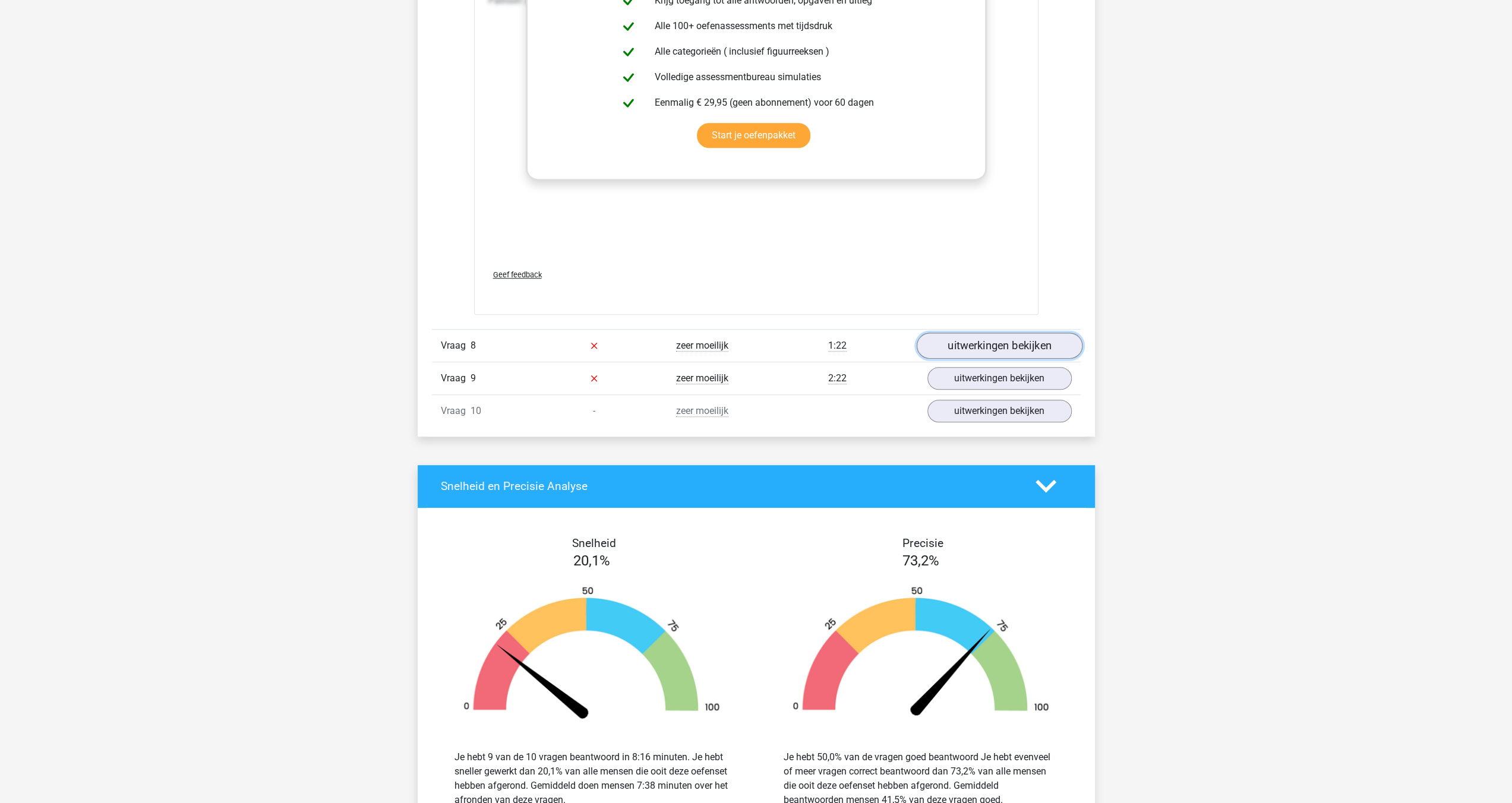
click at [1005, 333] on link "uitwerkingen bekijken" at bounding box center [999, 346] width 166 height 26
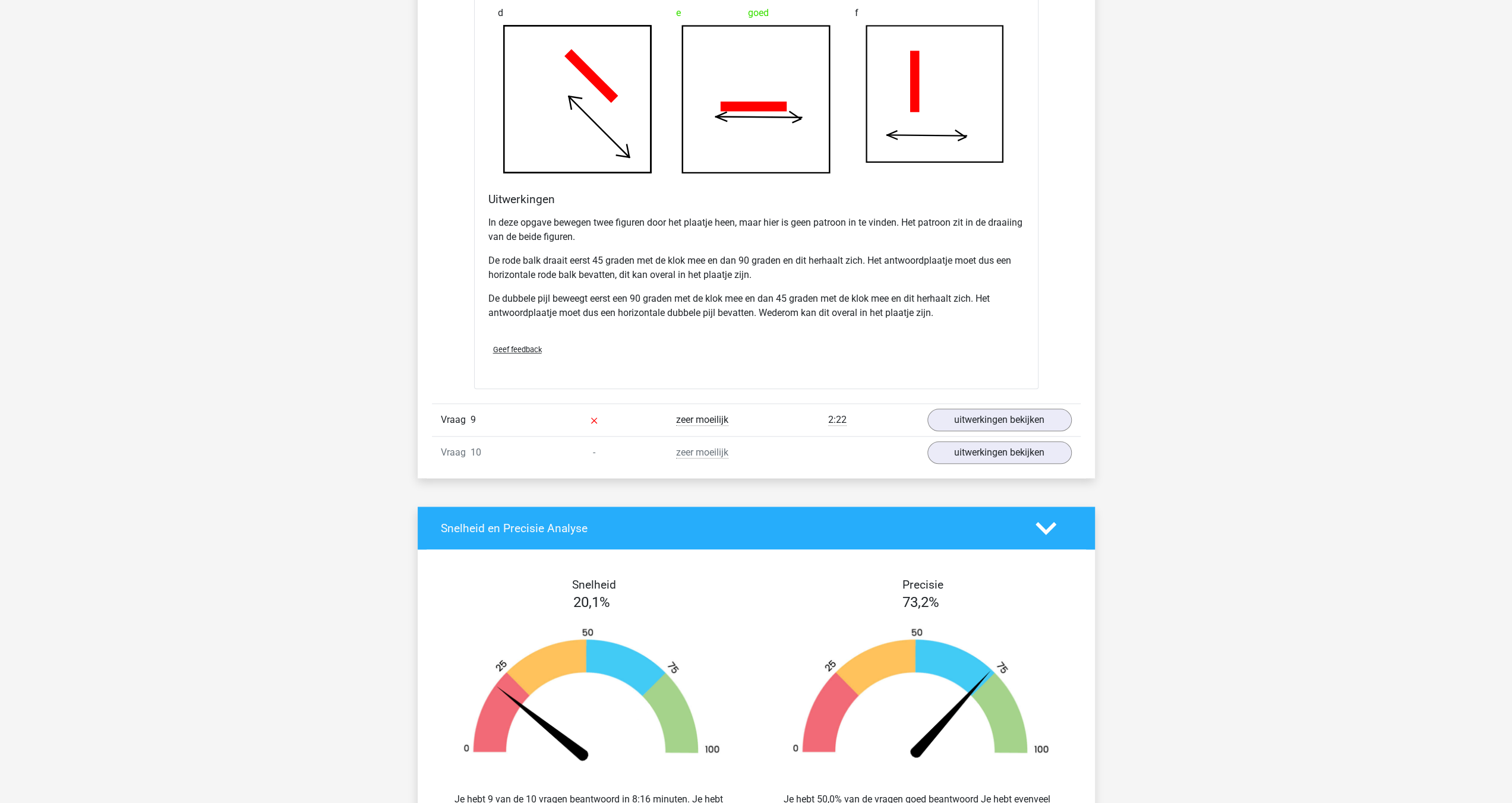
scroll to position [5761, 0]
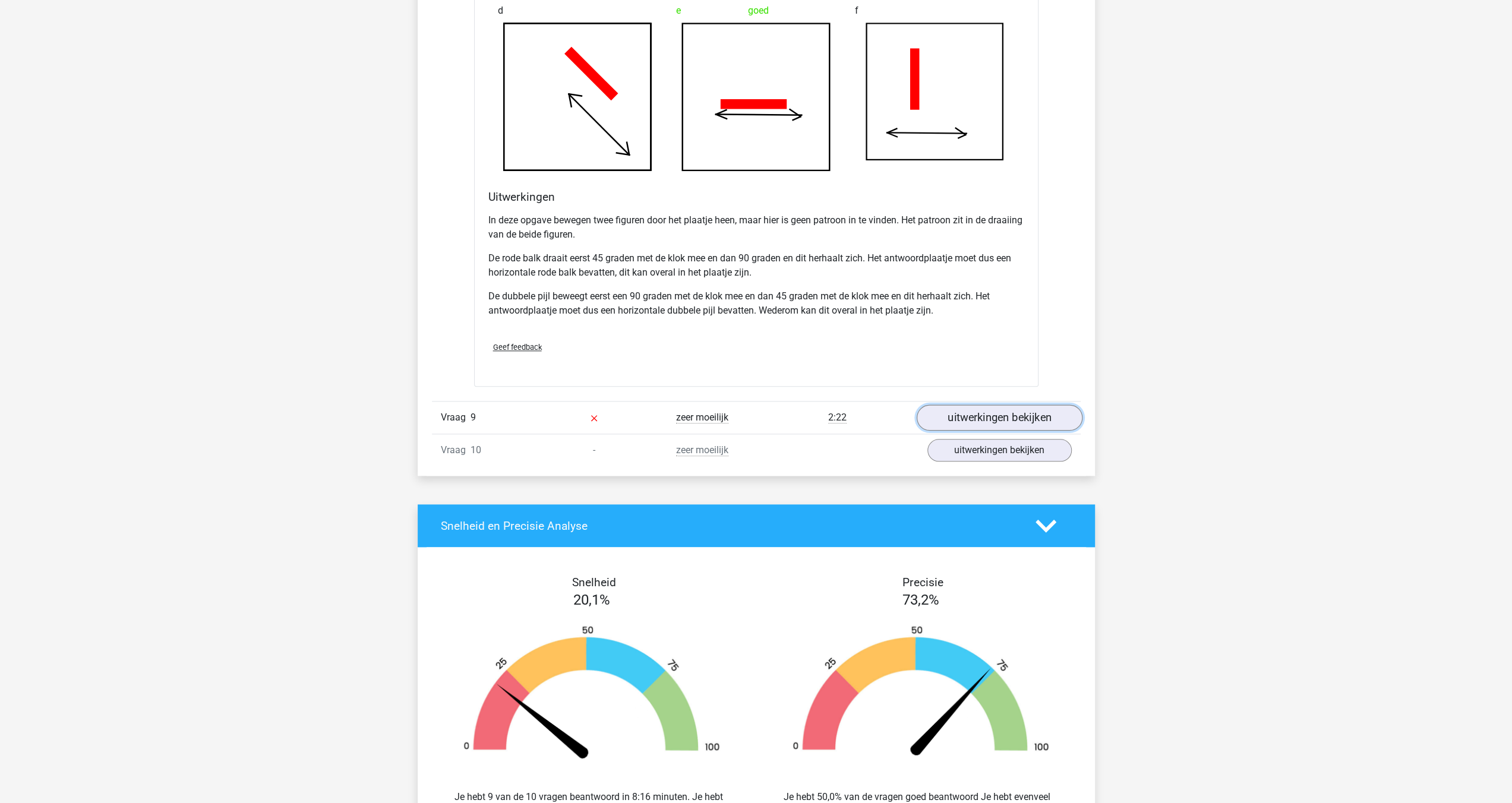
click at [995, 416] on link "uitwerkingen bekijken" at bounding box center [999, 418] width 166 height 26
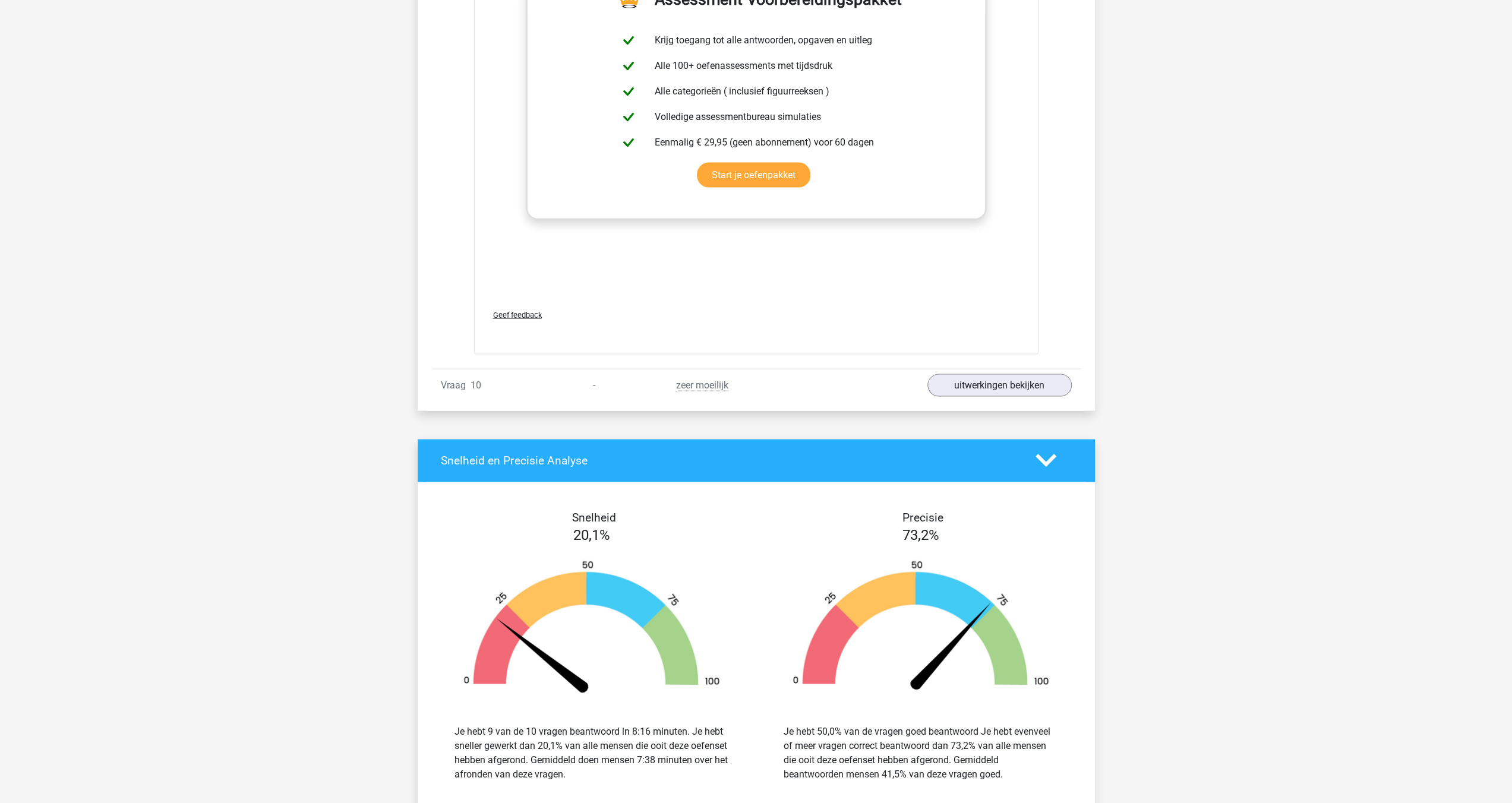
scroll to position [6830, 0]
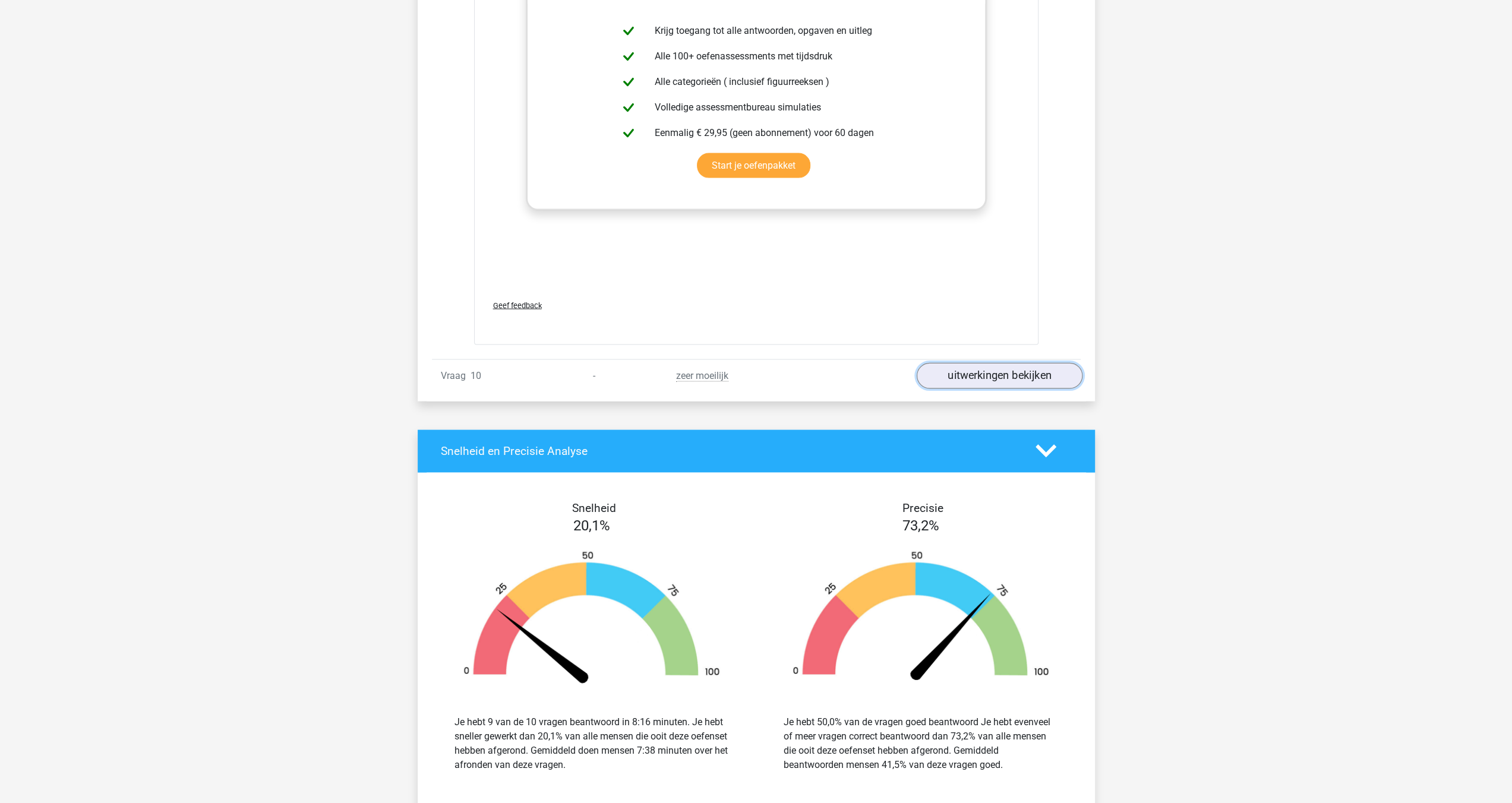
click at [1014, 369] on link "uitwerkingen bekijken" at bounding box center [999, 376] width 166 height 26
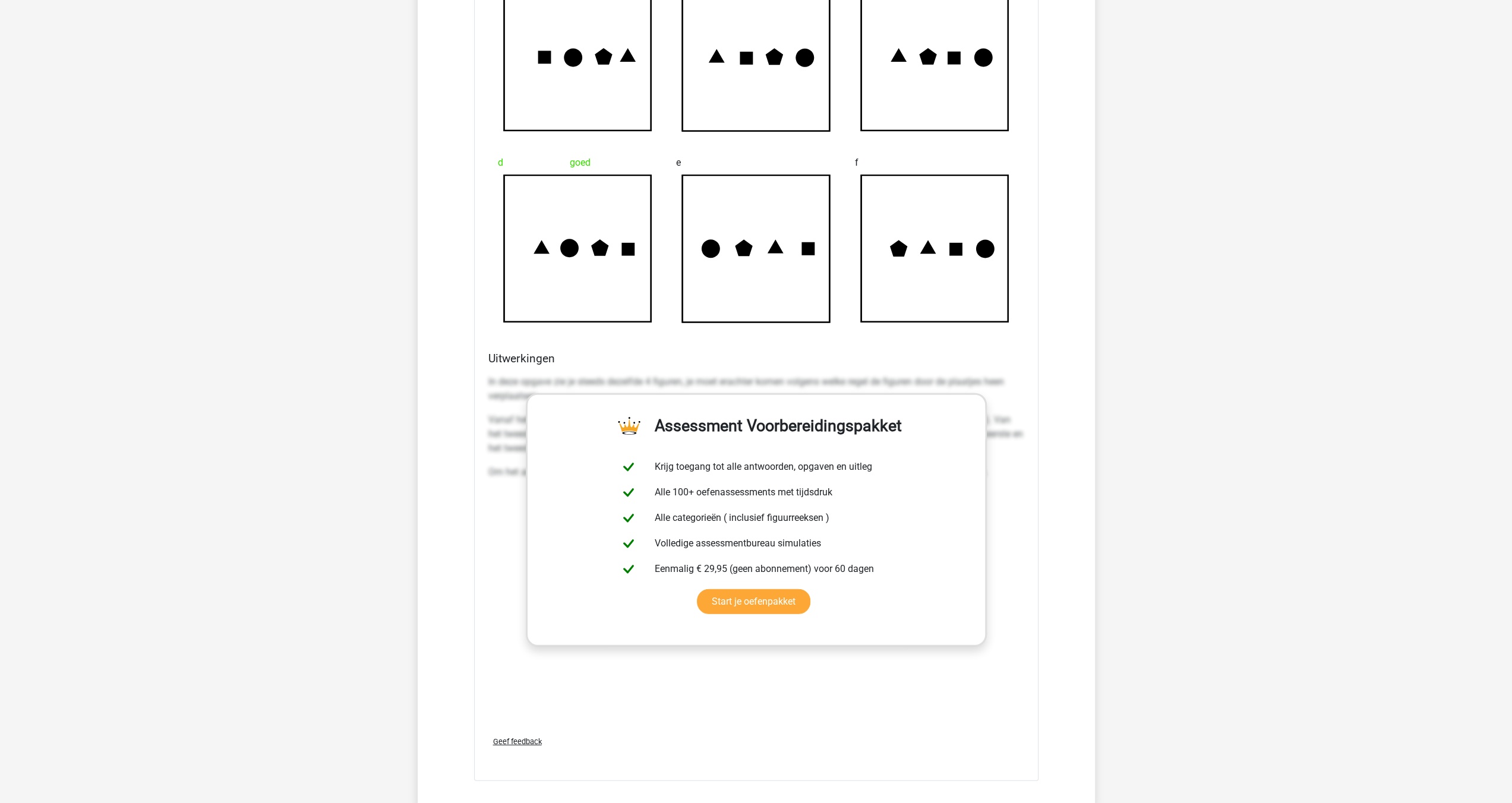
scroll to position [7162, 0]
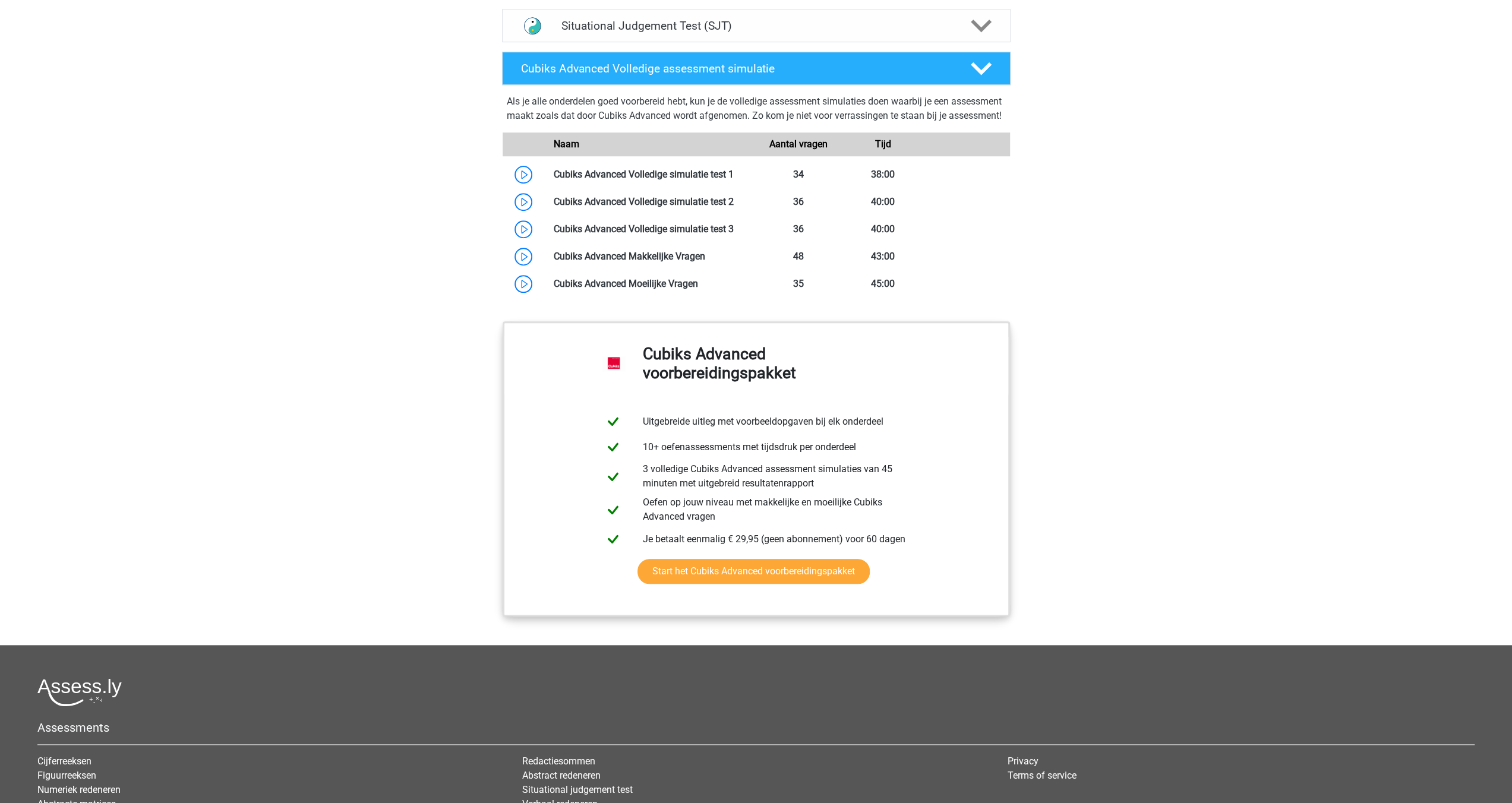
scroll to position [701, 0]
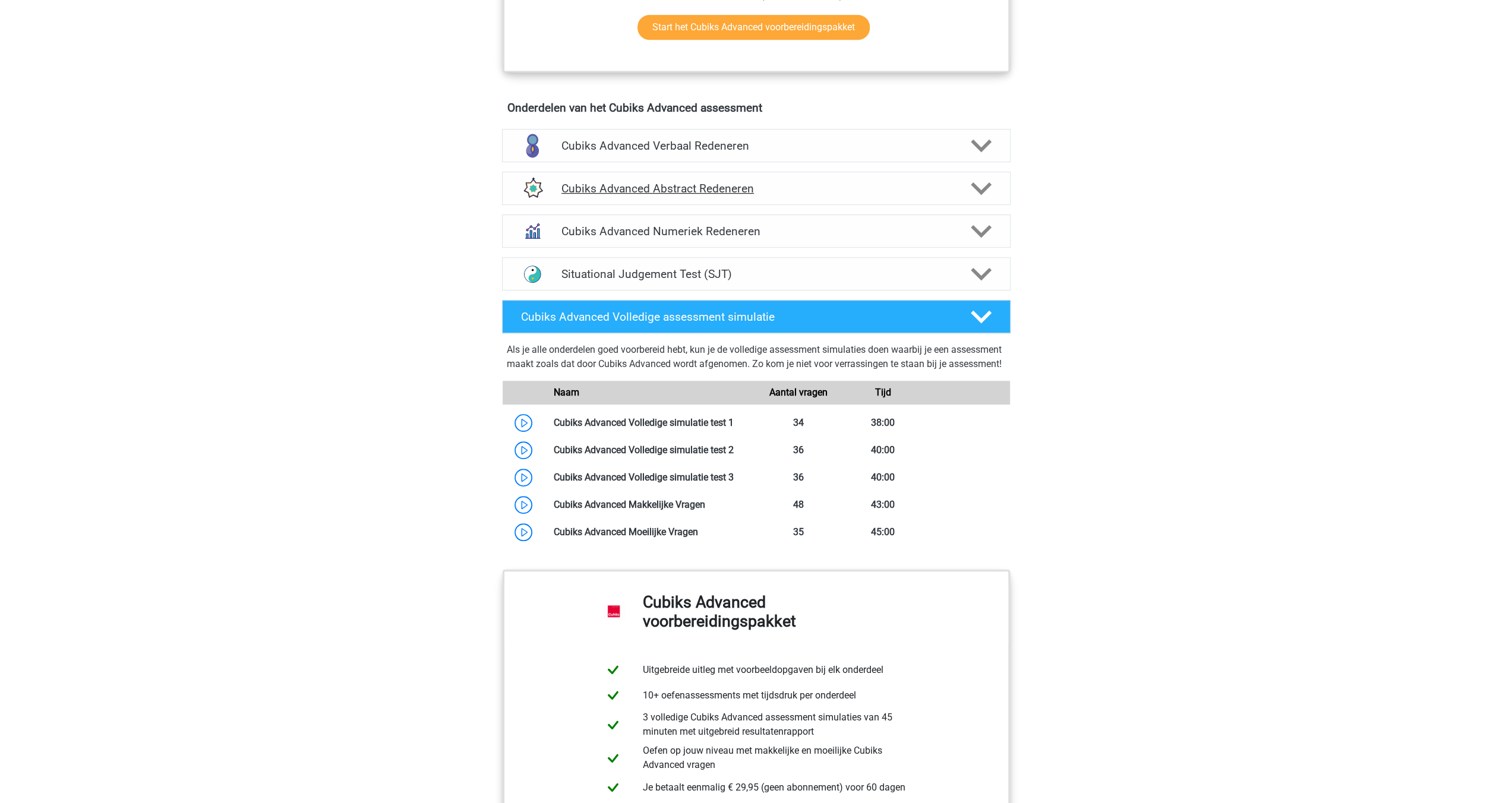
click at [993, 186] on div at bounding box center [980, 189] width 40 height 21
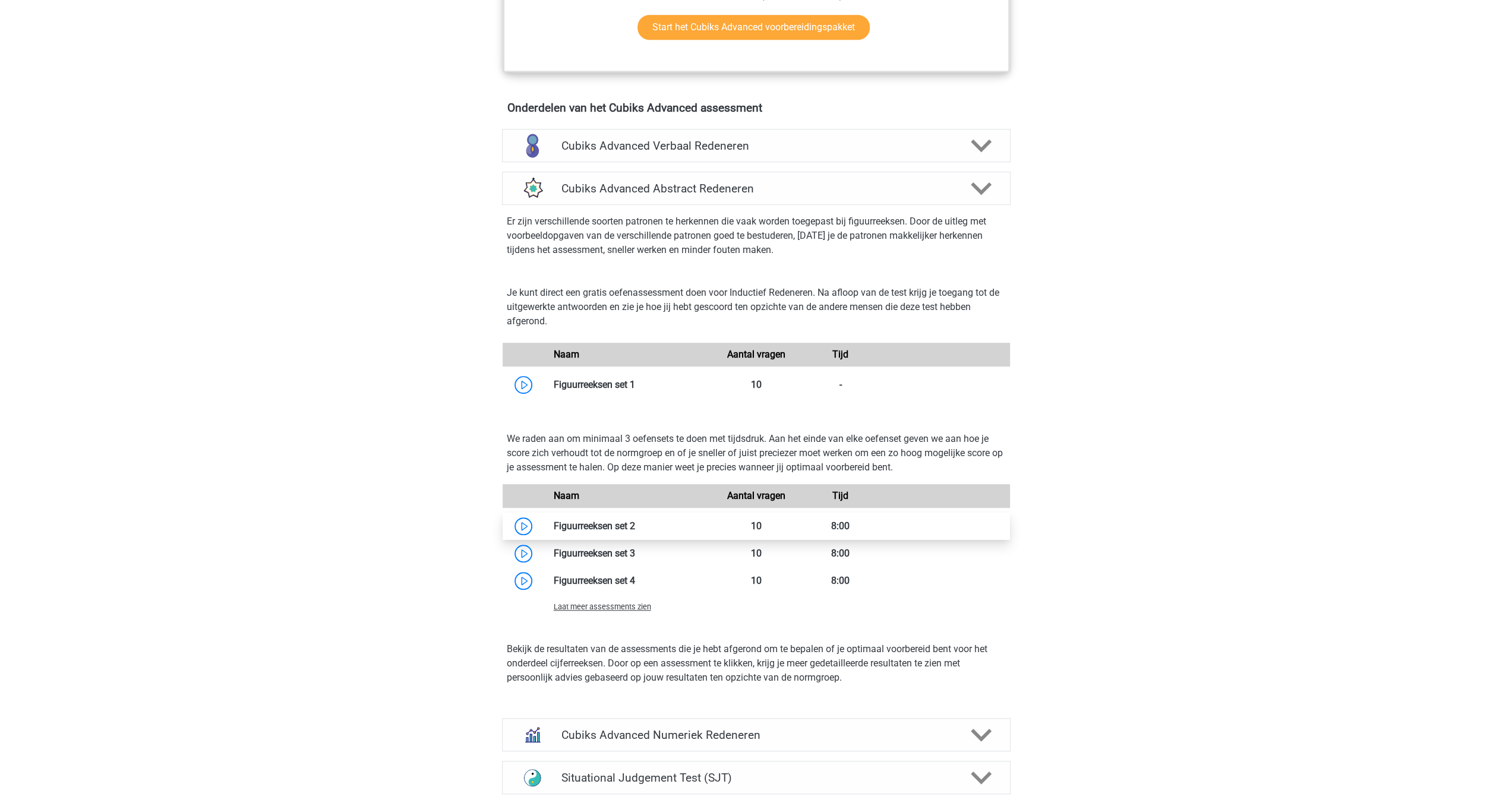
click at [635, 526] on link at bounding box center [635, 526] width 0 height 12
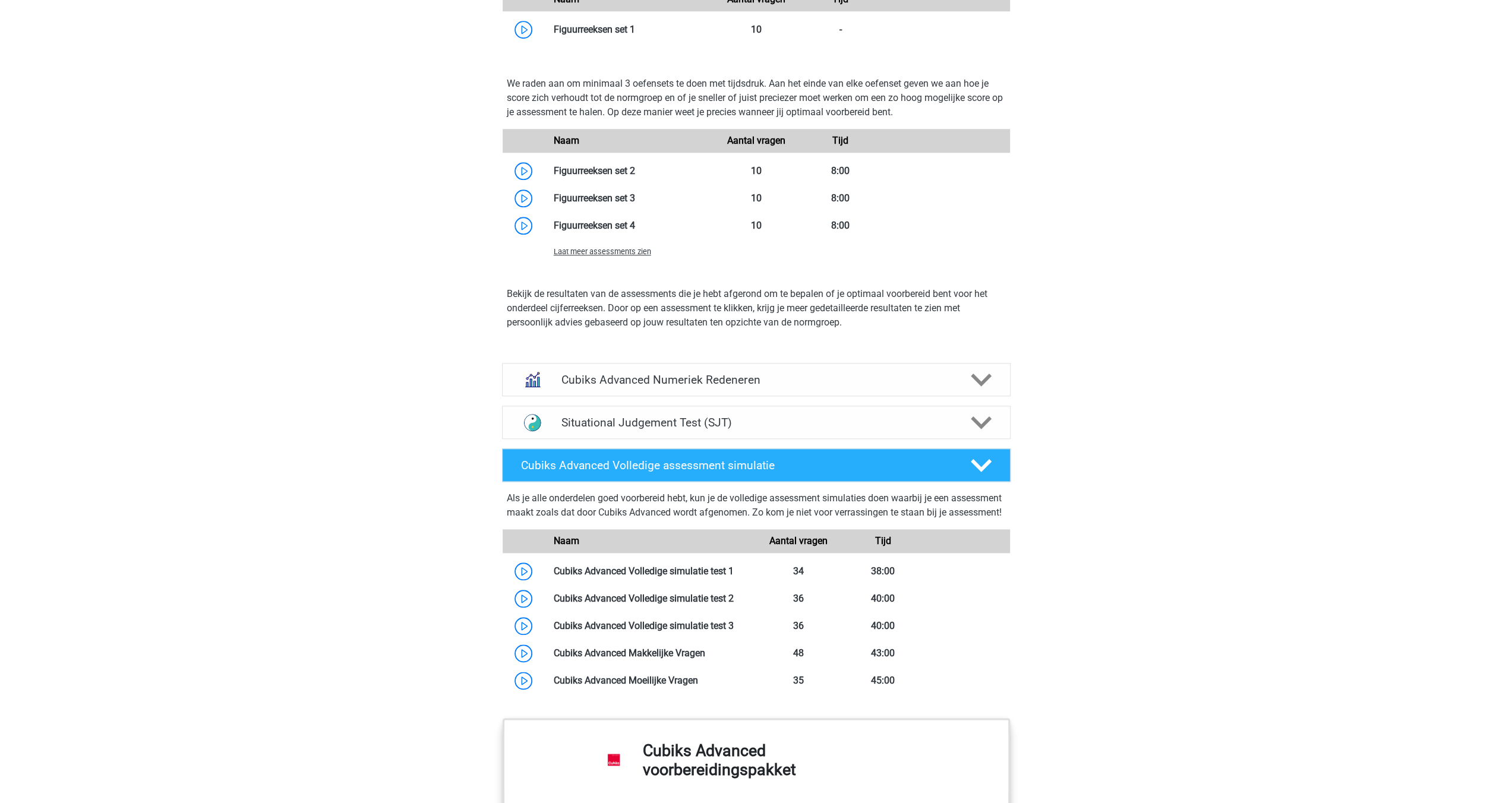
scroll to position [1057, 0]
click at [974, 373] on polygon at bounding box center [981, 379] width 21 height 13
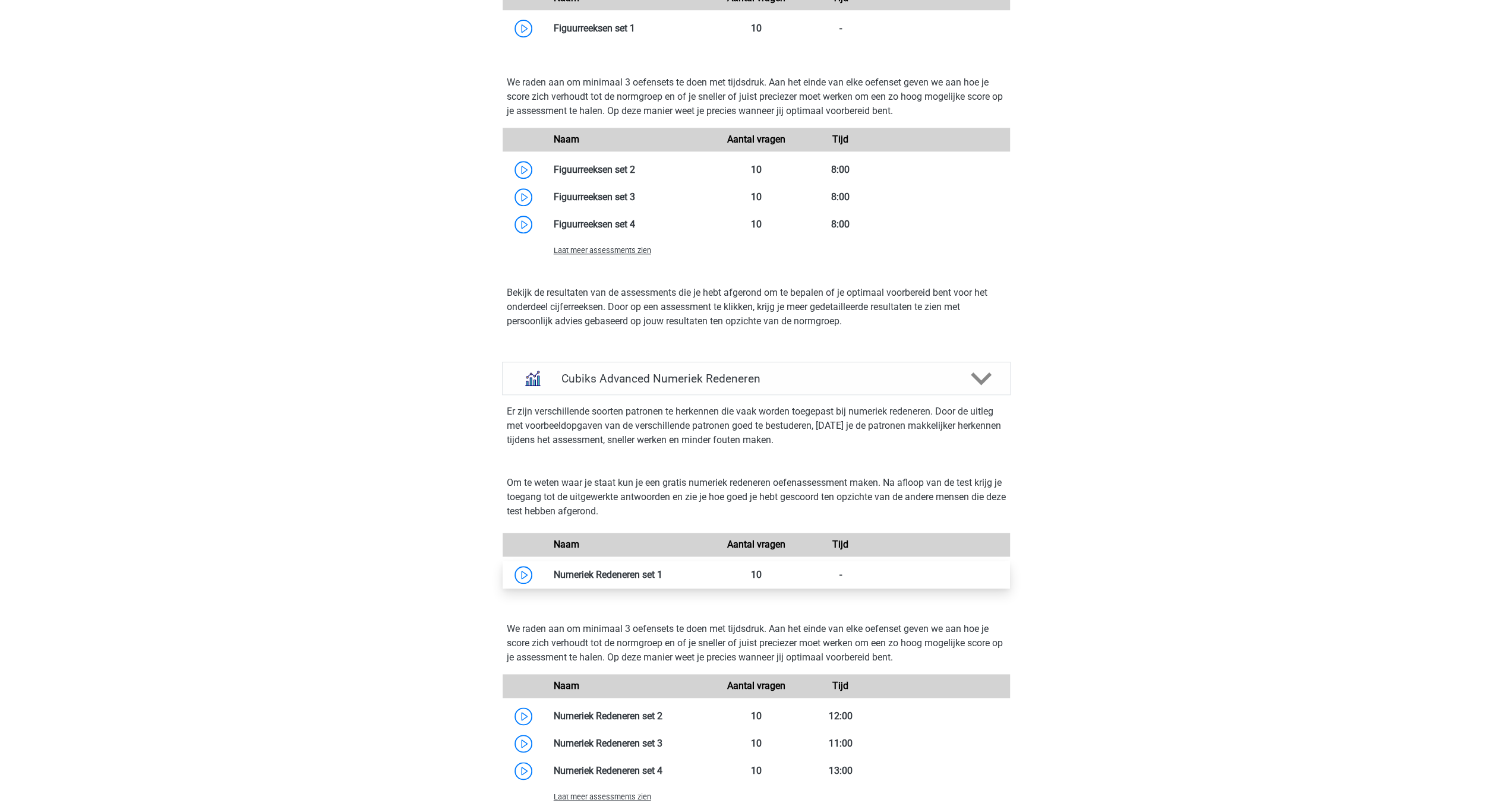
click at [663, 574] on link at bounding box center [663, 575] width 0 height 12
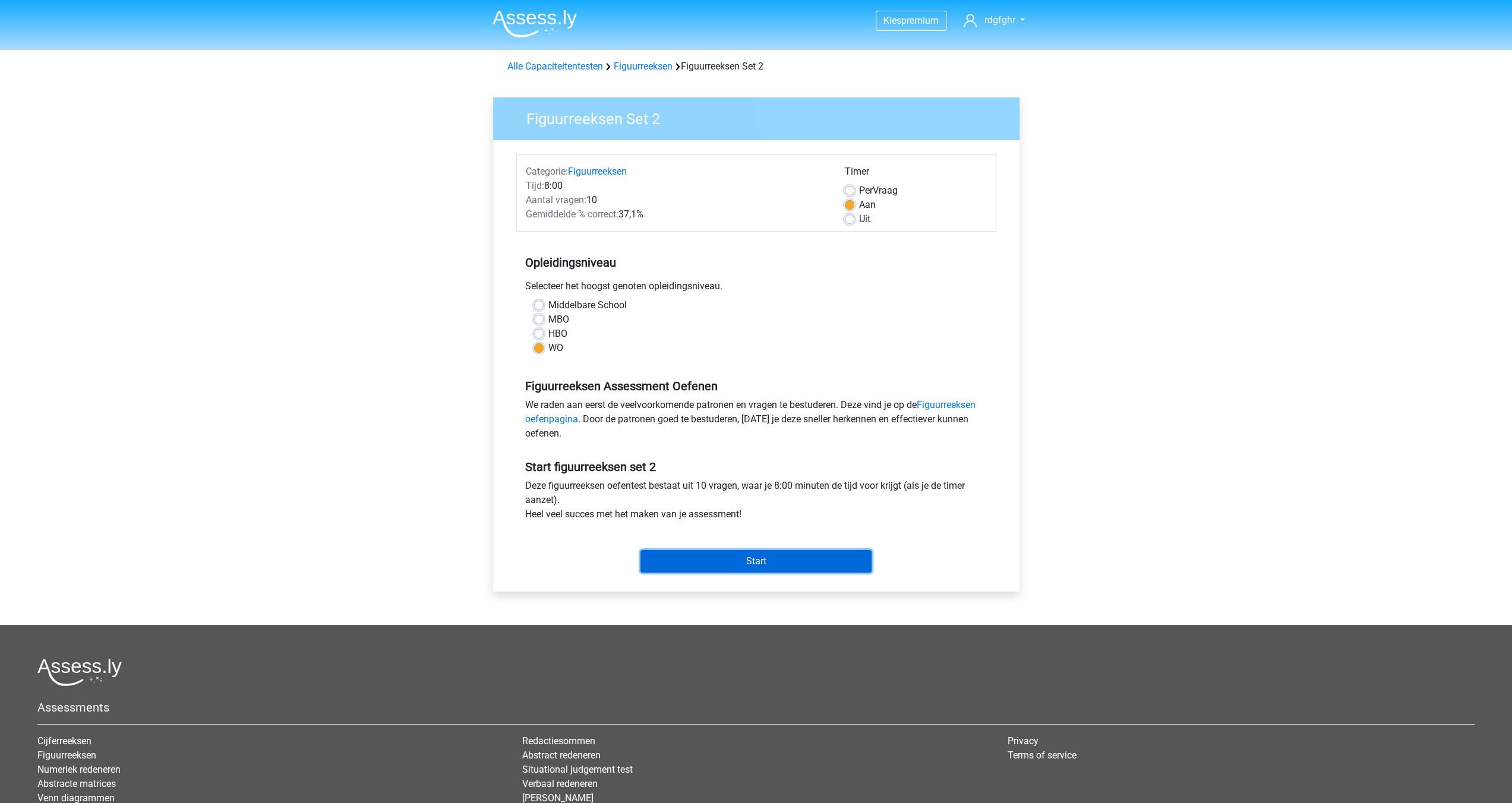
click at [776, 555] on input "Start" at bounding box center [755, 561] width 231 height 23
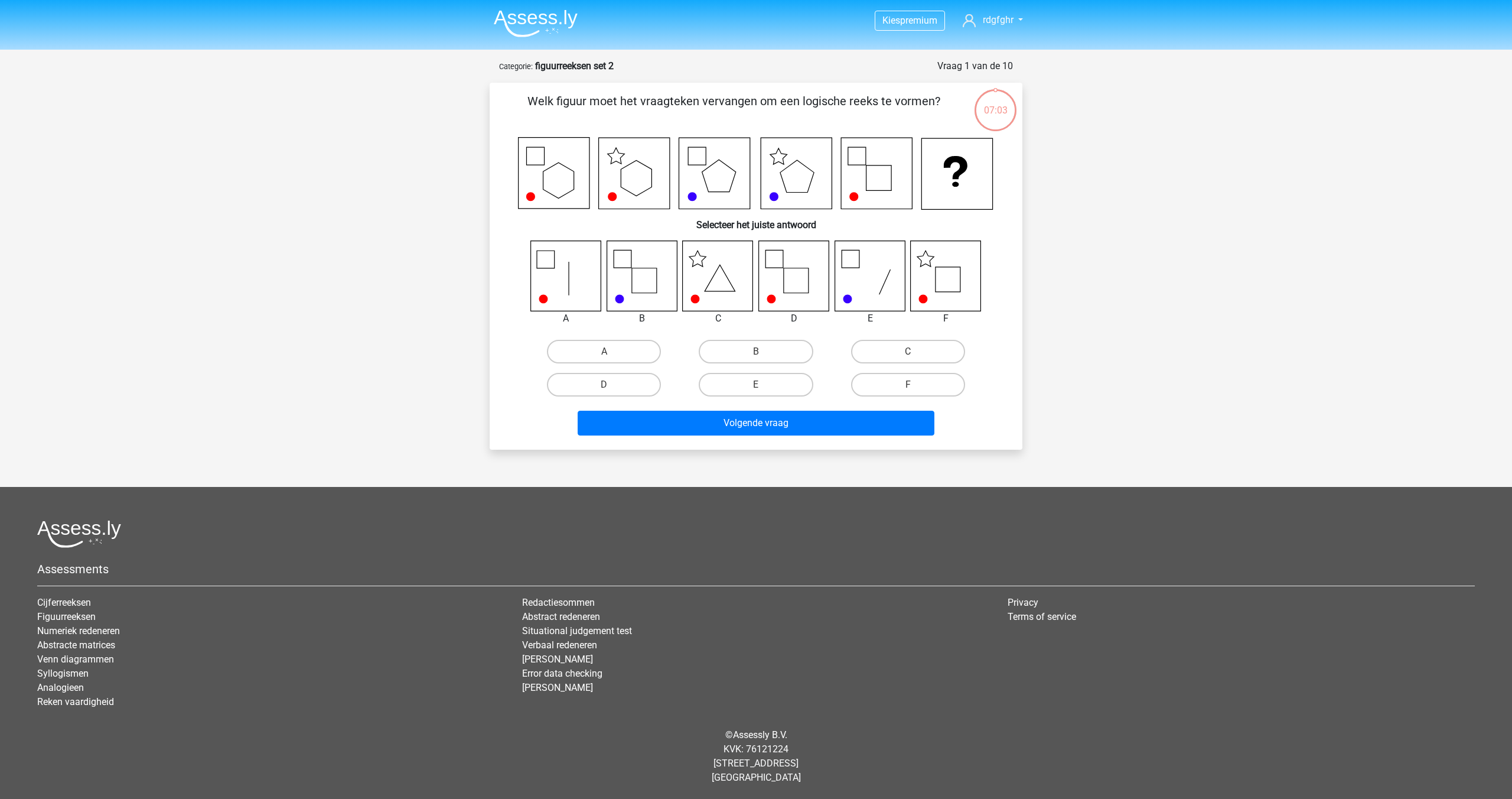
click at [946, 272] on icon at bounding box center [946, 275] width 70 height 70
click at [904, 385] on label "F" at bounding box center [908, 385] width 114 height 24
click at [908, 385] on input "F" at bounding box center [912, 388] width 8 height 8
radio input "true"
click at [759, 424] on button "Volgende vraag" at bounding box center [757, 423] width 358 height 25
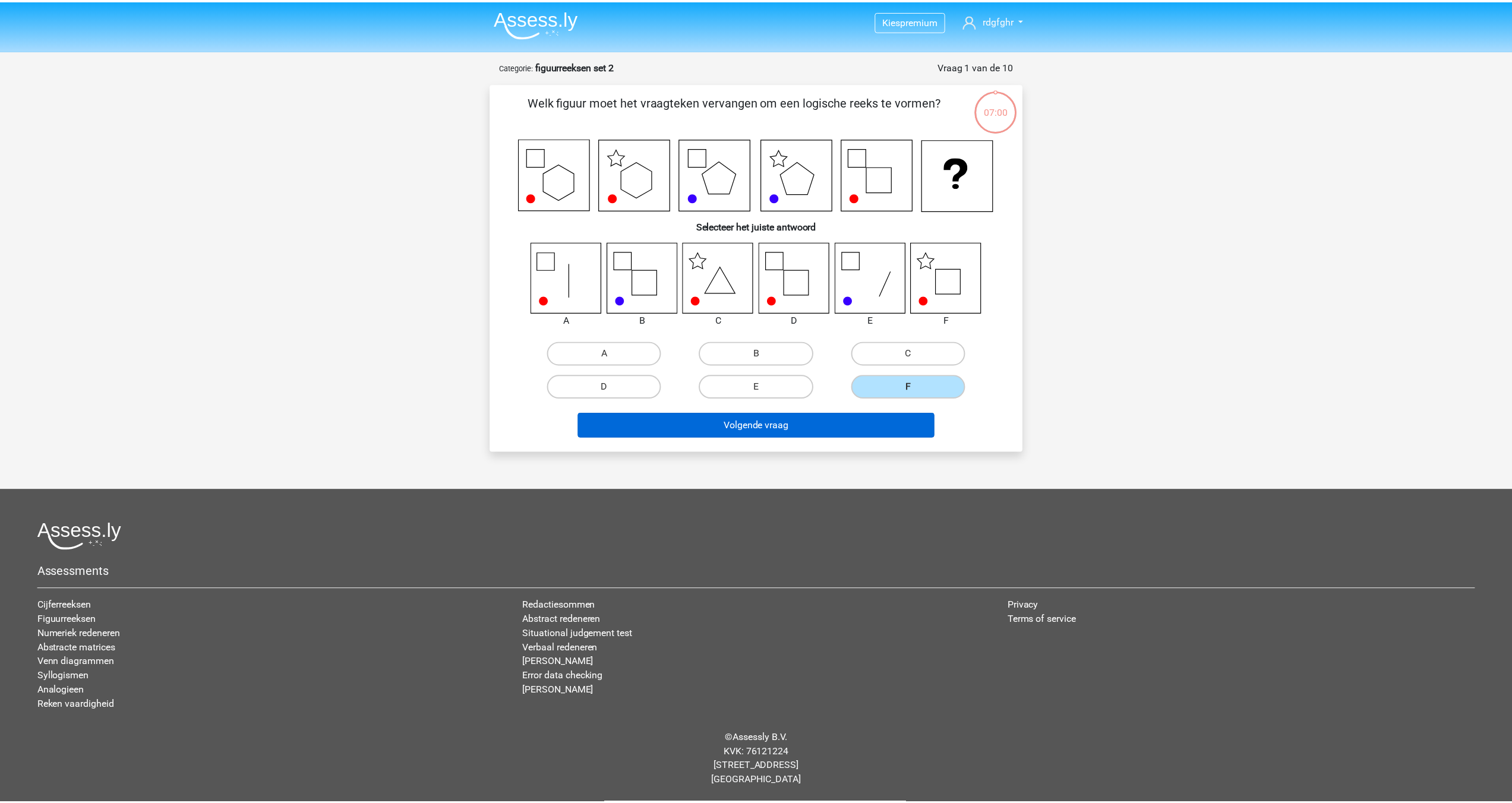
scroll to position [7, 0]
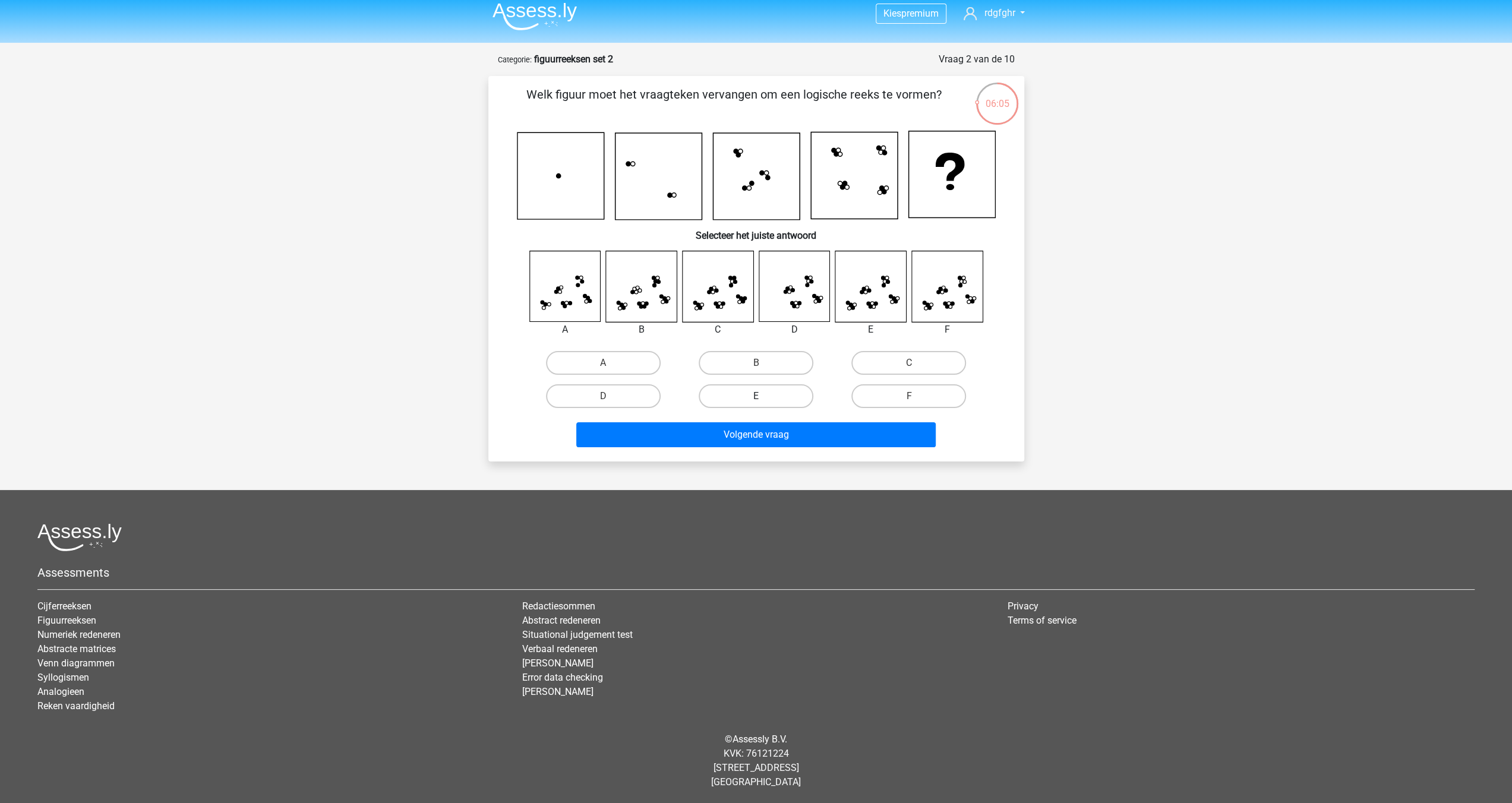
click at [753, 397] on label "E" at bounding box center [755, 396] width 114 height 24
click at [756, 397] on input "E" at bounding box center [760, 400] width 8 height 8
radio input "true"
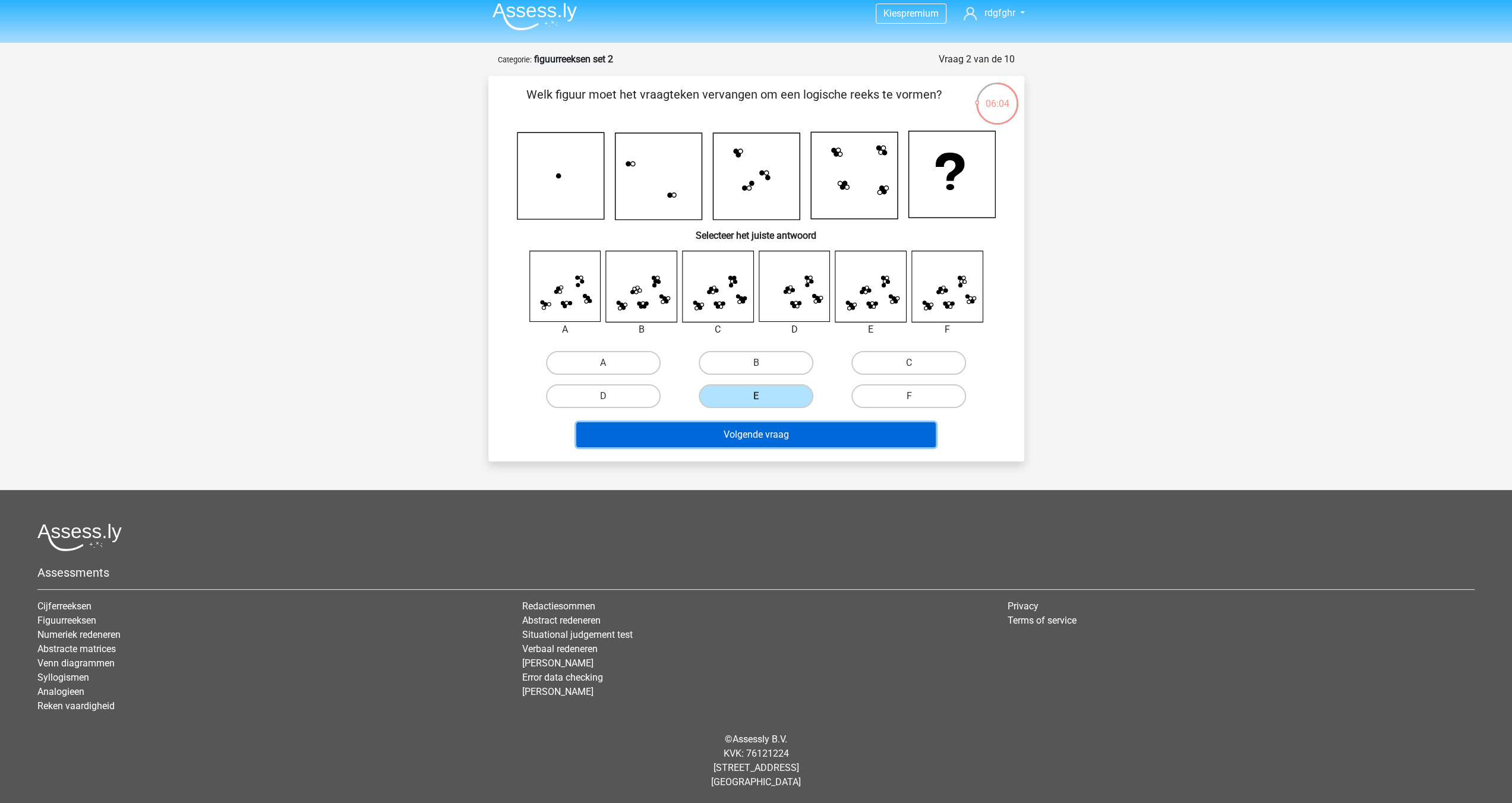
click at [747, 434] on button "Volgende vraag" at bounding box center [756, 435] width 360 height 25
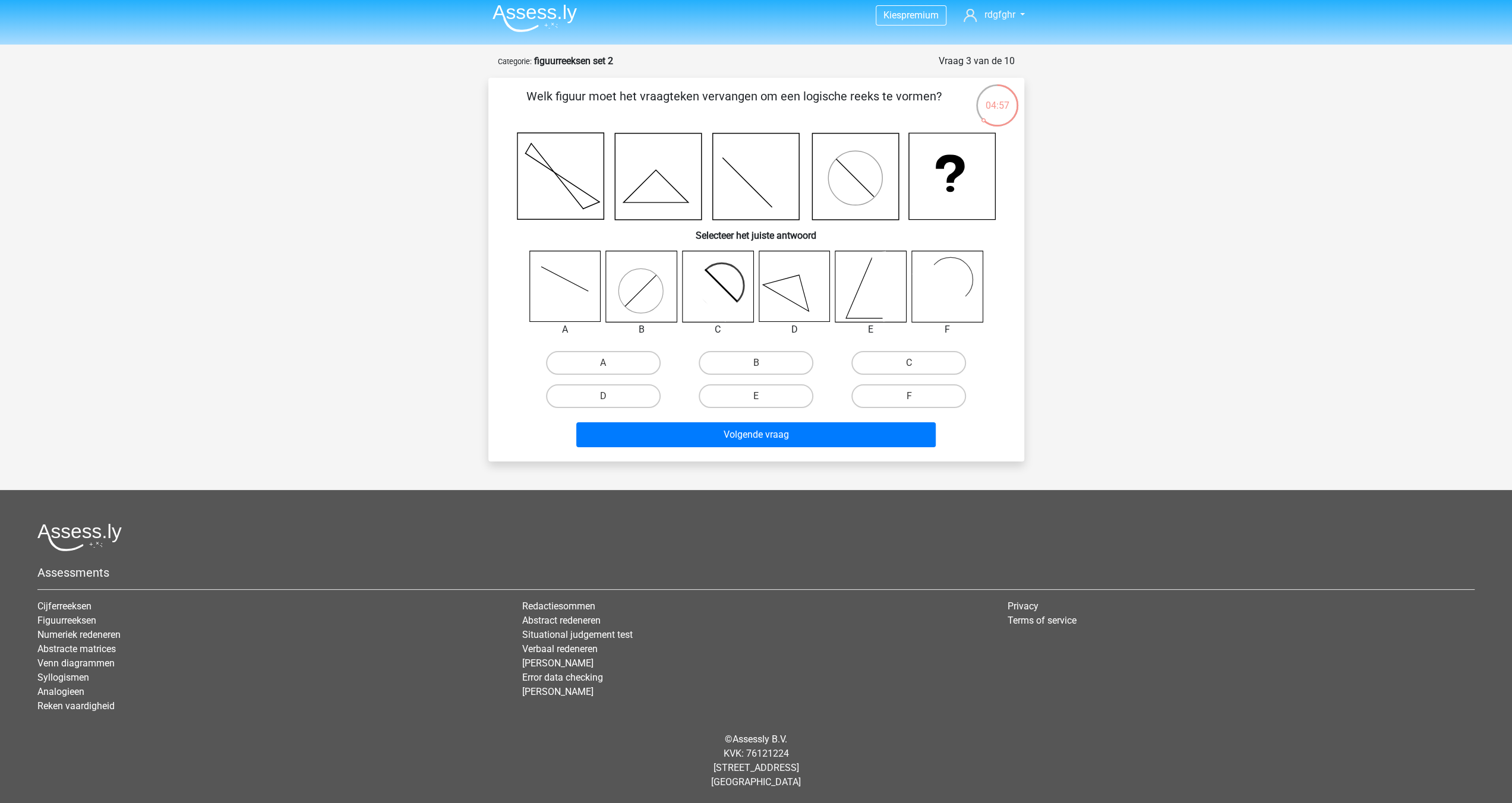
click at [724, 280] on icon at bounding box center [717, 286] width 71 height 71
click at [873, 360] on label "C" at bounding box center [908, 363] width 114 height 24
click at [909, 363] on input "C" at bounding box center [913, 366] width 8 height 8
radio input "true"
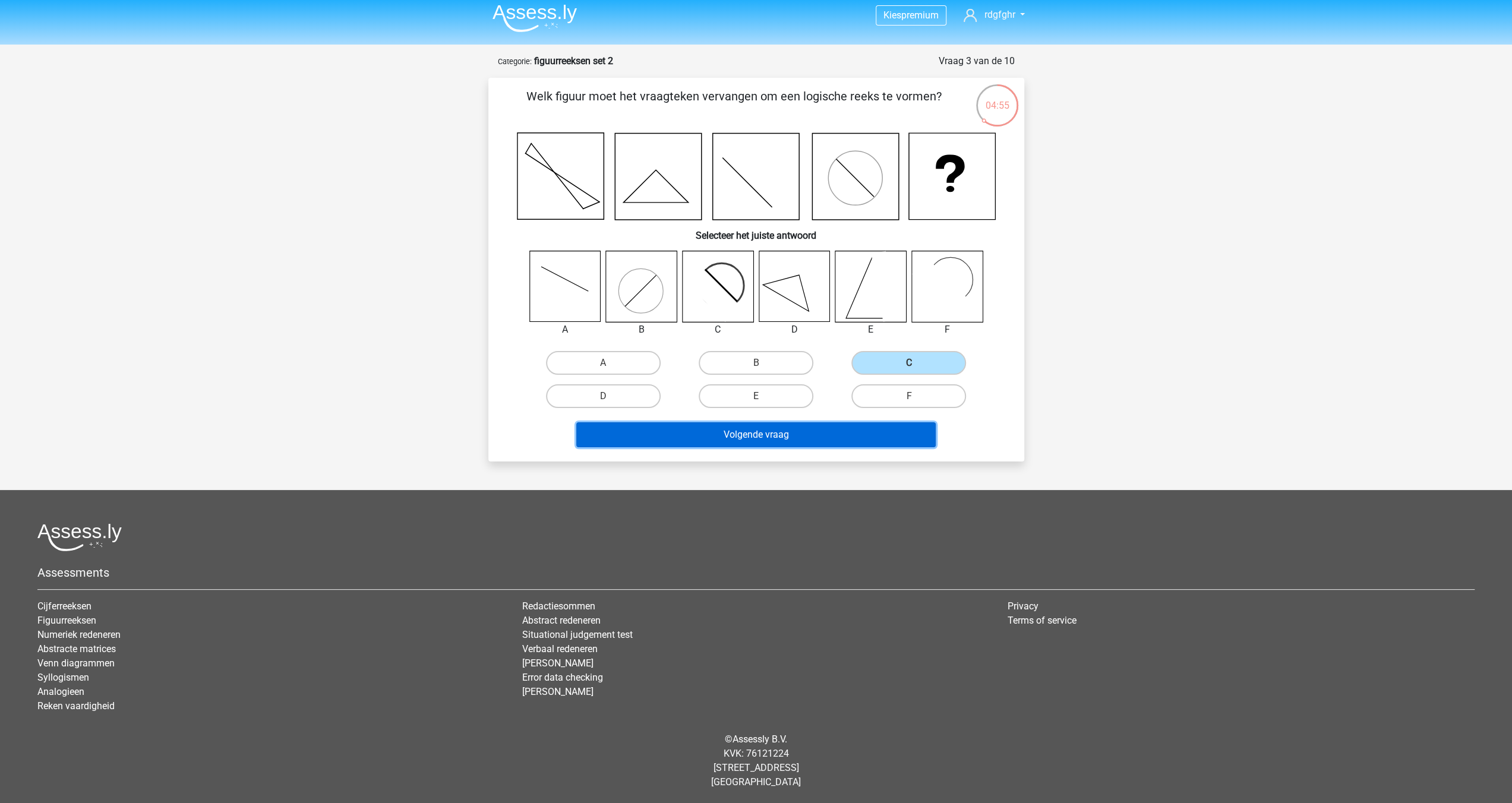
click at [789, 437] on button "Volgende vraag" at bounding box center [756, 435] width 360 height 25
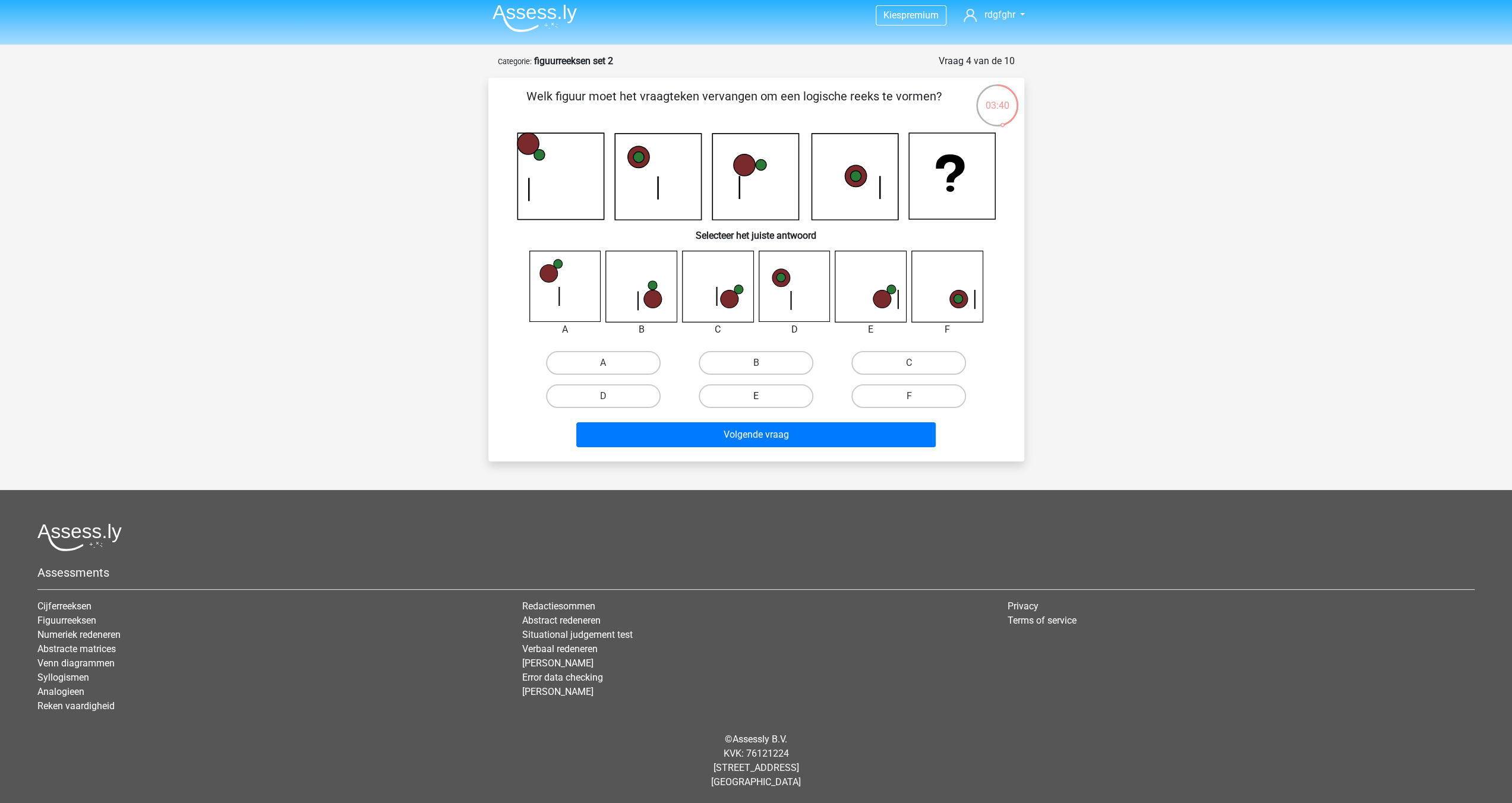
click at [765, 397] on label "E" at bounding box center [755, 396] width 114 height 24
click at [763, 397] on input "E" at bounding box center [760, 400] width 8 height 8
radio input "true"
click at [897, 362] on label "C" at bounding box center [908, 363] width 114 height 24
click at [909, 363] on input "C" at bounding box center [913, 366] width 8 height 8
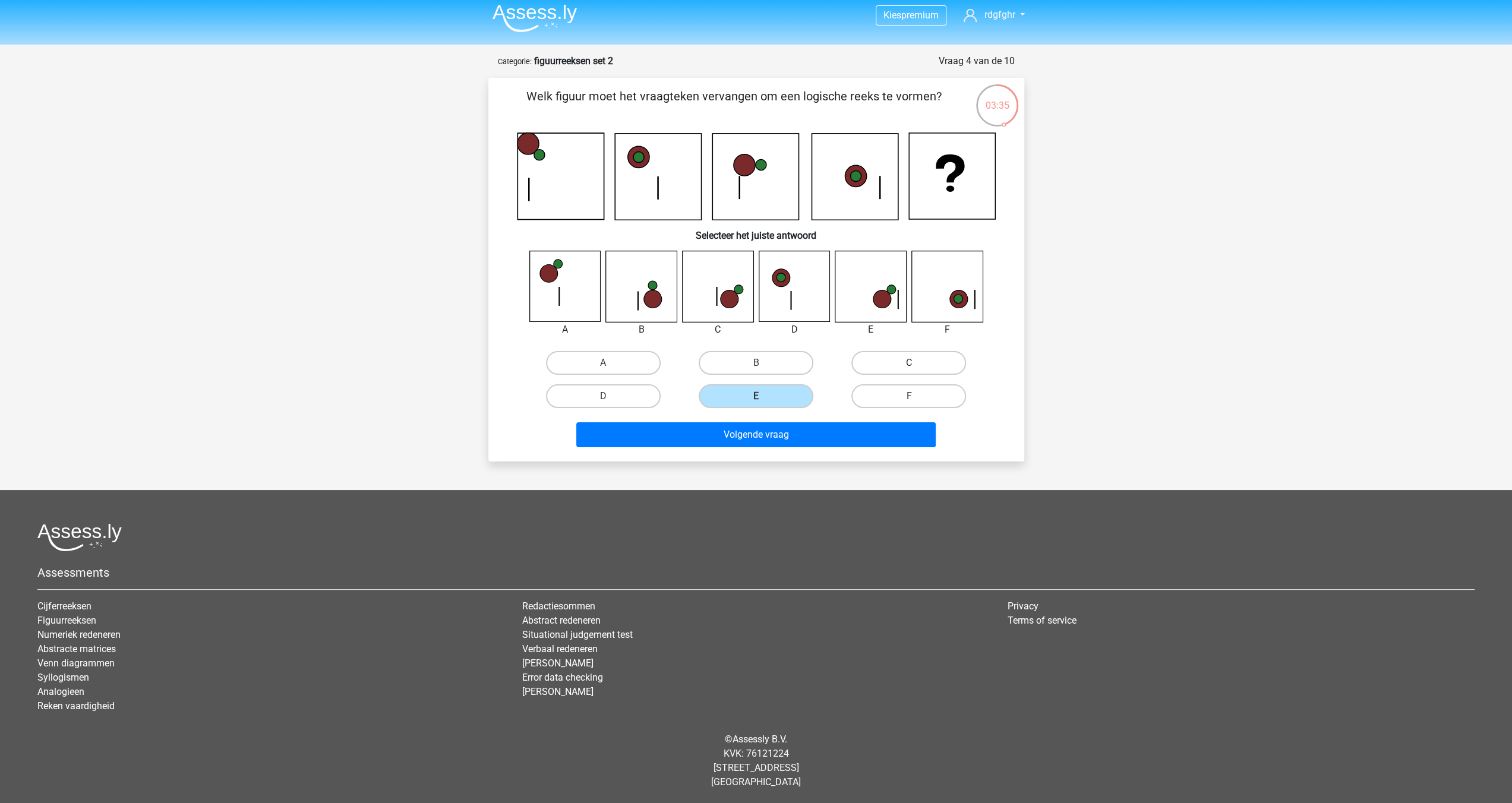
radio input "true"
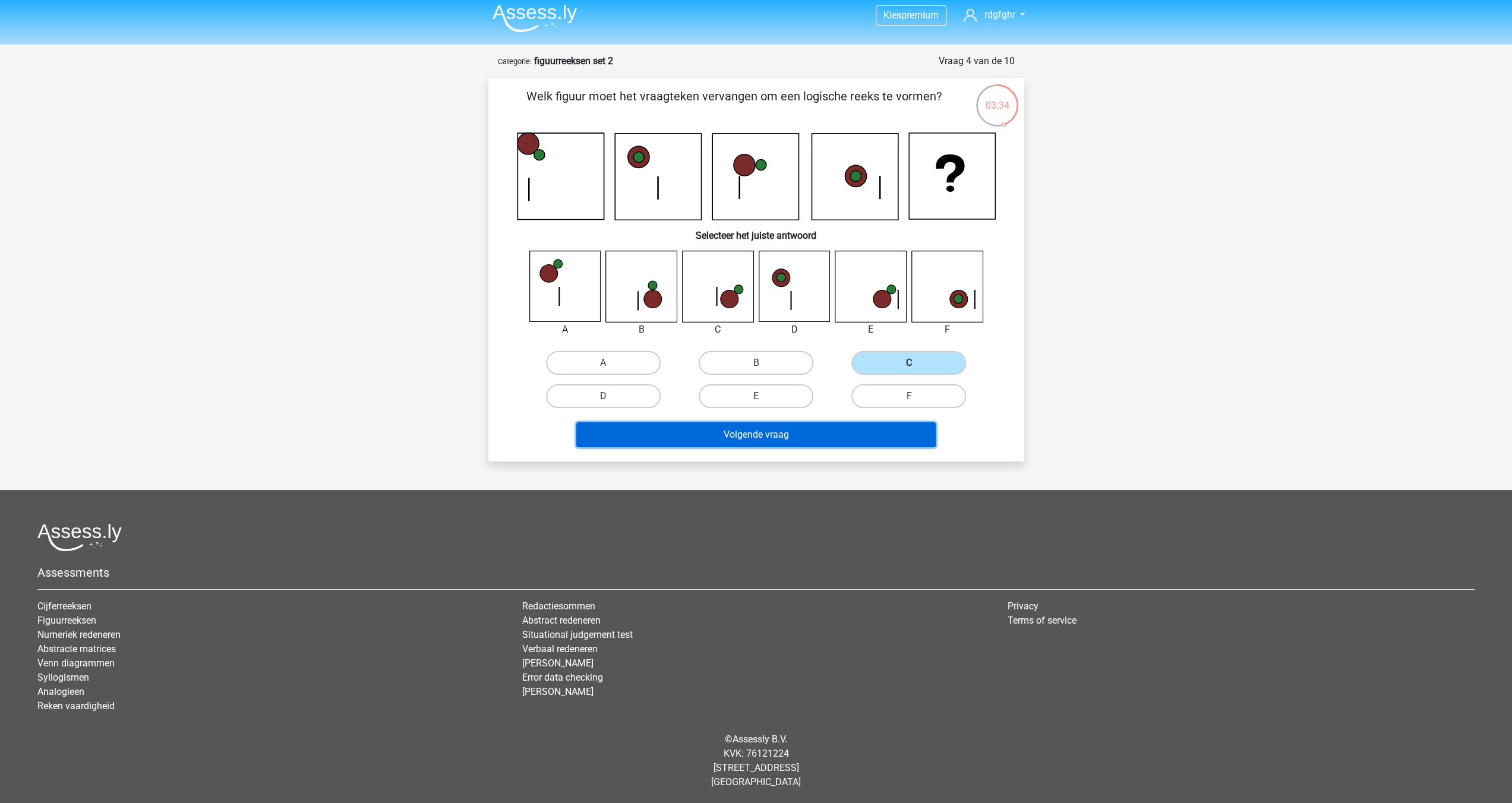
click at [760, 437] on button "Volgende vraag" at bounding box center [756, 435] width 360 height 25
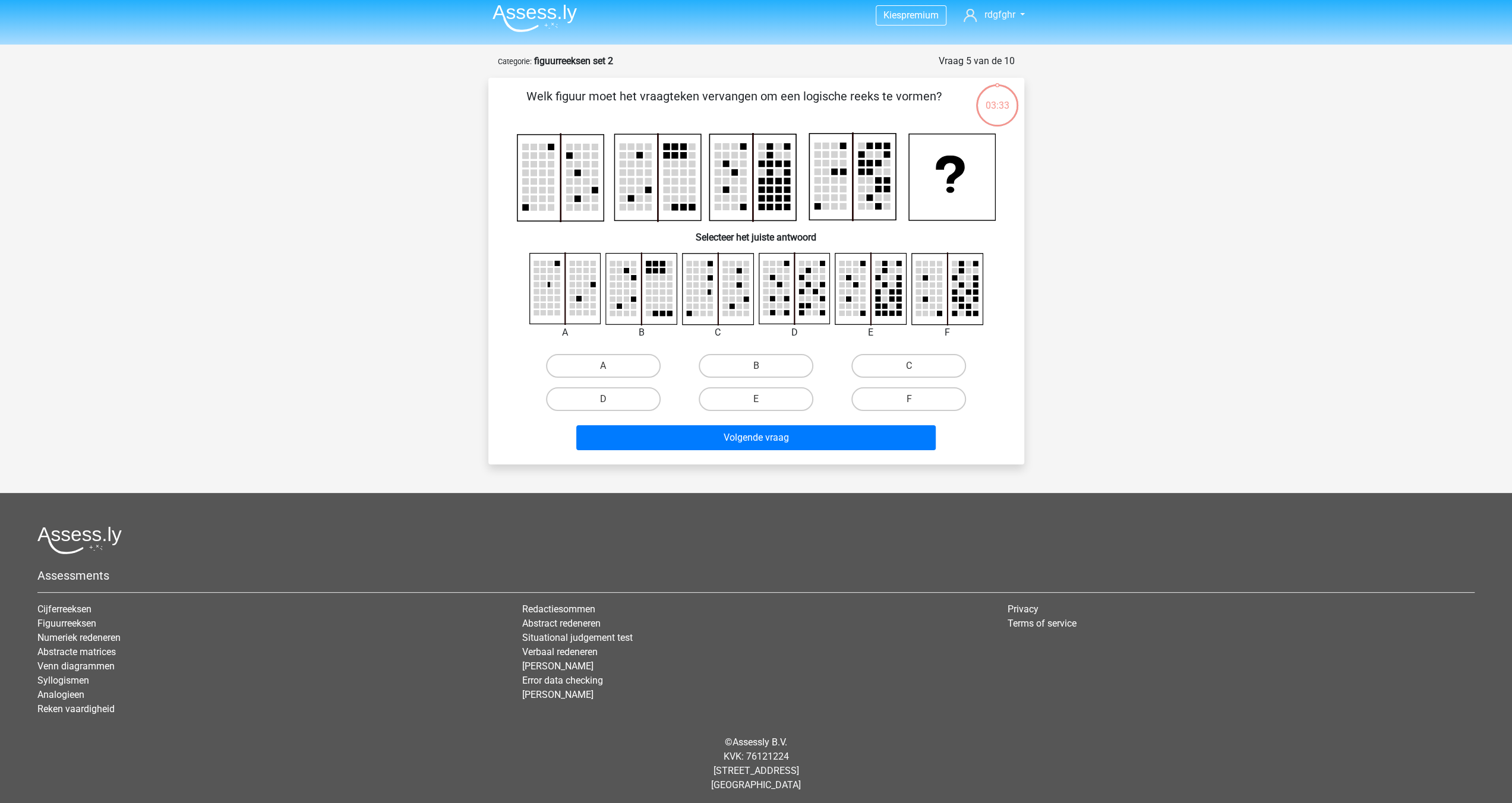
scroll to position [8, 0]
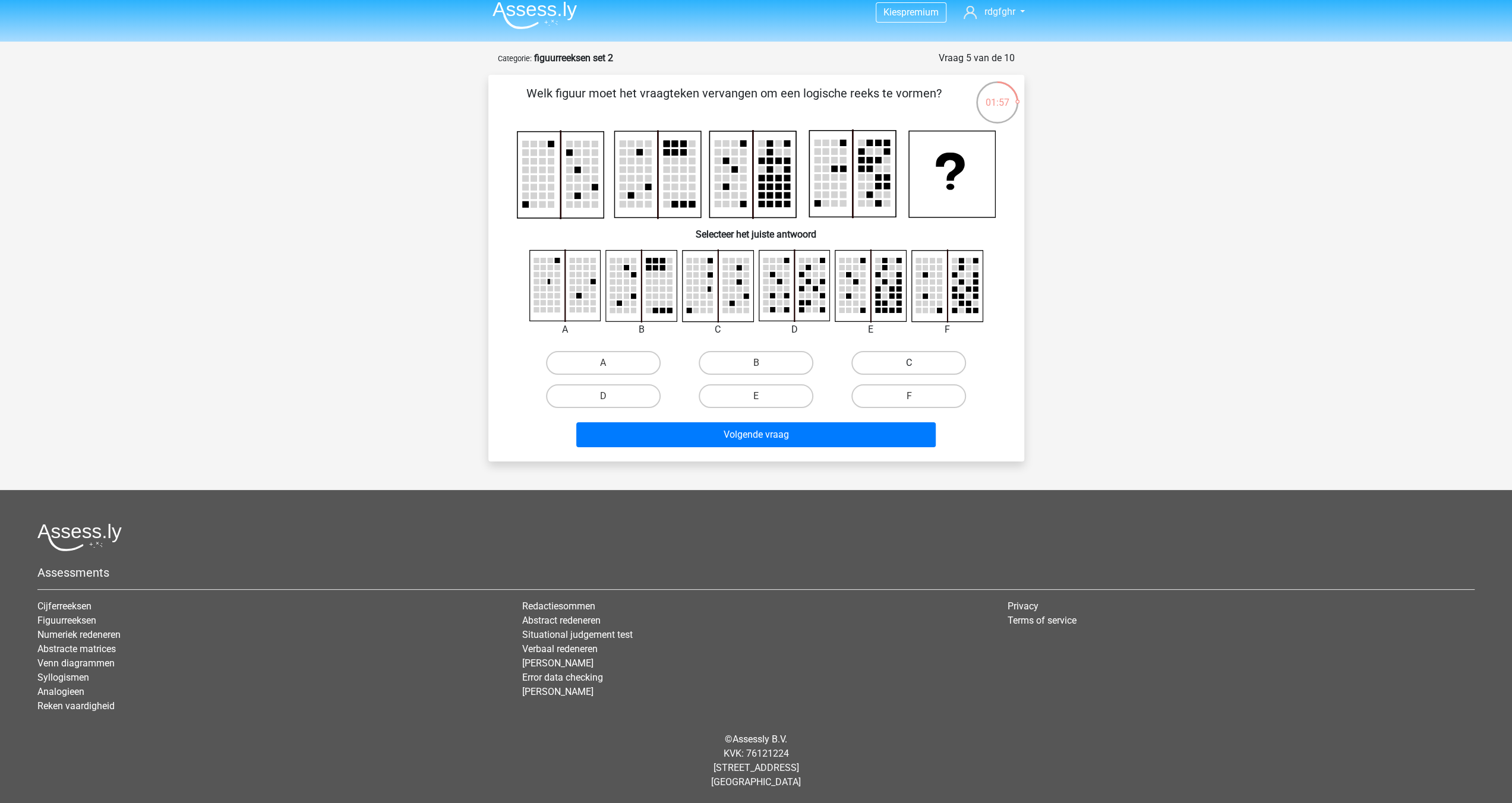
click at [876, 360] on label "C" at bounding box center [908, 363] width 114 height 24
click at [909, 363] on input "C" at bounding box center [913, 366] width 8 height 8
radio input "true"
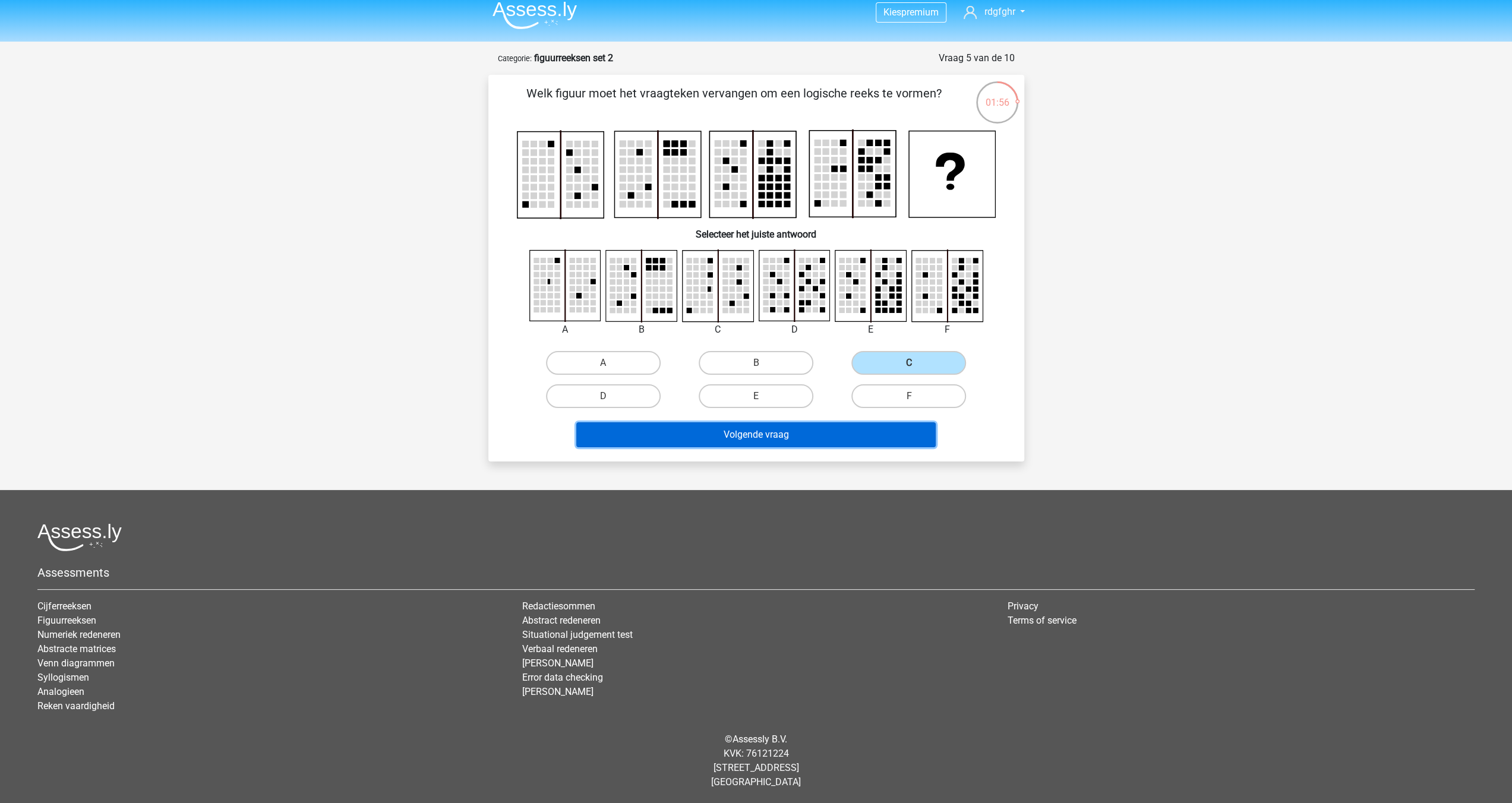
click at [782, 435] on button "Volgende vraag" at bounding box center [756, 435] width 360 height 25
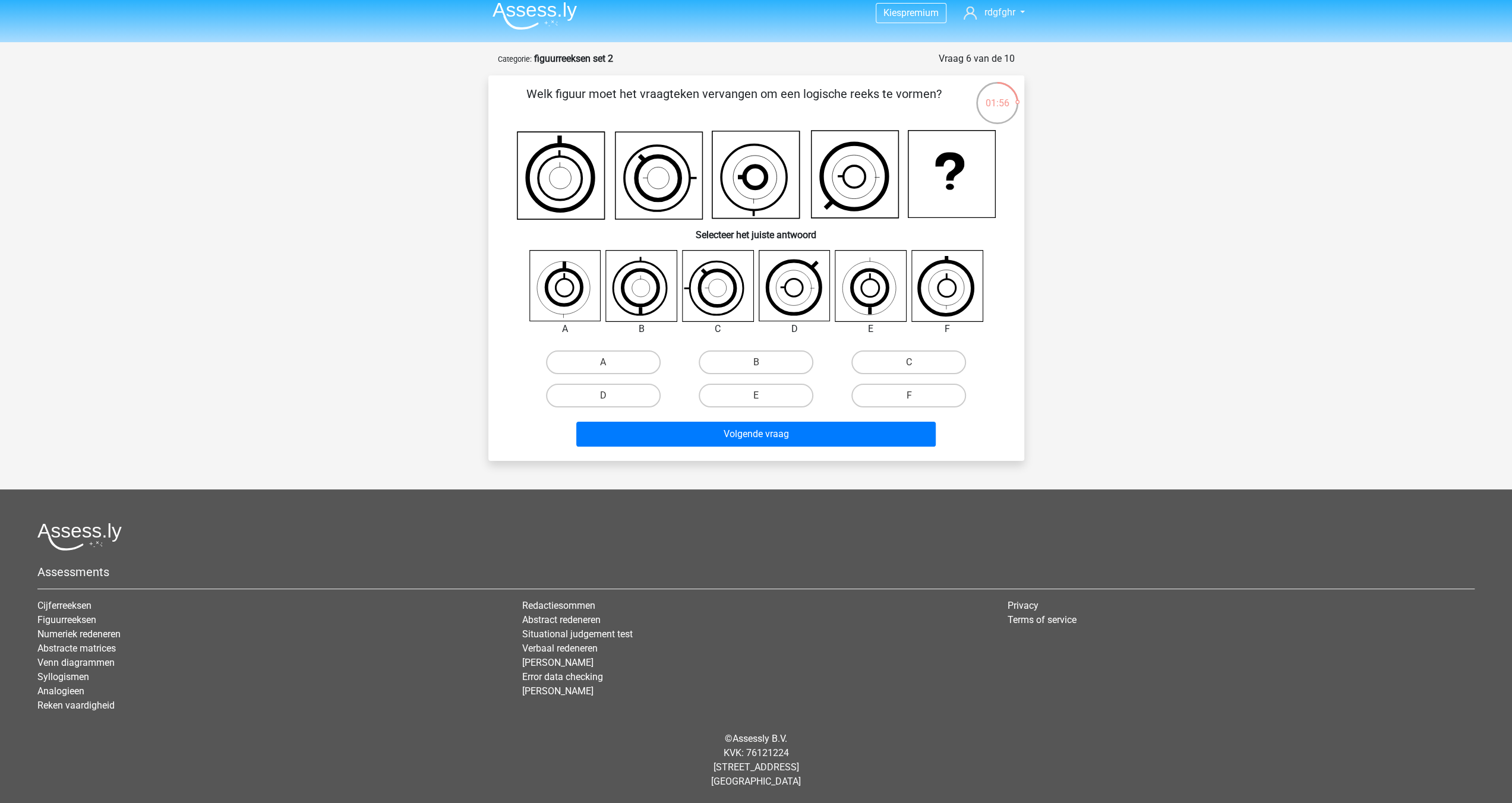
scroll to position [7, 0]
click at [741, 360] on label "B" at bounding box center [755, 363] width 114 height 24
click at [756, 363] on input "B" at bounding box center [760, 366] width 8 height 8
radio input "true"
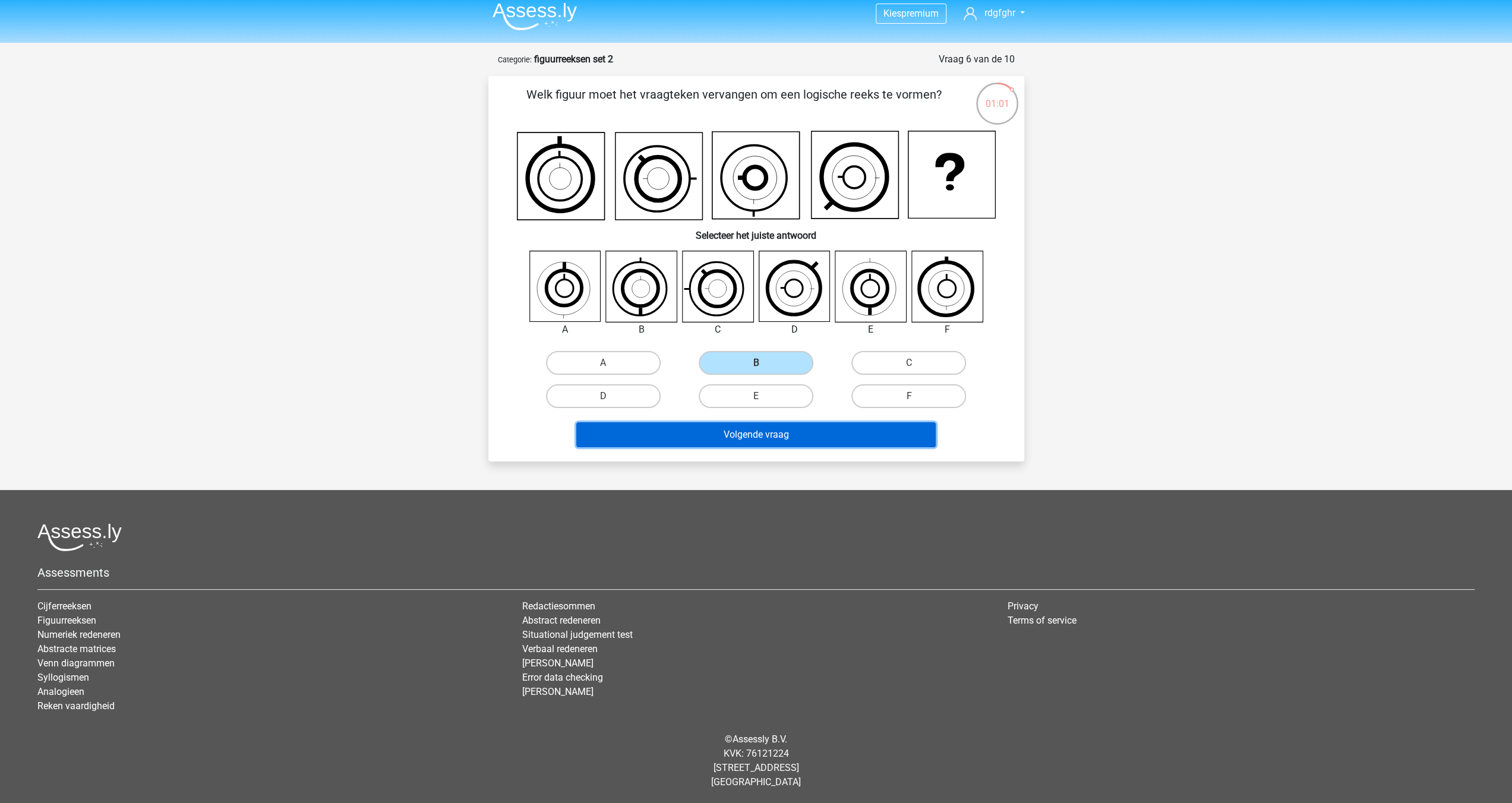
click at [752, 430] on button "Volgende vraag" at bounding box center [756, 435] width 360 height 25
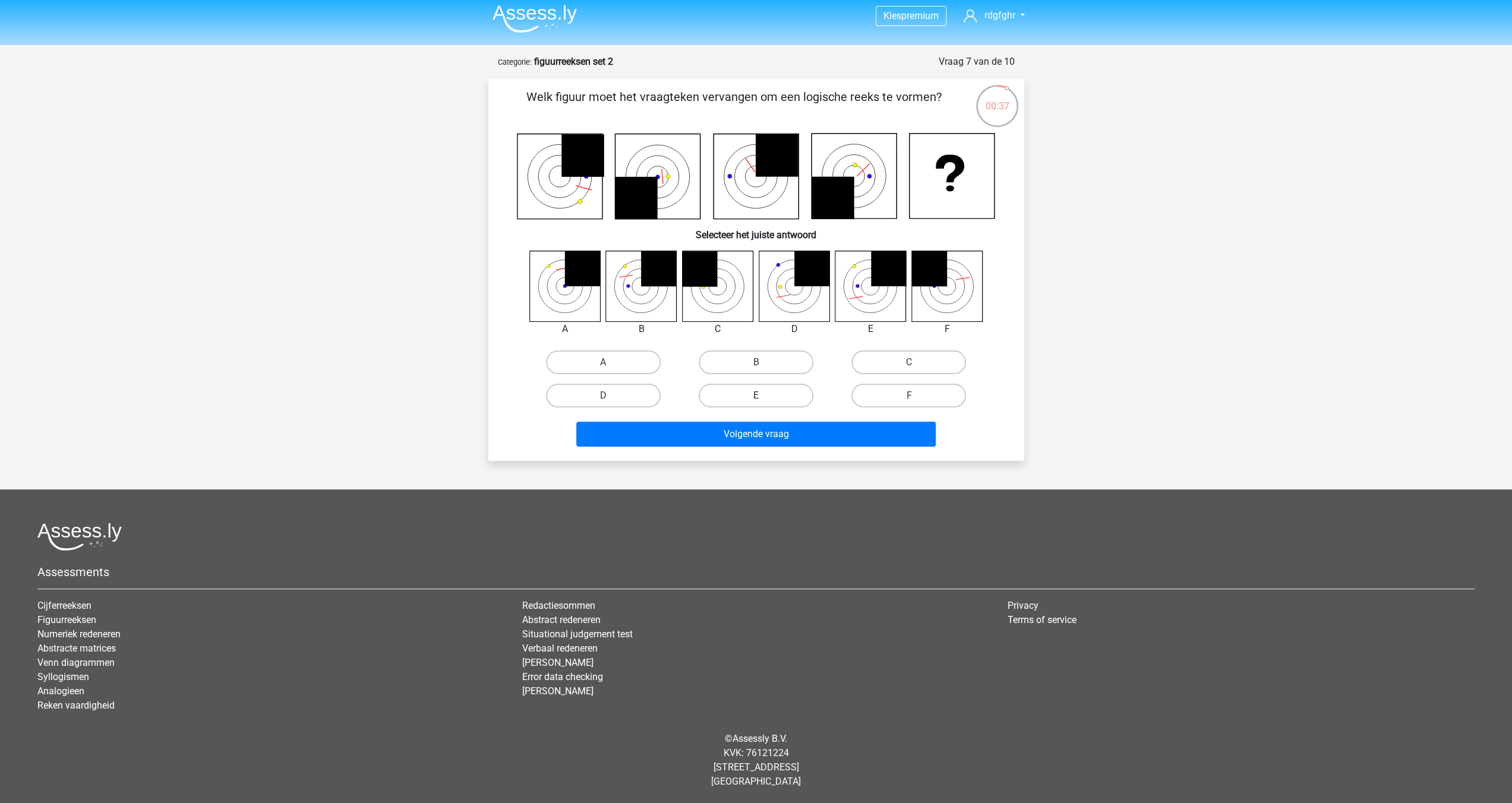
click at [787, 396] on label "E" at bounding box center [755, 395] width 114 height 24
click at [763, 396] on input "E" at bounding box center [760, 399] width 8 height 8
radio input "true"
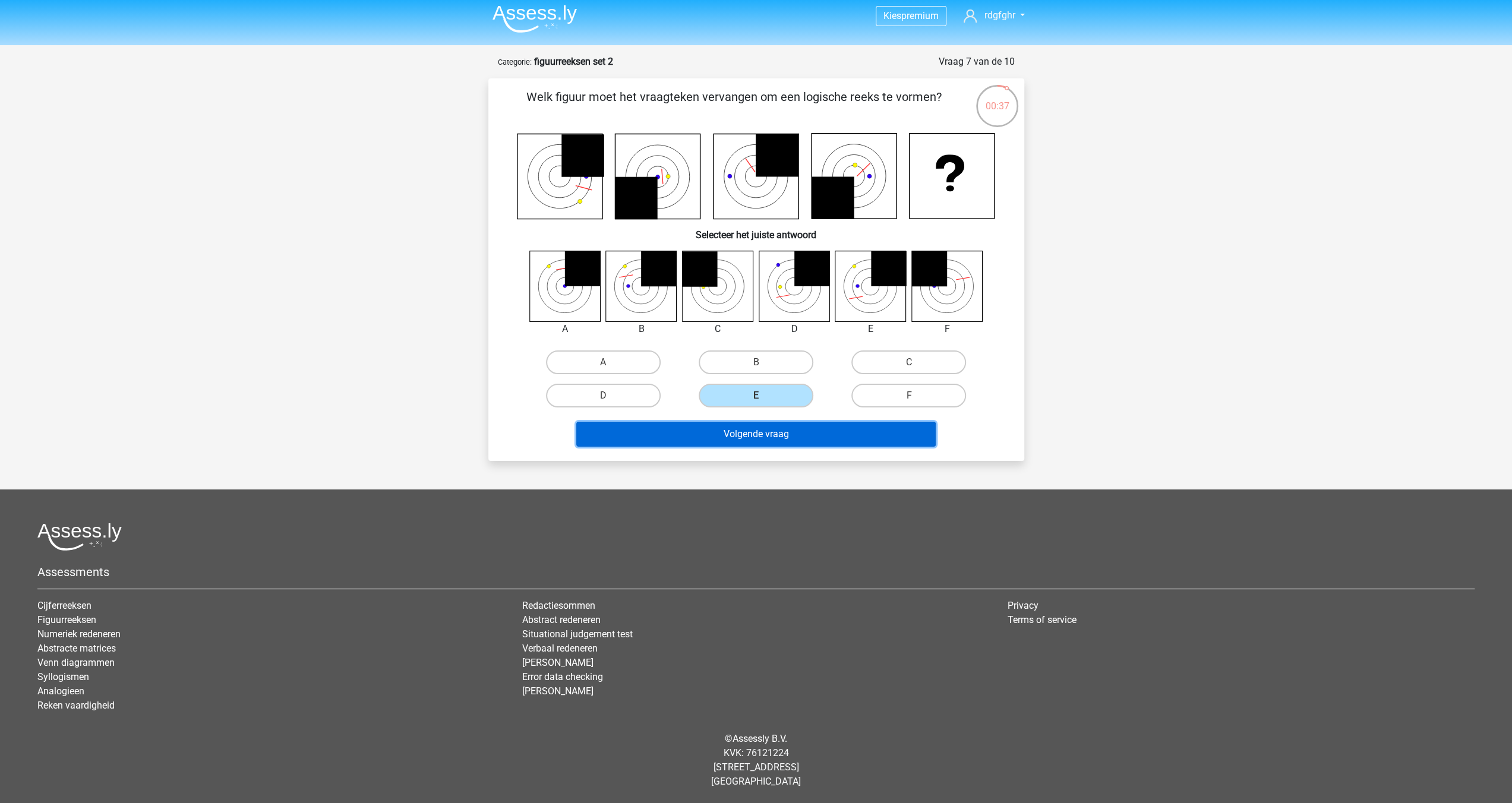
click at [778, 443] on button "Volgende vraag" at bounding box center [756, 434] width 360 height 25
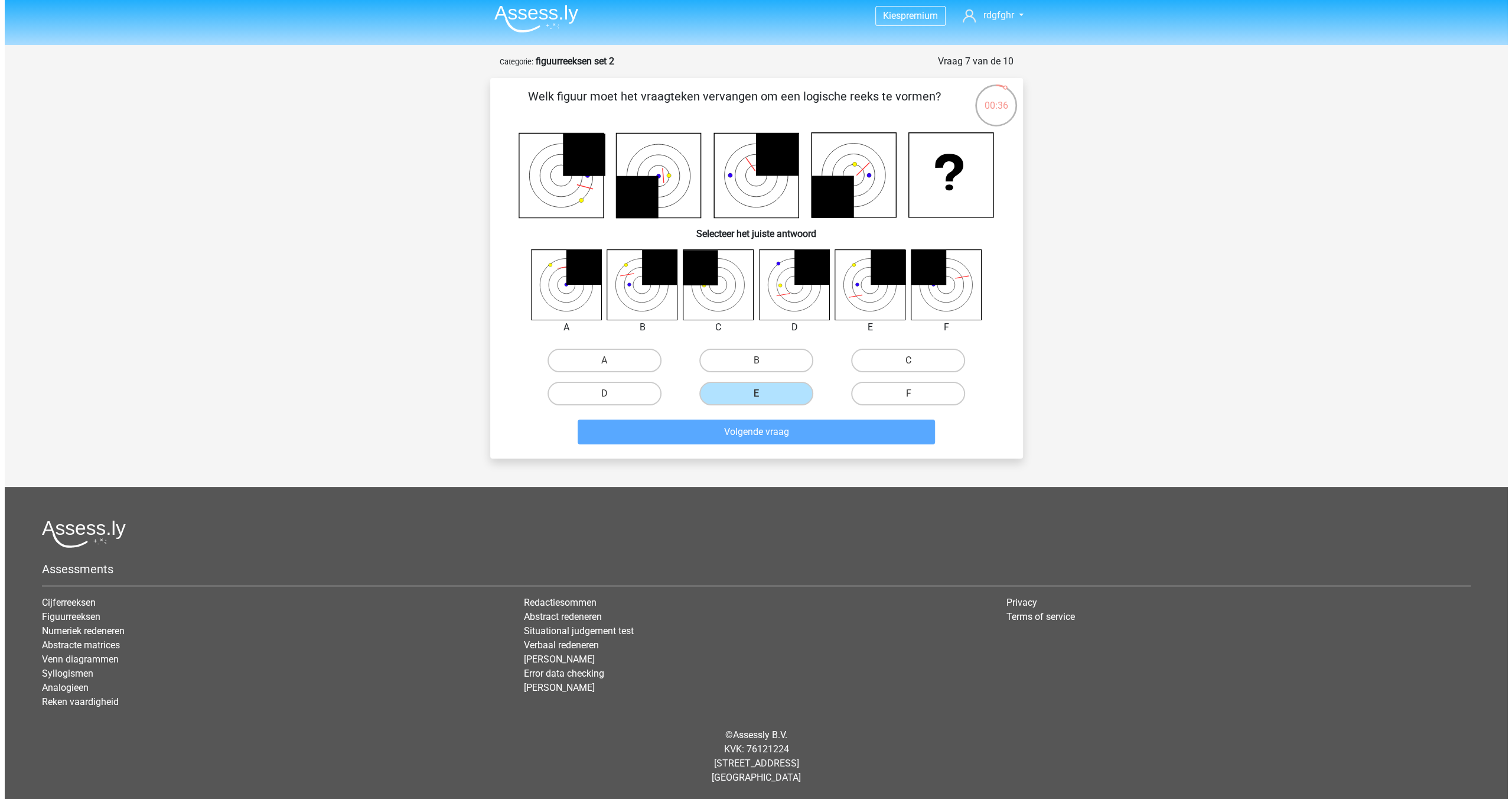
scroll to position [0, 0]
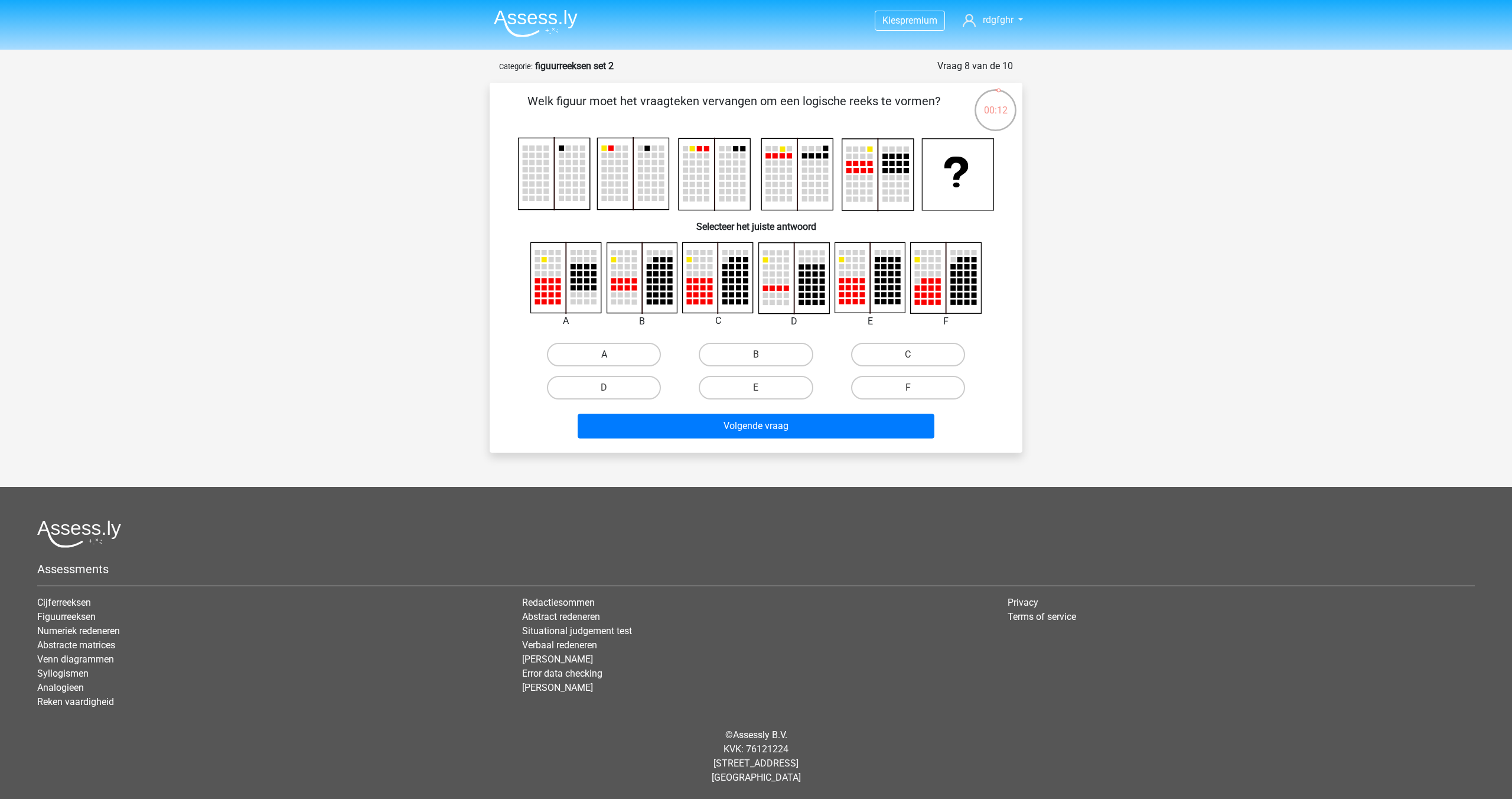
click at [599, 351] on label "A" at bounding box center [603, 354] width 114 height 24
click at [605, 354] on input "A" at bounding box center [608, 358] width 8 height 8
radio input "true"
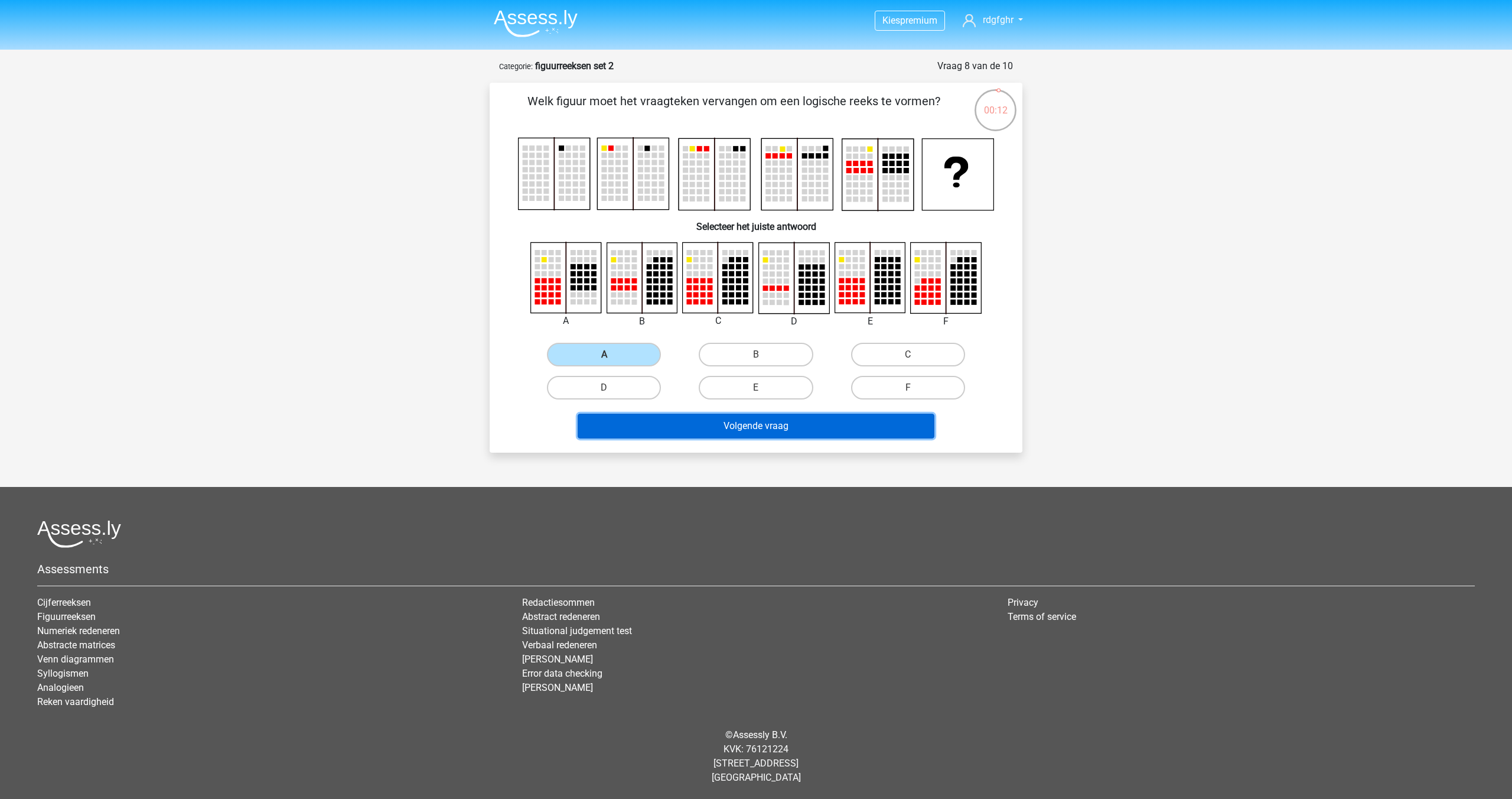
click at [752, 424] on button "Volgende vraag" at bounding box center [757, 426] width 358 height 25
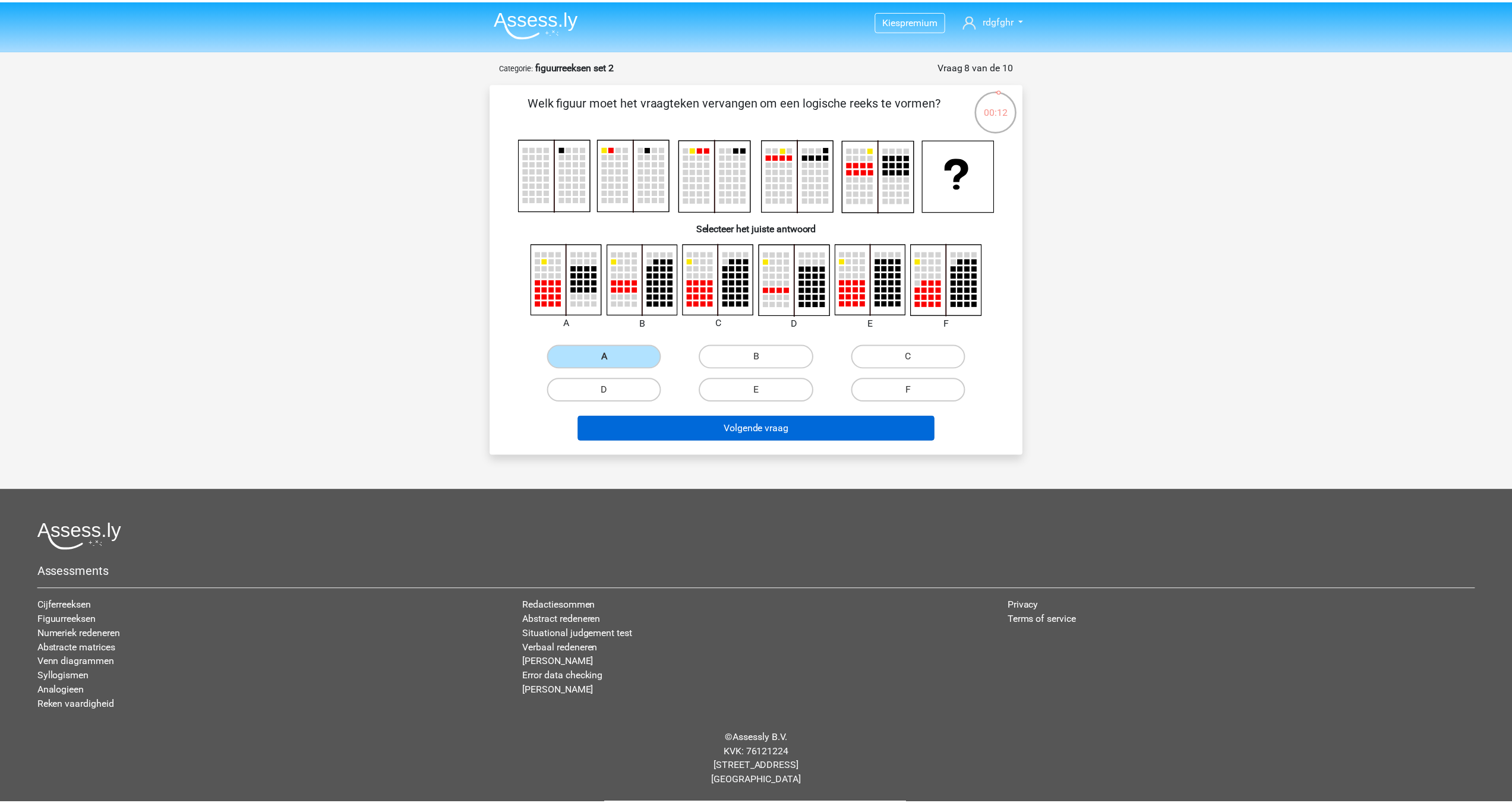
scroll to position [5, 0]
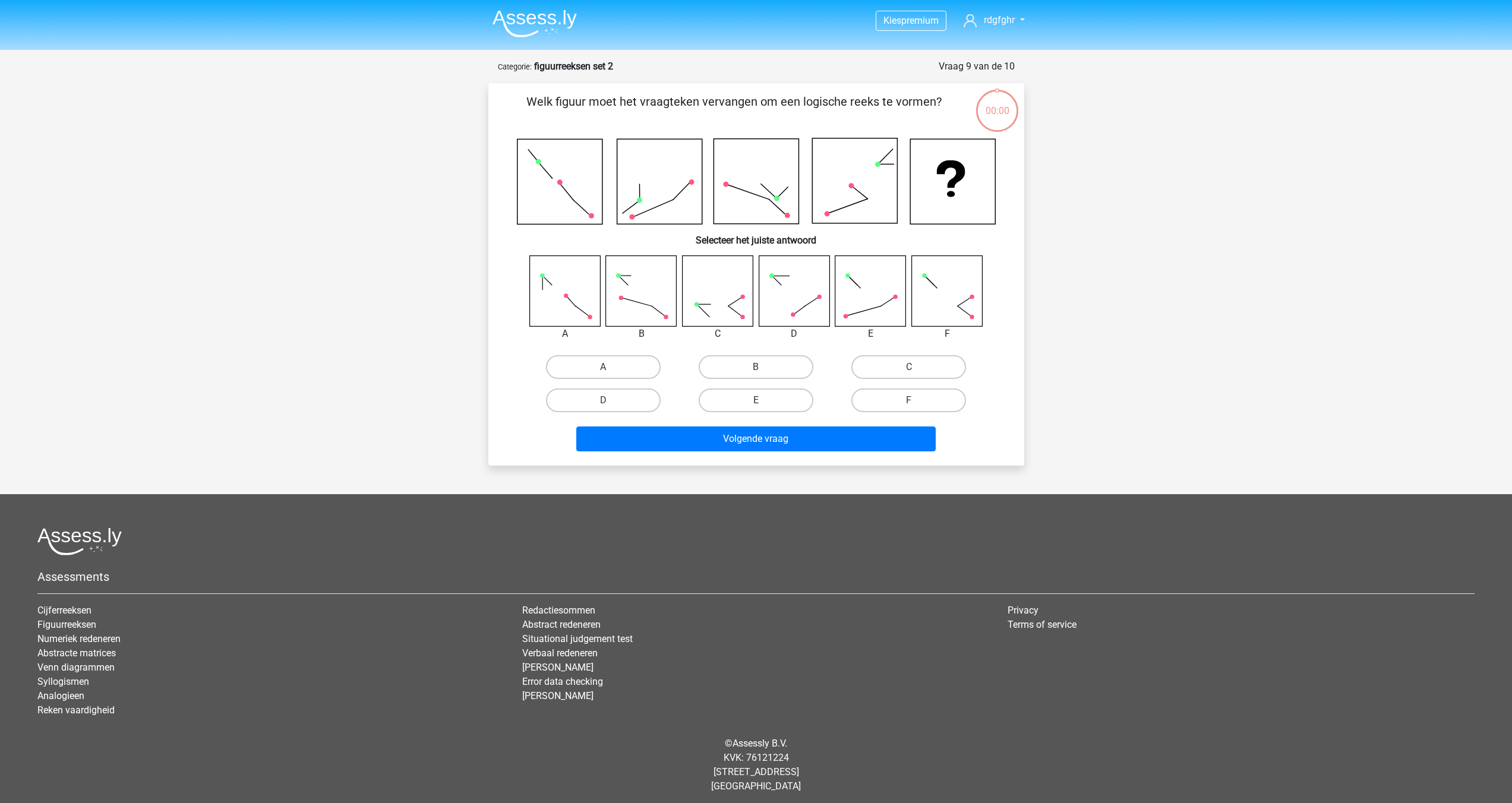
scroll to position [5, 0]
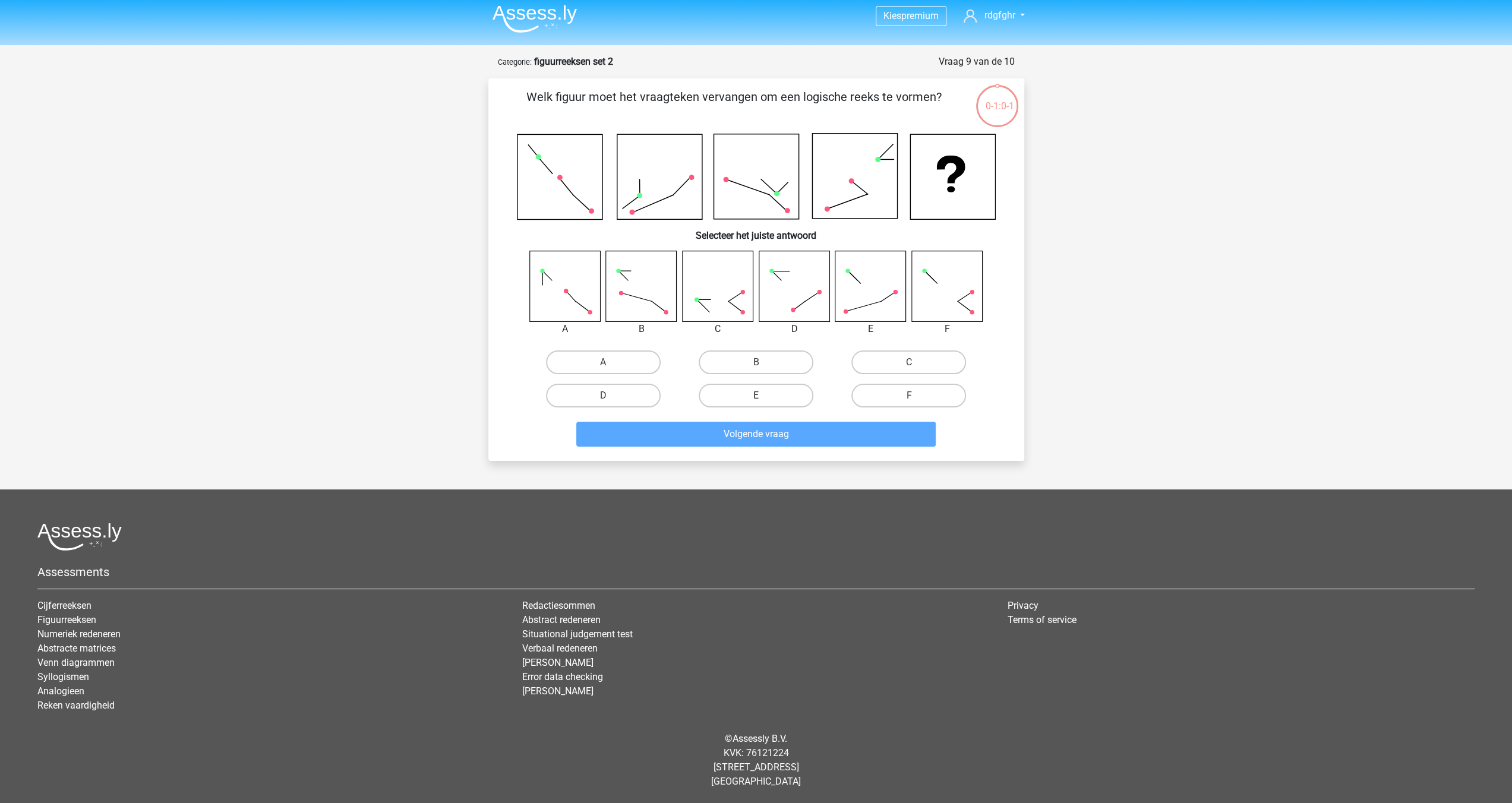
click at [760, 395] on label "E" at bounding box center [755, 395] width 114 height 24
click at [760, 395] on input "E" at bounding box center [760, 399] width 8 height 8
radio input "true"
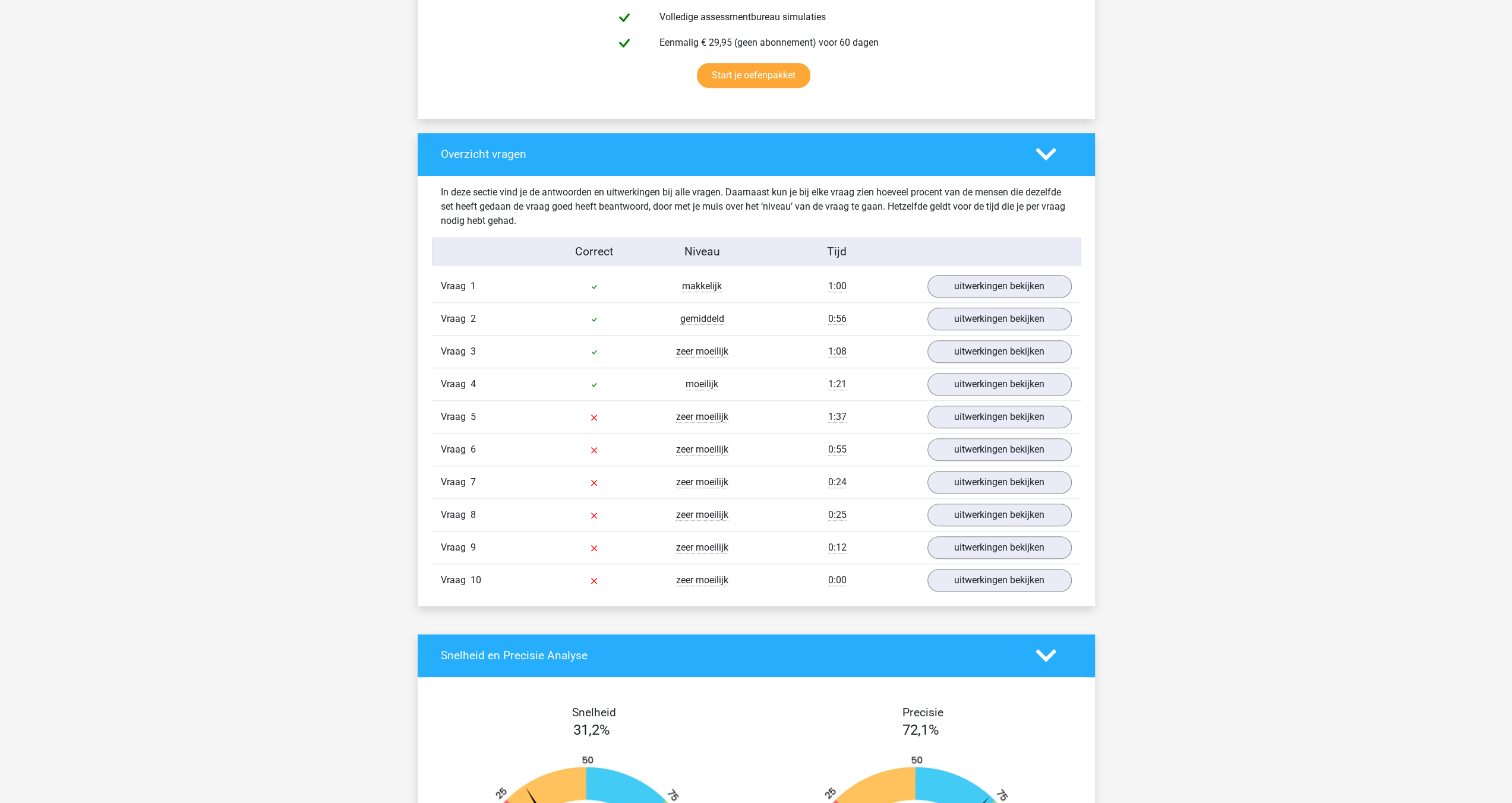
scroll to position [831, 0]
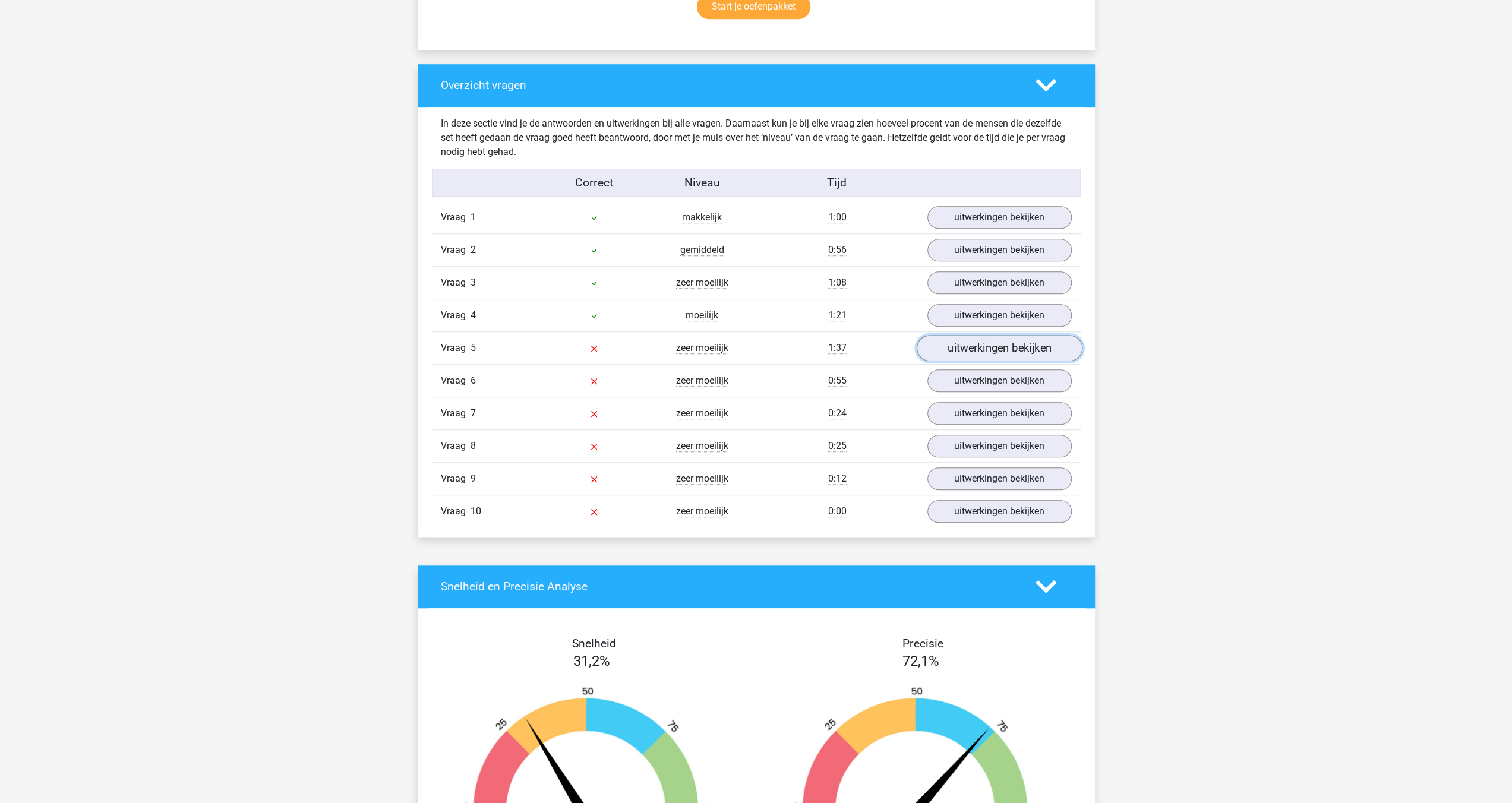
click at [1027, 345] on link "uitwerkingen bekijken" at bounding box center [999, 348] width 166 height 26
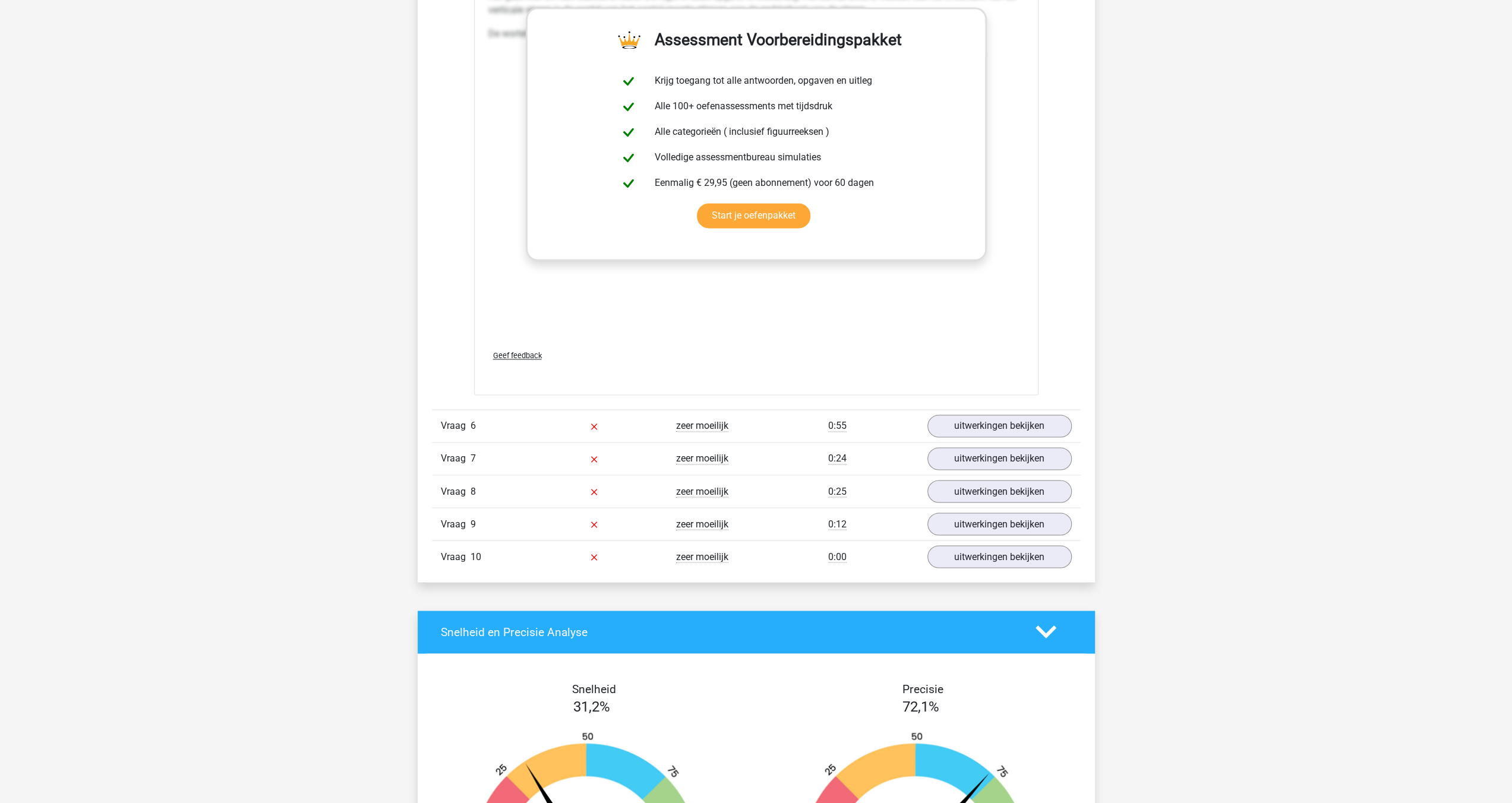
scroll to position [1841, 0]
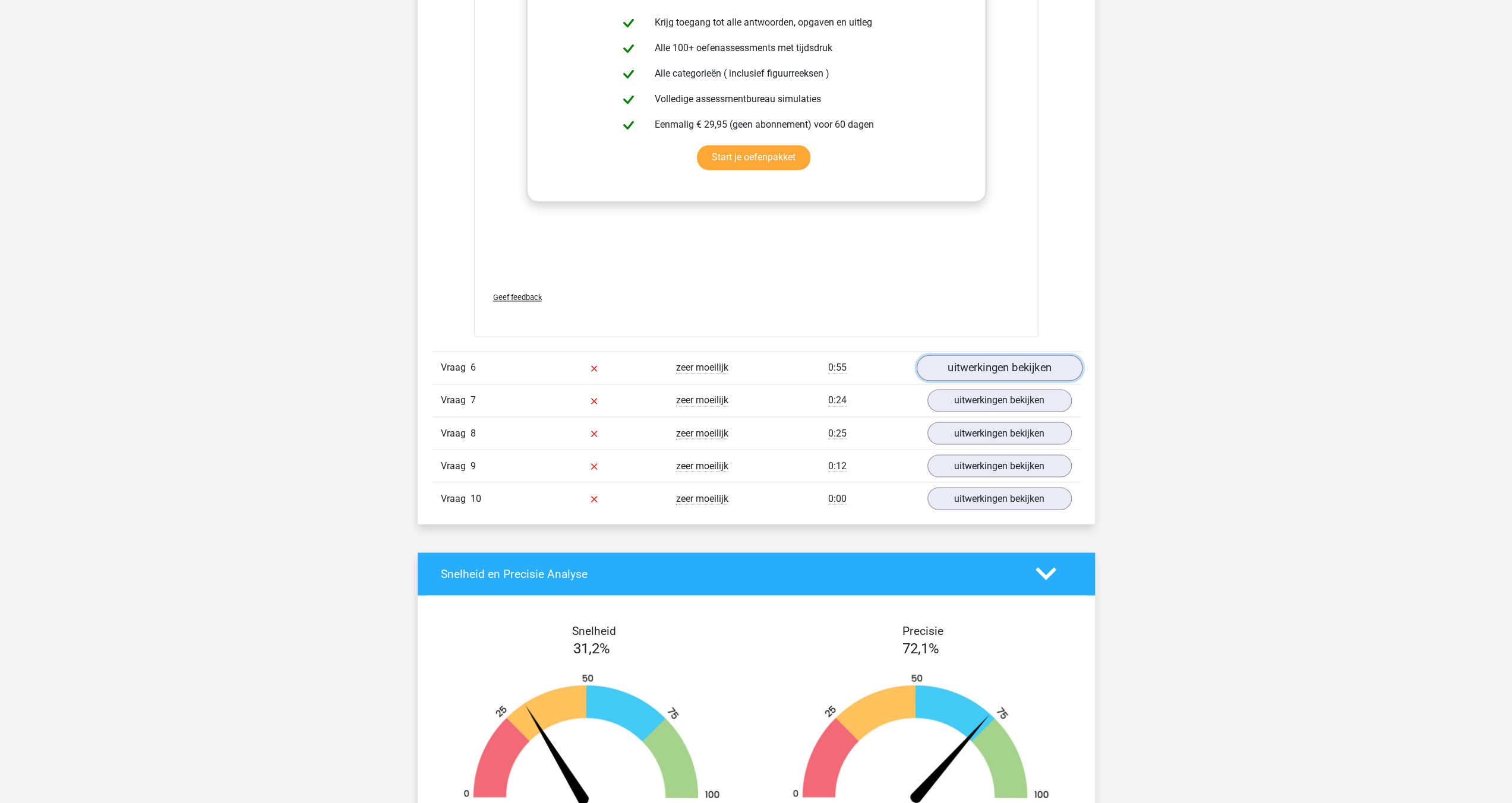
click at [974, 369] on link "uitwerkingen bekijken" at bounding box center [999, 368] width 166 height 26
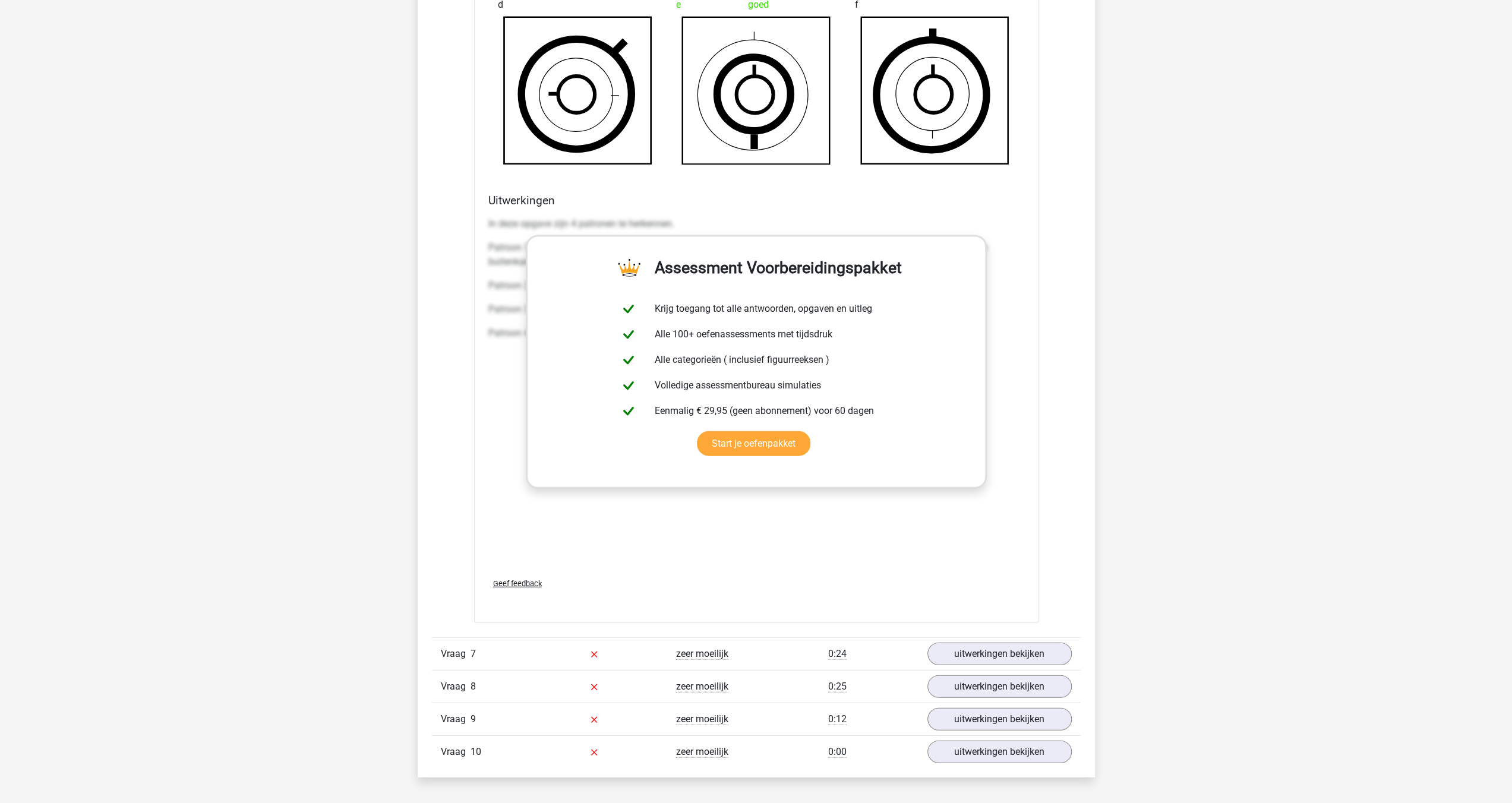
scroll to position [2791, 0]
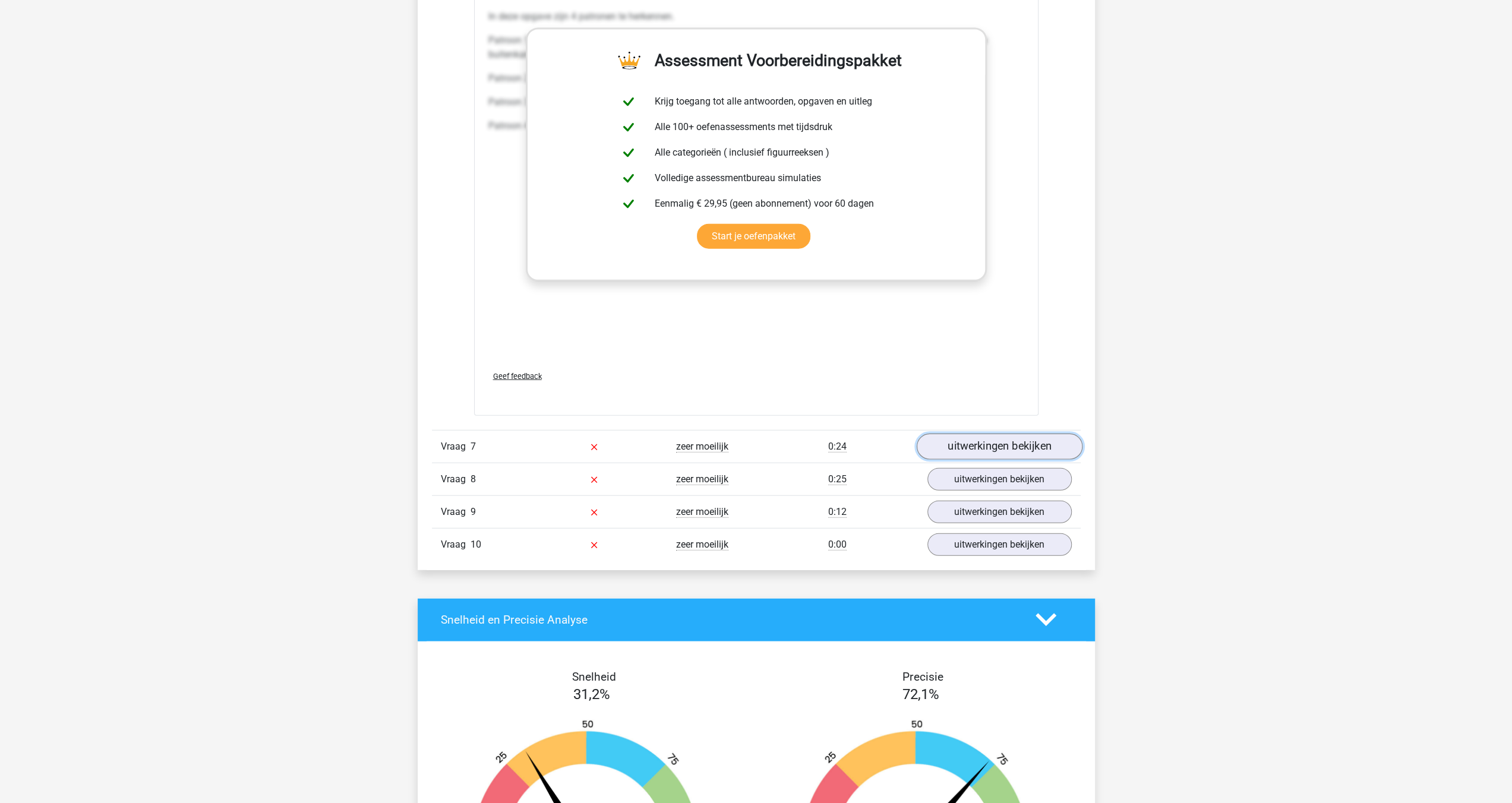
click at [1015, 441] on link "uitwerkingen bekijken" at bounding box center [999, 447] width 166 height 26
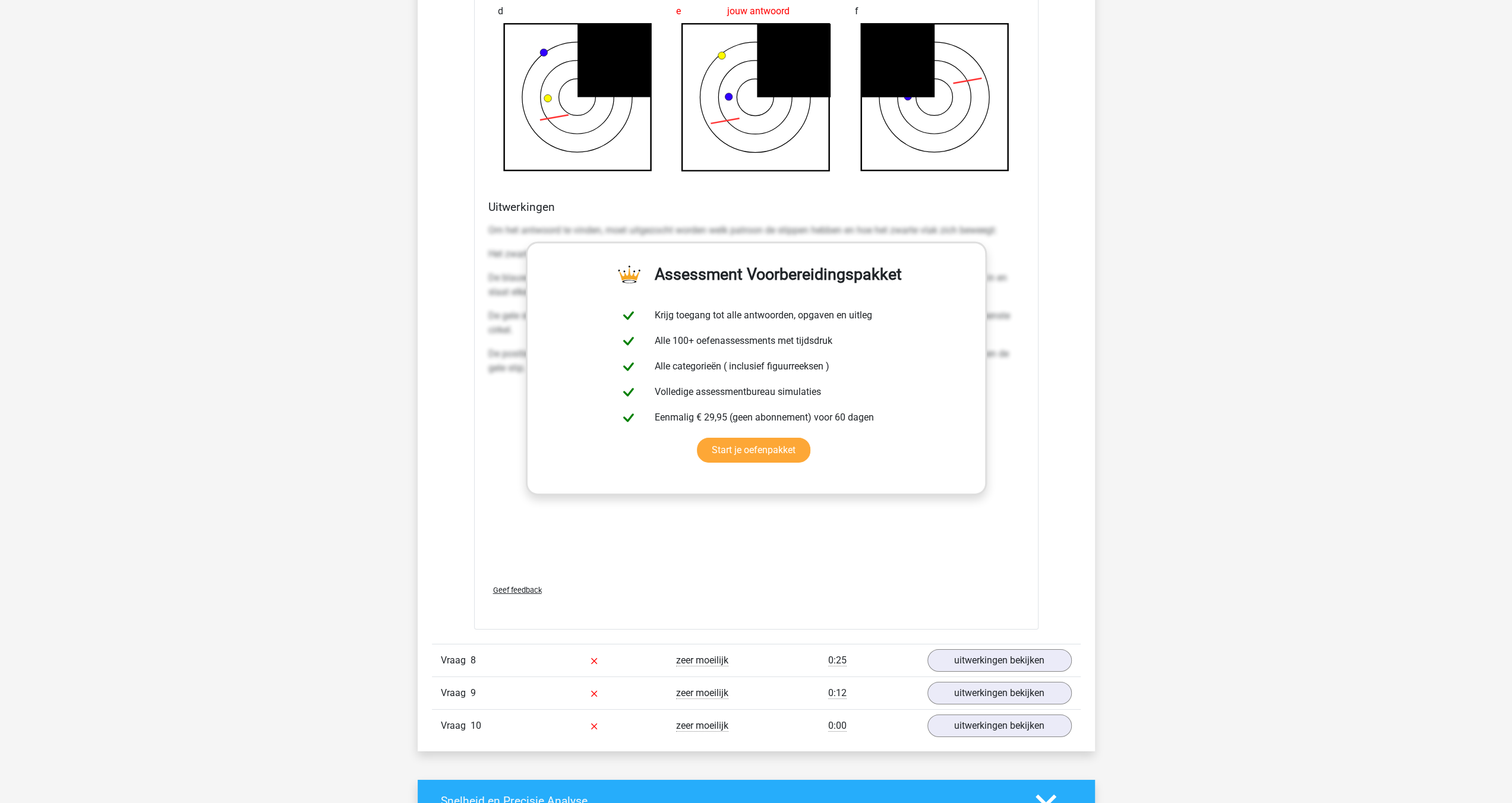
scroll to position [3742, 0]
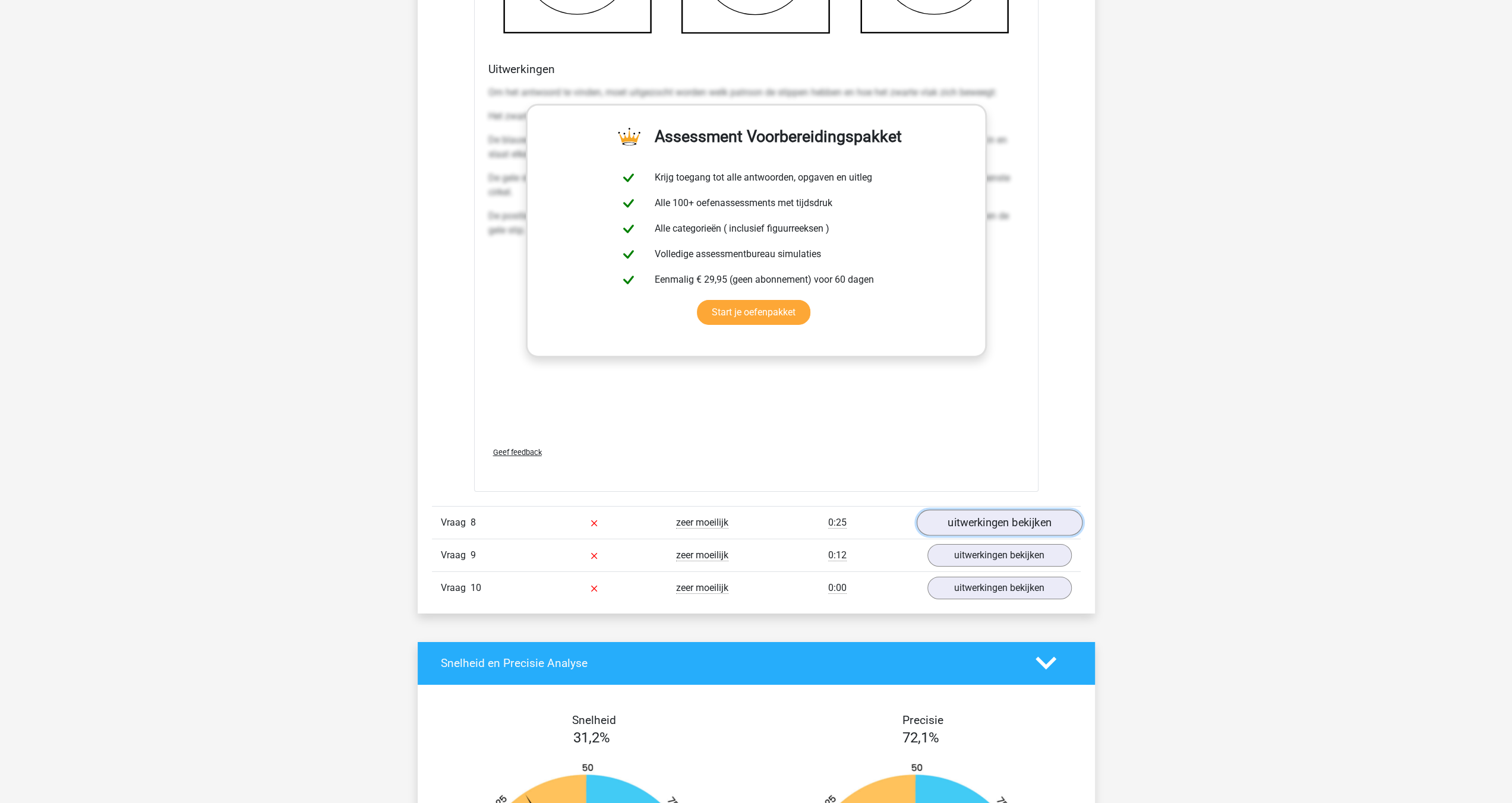
click at [1008, 514] on link "uitwerkingen bekijken" at bounding box center [999, 523] width 166 height 26
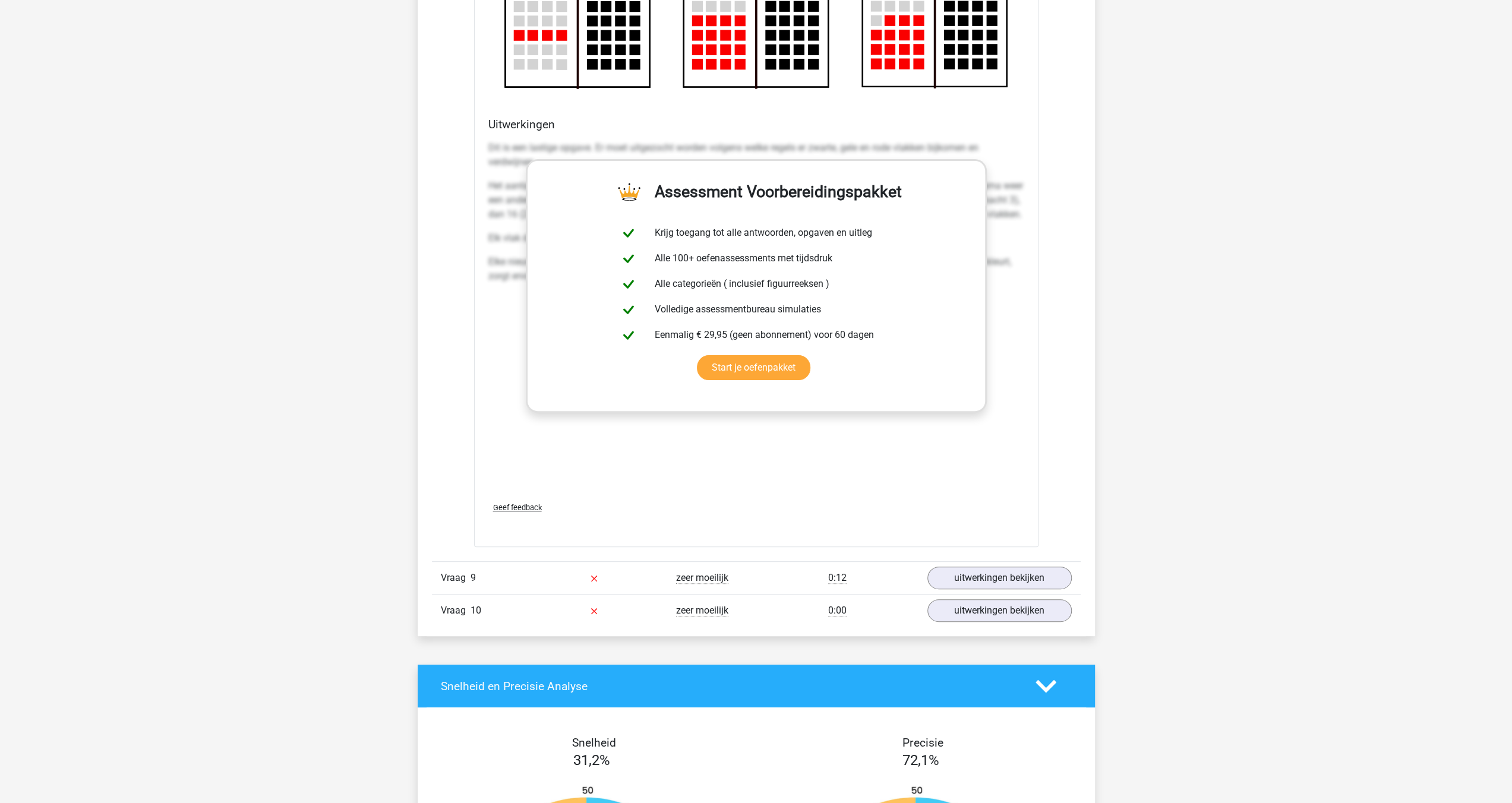
scroll to position [4870, 0]
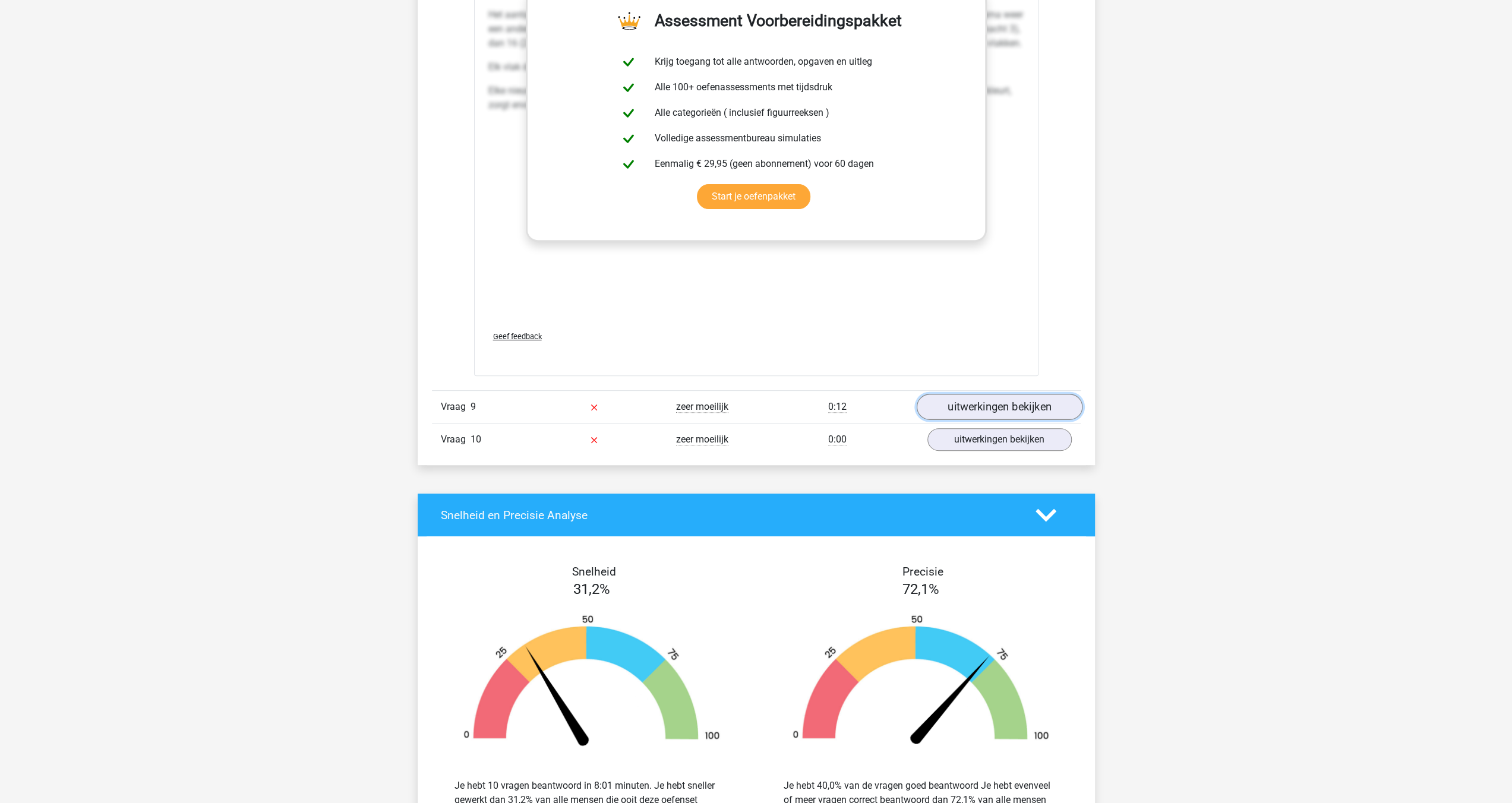
click at [1002, 403] on link "uitwerkingen bekijken" at bounding box center [999, 407] width 166 height 26
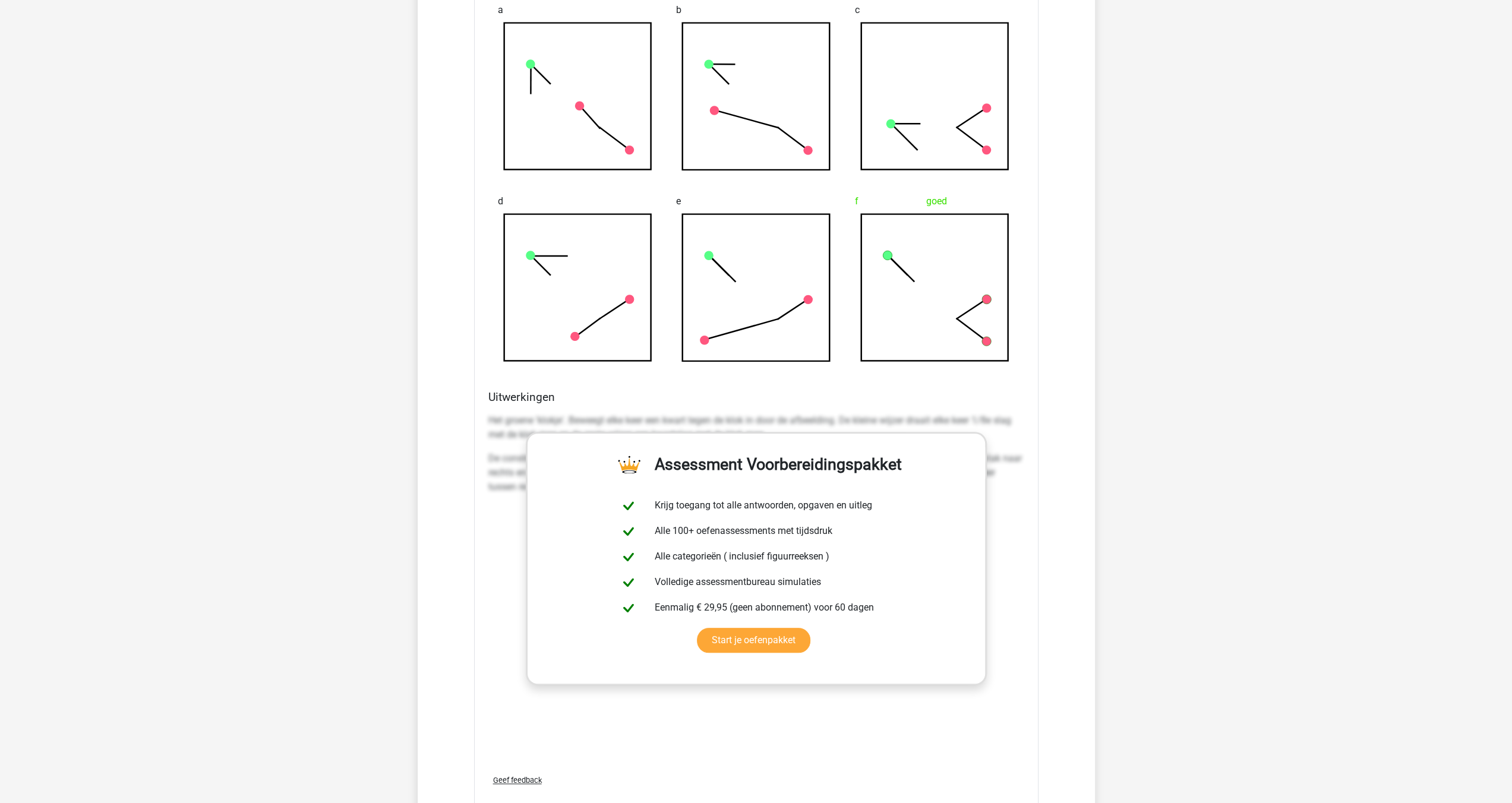
scroll to position [5582, 0]
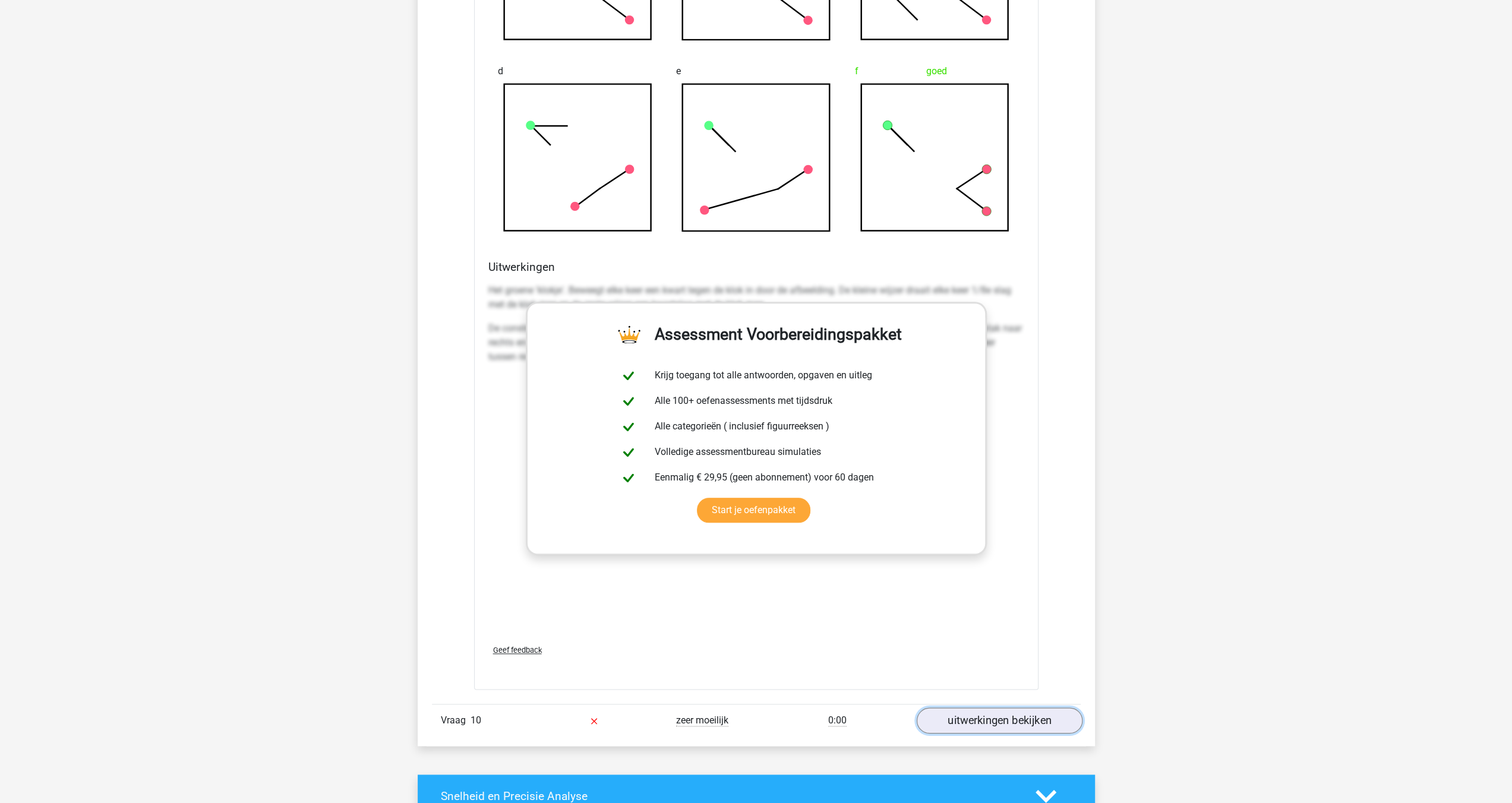
click at [987, 708] on link "uitwerkingen bekijken" at bounding box center [999, 721] width 166 height 26
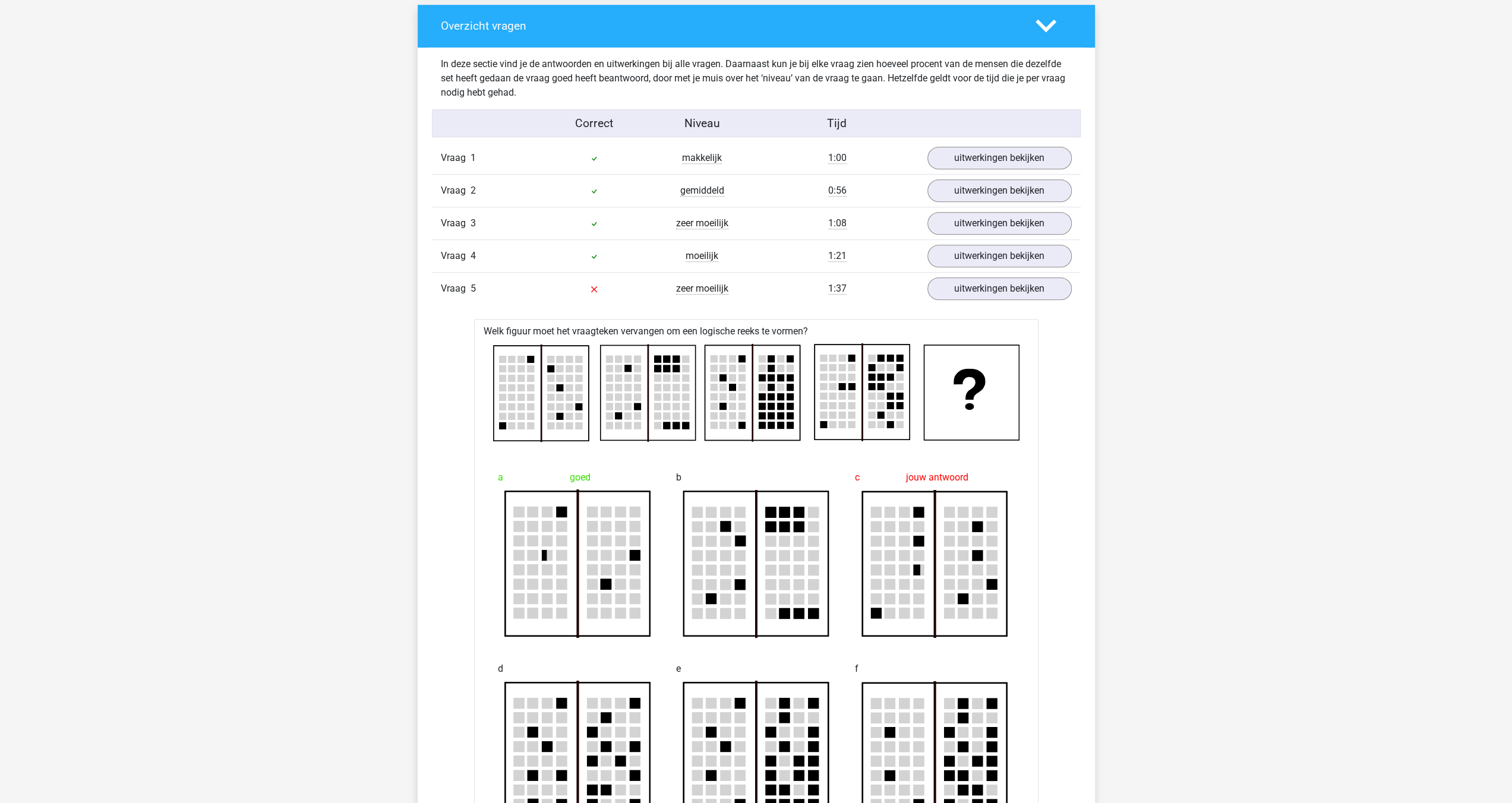
scroll to position [475, 0]
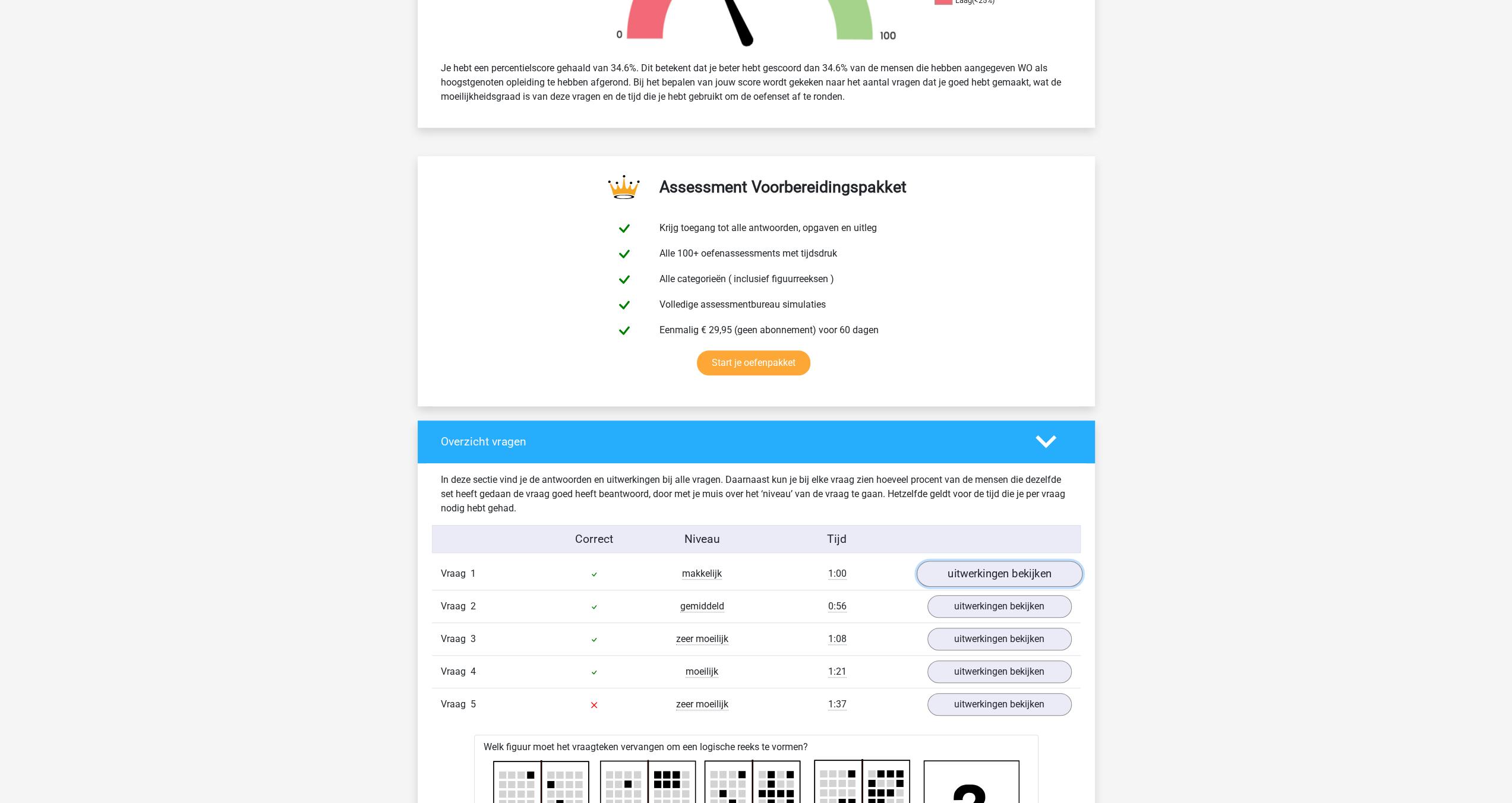
click at [979, 575] on link "uitwerkingen bekijken" at bounding box center [999, 574] width 166 height 26
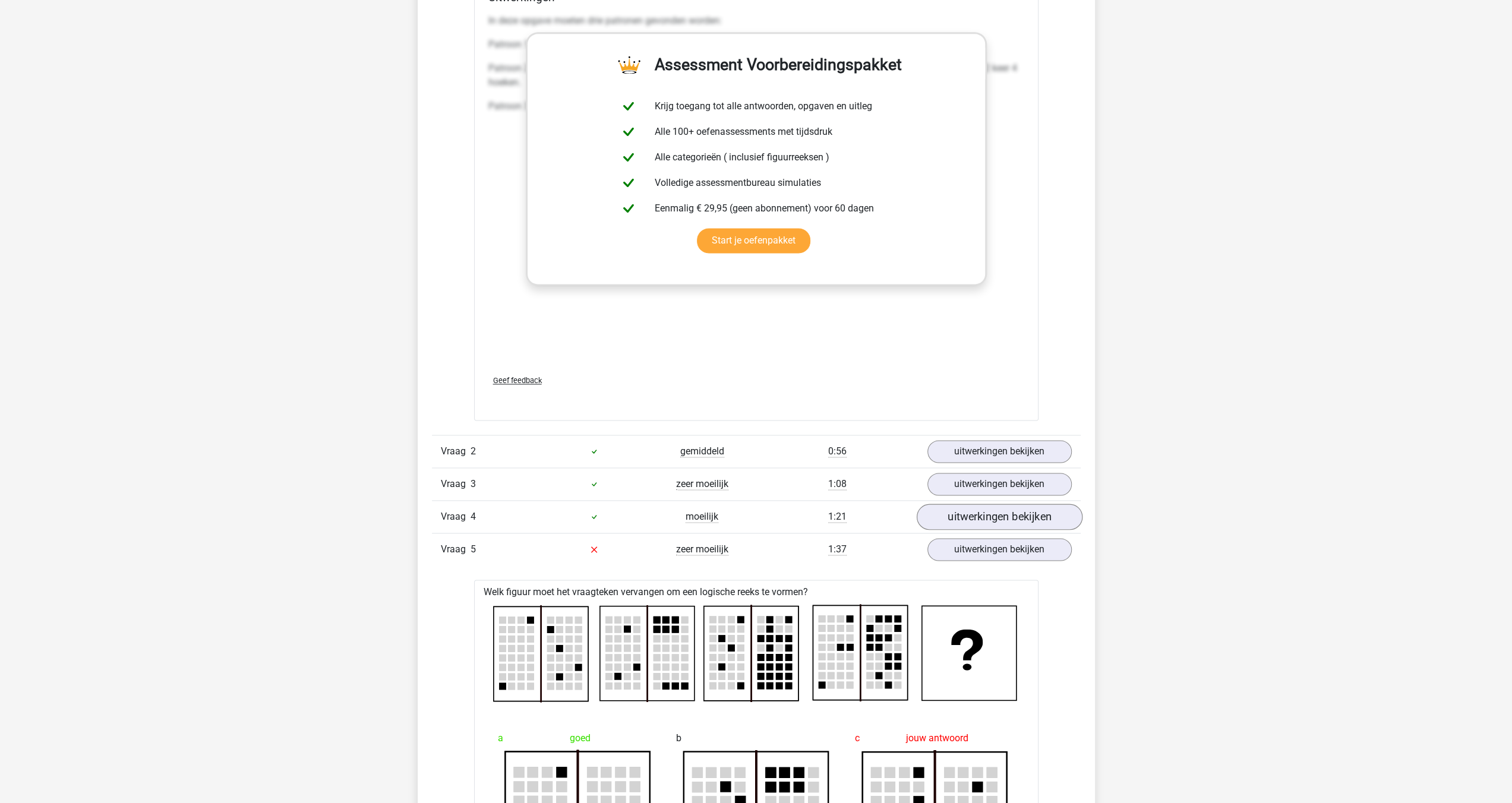
scroll to position [1663, 0]
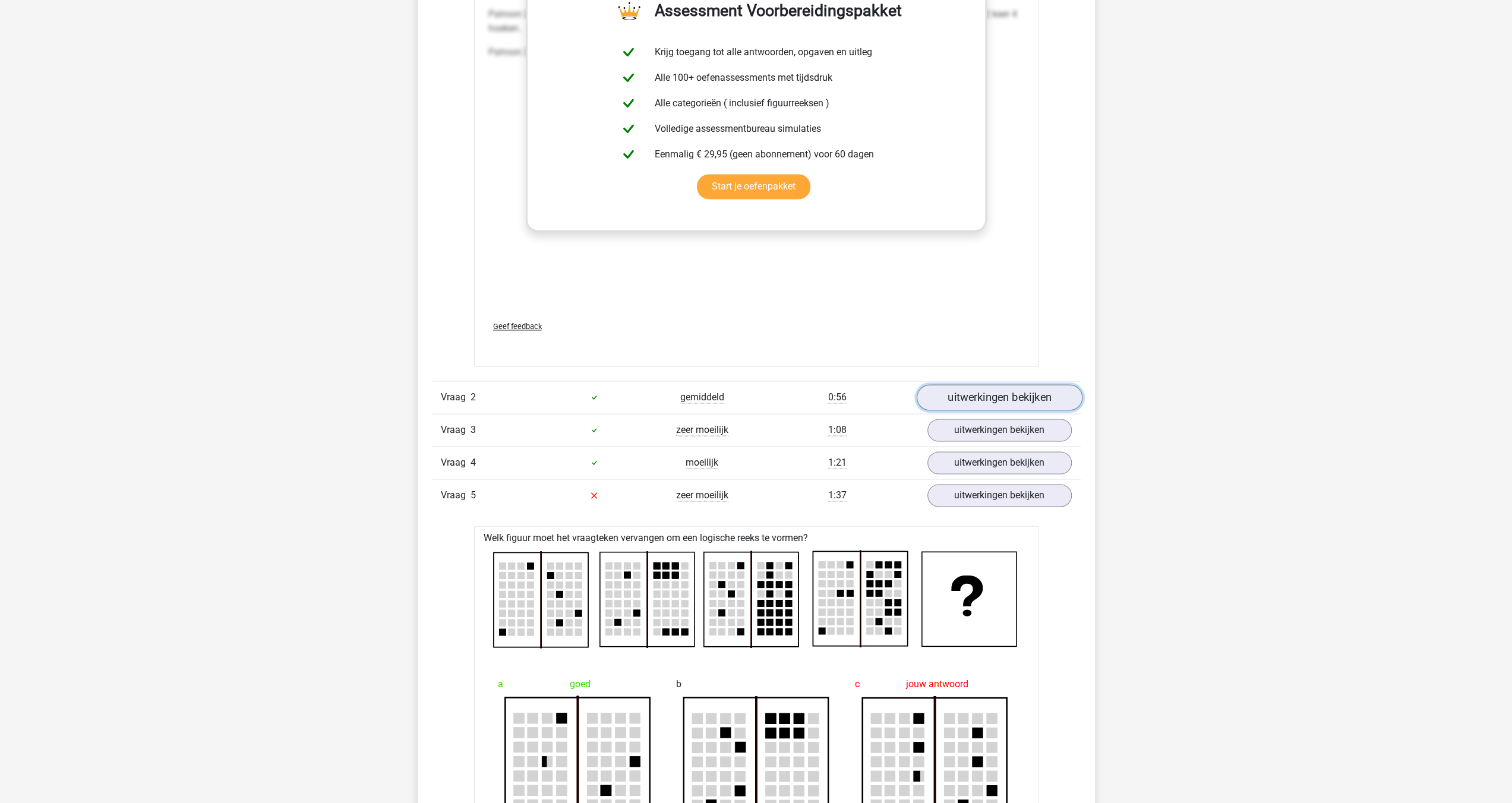
click at [974, 384] on link "uitwerkingen bekijken" at bounding box center [999, 397] width 166 height 26
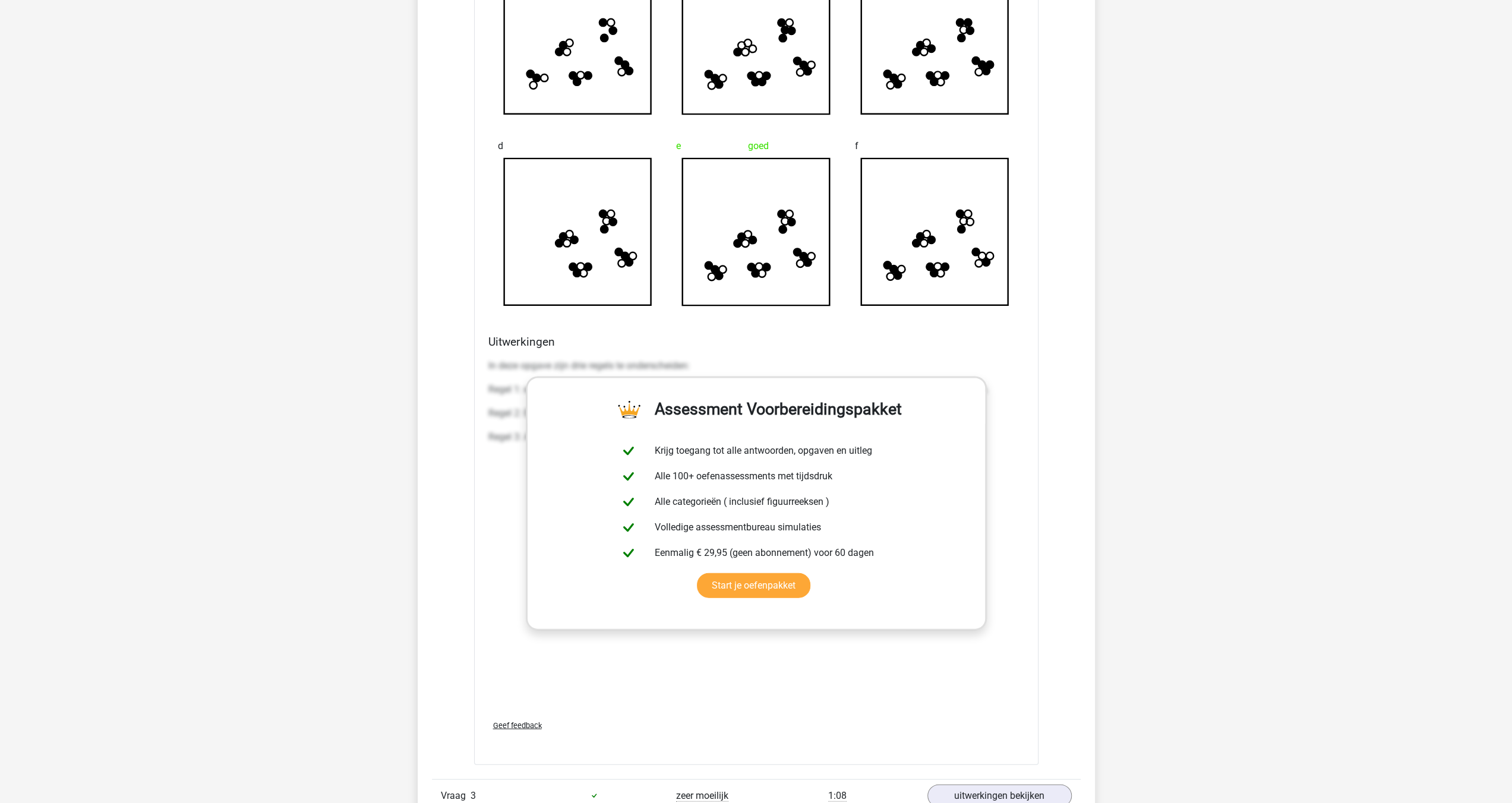
scroll to position [2435, 0]
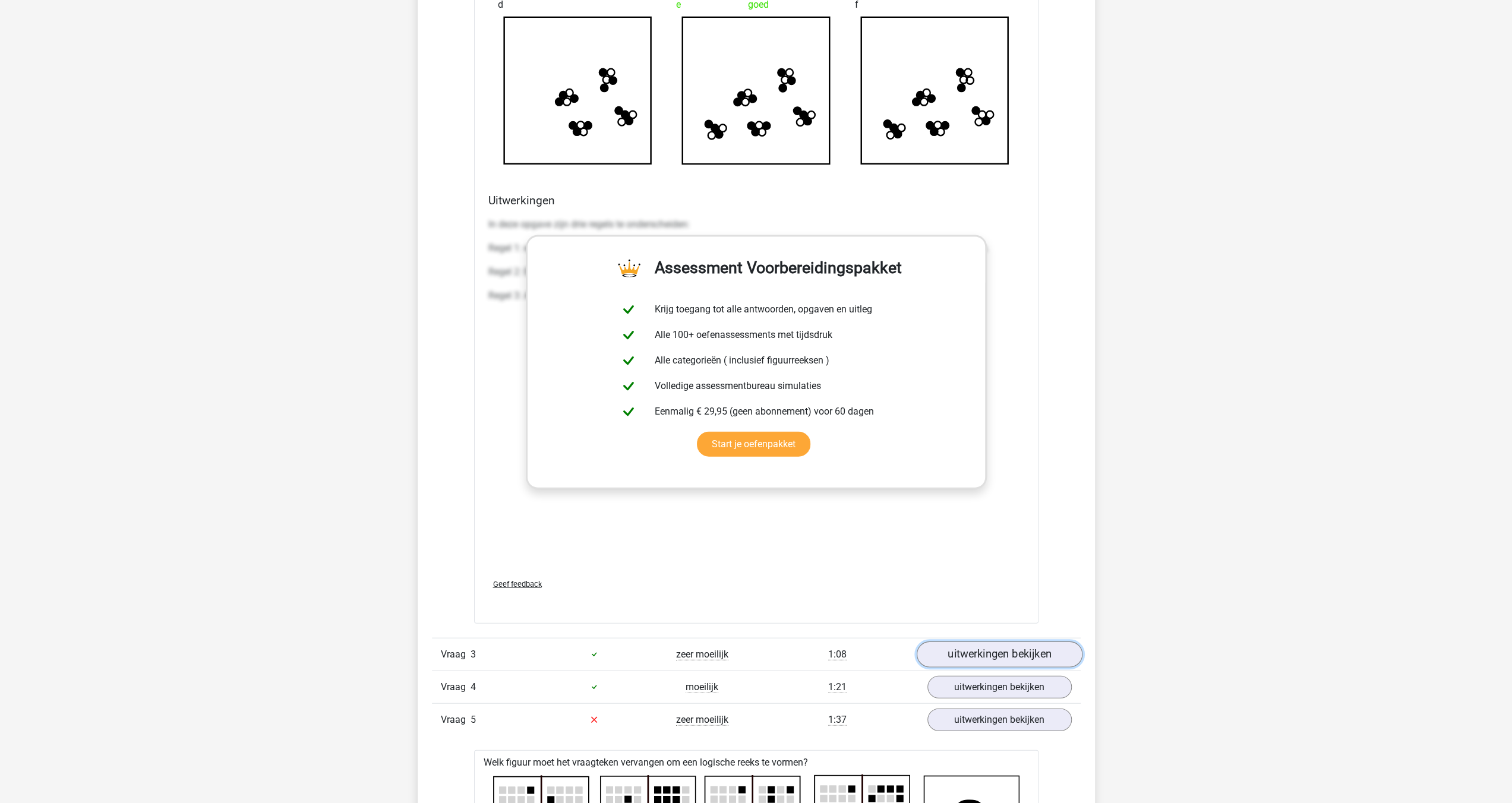
click at [985, 649] on link "uitwerkingen bekijken" at bounding box center [999, 654] width 166 height 26
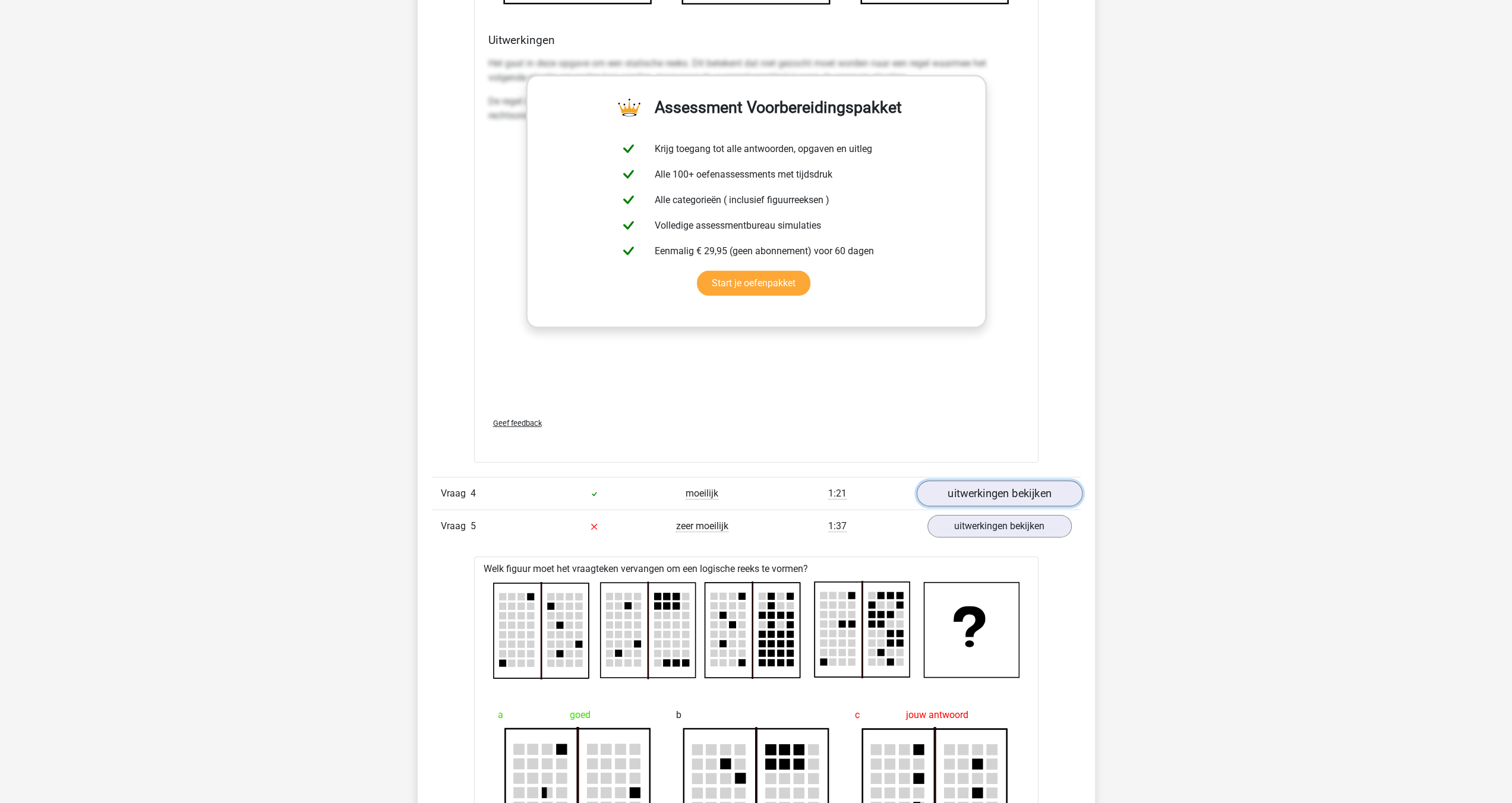
click at [962, 491] on link "uitwerkingen bekijken" at bounding box center [999, 494] width 166 height 26
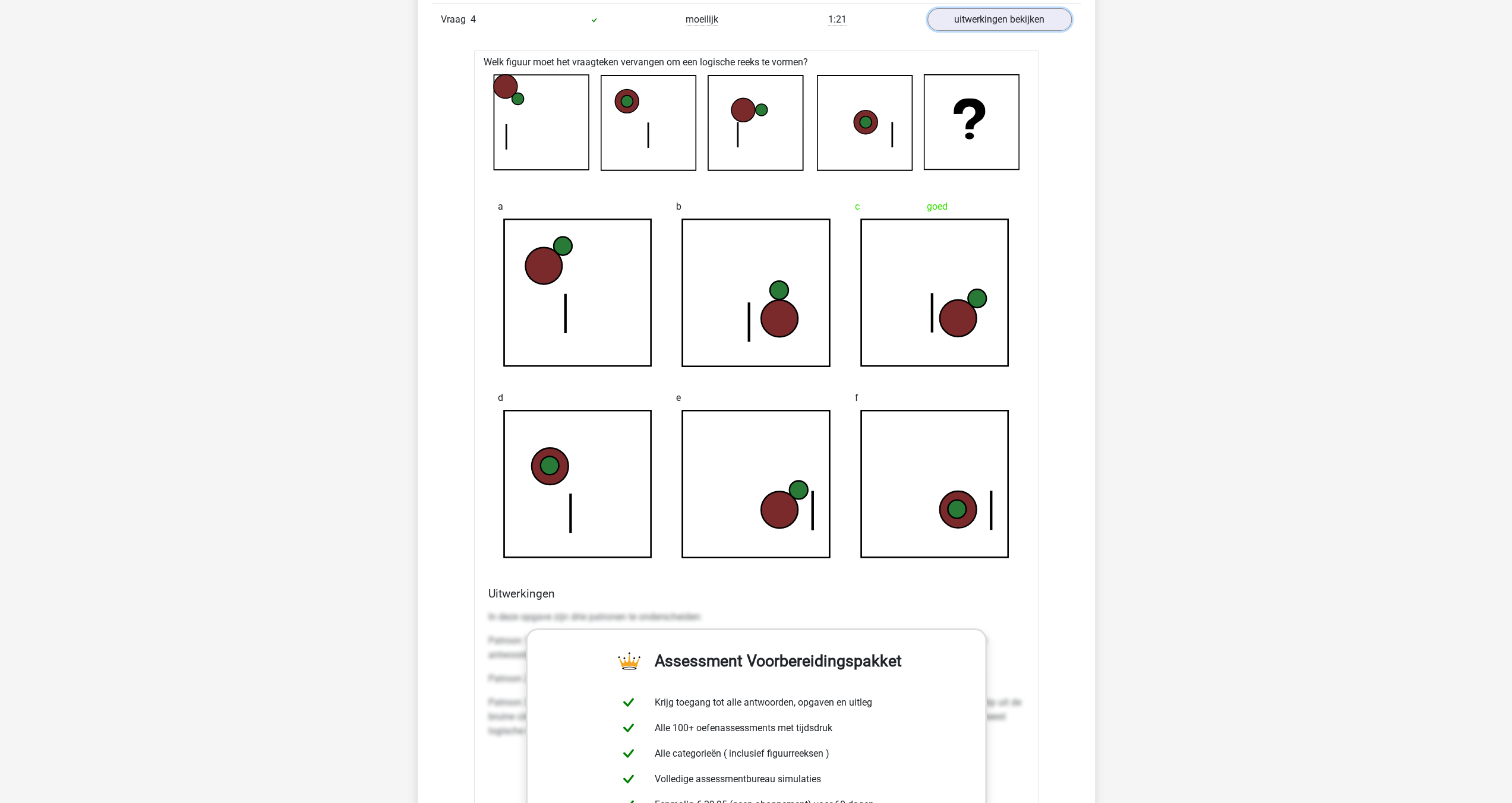
scroll to position [4098, 0]
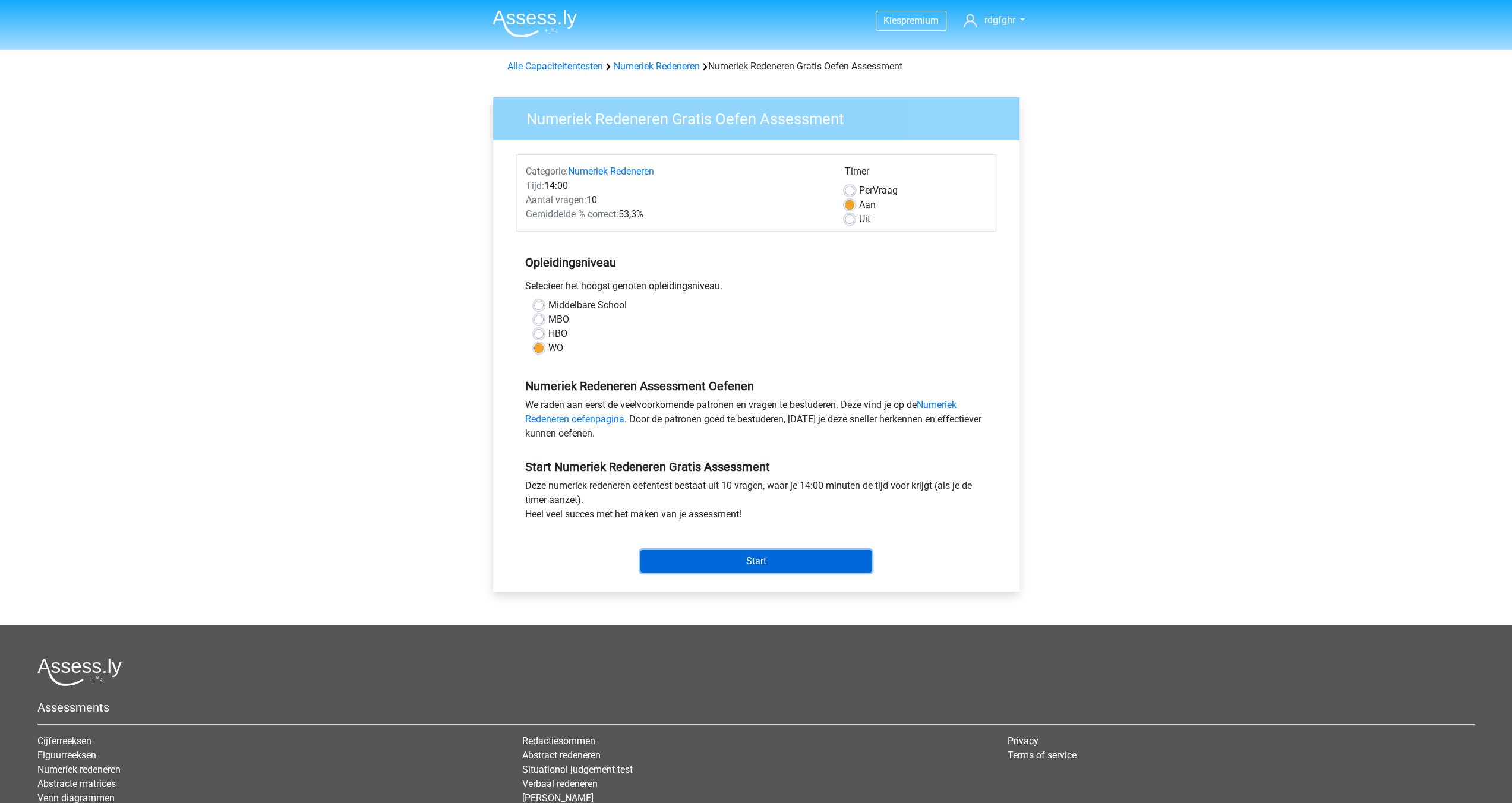
click at [746, 553] on input "Start" at bounding box center [755, 561] width 231 height 23
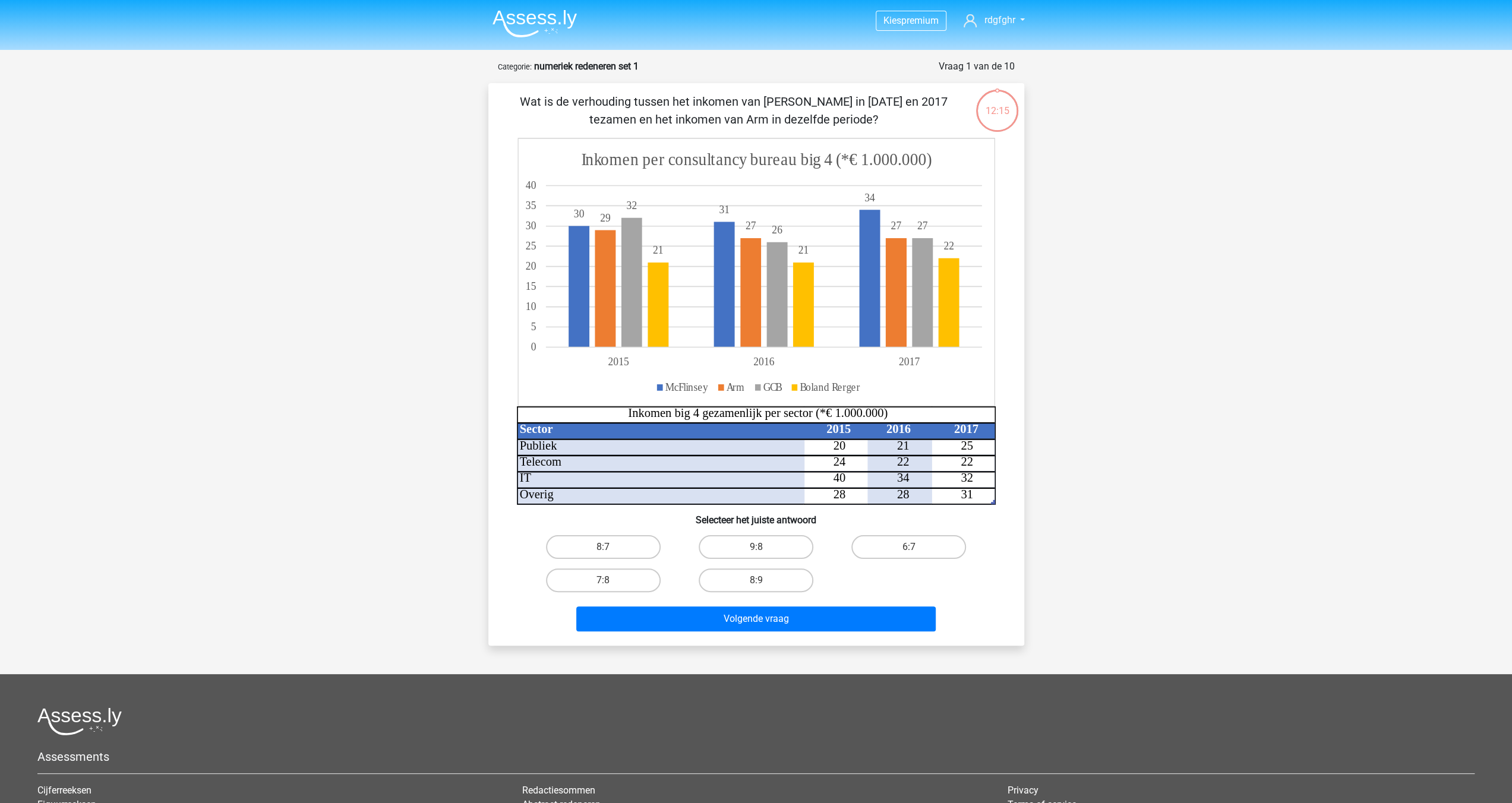
click at [607, 550] on input "8:7" at bounding box center [607, 550] width 8 height 8
radio input "true"
click at [733, 621] on button "Volgende vraag" at bounding box center [756, 619] width 360 height 25
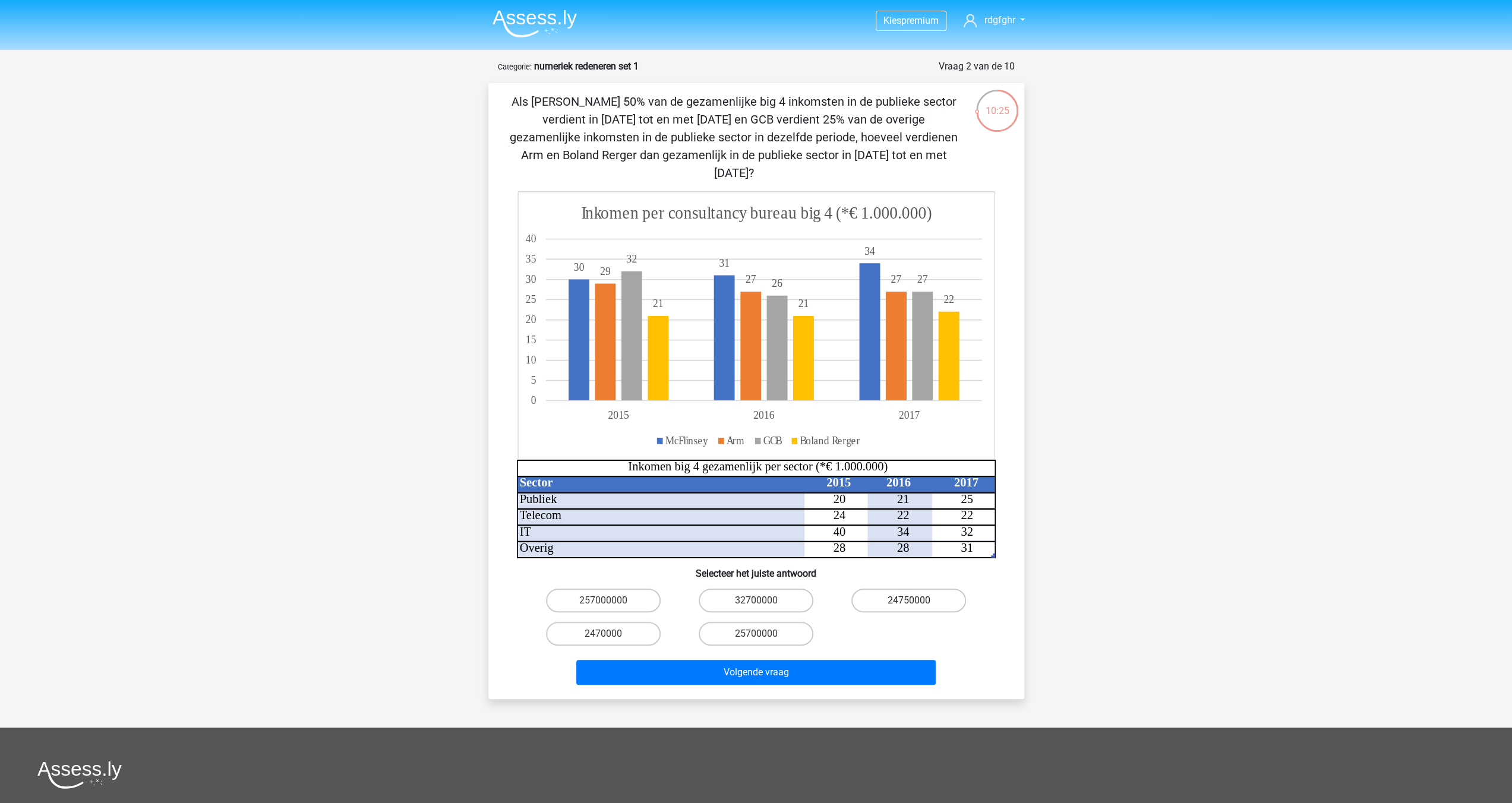
click at [899, 588] on label "24750000" at bounding box center [908, 600] width 114 height 24
click at [909, 601] on input "24750000" at bounding box center [913, 604] width 8 height 8
radio input "true"
click at [787, 660] on button "Volgende vraag" at bounding box center [756, 672] width 360 height 25
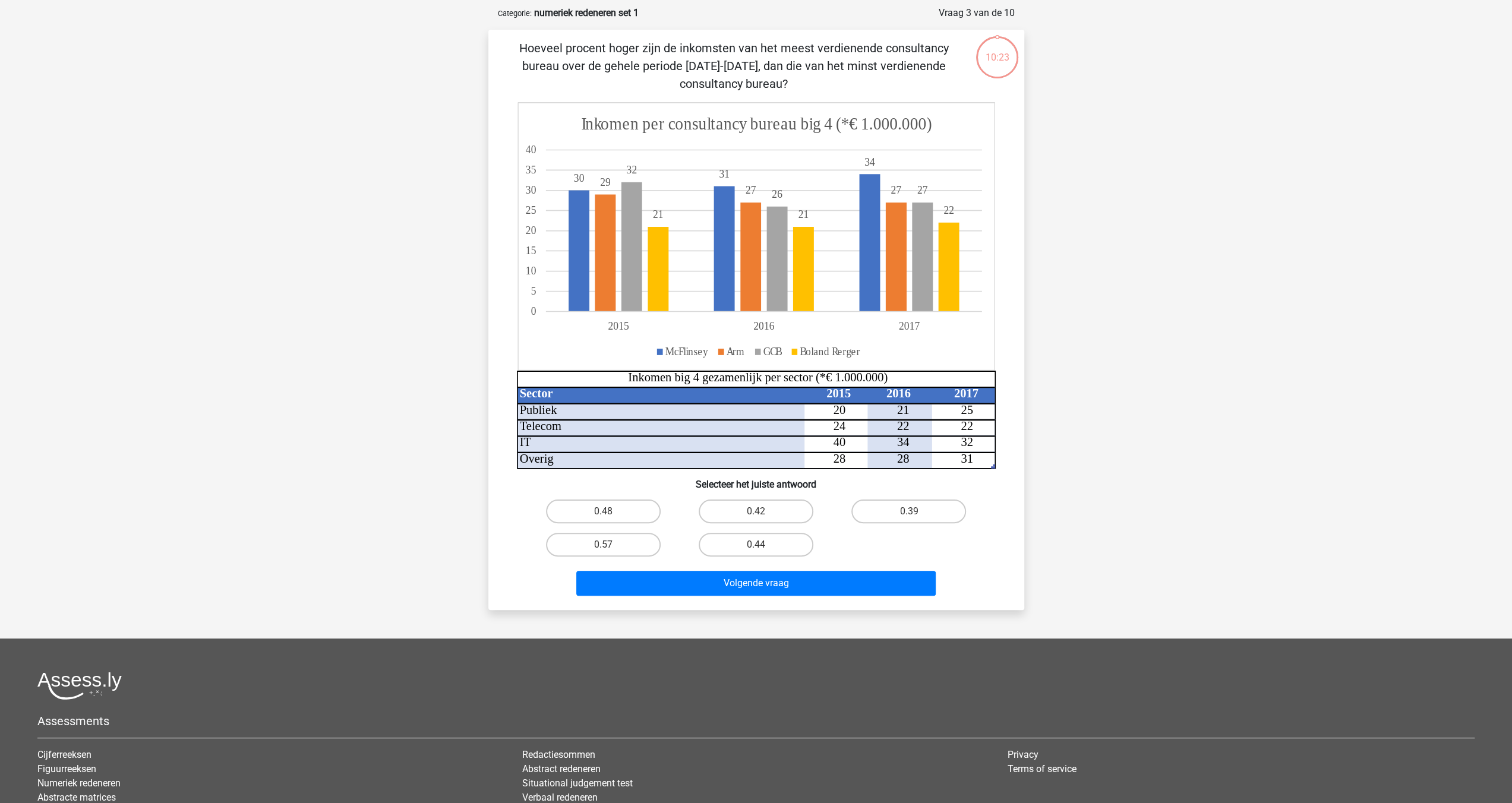
scroll to position [60, 0]
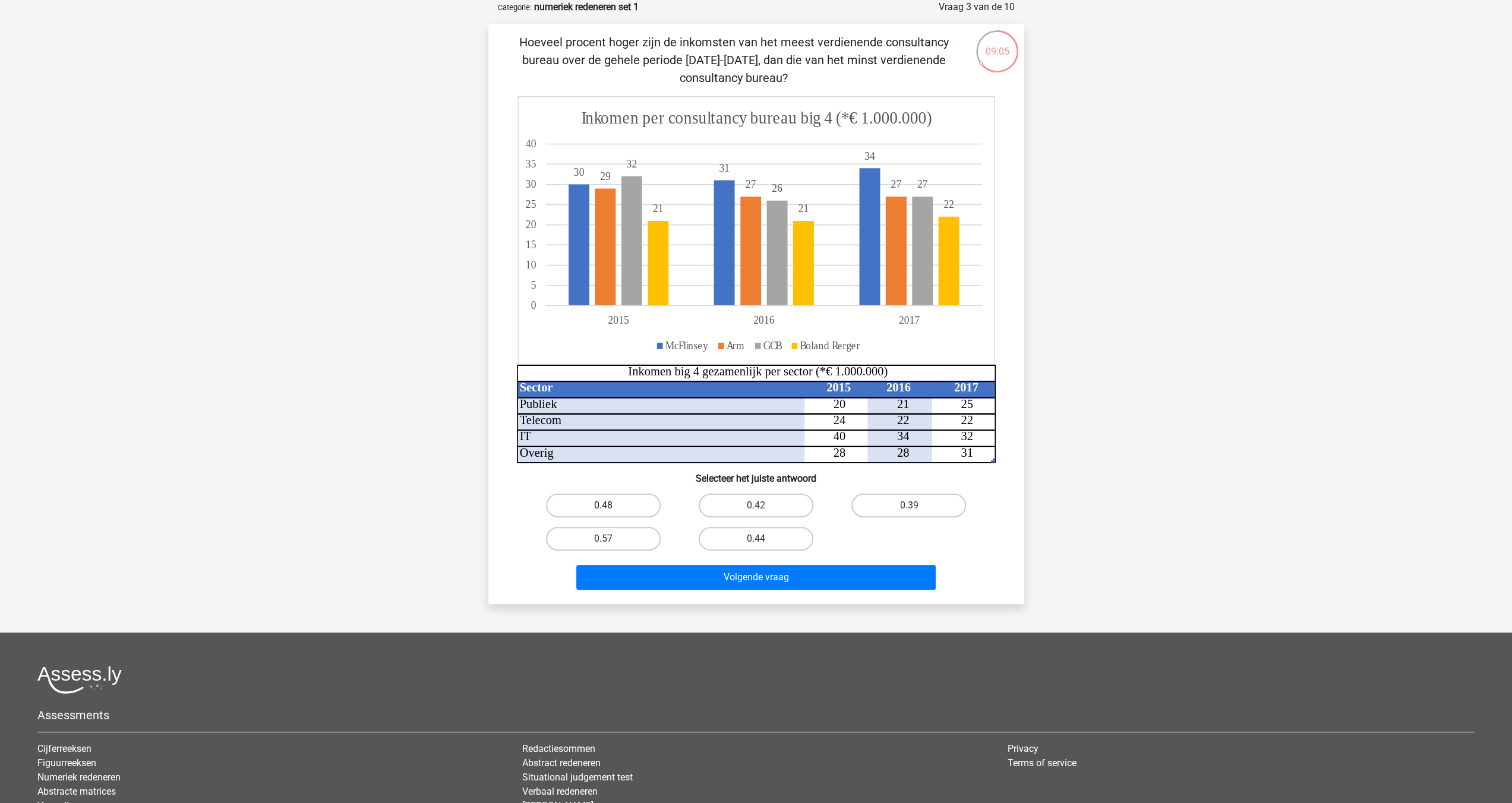
click at [595, 505] on label "0.48" at bounding box center [603, 505] width 114 height 24
click at [603, 505] on input "0.48" at bounding box center [607, 509] width 8 height 8
radio input "true"
click at [747, 579] on button "Volgende vraag" at bounding box center [756, 577] width 360 height 25
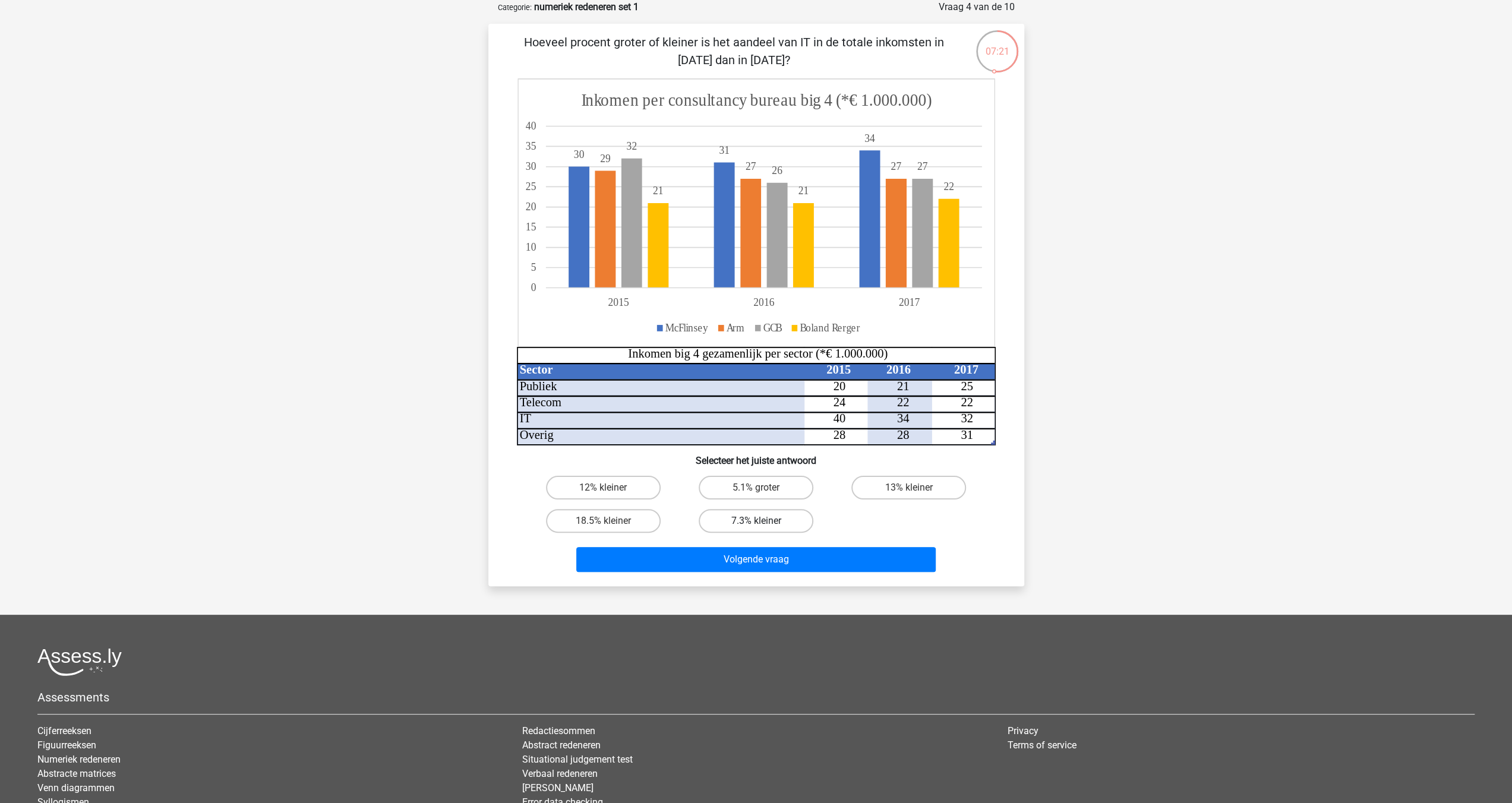
click at [745, 522] on label "7.3% kleiner" at bounding box center [755, 521] width 114 height 24
click at [756, 522] on input "7.3% kleiner" at bounding box center [760, 524] width 8 height 8
radio input "true"
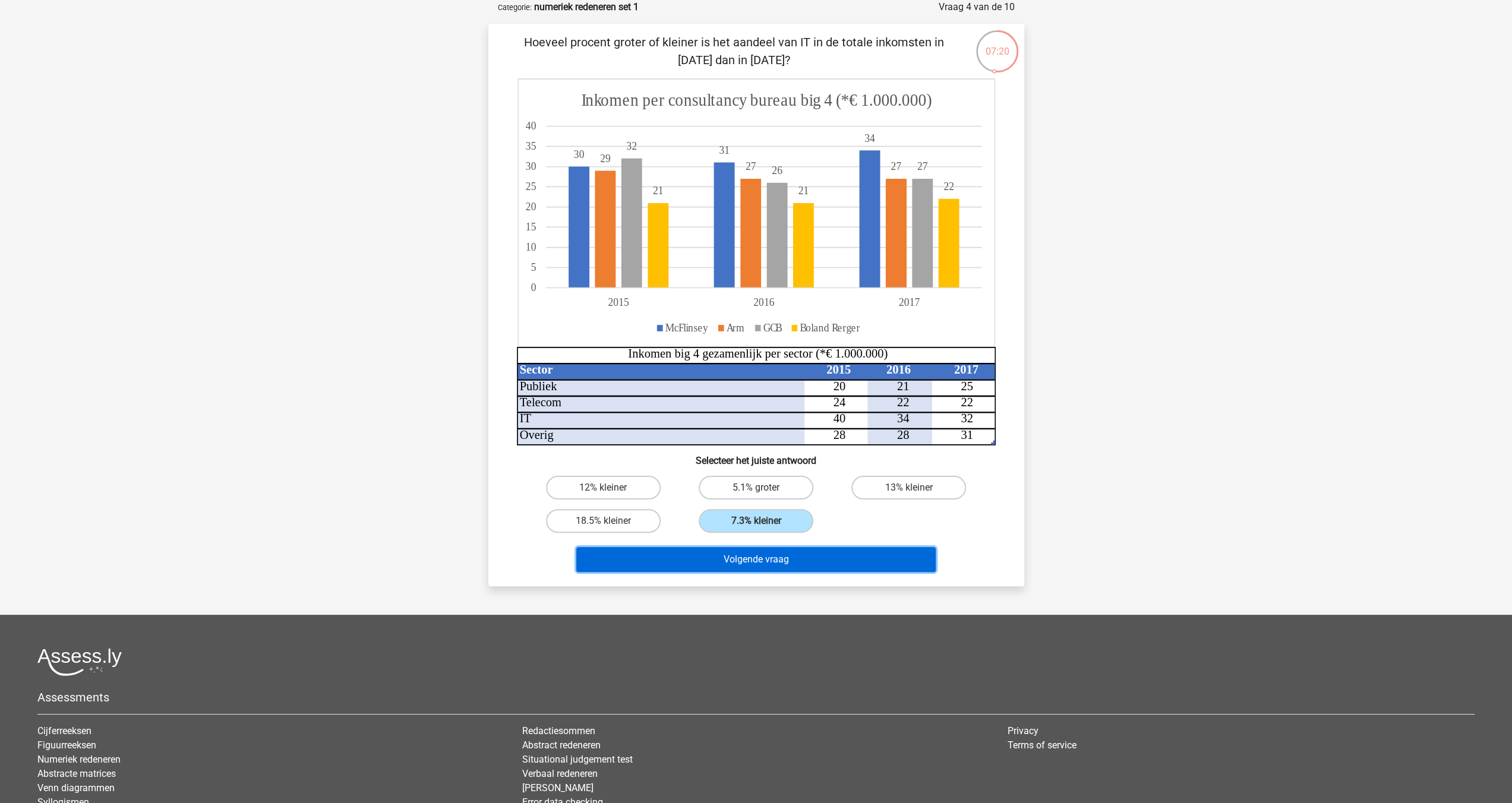
click at [743, 564] on button "Volgende vraag" at bounding box center [756, 559] width 360 height 25
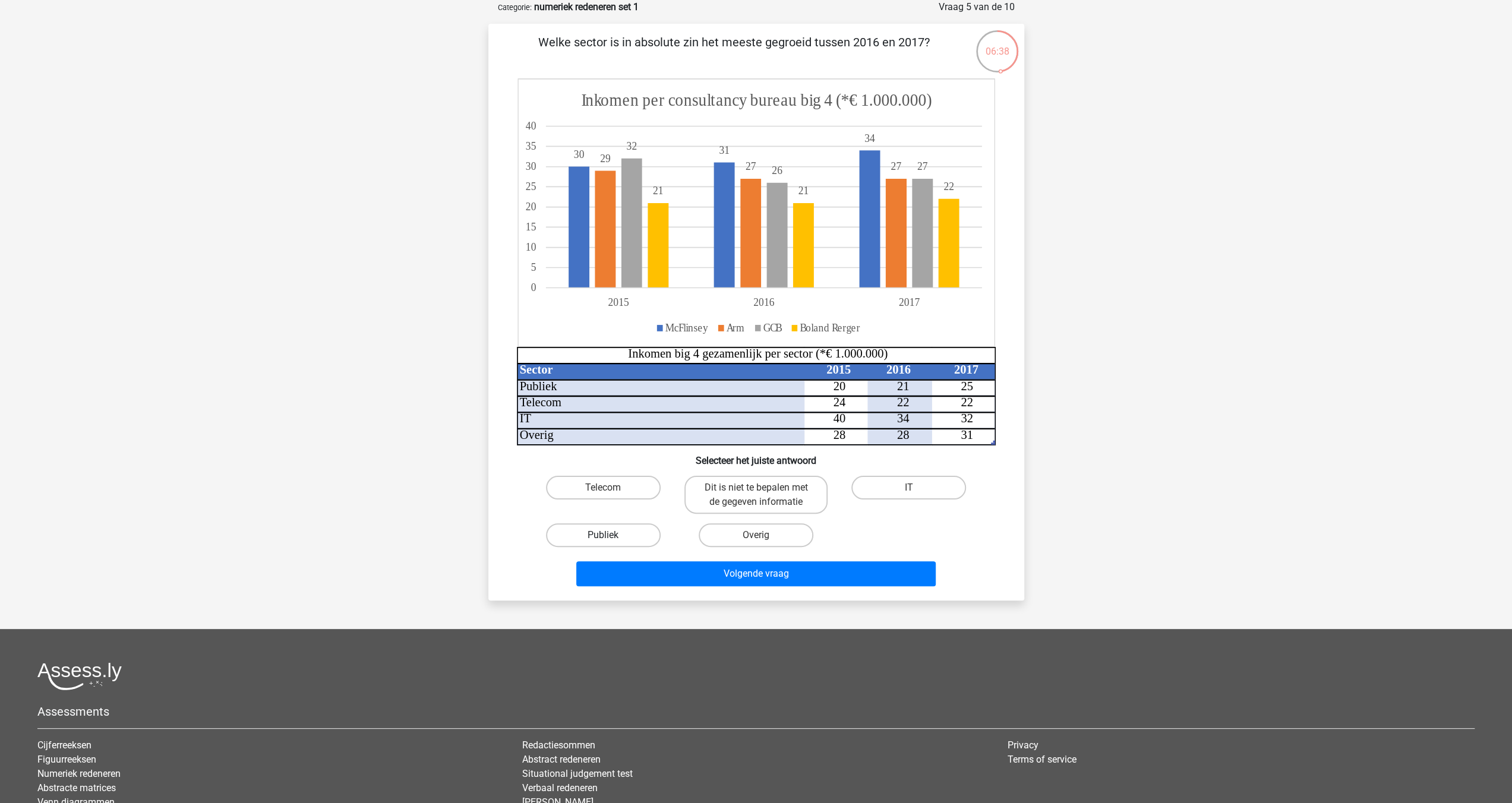
click at [621, 540] on label "Publiek" at bounding box center [603, 535] width 114 height 24
click at [611, 540] on input "Publiek" at bounding box center [607, 539] width 8 height 8
radio input "true"
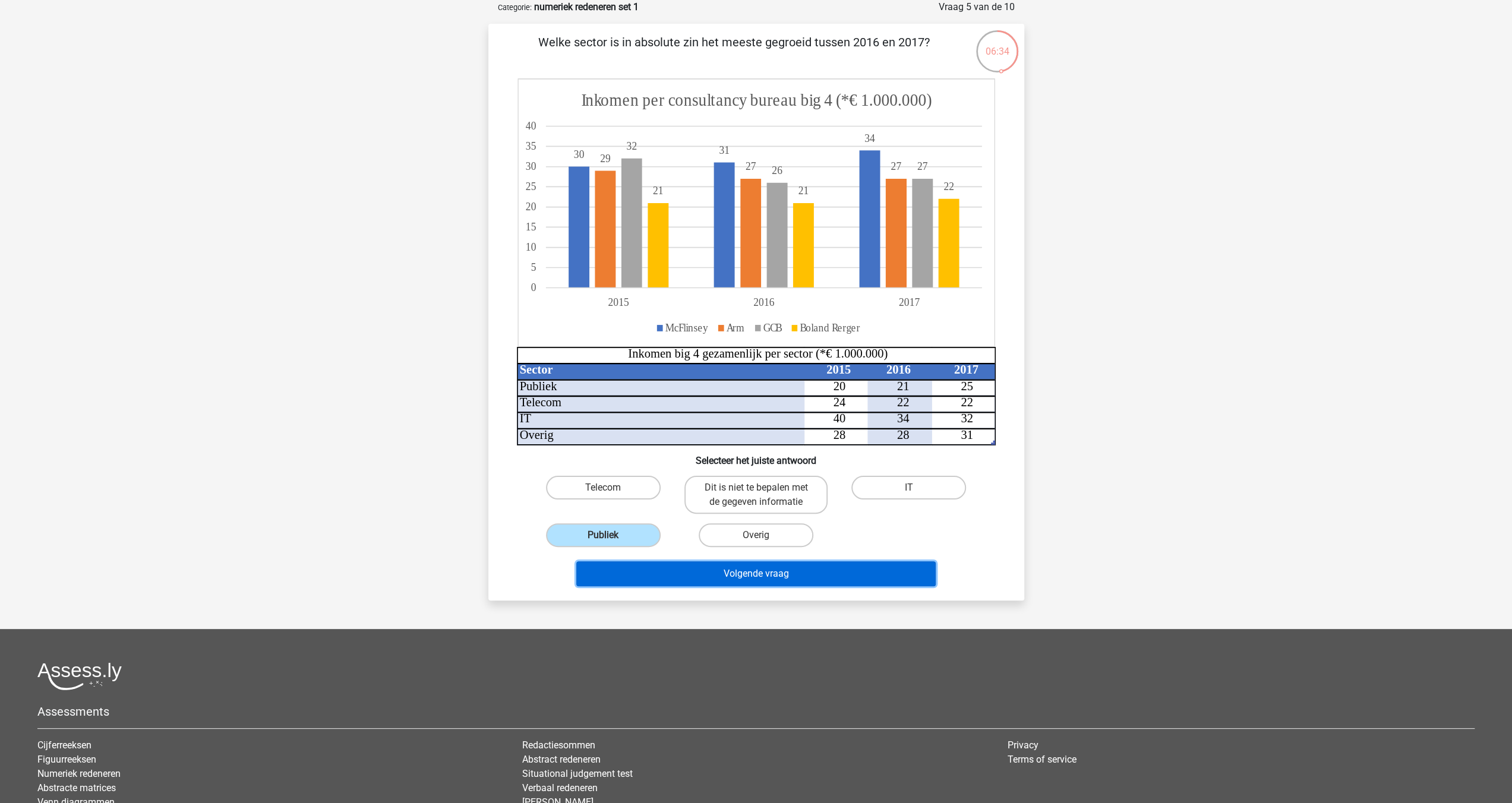
click at [765, 578] on button "Volgende vraag" at bounding box center [756, 574] width 360 height 25
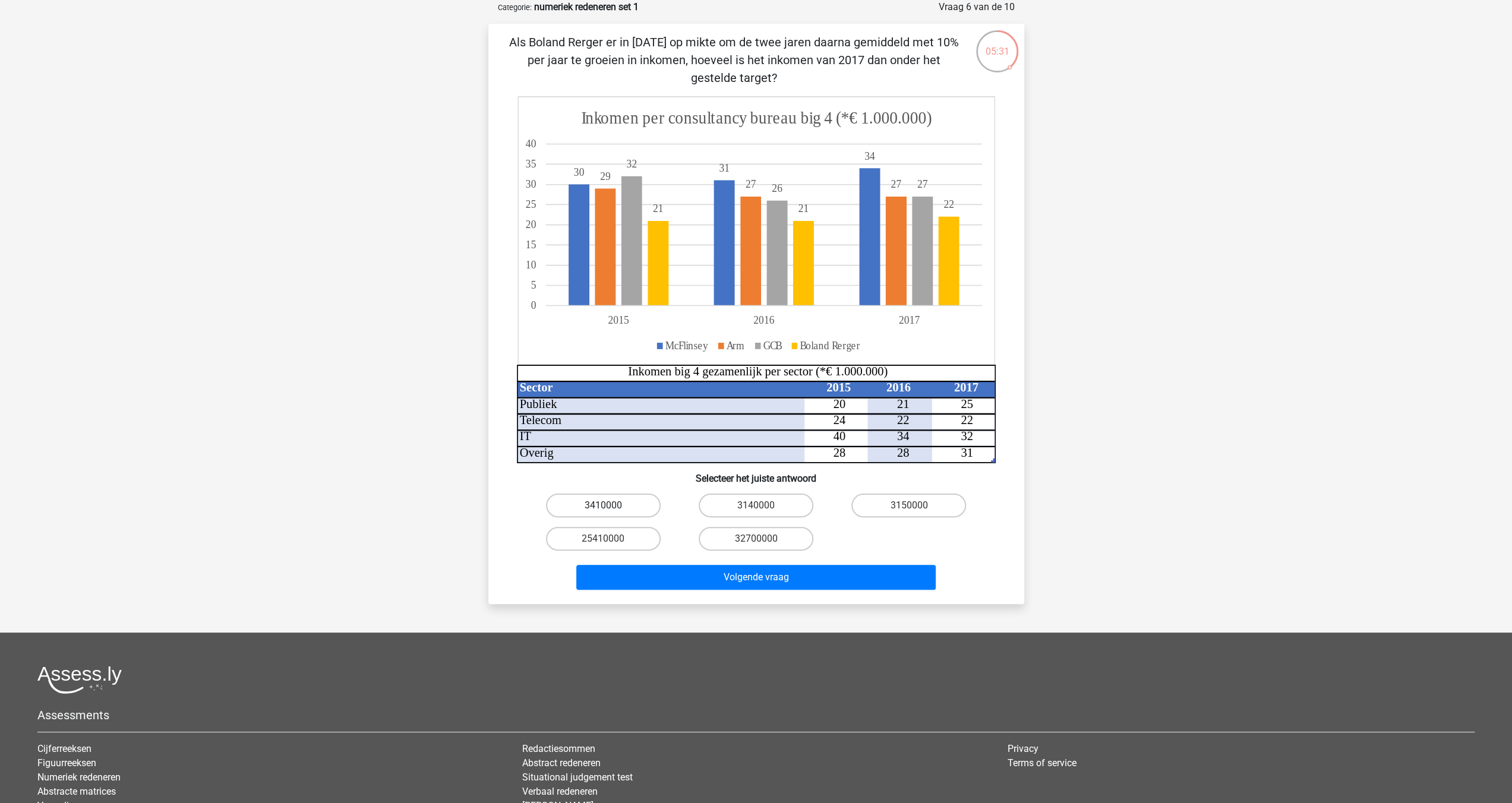
click at [624, 510] on label "3410000" at bounding box center [603, 505] width 114 height 24
click at [611, 510] on input "3410000" at bounding box center [607, 509] width 8 height 8
radio input "true"
click at [755, 580] on button "Volgende vraag" at bounding box center [756, 577] width 360 height 25
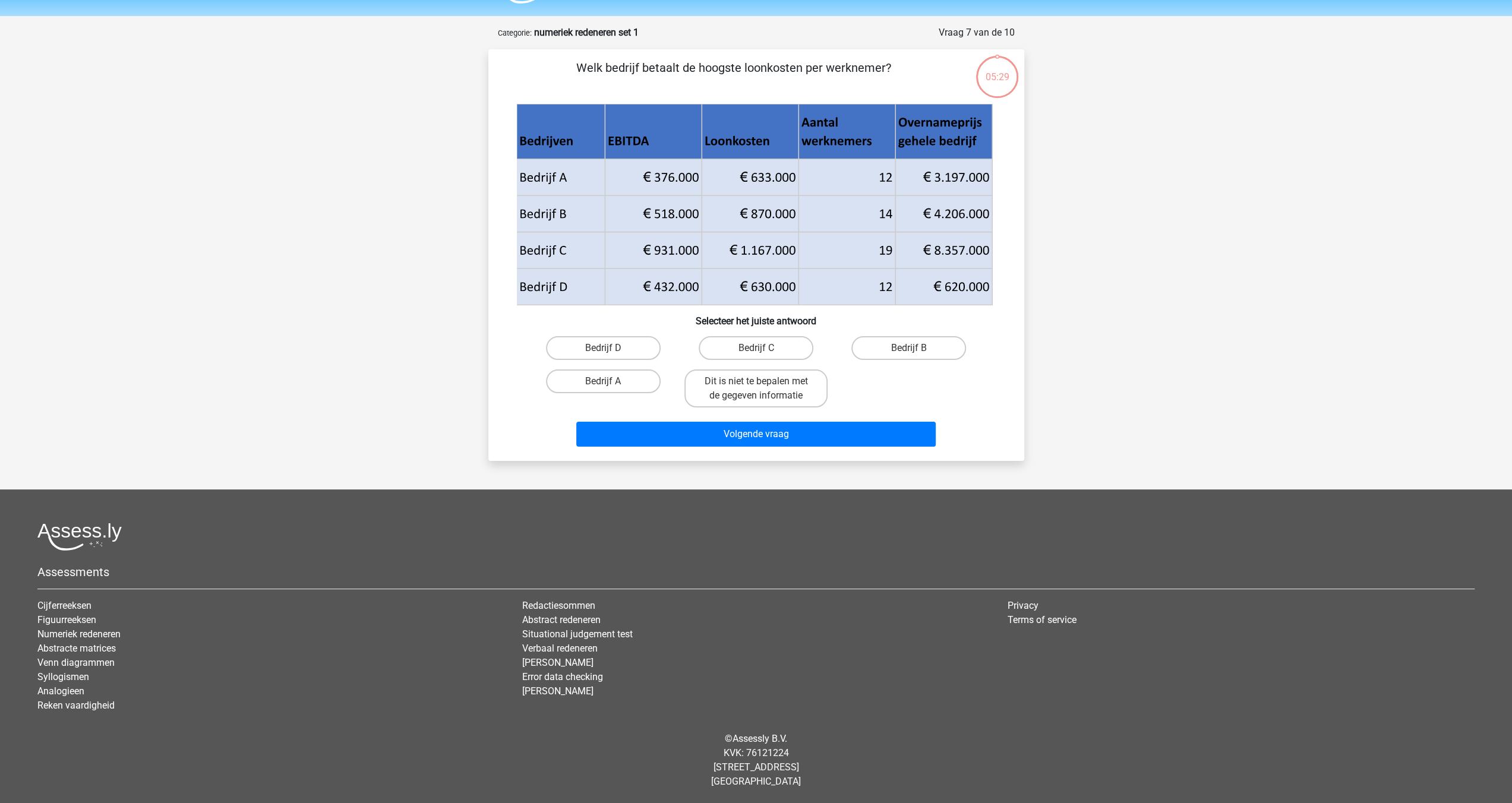
scroll to position [33, 0]
click at [891, 348] on label "Bedrijf B" at bounding box center [908, 349] width 114 height 24
click at [909, 349] on input "Bedrijf B" at bounding box center [913, 352] width 8 height 8
radio input "true"
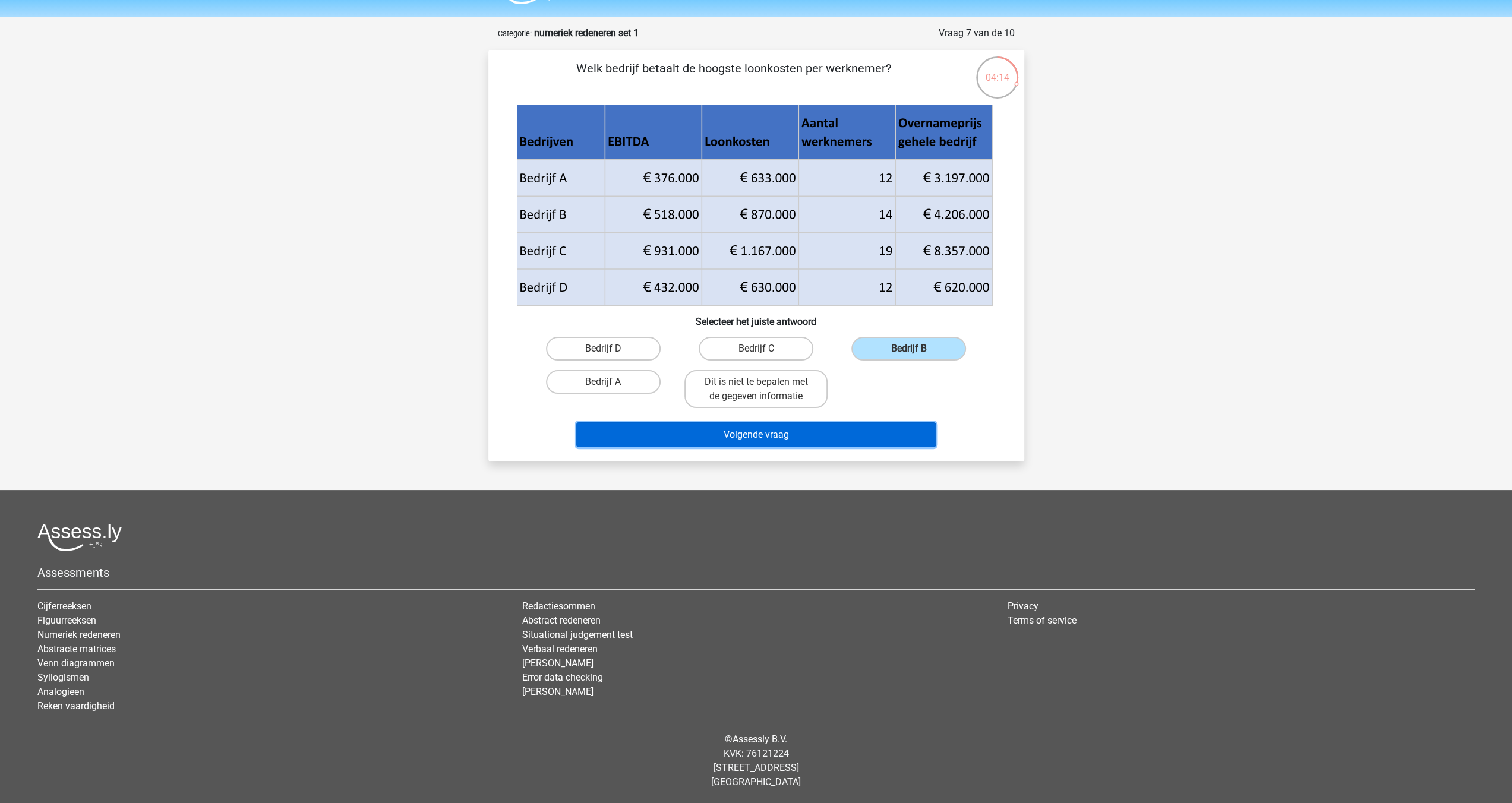
click at [769, 437] on button "Volgende vraag" at bounding box center [756, 435] width 360 height 25
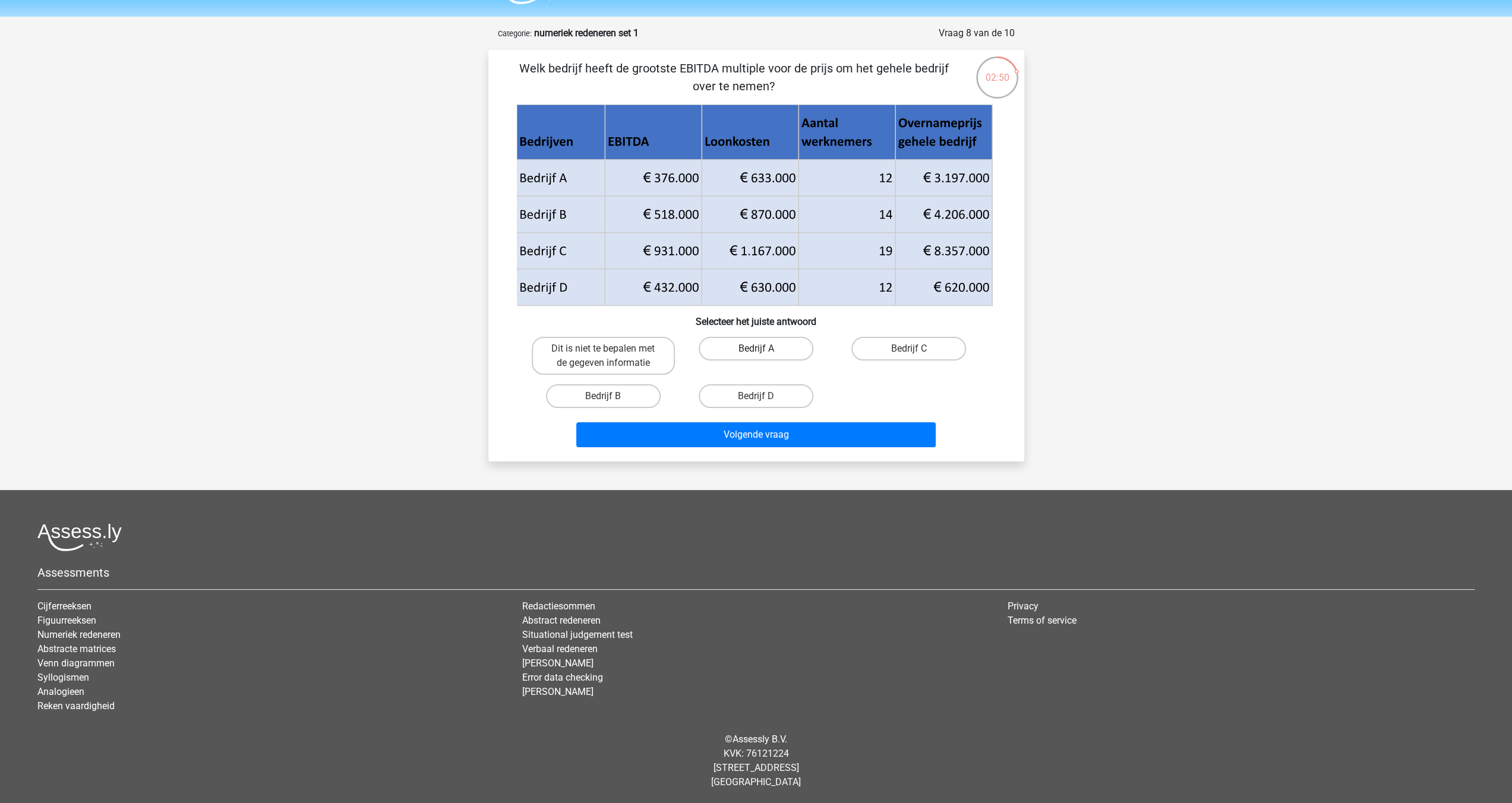
click at [770, 351] on label "Bedrijf A" at bounding box center [755, 349] width 114 height 24
click at [763, 351] on input "Bedrijf A" at bounding box center [760, 352] width 8 height 8
radio input "true"
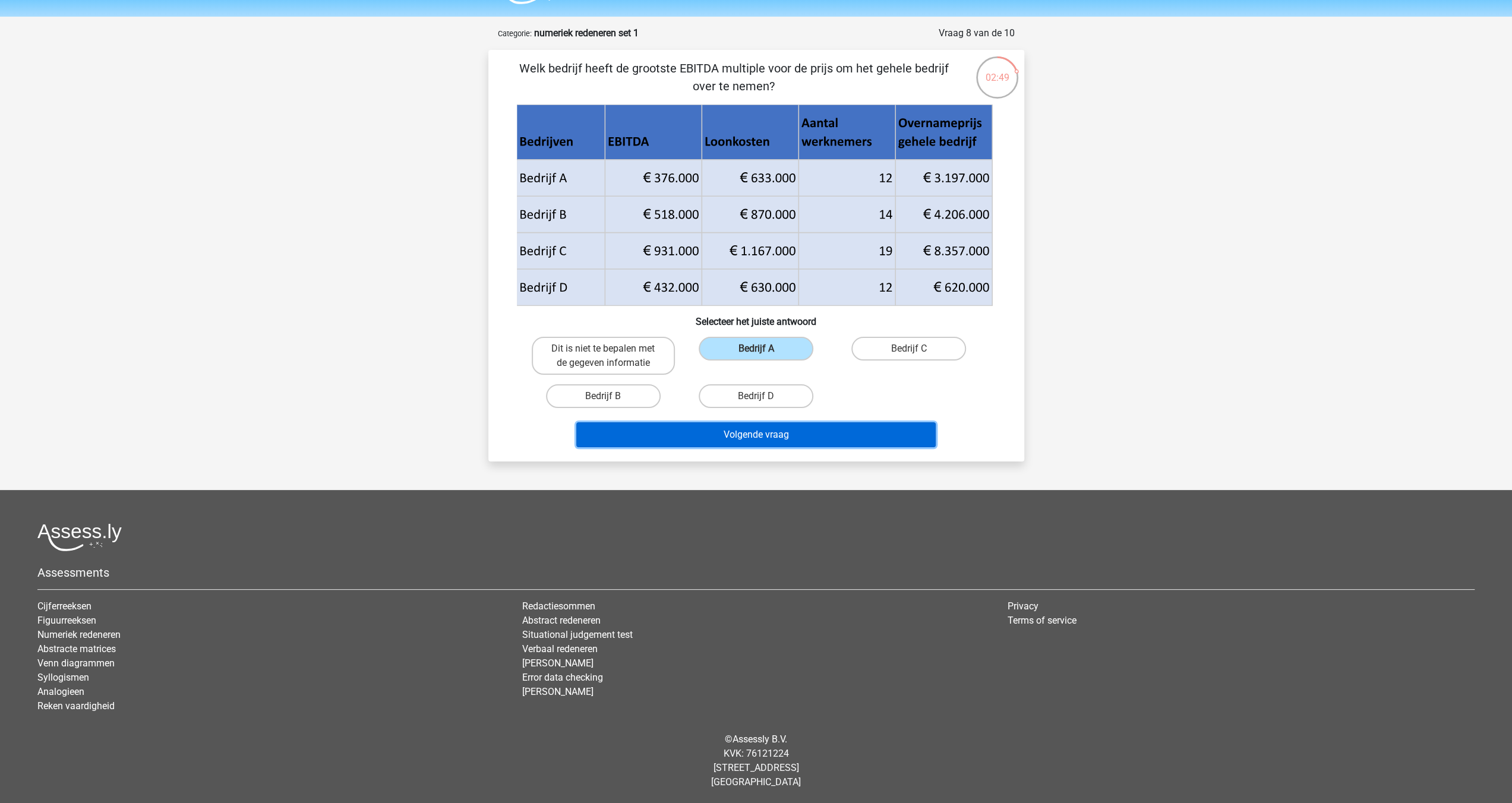
click at [749, 437] on button "Volgende vraag" at bounding box center [756, 435] width 360 height 25
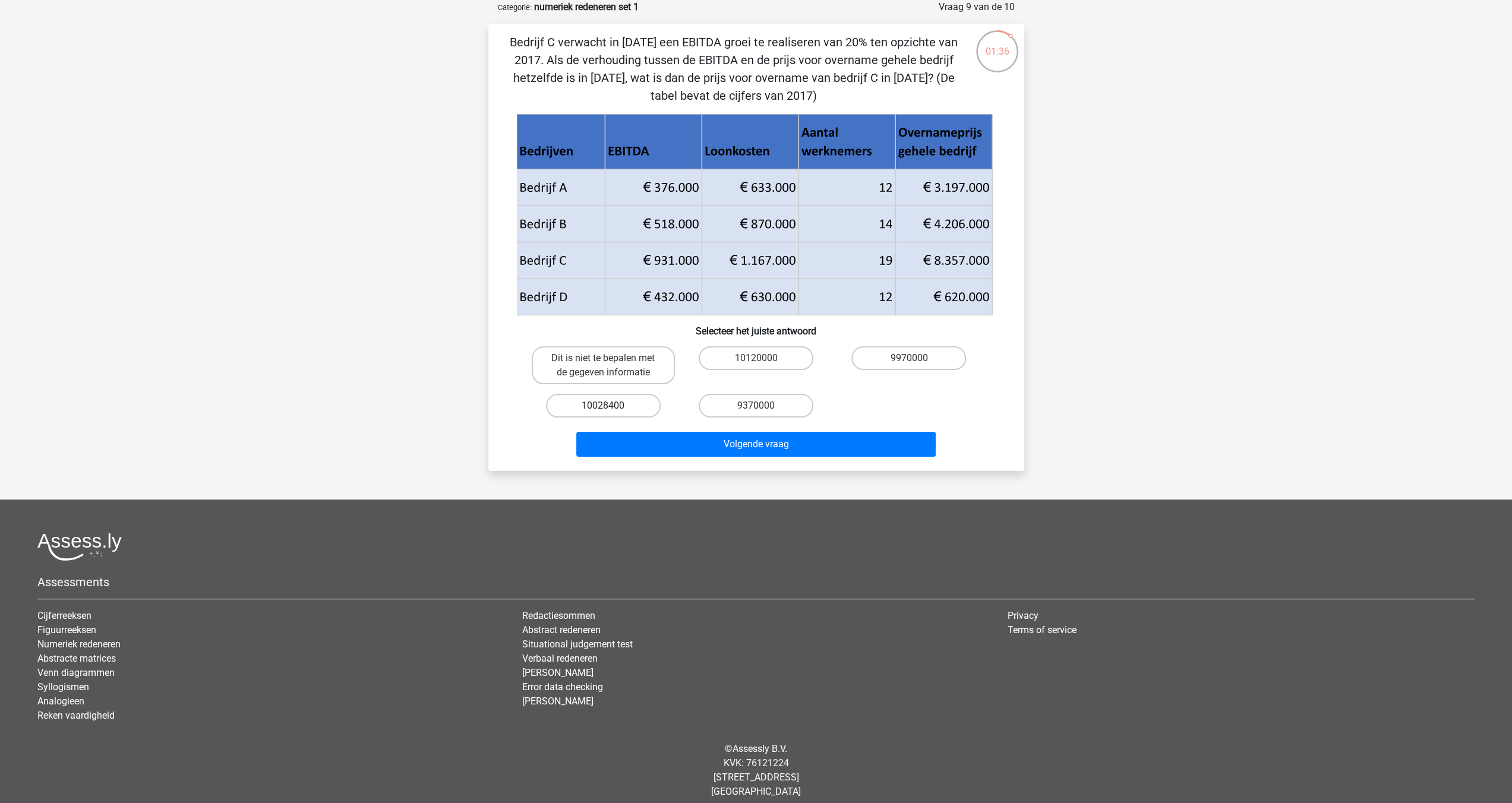
click at [638, 408] on label "10028400" at bounding box center [603, 406] width 114 height 24
click at [611, 408] on input "10028400" at bounding box center [607, 409] width 8 height 8
radio input "true"
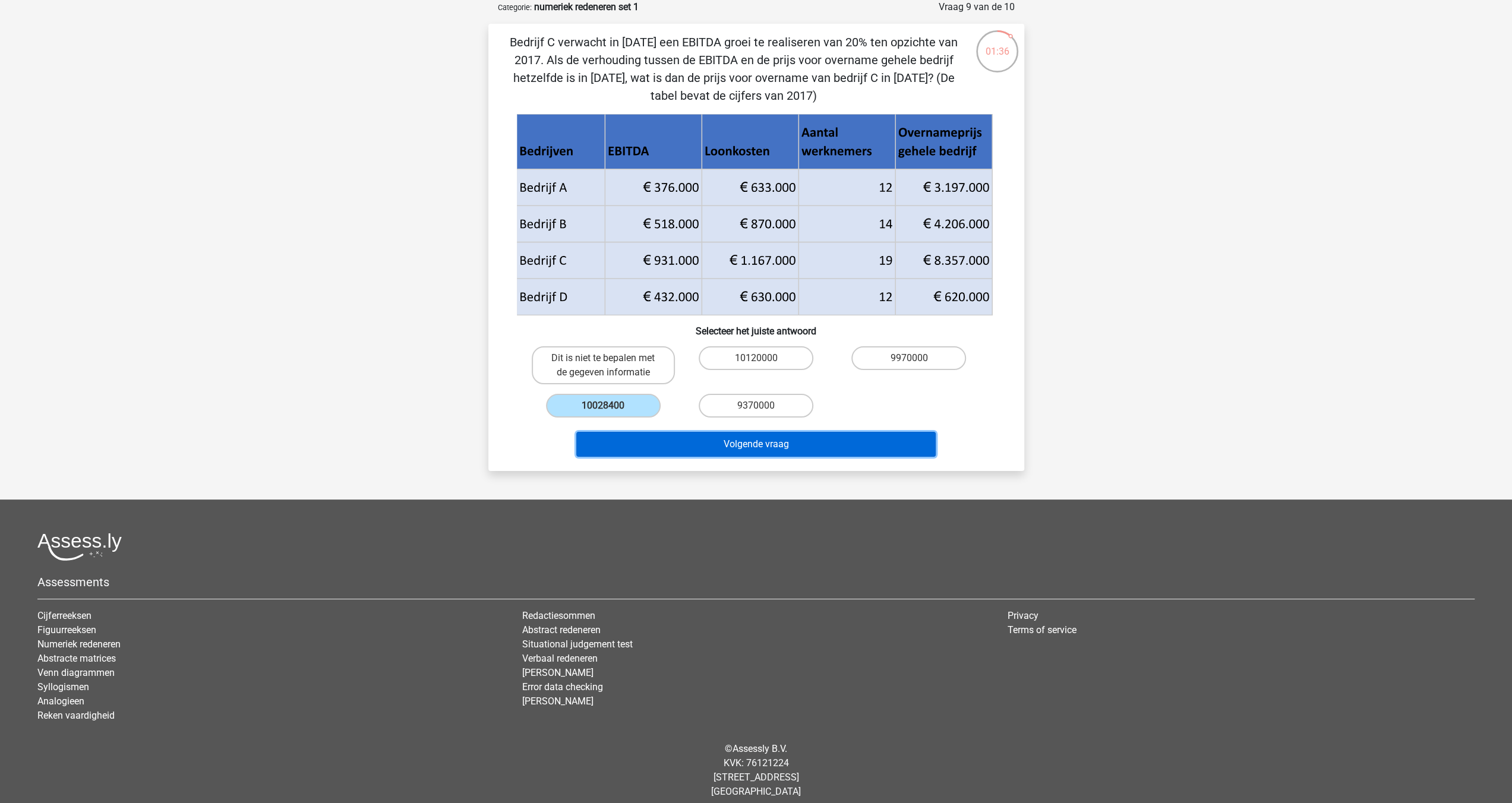
click at [714, 450] on button "Volgende vraag" at bounding box center [756, 444] width 360 height 25
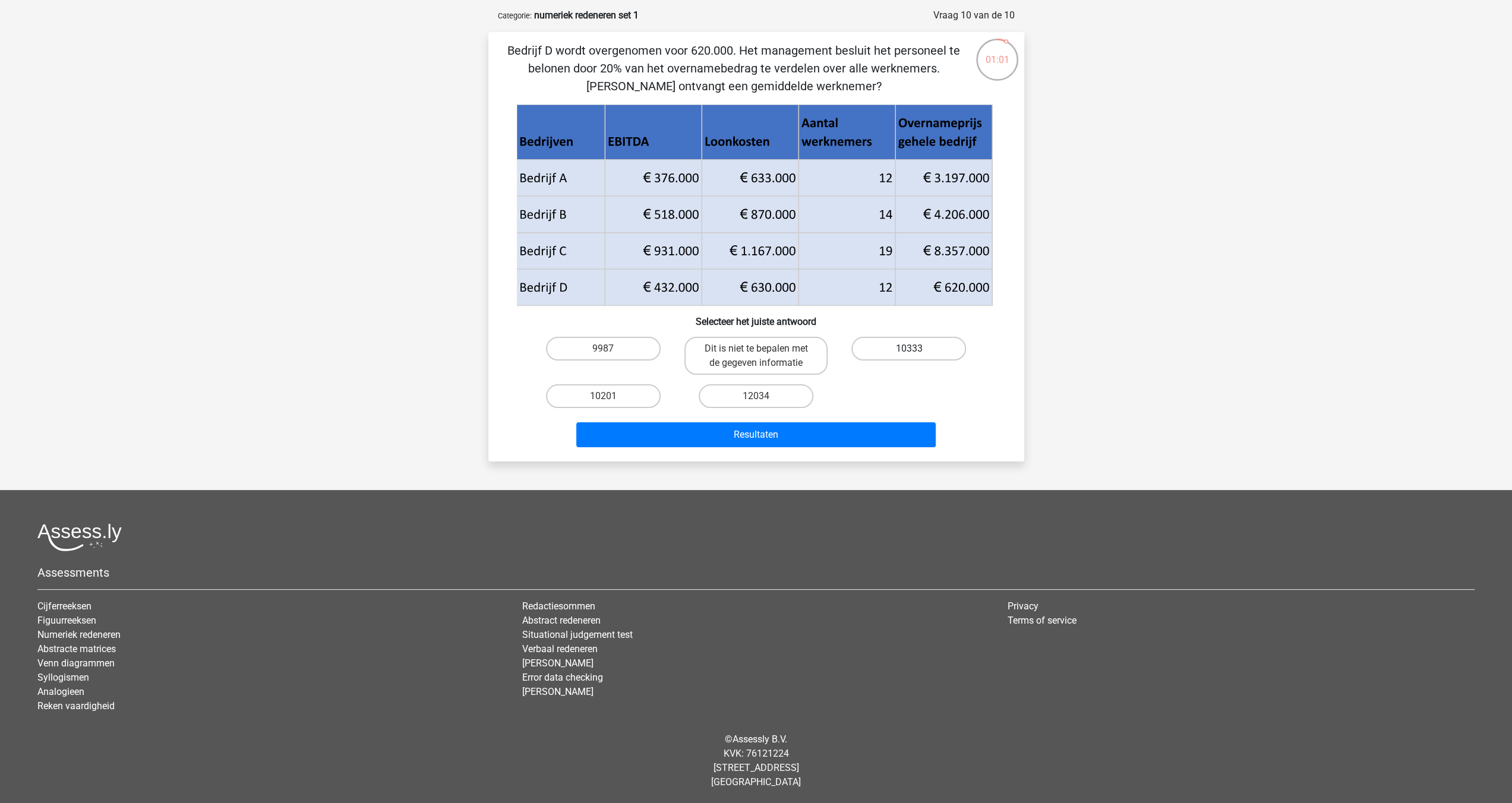
click at [921, 351] on label "10333" at bounding box center [908, 349] width 114 height 24
click at [917, 351] on input "10333" at bounding box center [913, 352] width 8 height 8
radio input "true"
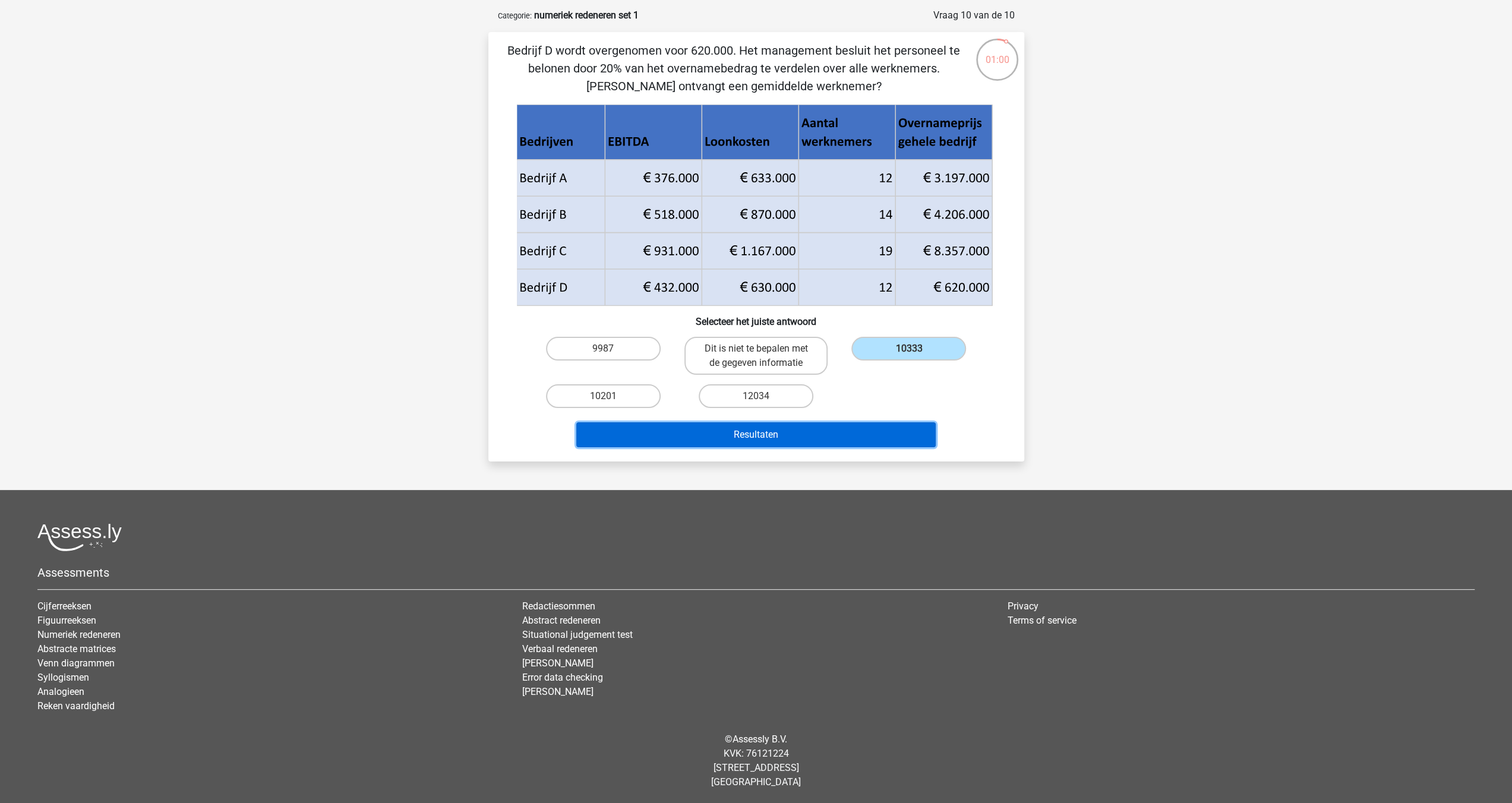
click at [806, 432] on button "Resultaten" at bounding box center [756, 435] width 360 height 25
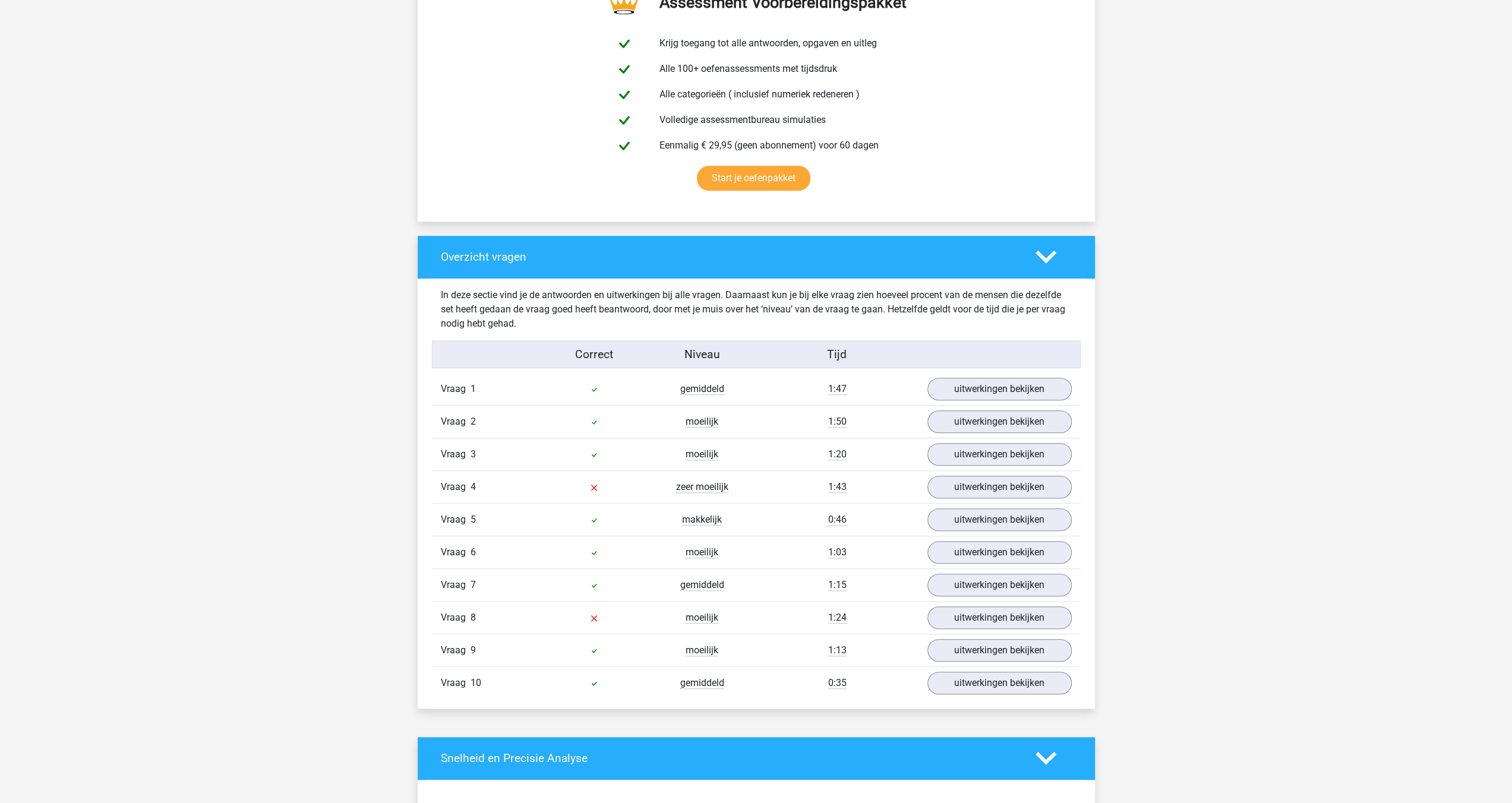
scroll to position [653, 0]
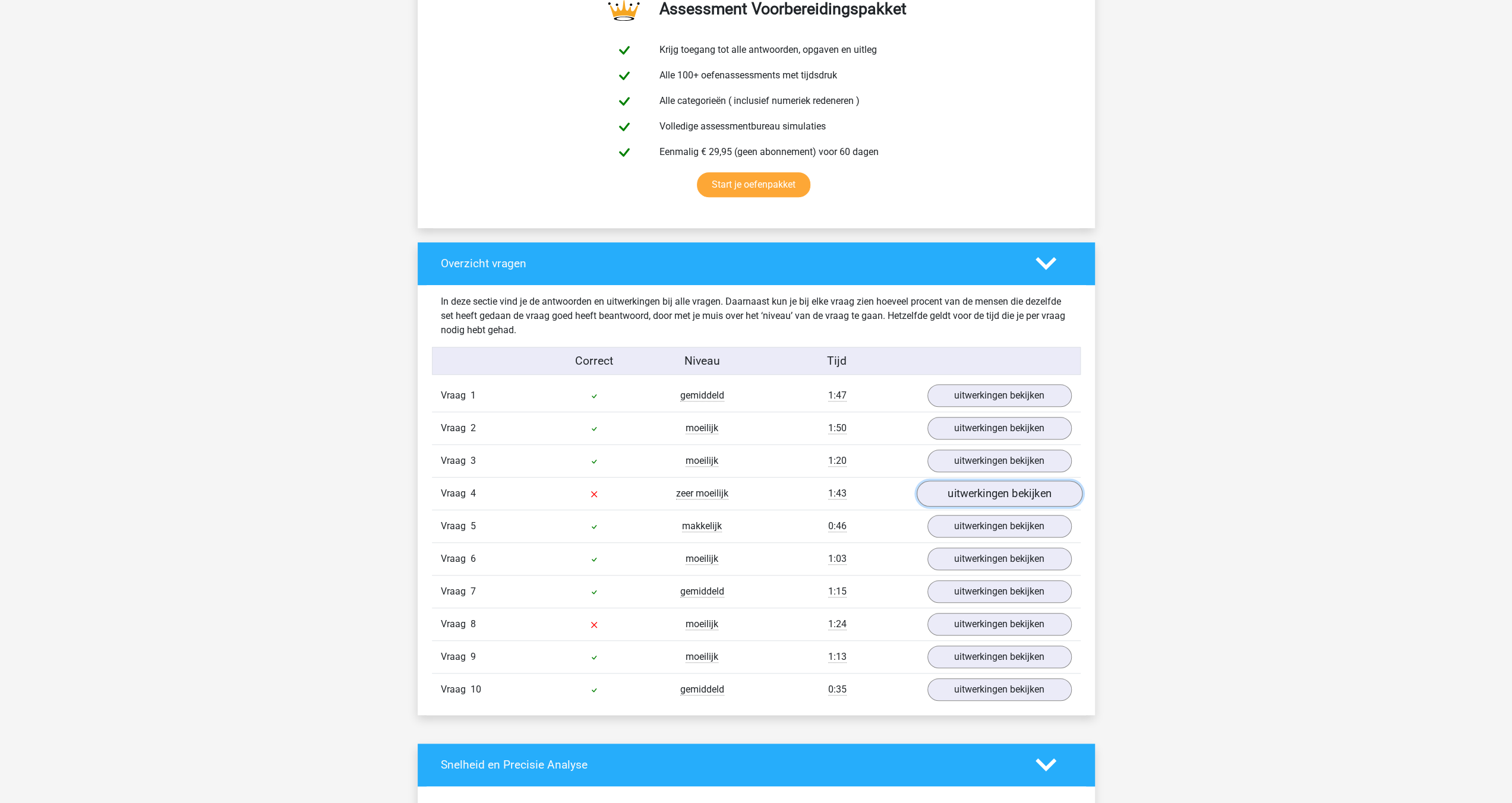
click at [984, 494] on link "uitwerkingen bekijken" at bounding box center [999, 494] width 166 height 26
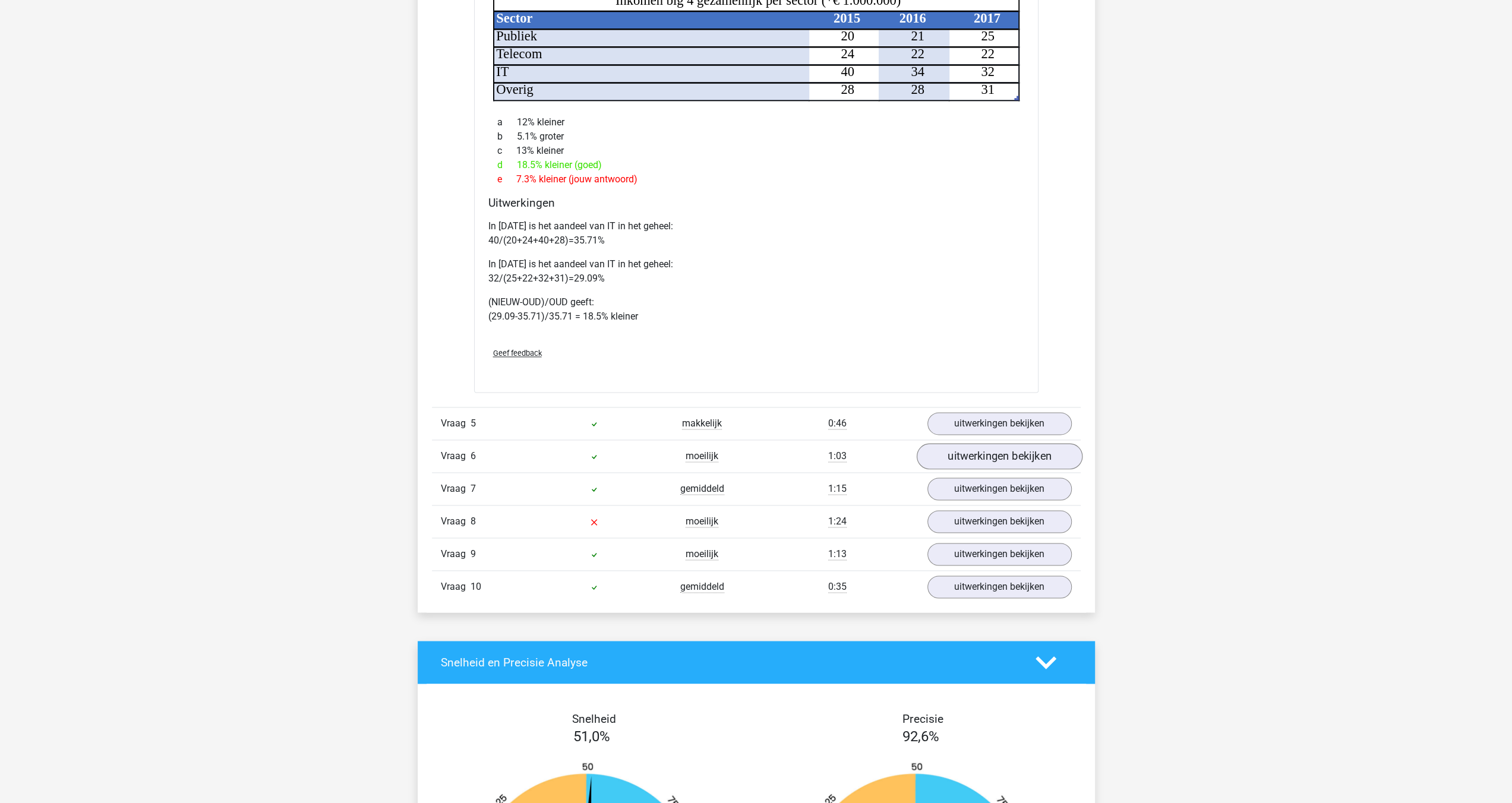
scroll to position [1544, 0]
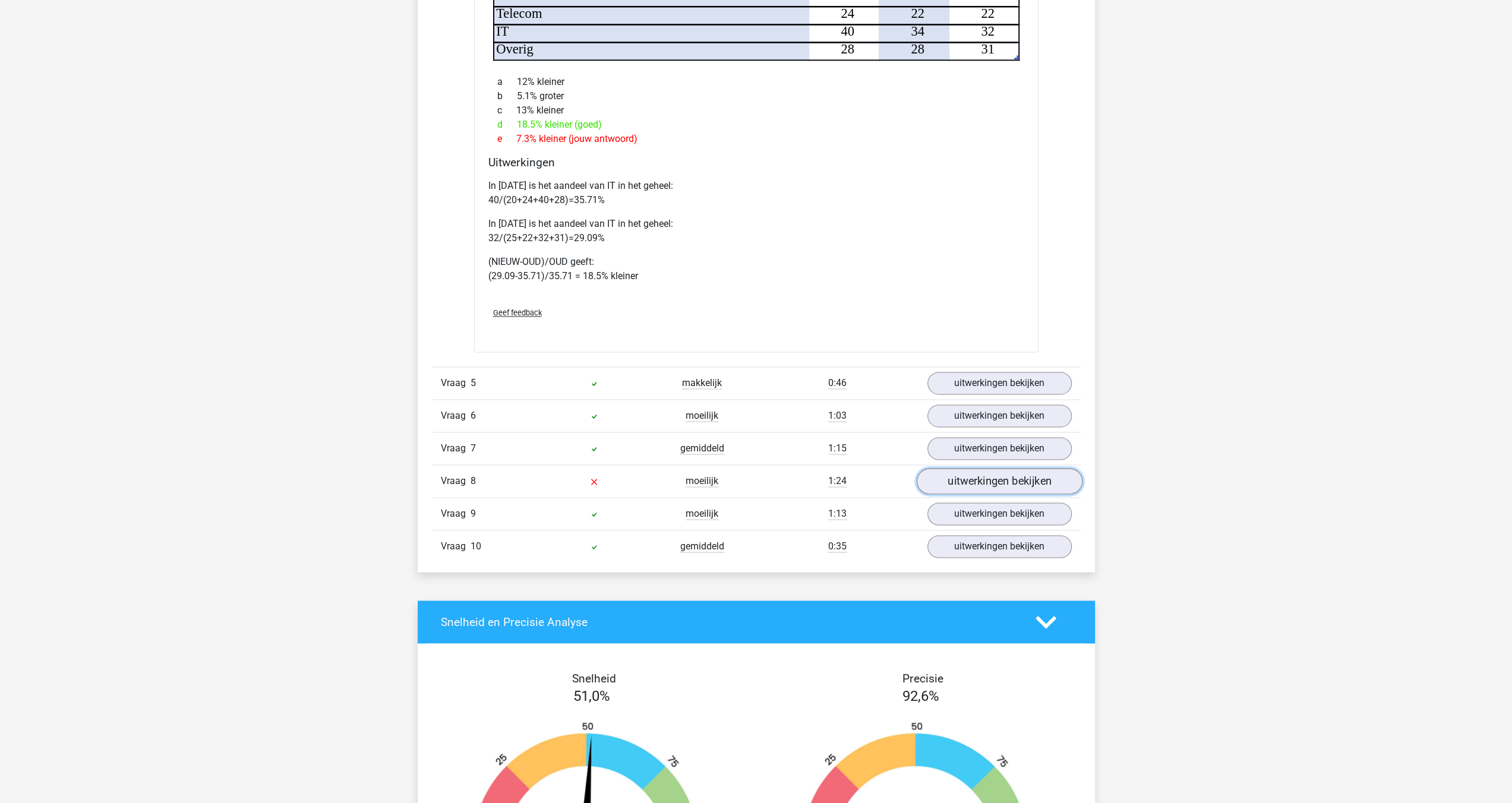
click at [1020, 482] on link "uitwerkingen bekijken" at bounding box center [999, 481] width 166 height 26
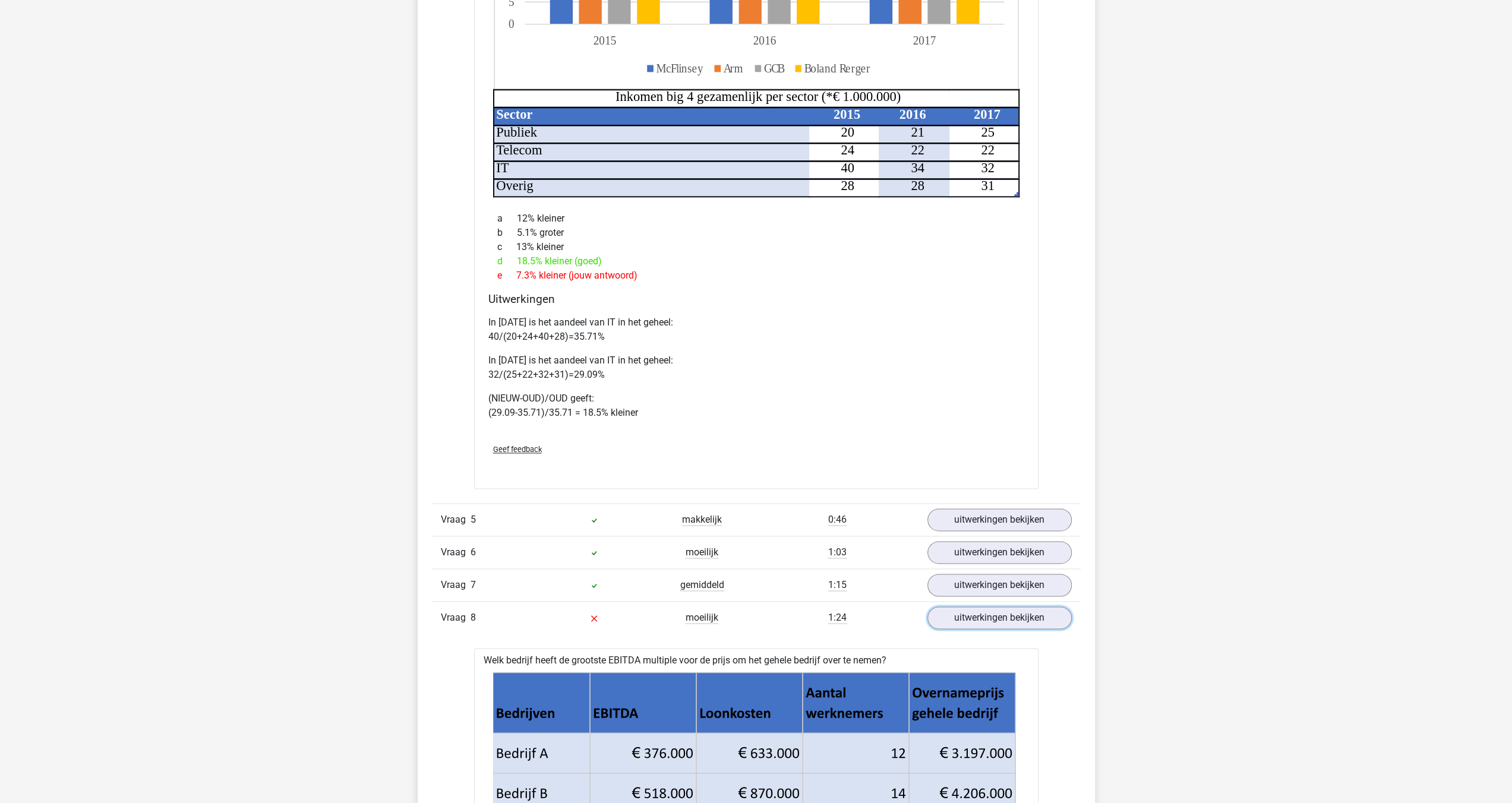
scroll to position [1139, 0]
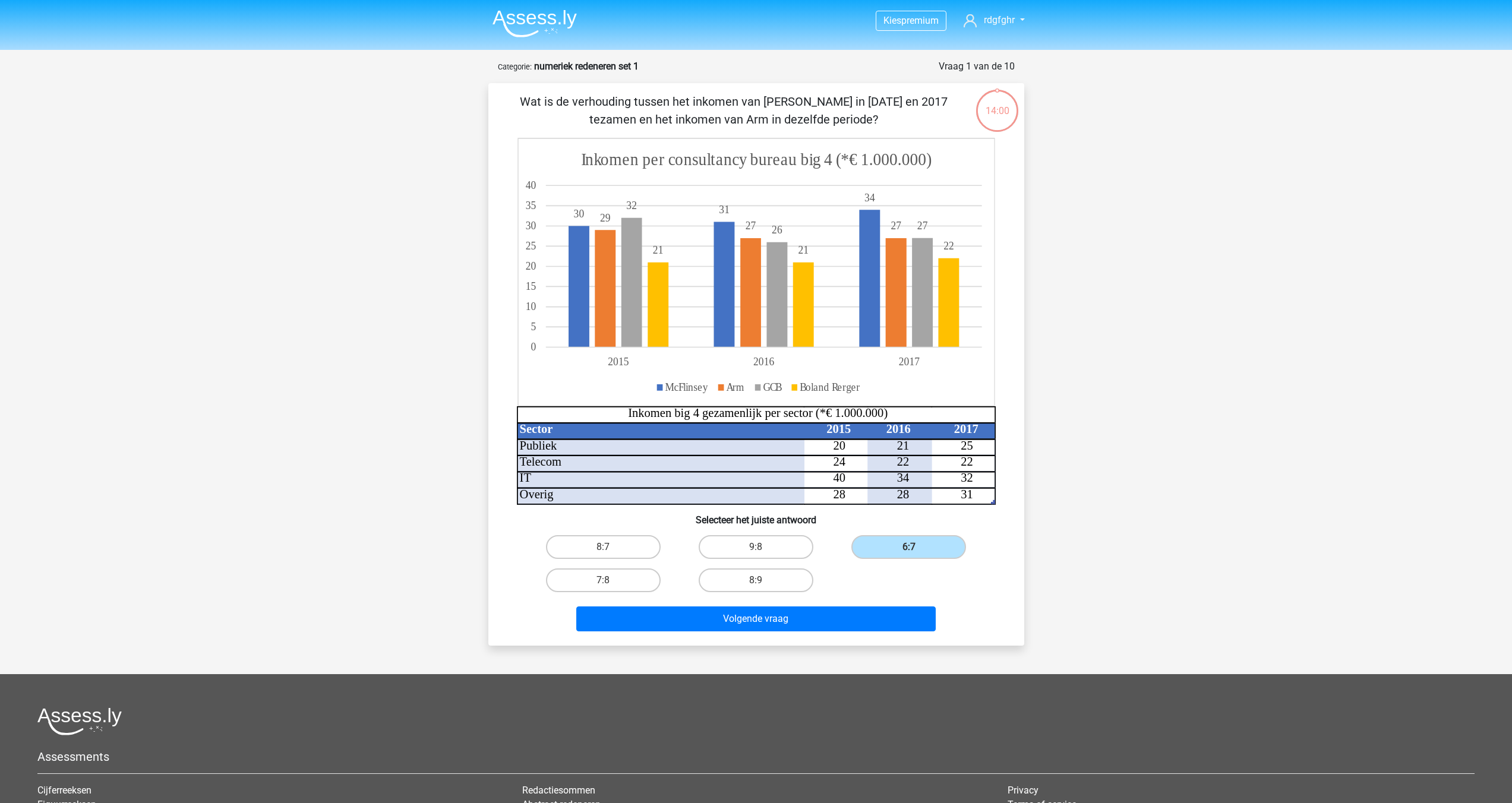
scroll to position [51, 0]
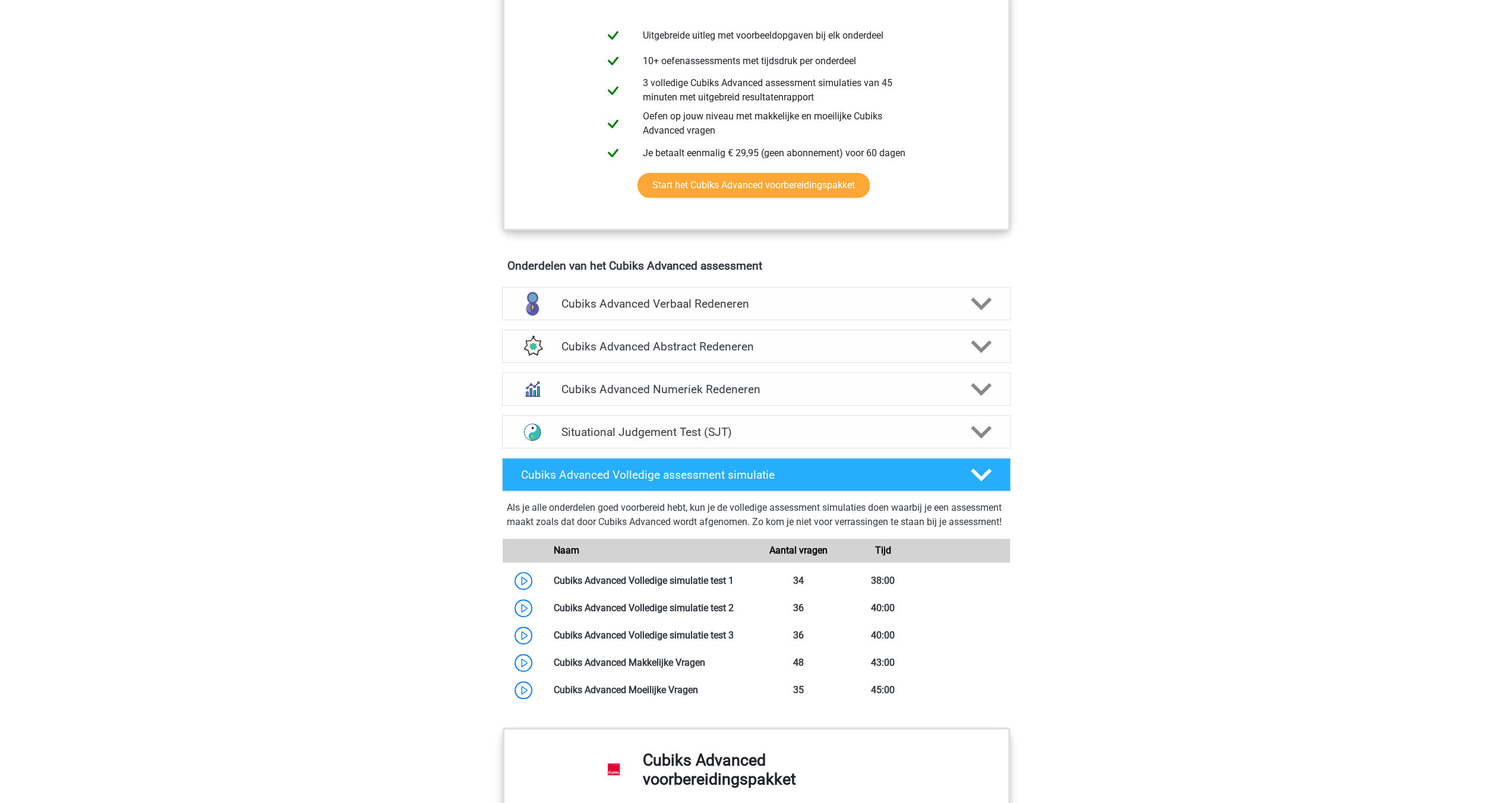
scroll to position [582, 0]
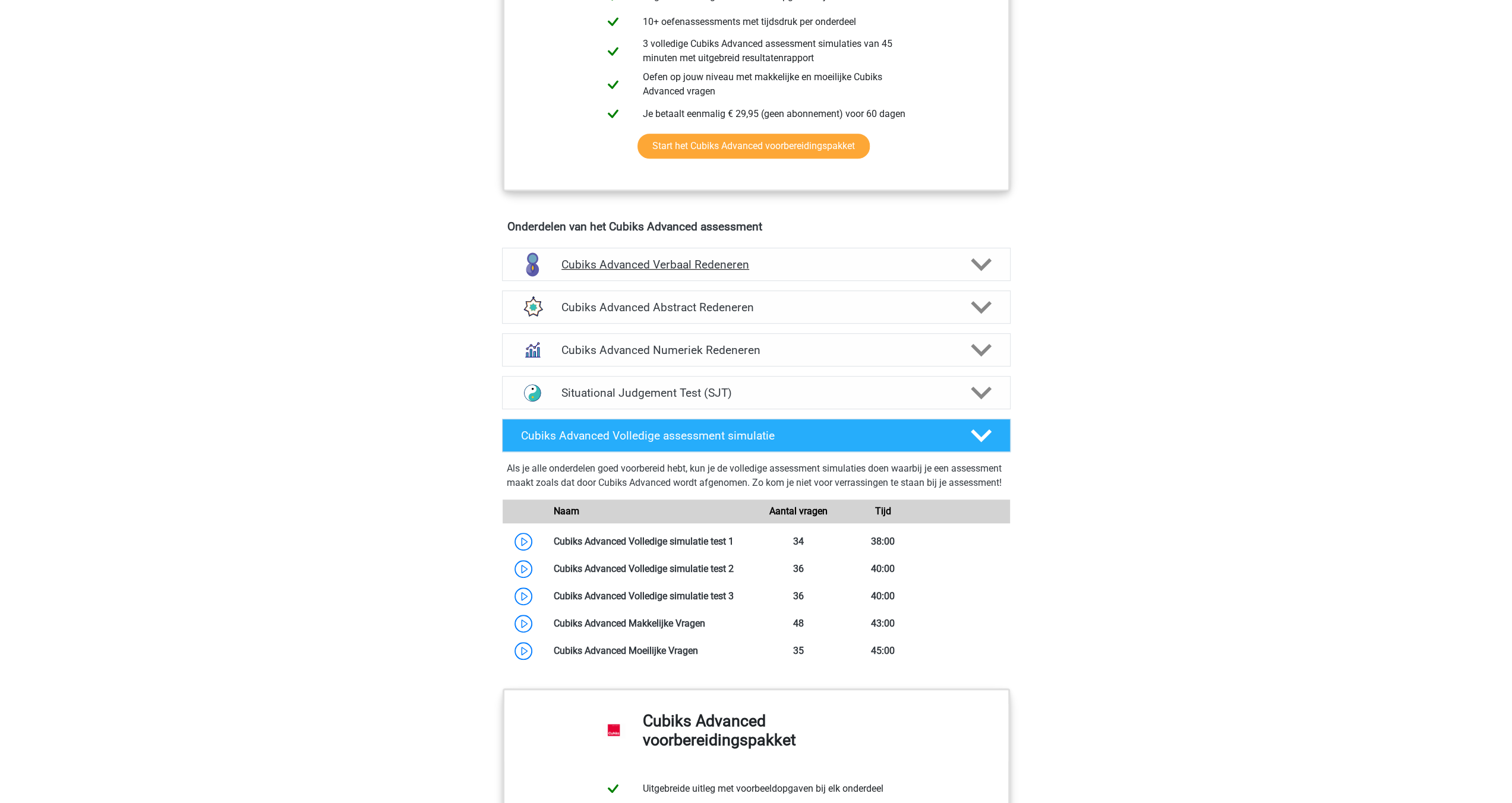
click at [981, 268] on polygon at bounding box center [981, 264] width 21 height 13
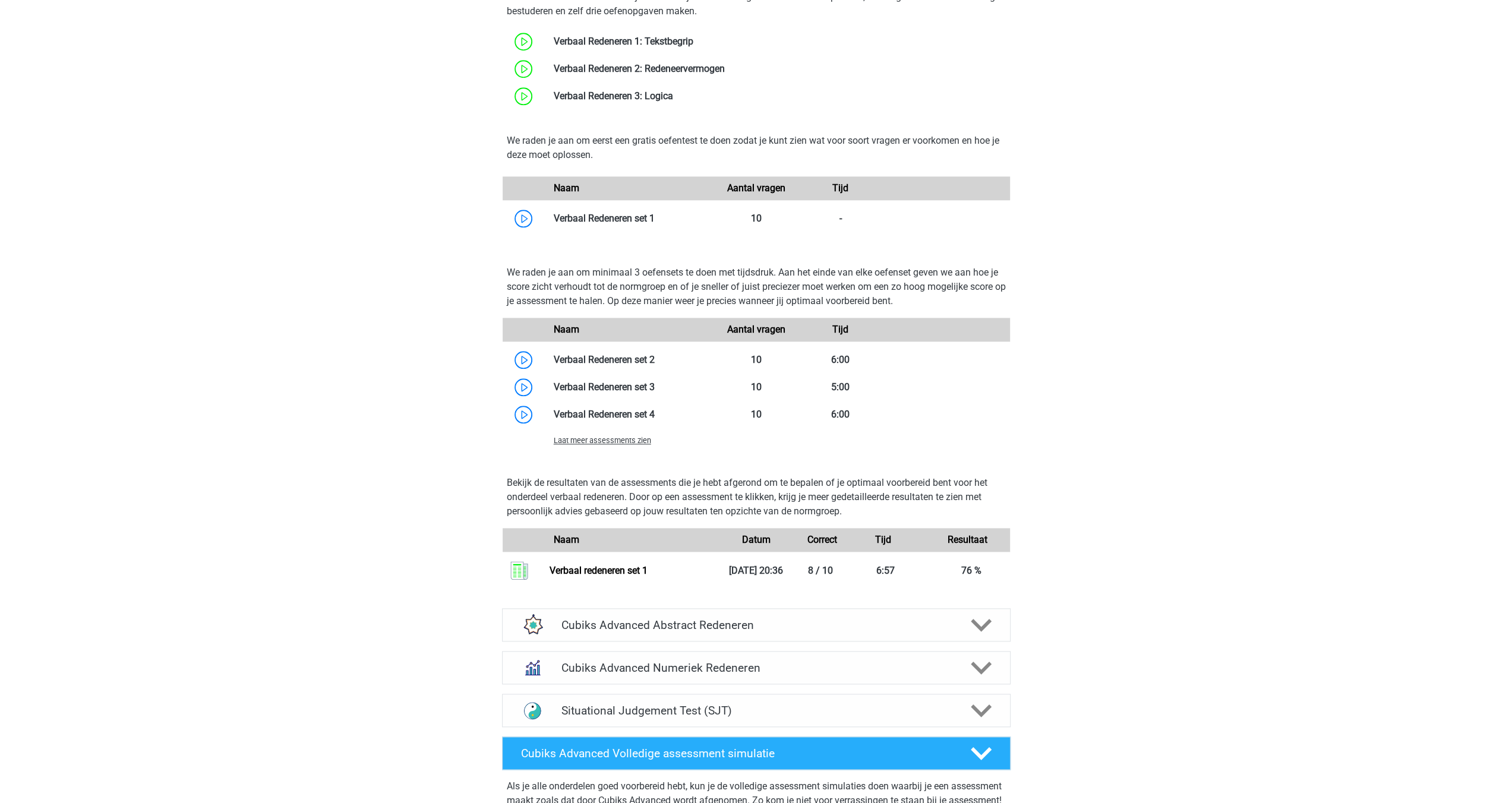
scroll to position [1414, 0]
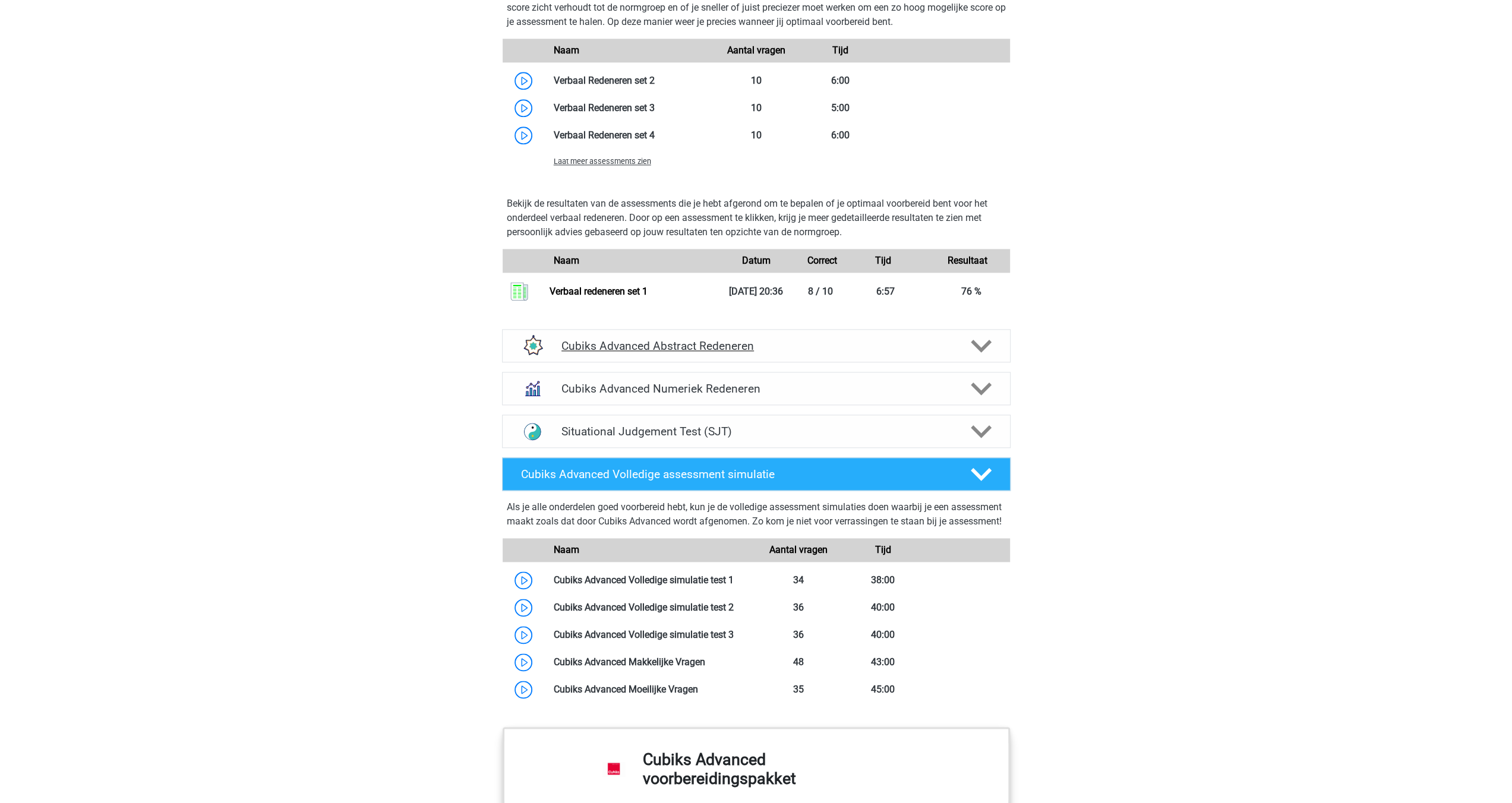
click at [977, 348] on icon at bounding box center [981, 346] width 21 height 21
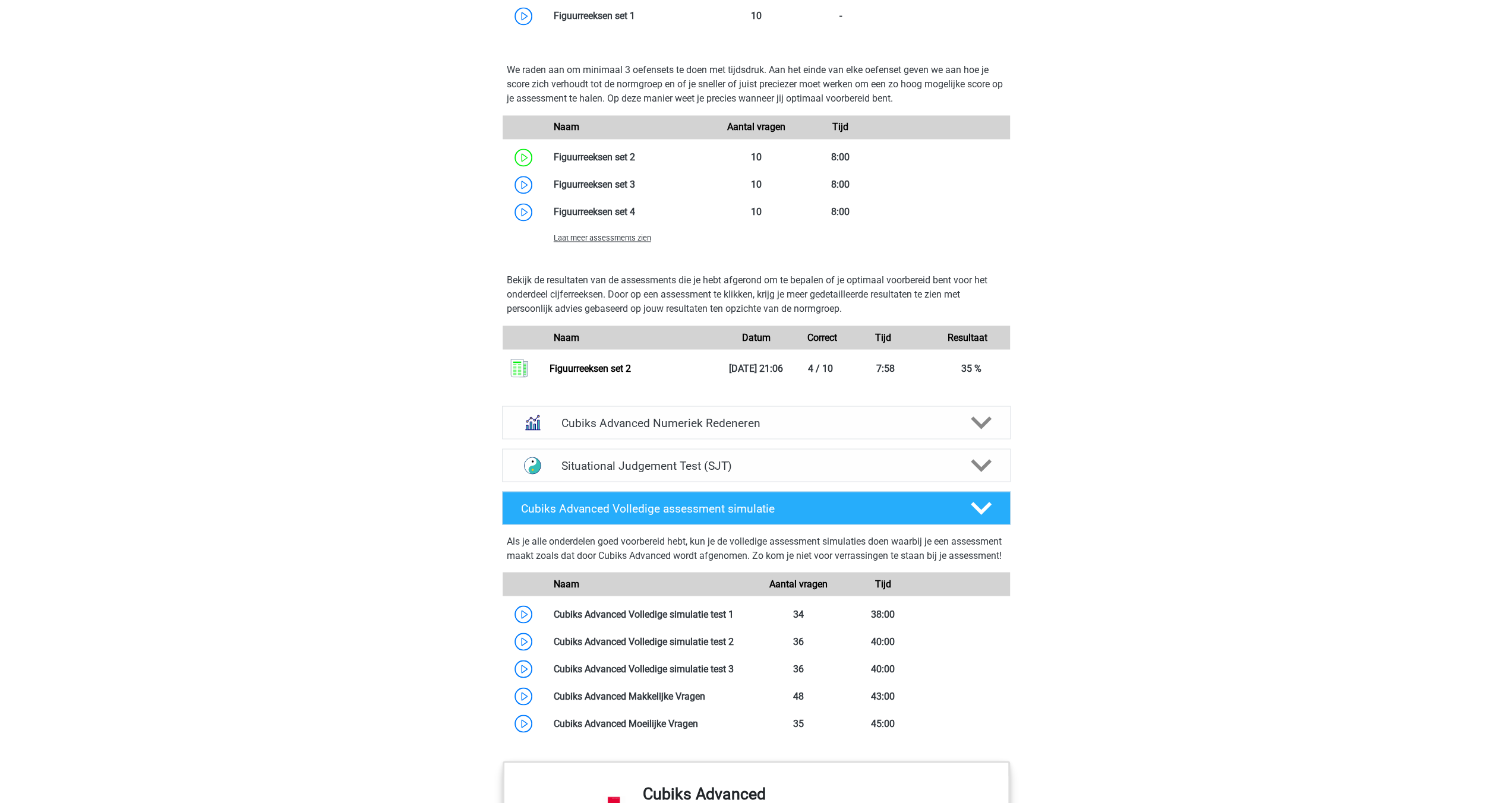
scroll to position [1948, 0]
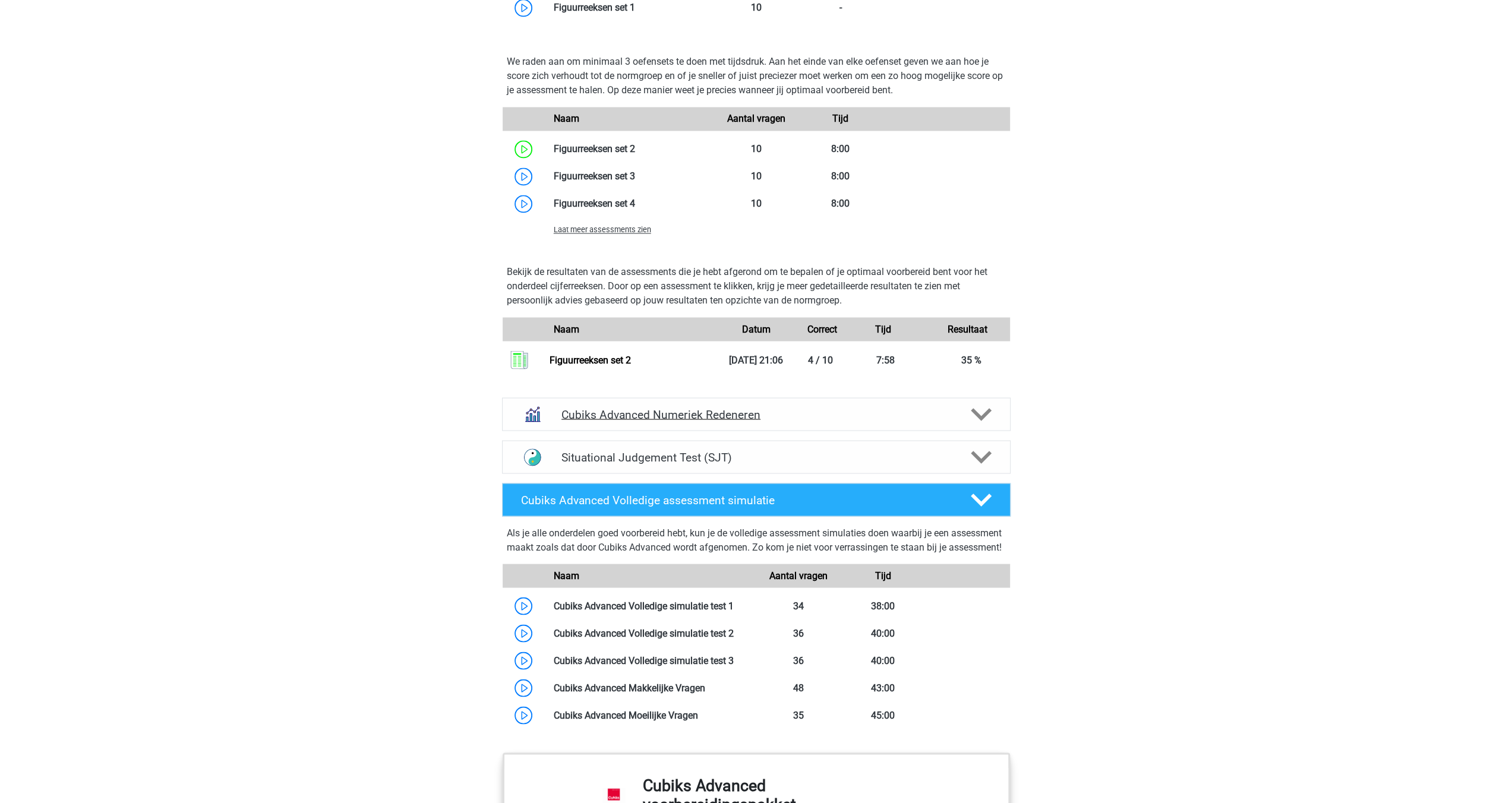
click at [988, 415] on icon at bounding box center [981, 414] width 21 height 21
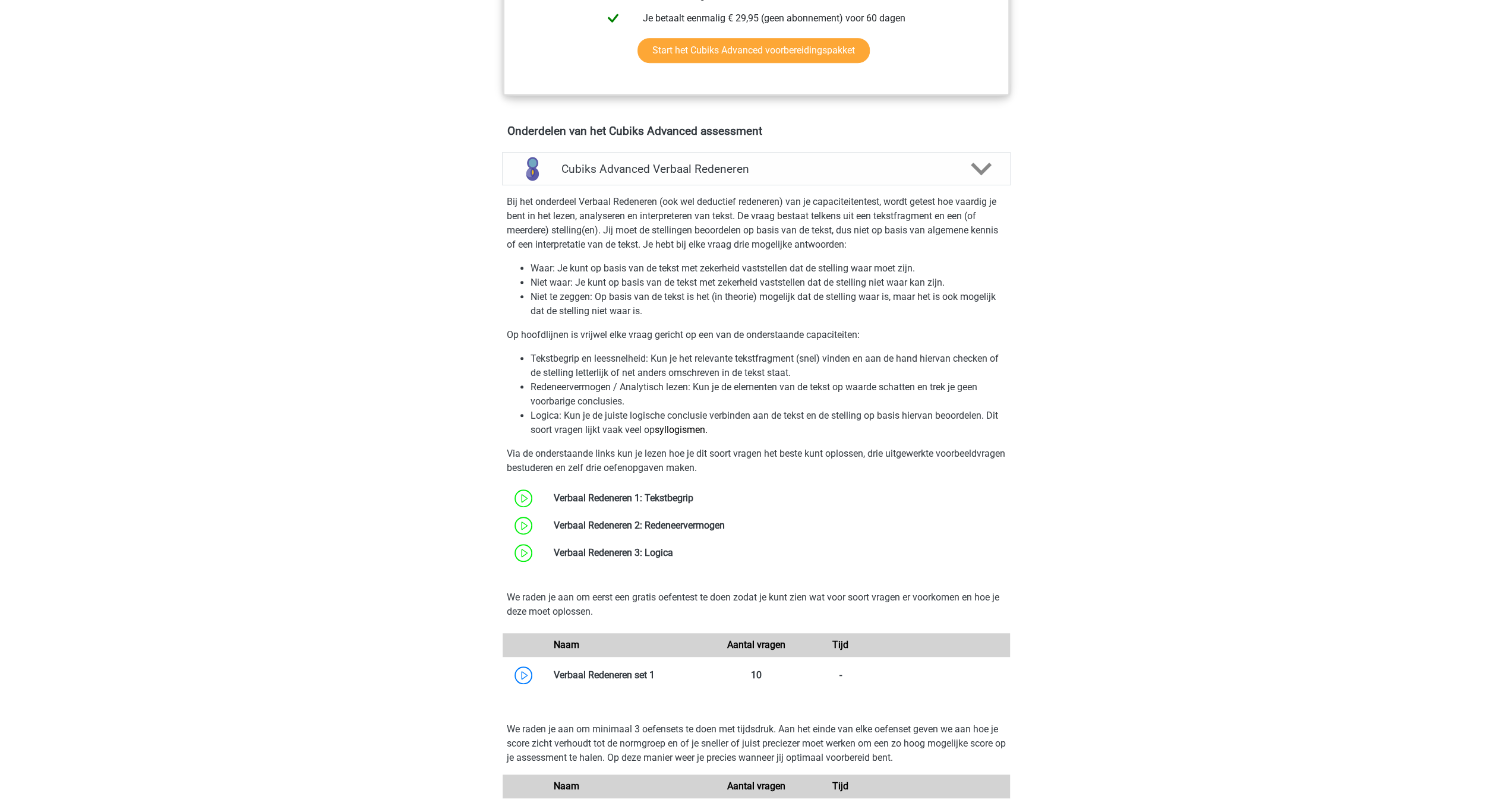
scroll to position [641, 0]
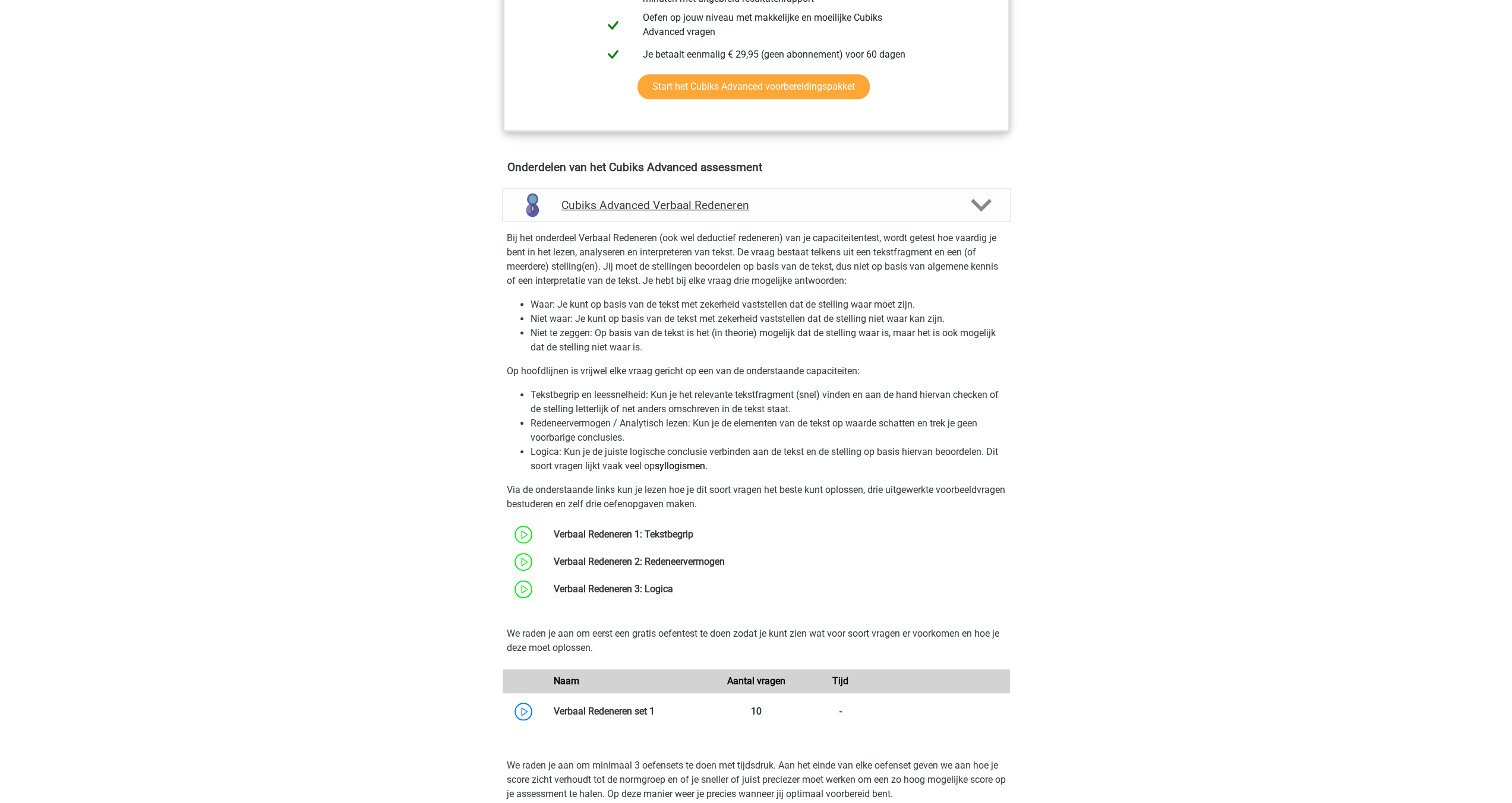
click at [984, 205] on polygon at bounding box center [981, 205] width 21 height 13
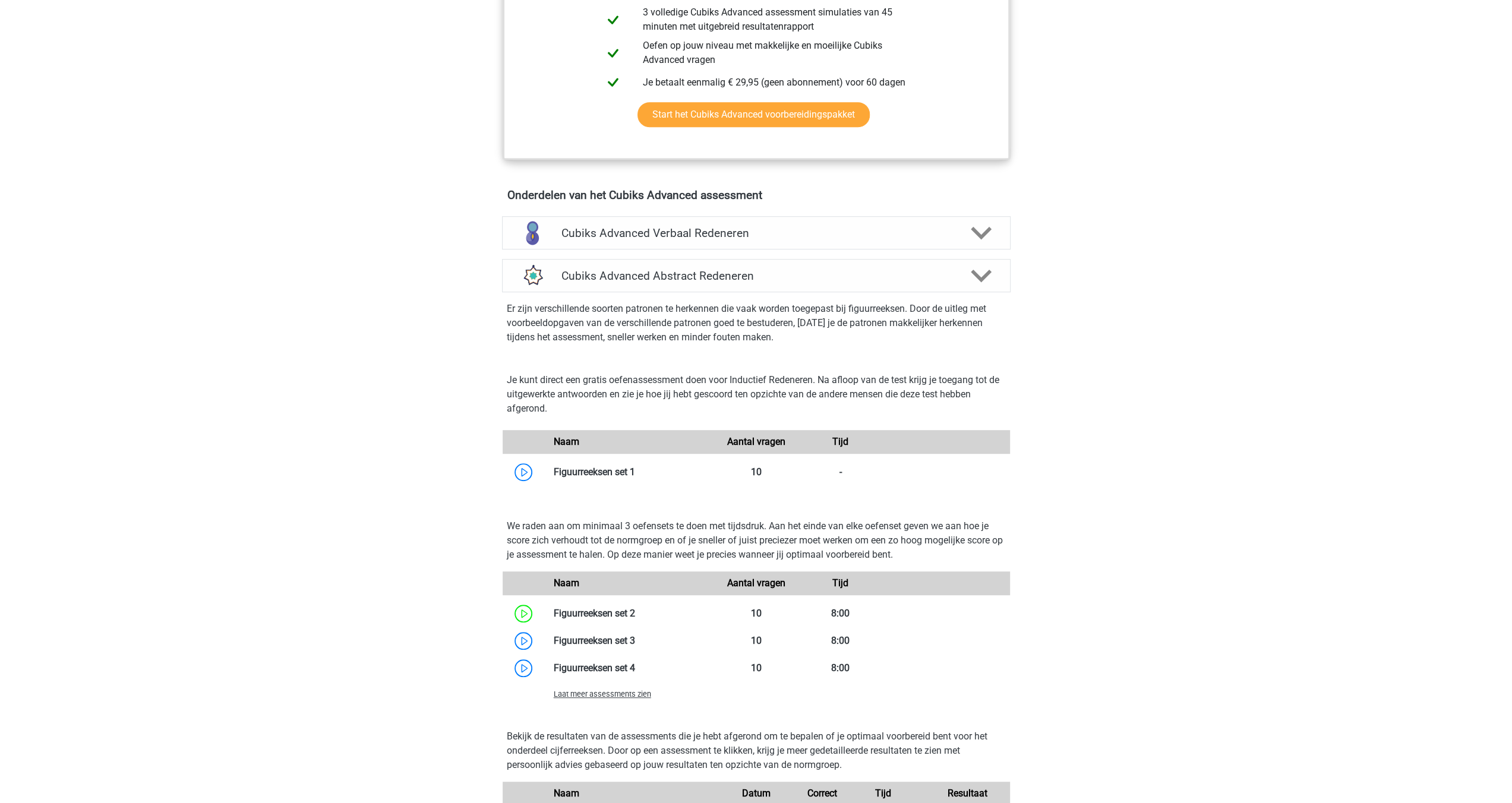
scroll to position [582, 0]
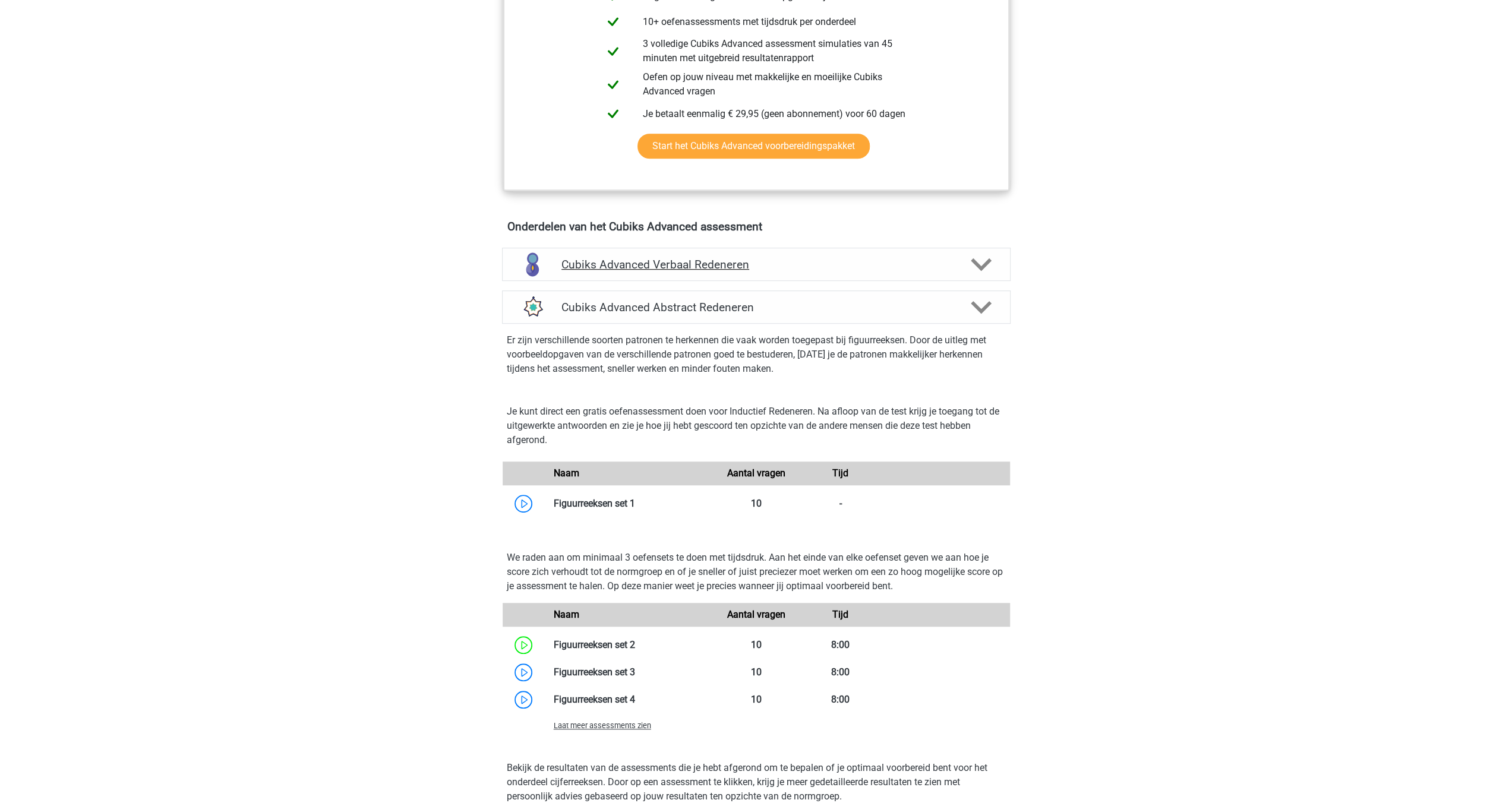
click at [985, 262] on polygon at bounding box center [981, 264] width 21 height 13
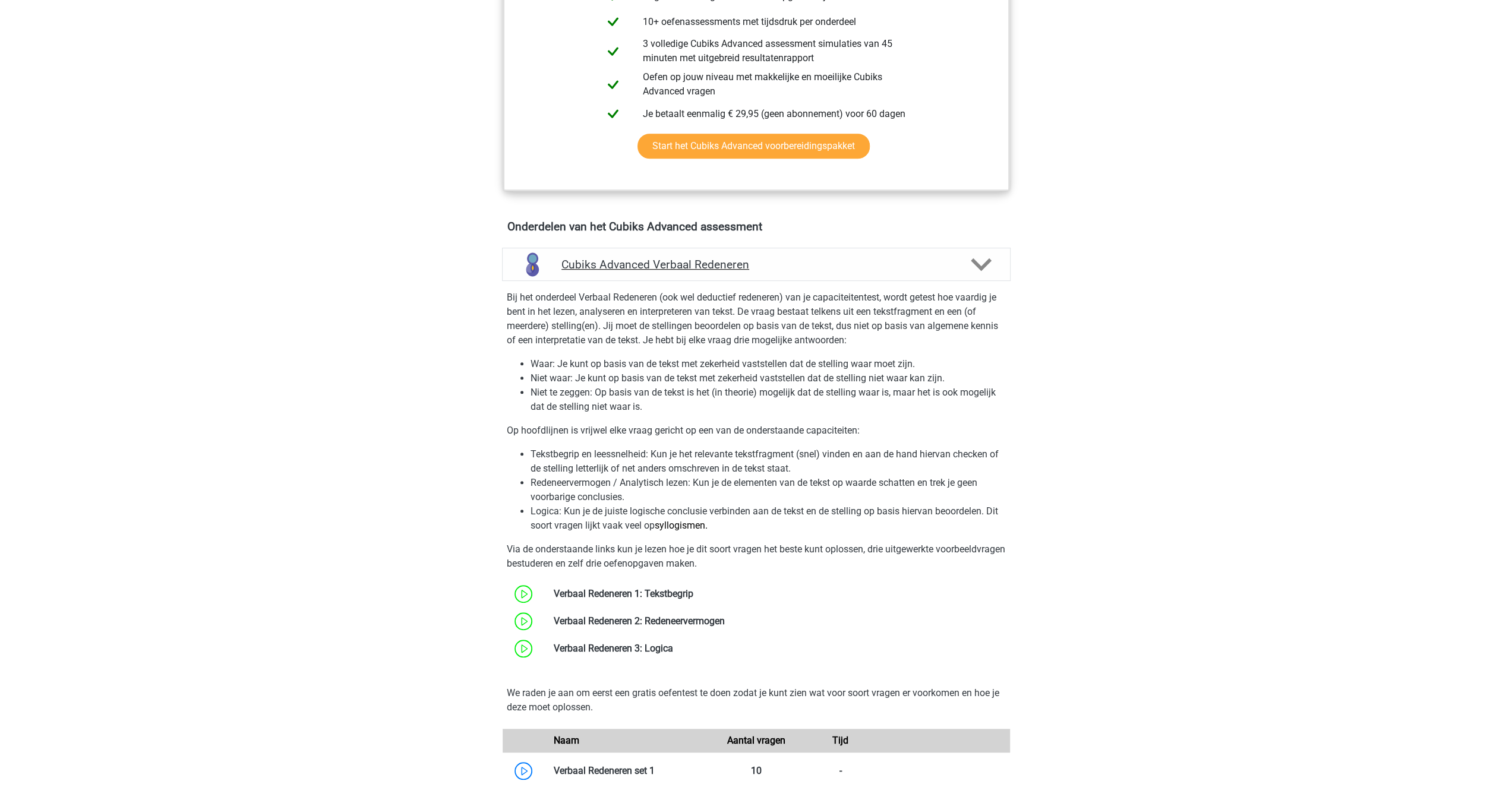
click at [985, 262] on polygon at bounding box center [981, 264] width 21 height 13
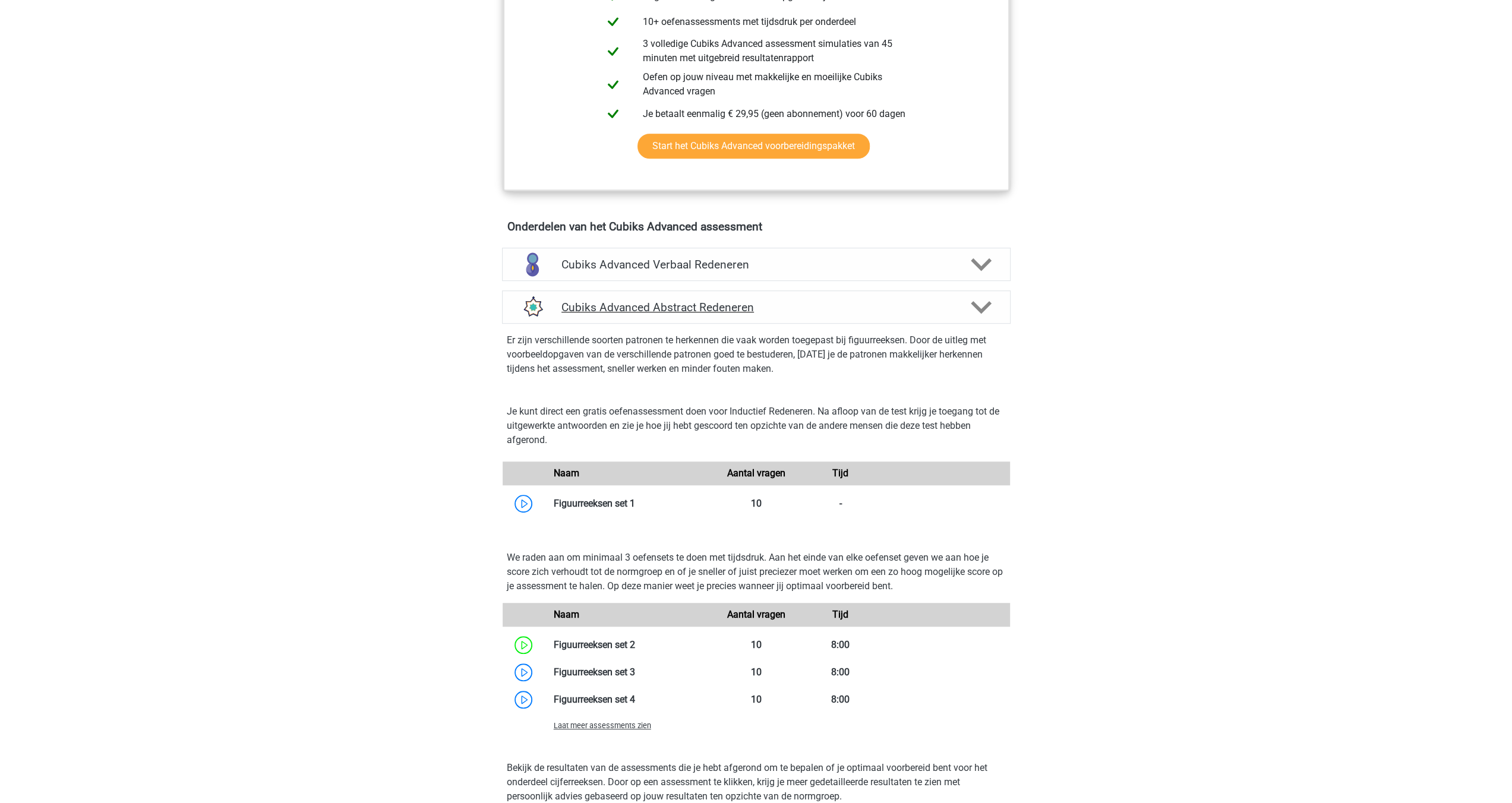
click at [985, 311] on icon at bounding box center [981, 307] width 21 height 21
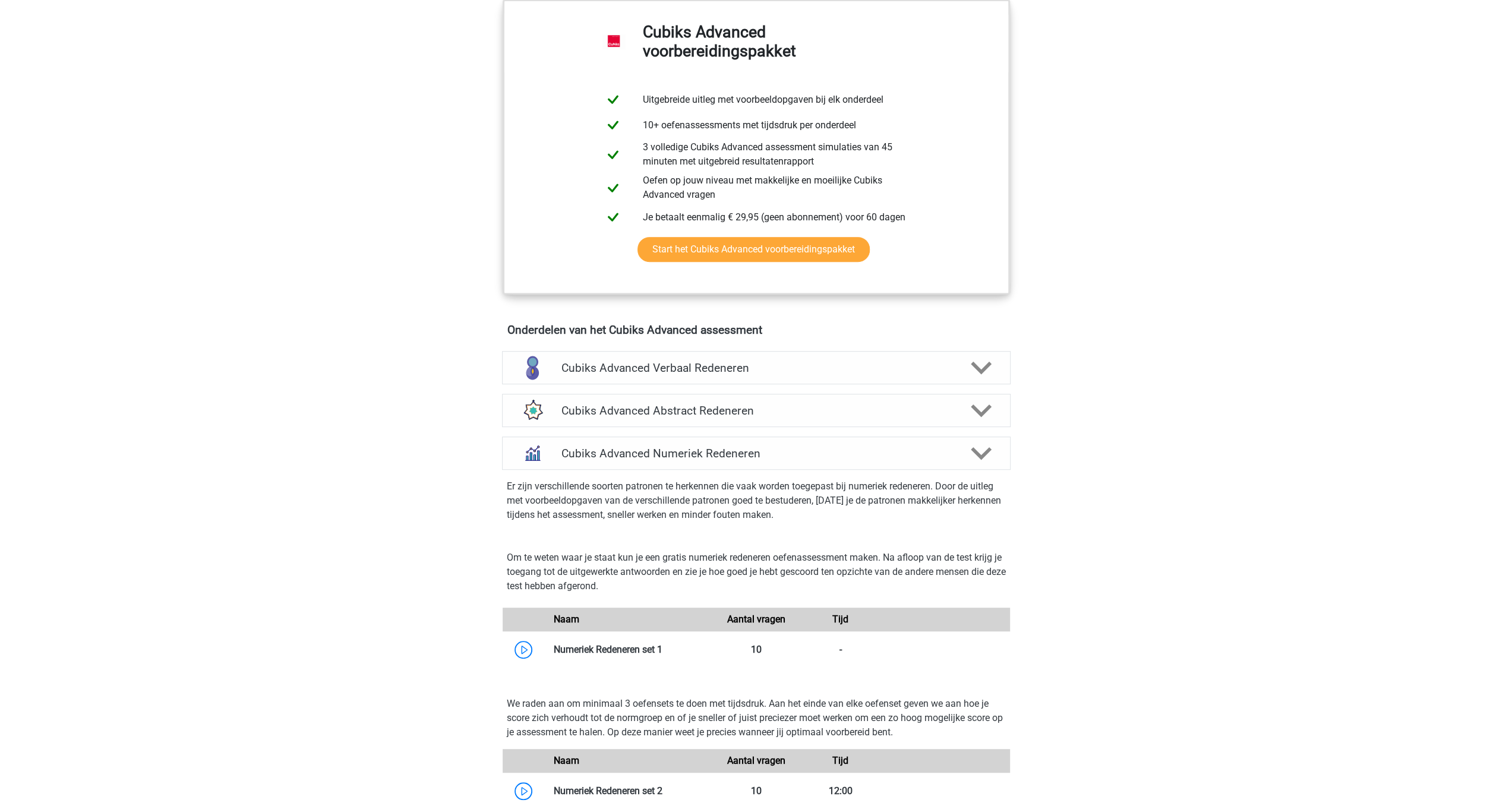
scroll to position [463, 0]
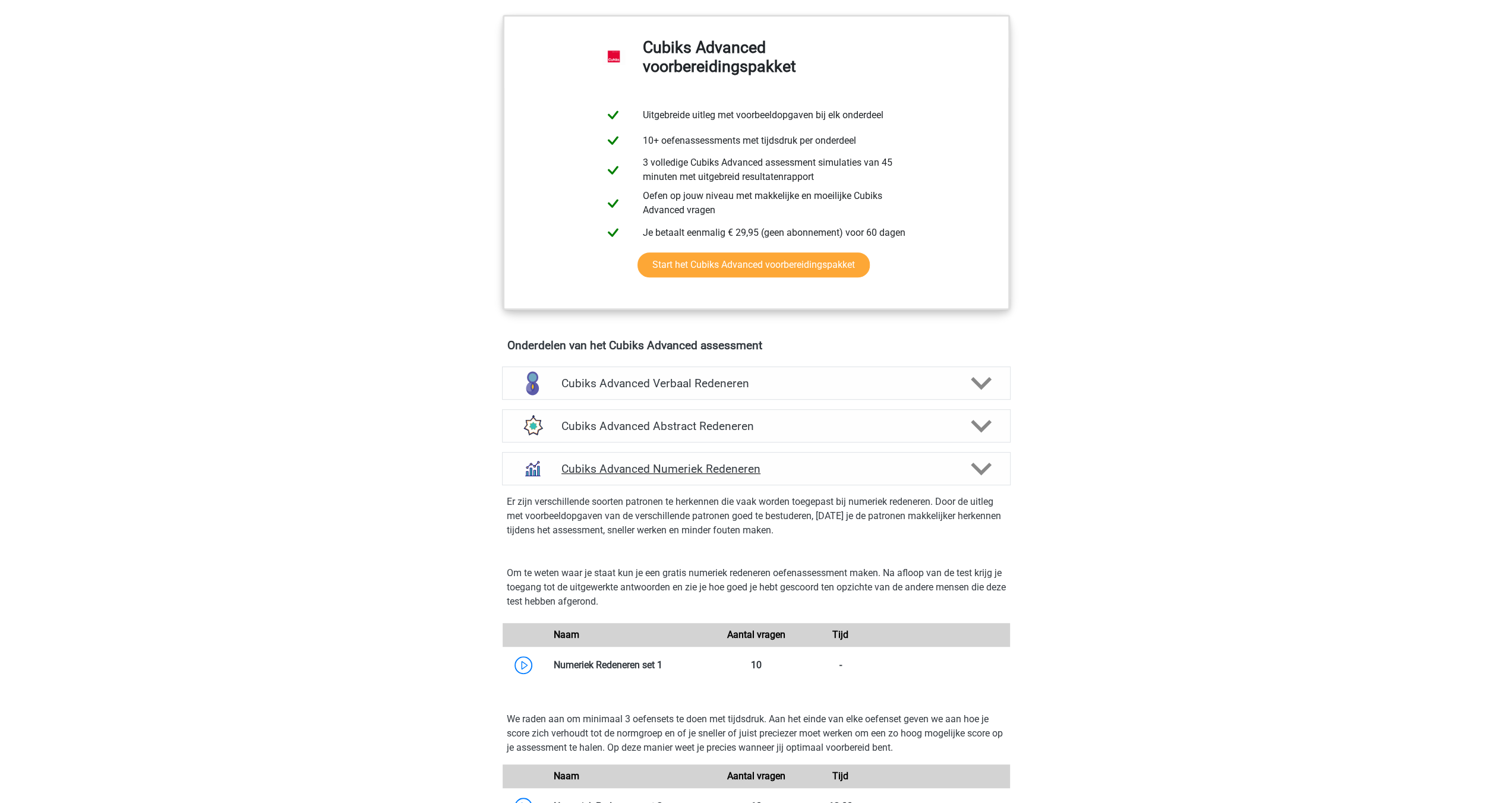
click at [992, 470] on div at bounding box center [980, 469] width 40 height 21
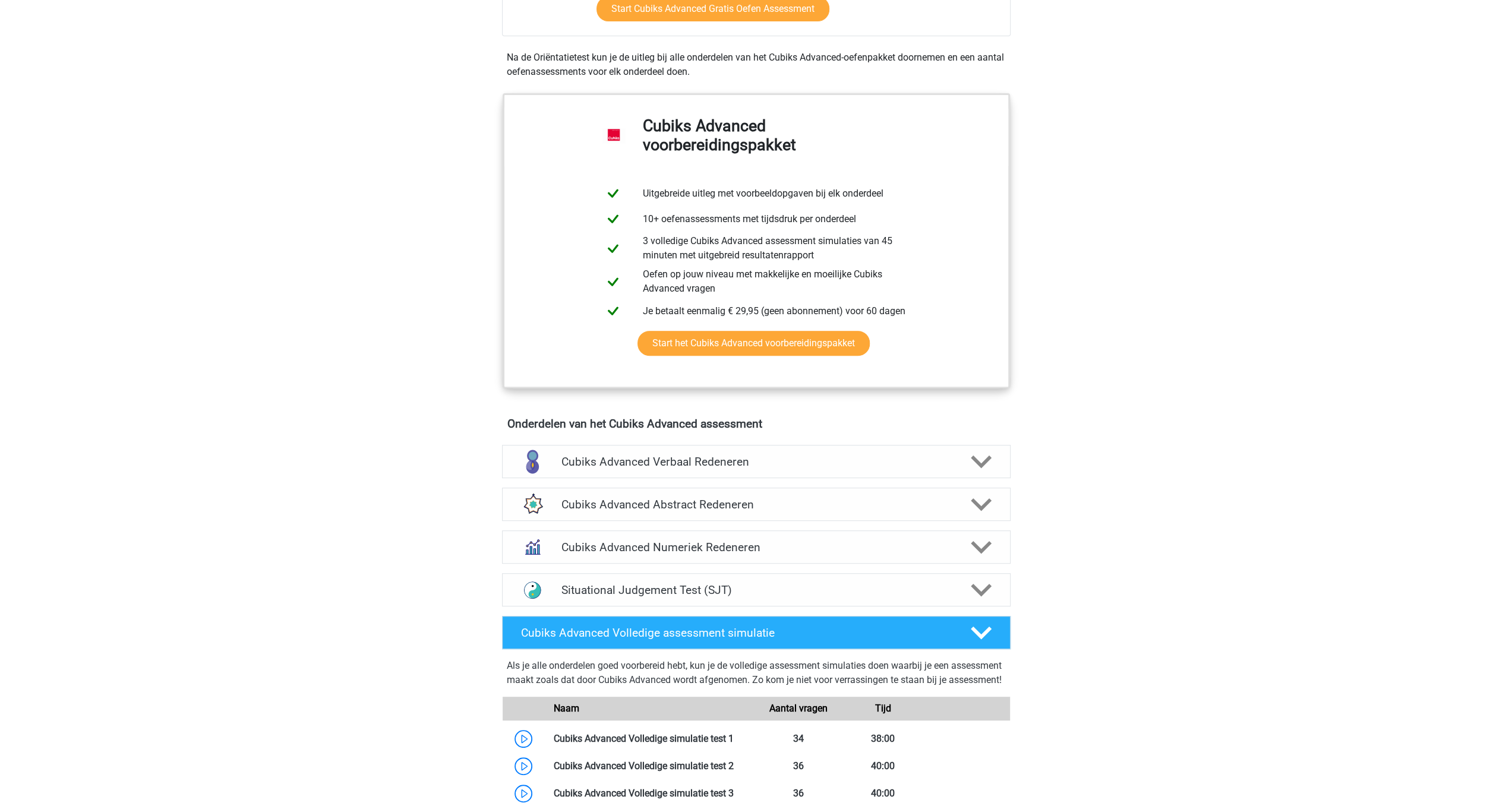
scroll to position [107, 0]
